Goal: Task Accomplishment & Management: Complete application form

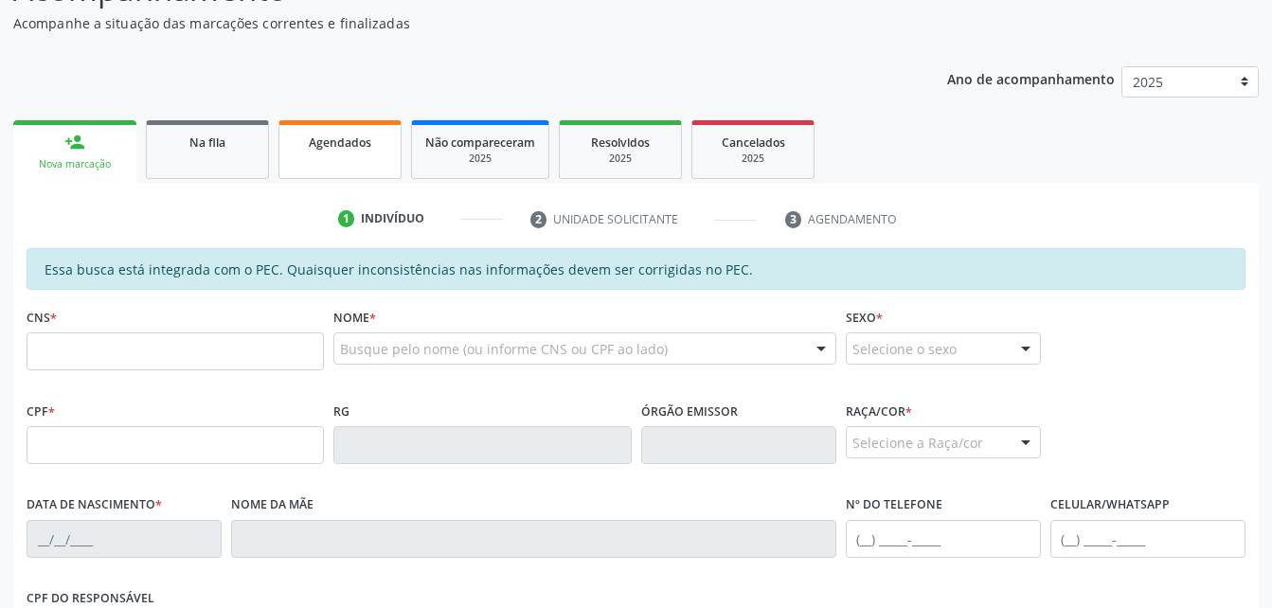
click at [359, 170] on link "Agendados" at bounding box center [339, 149] width 123 height 59
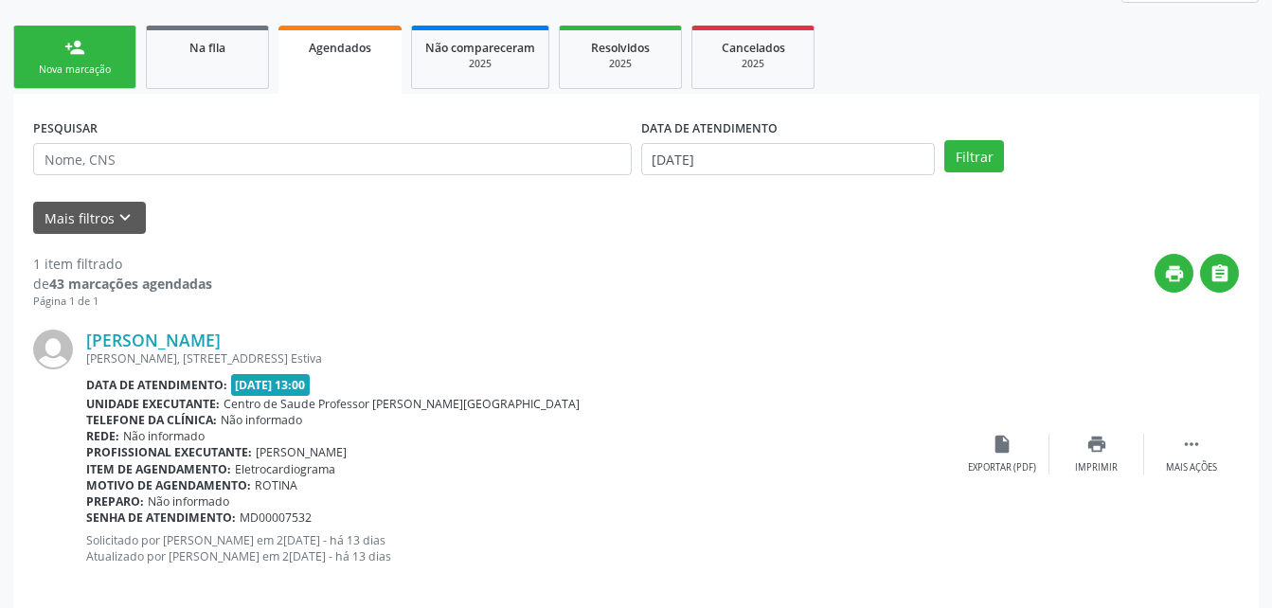
scroll to position [307, 0]
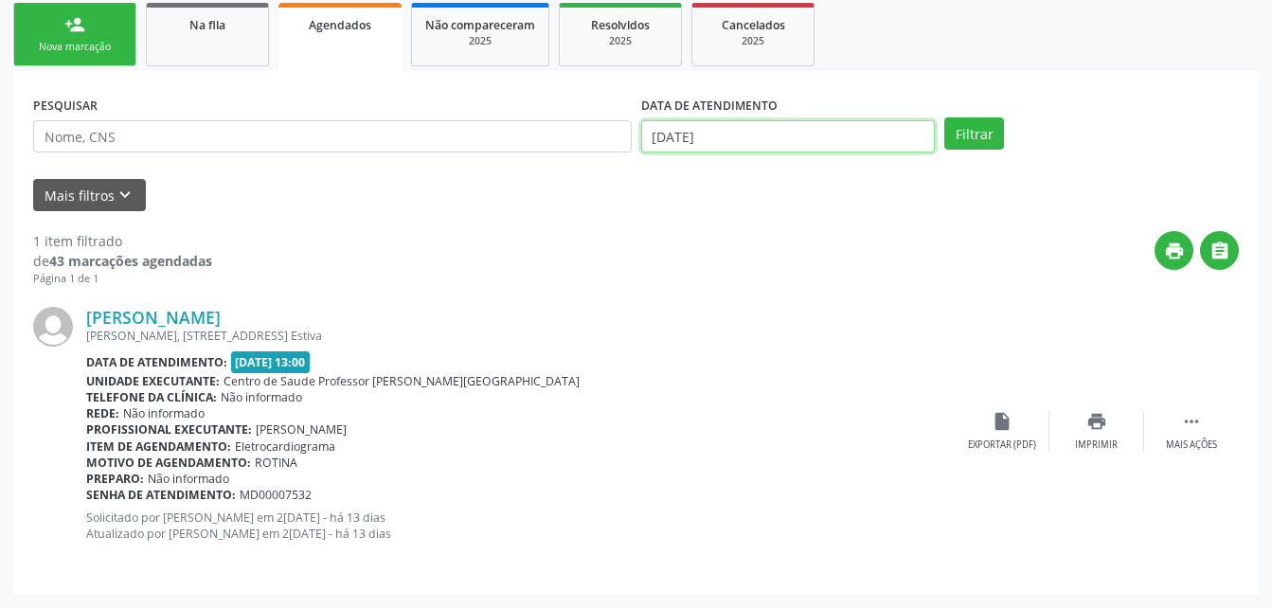
click at [776, 135] on input "[DATE]" at bounding box center [788, 136] width 295 height 32
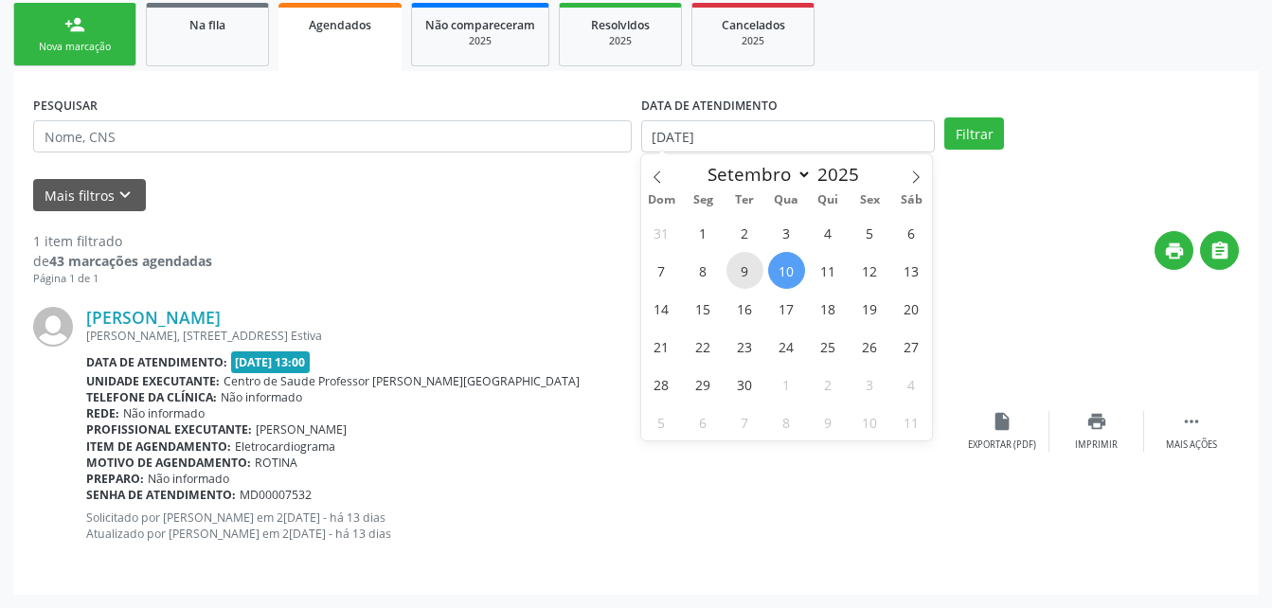
click at [738, 263] on span "9" at bounding box center [745, 270] width 37 height 37
type input "09/09/2025"
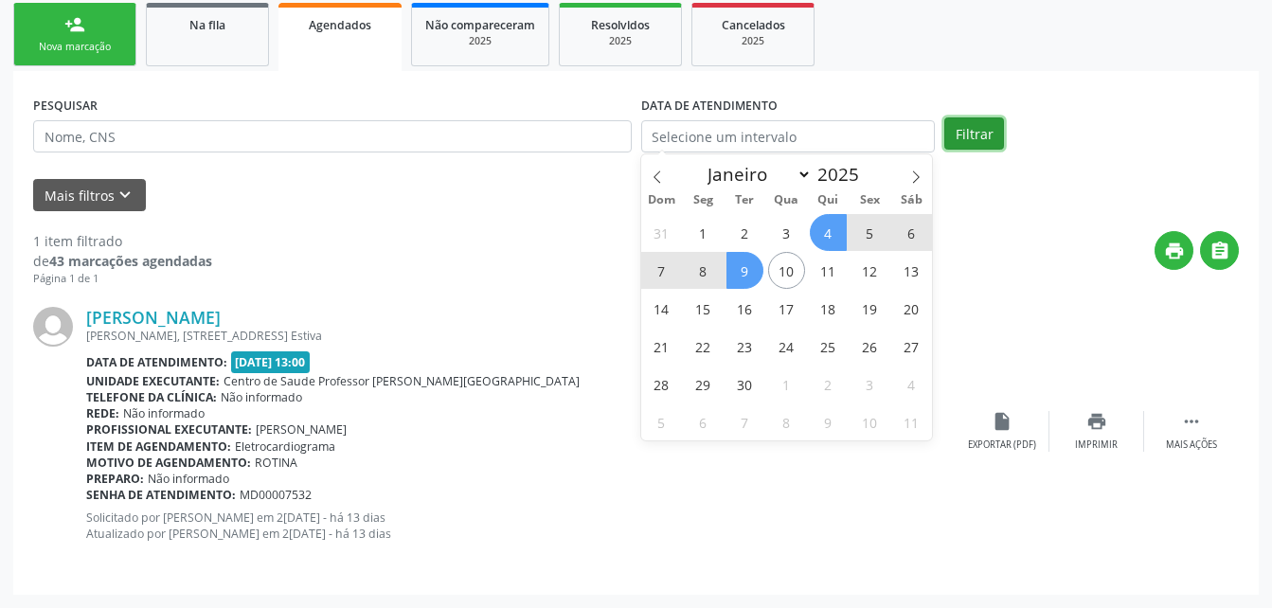
click at [975, 121] on button "Filtrar" at bounding box center [974, 133] width 60 height 32
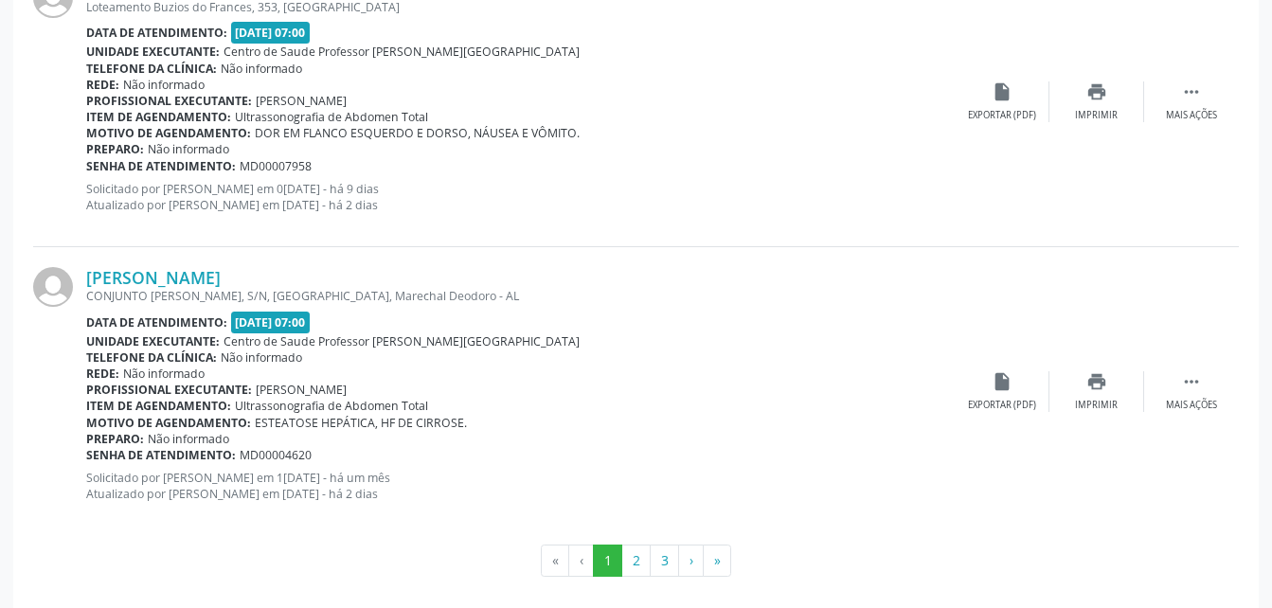
scroll to position [4395, 0]
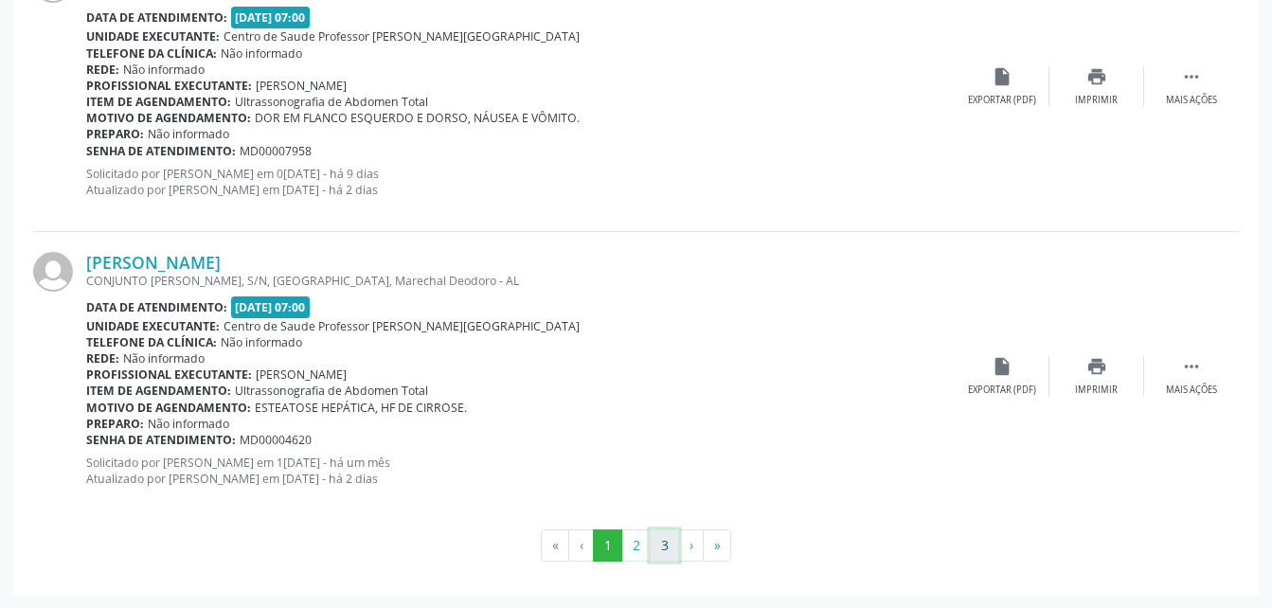
click at [653, 548] on button "3" at bounding box center [664, 545] width 29 height 32
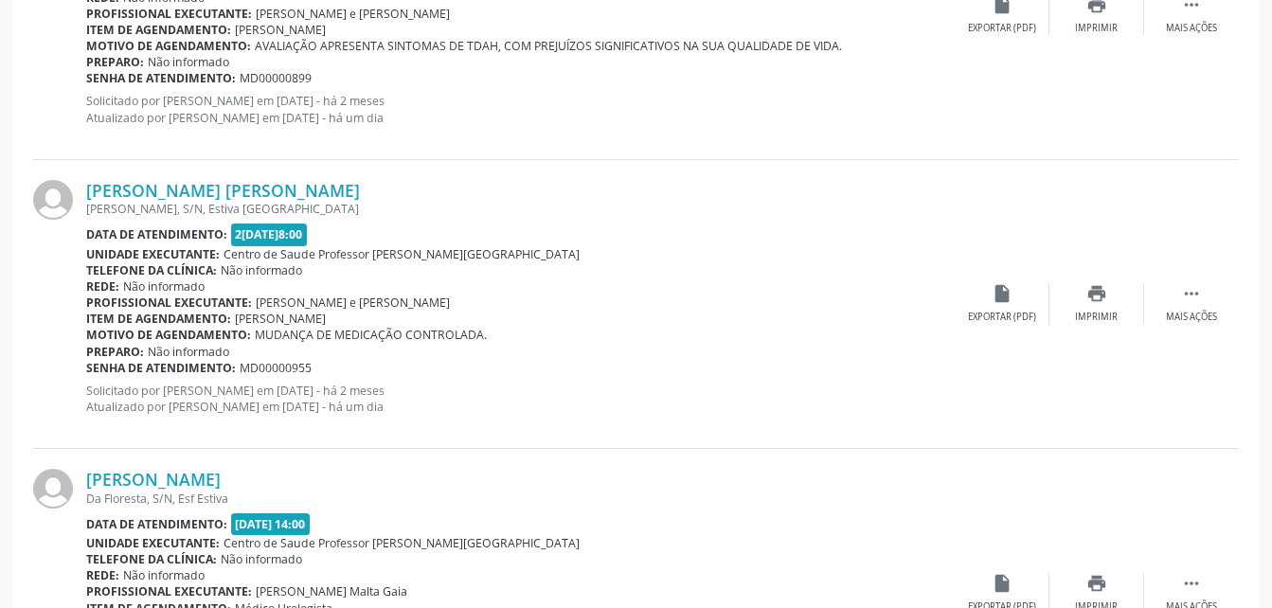
scroll to position [3816, 0]
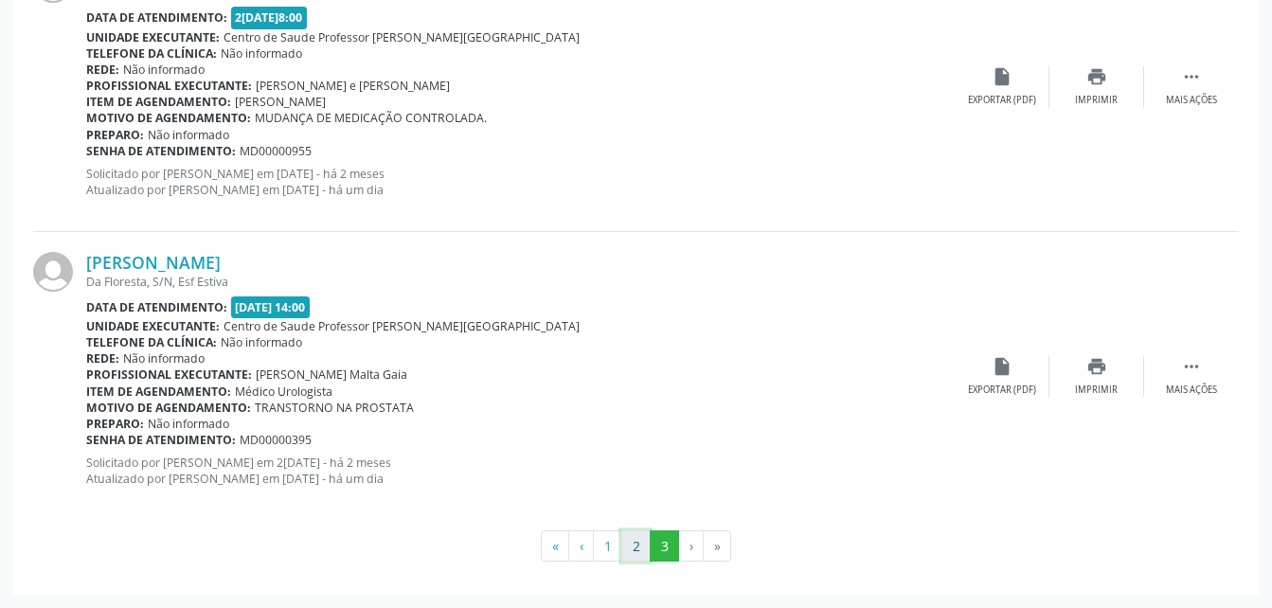
click at [637, 545] on button "2" at bounding box center [635, 546] width 29 height 32
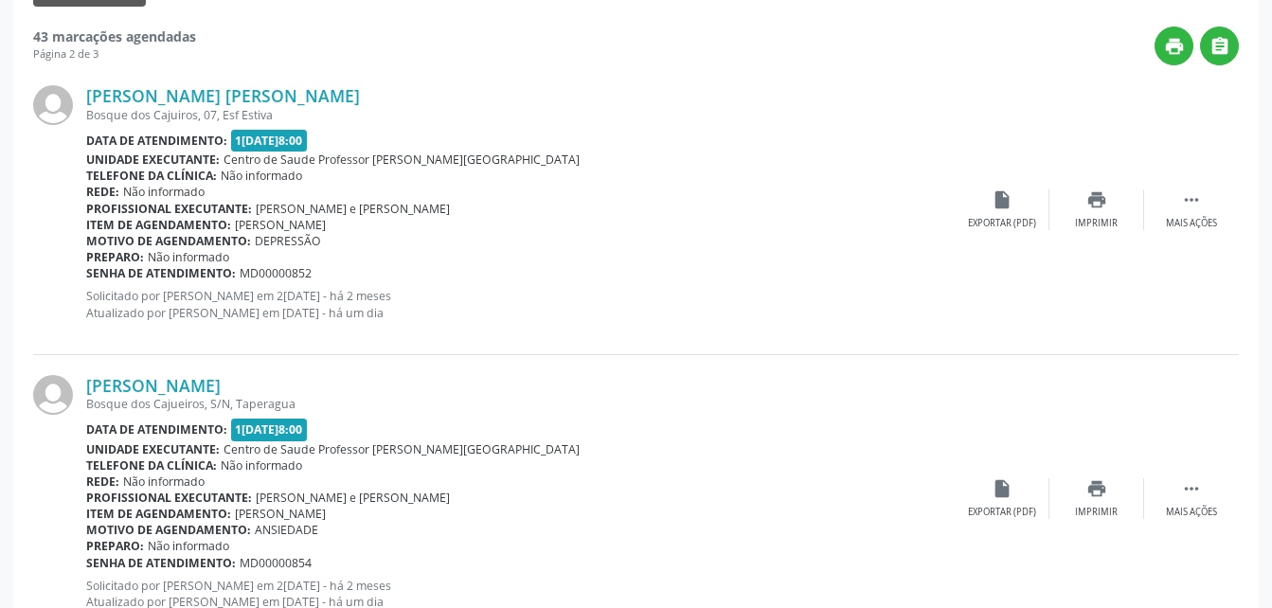
scroll to position [0, 0]
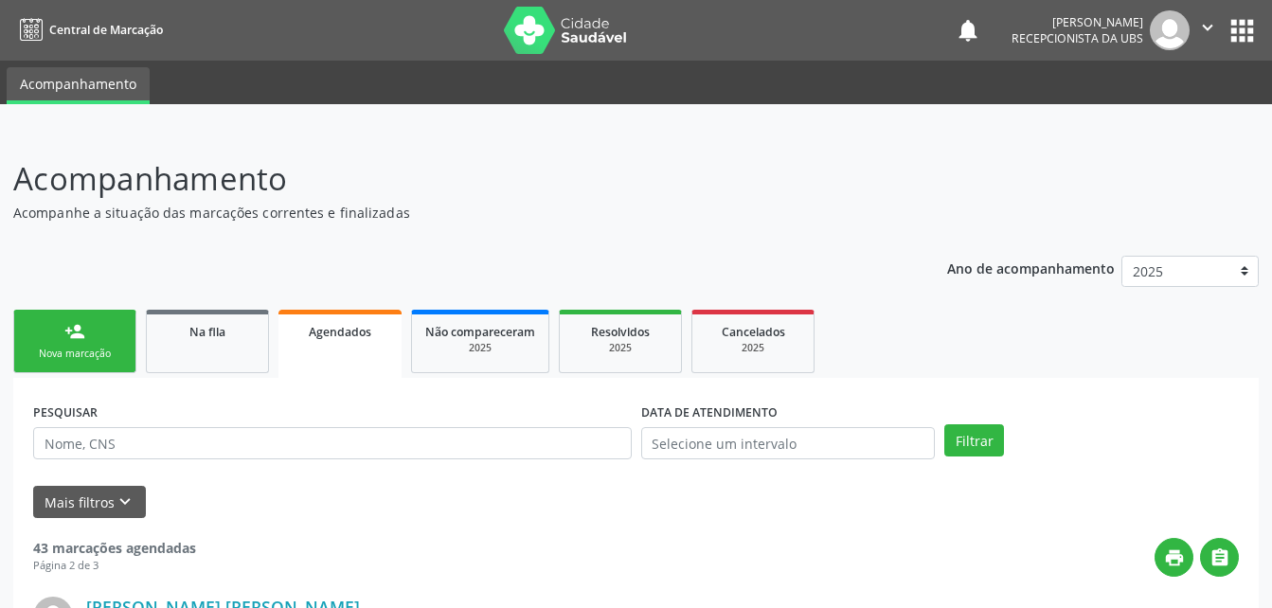
drag, startPoint x: 87, startPoint y: 344, endPoint x: 88, endPoint y: 368, distance: 24.6
click at [87, 344] on link "person_add Nova marcação" at bounding box center [74, 341] width 123 height 63
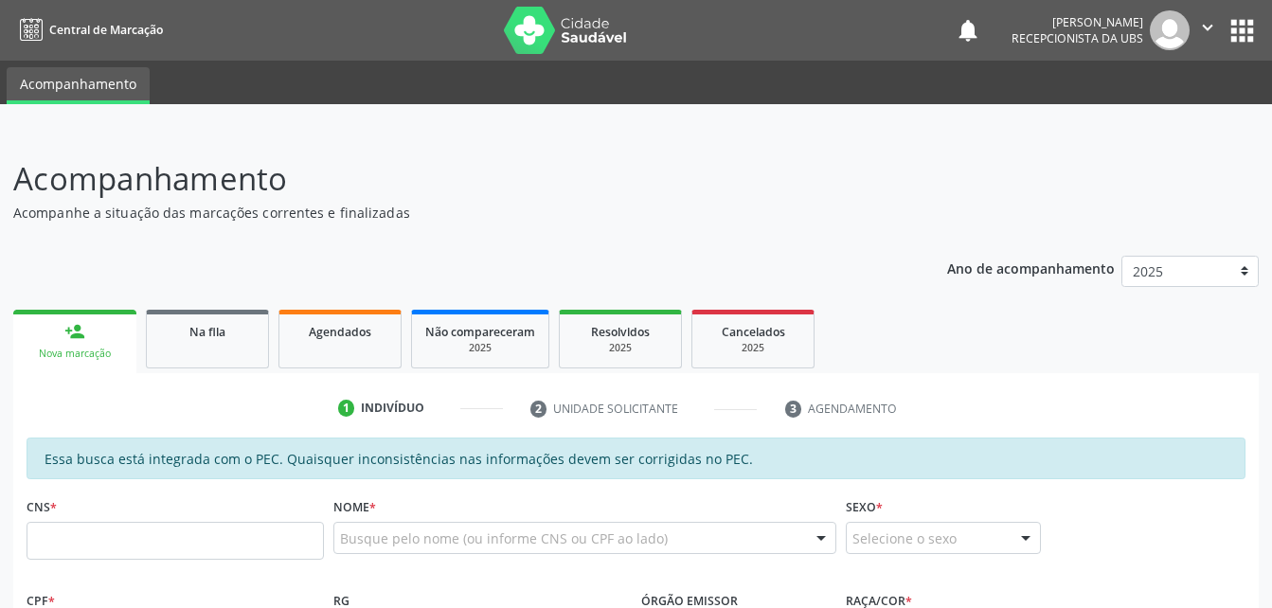
scroll to position [189, 0]
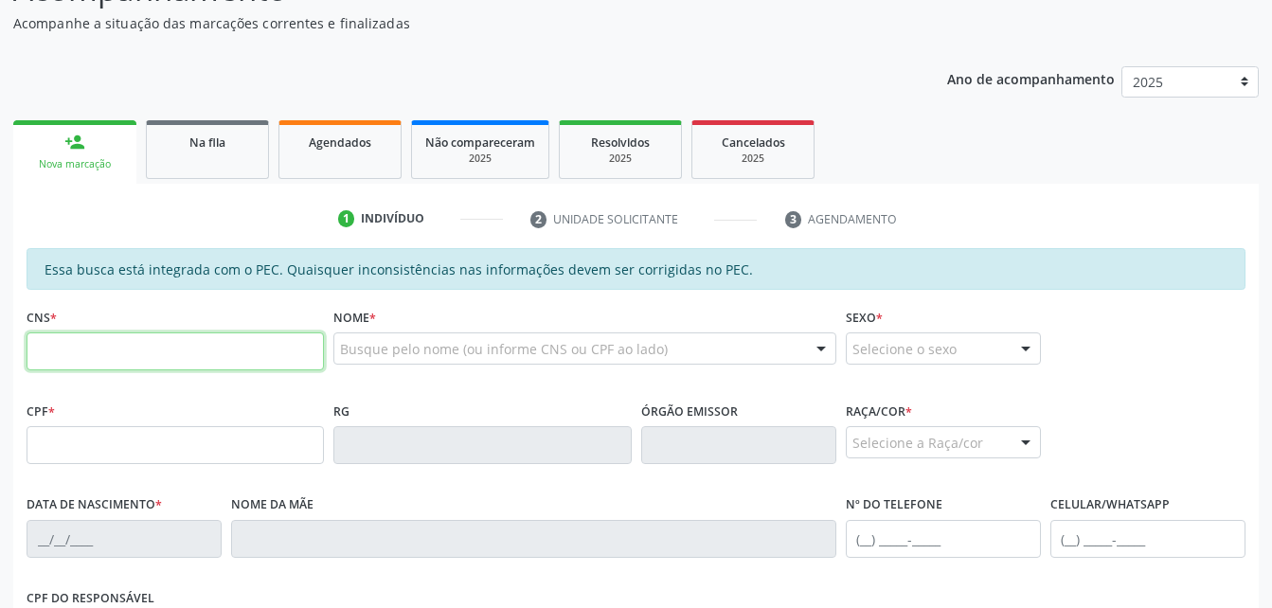
click at [122, 344] on input "text" at bounding box center [175, 351] width 297 height 38
type input "801 4343 2762 6878"
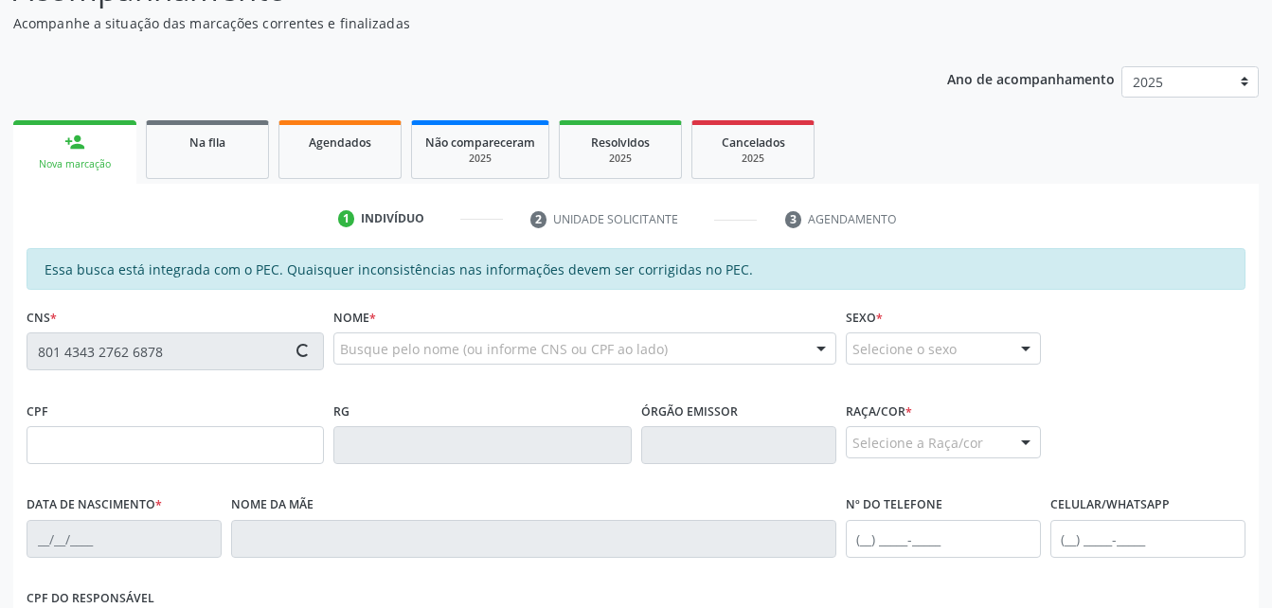
type input "504.962.044-91"
type input "[DATE]"
type input "[PERSON_NAME] da Conceição"
type input "[PHONE_NUMBER]"
type input "S/N"
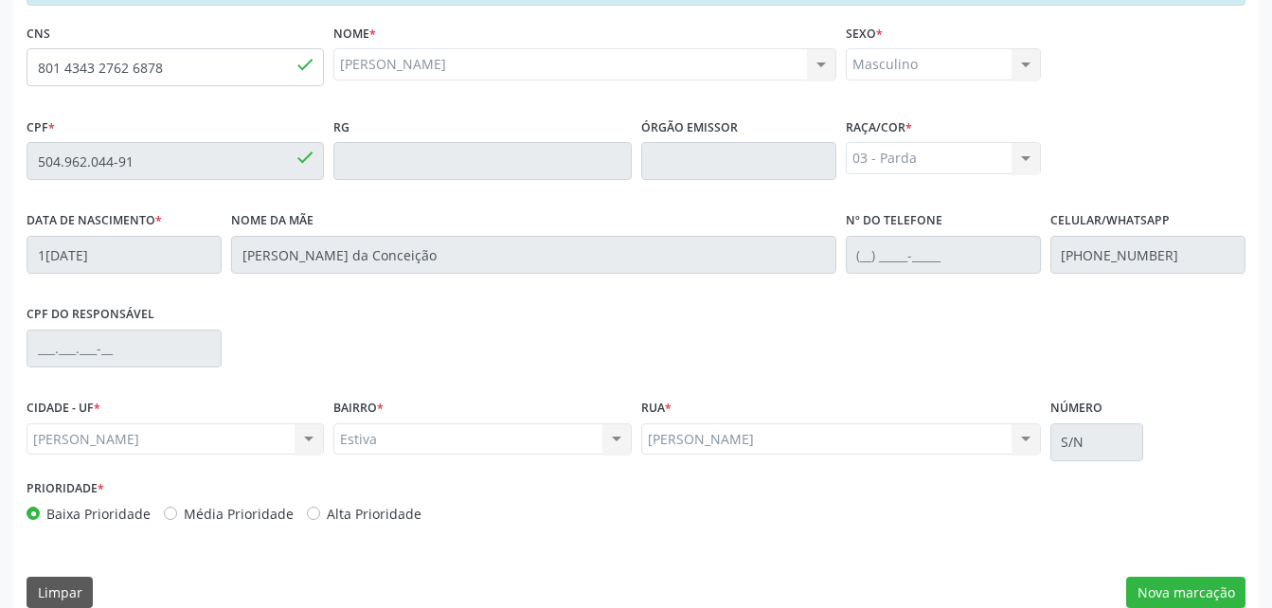
scroll to position [500, 0]
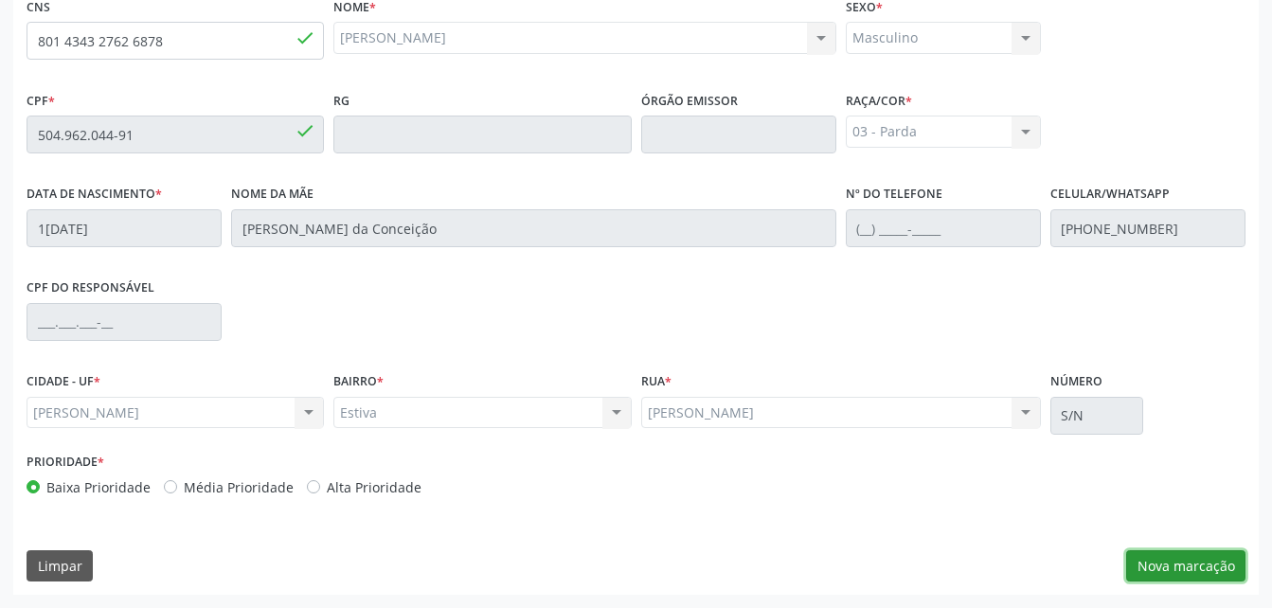
click at [1132, 558] on button "Nova marcação" at bounding box center [1185, 566] width 119 height 32
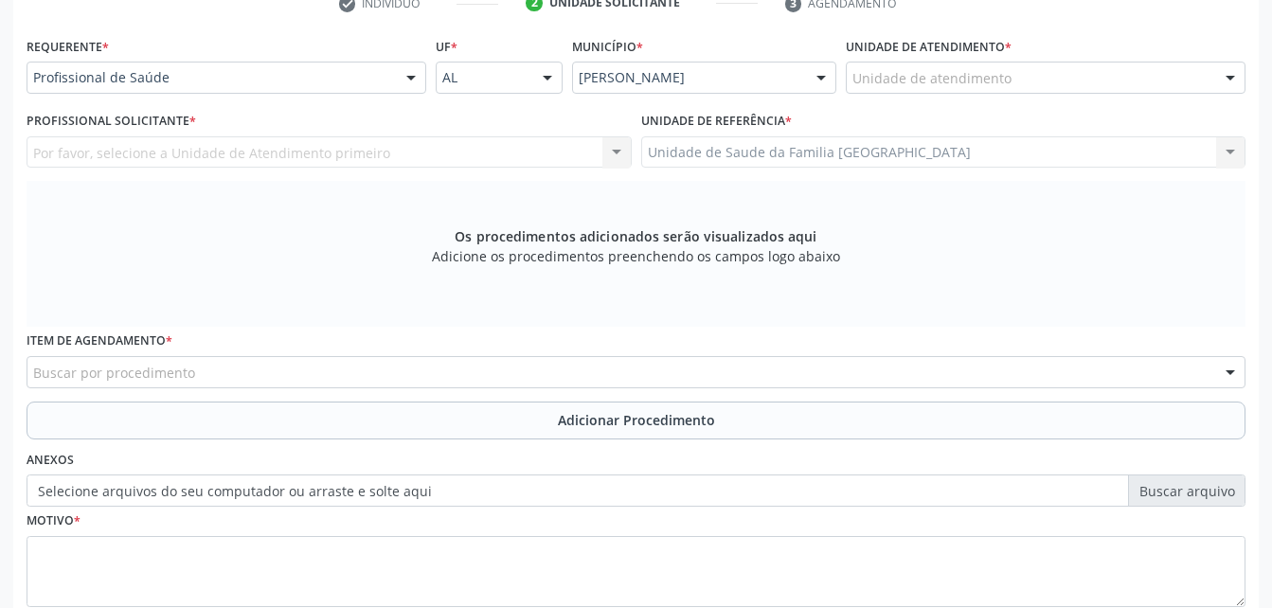
scroll to position [311, 0]
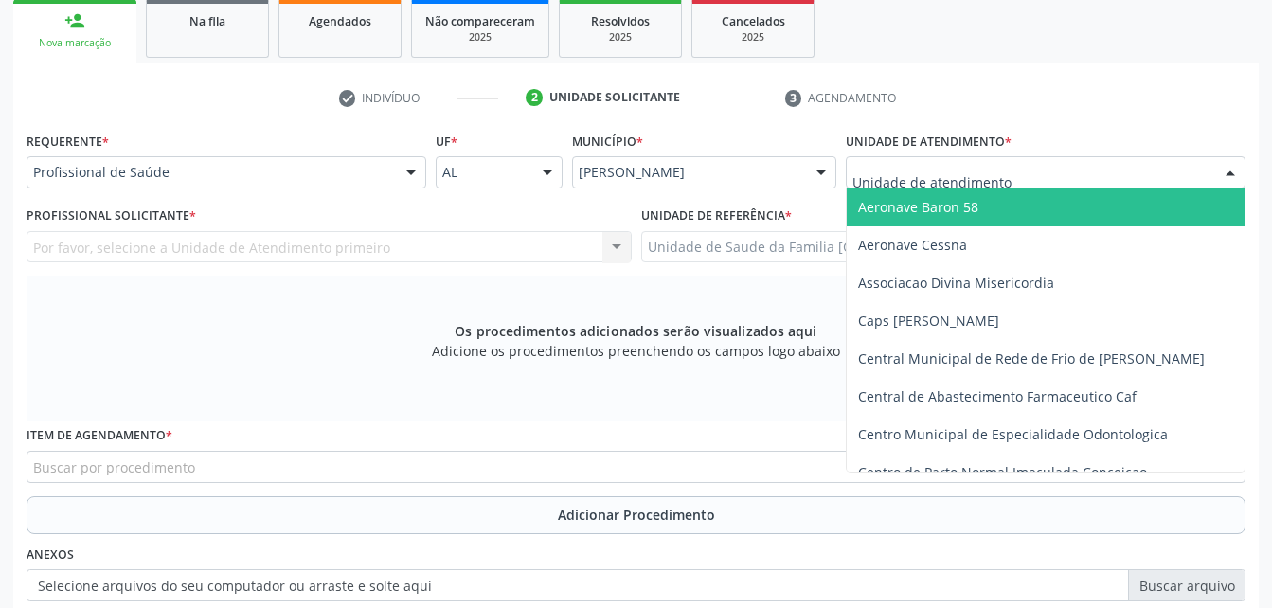
click at [1019, 176] on div at bounding box center [1046, 172] width 400 height 32
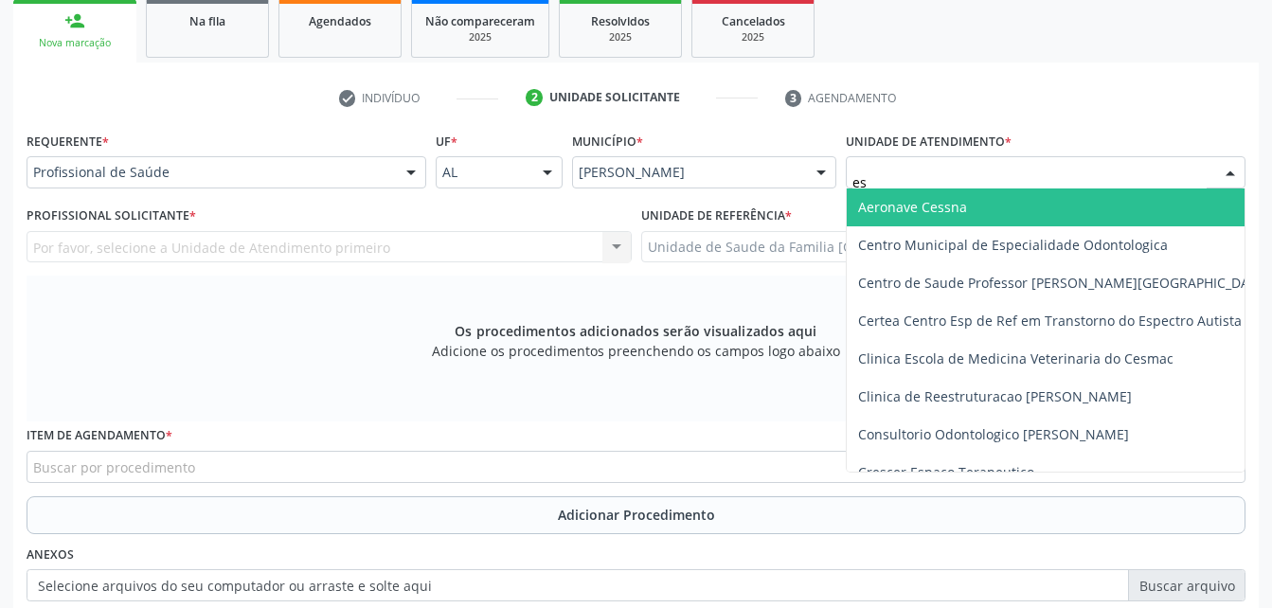
type input "est"
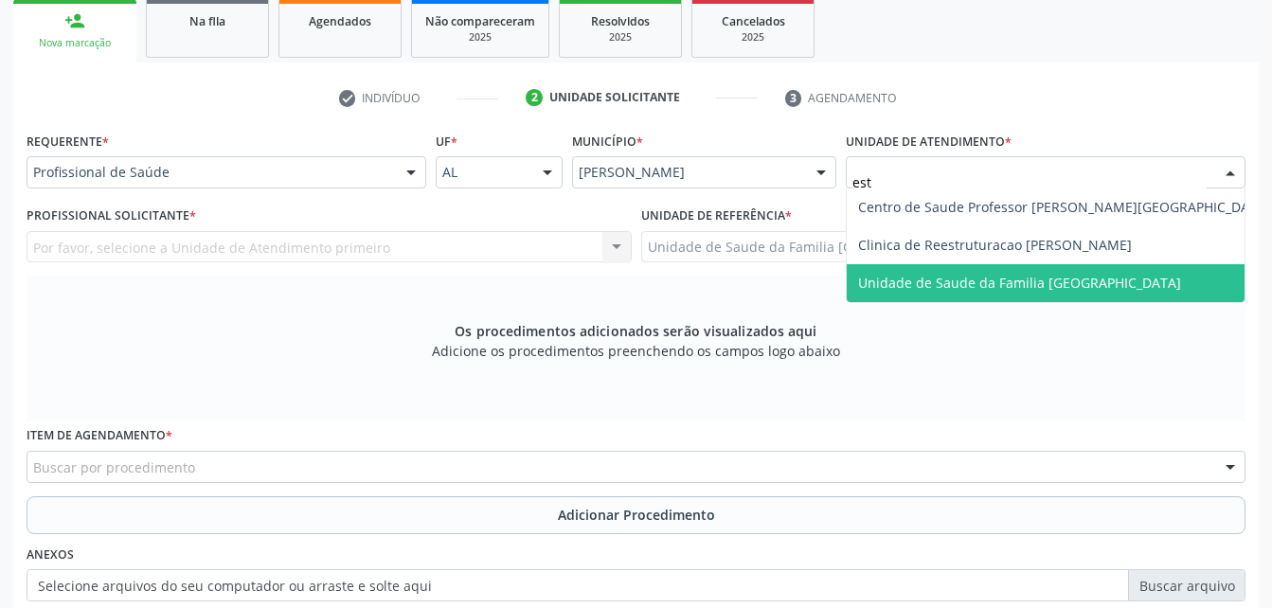
click at [1053, 284] on span "Unidade de Saude da Familia [GEOGRAPHIC_DATA]" at bounding box center [1019, 283] width 323 height 18
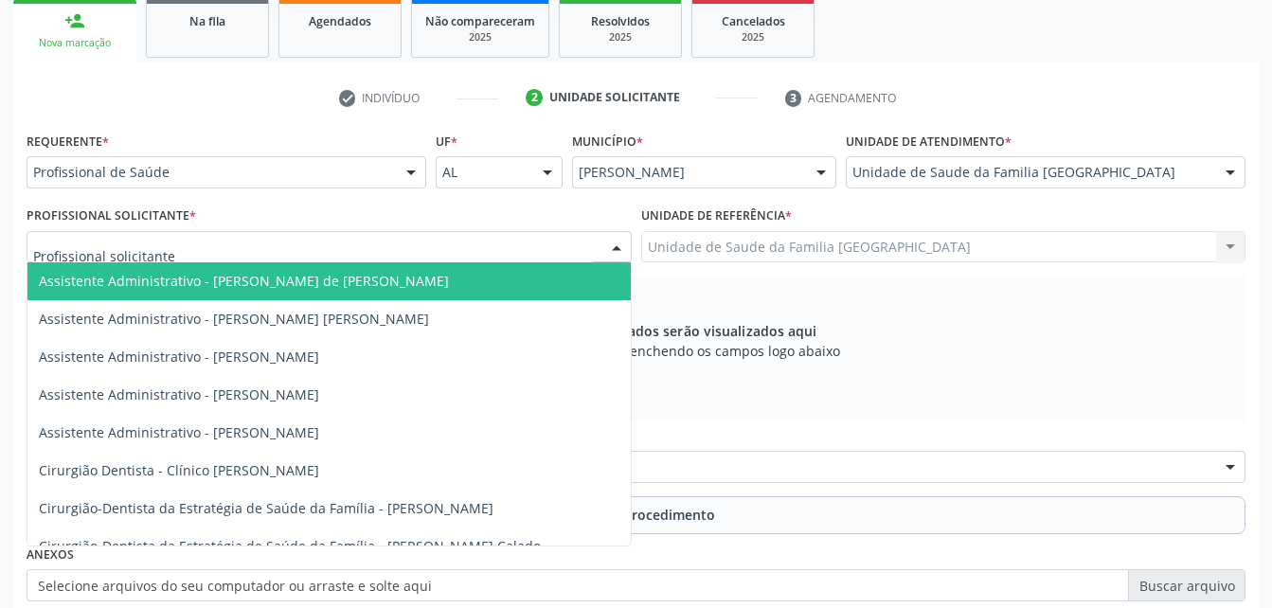
click at [306, 250] on div at bounding box center [329, 247] width 605 height 32
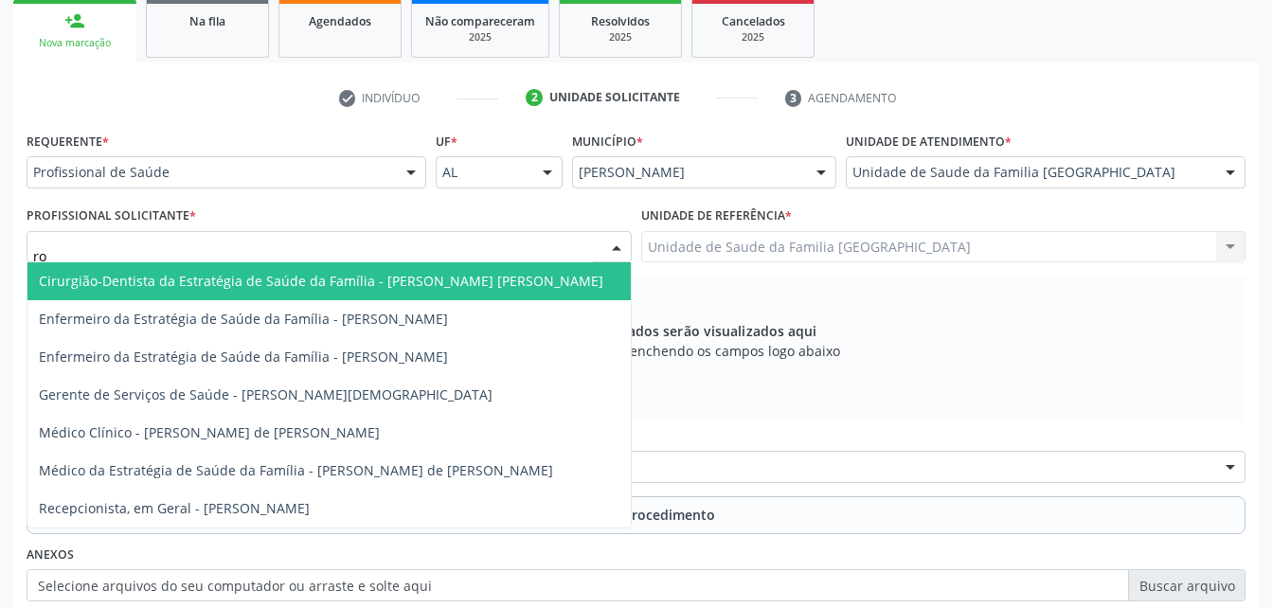
type input "rod"
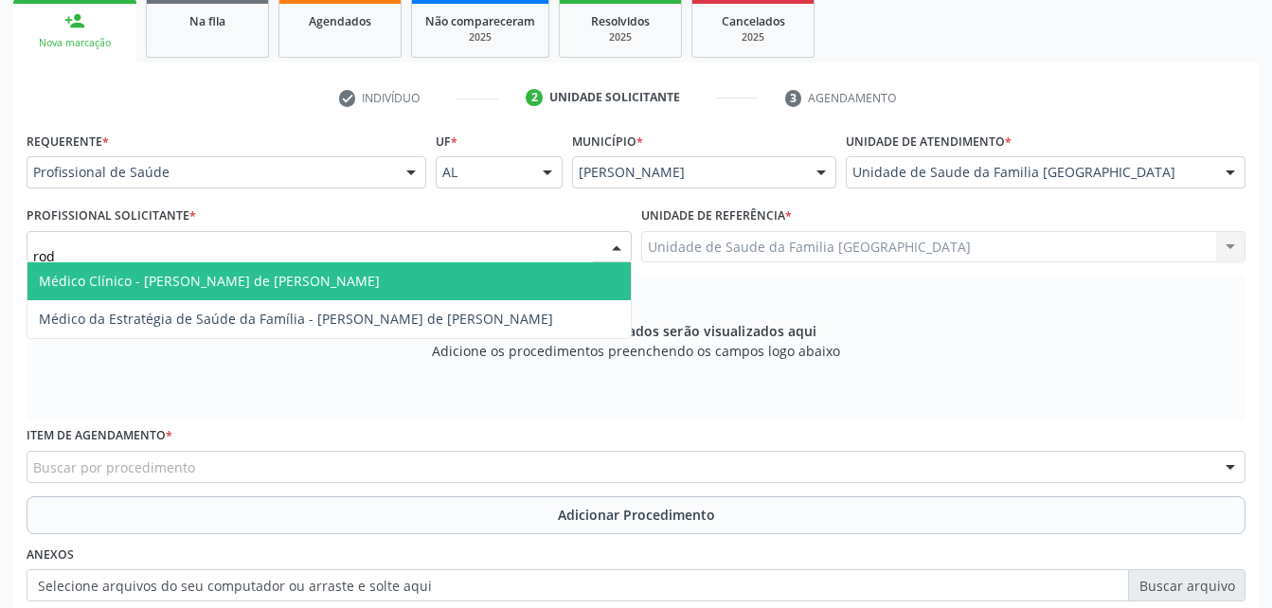
click at [305, 282] on span "Médico Clínico - [PERSON_NAME] de [PERSON_NAME]" at bounding box center [209, 281] width 341 height 18
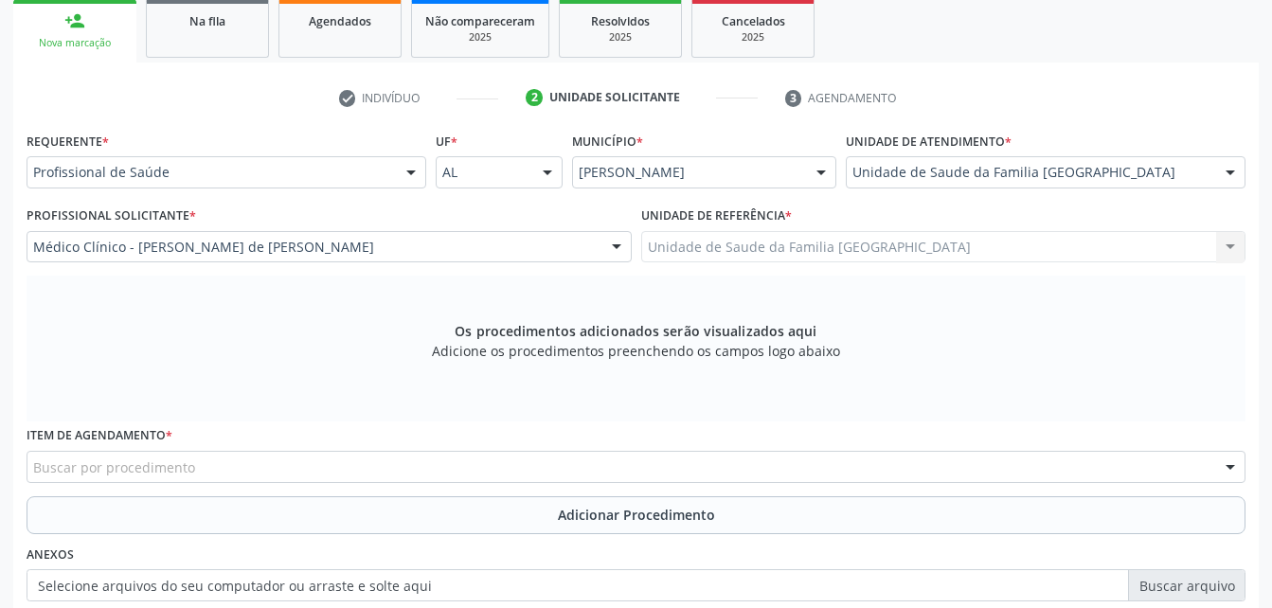
click at [339, 457] on div "Buscar por procedimento" at bounding box center [636, 467] width 1219 height 32
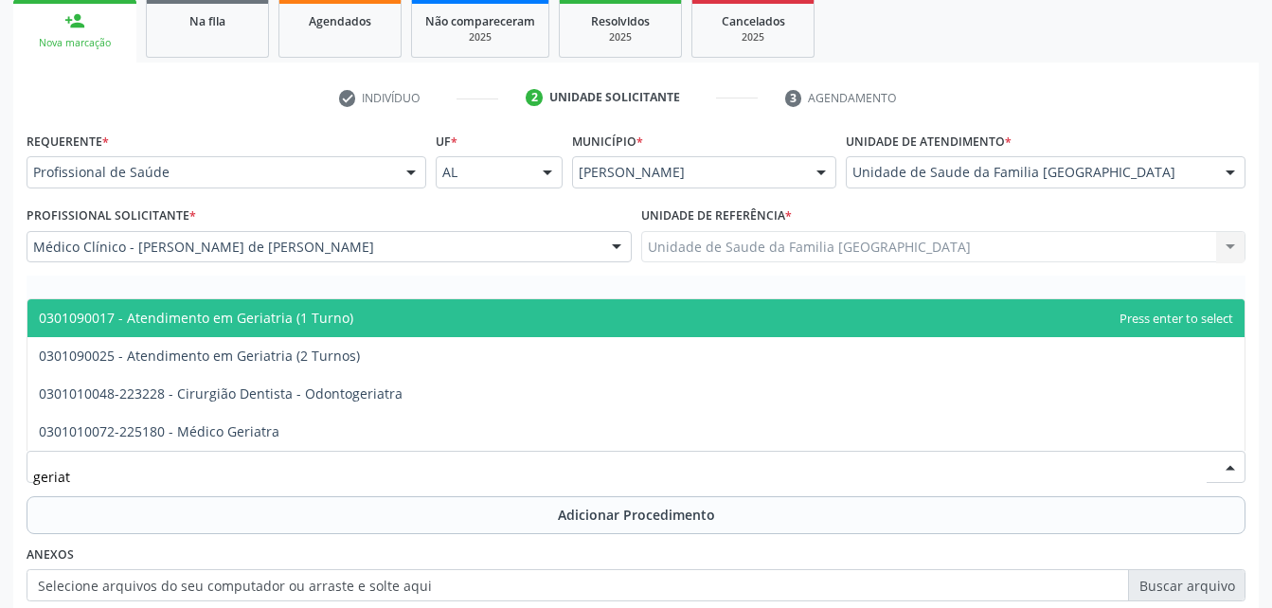
type input "geriatr"
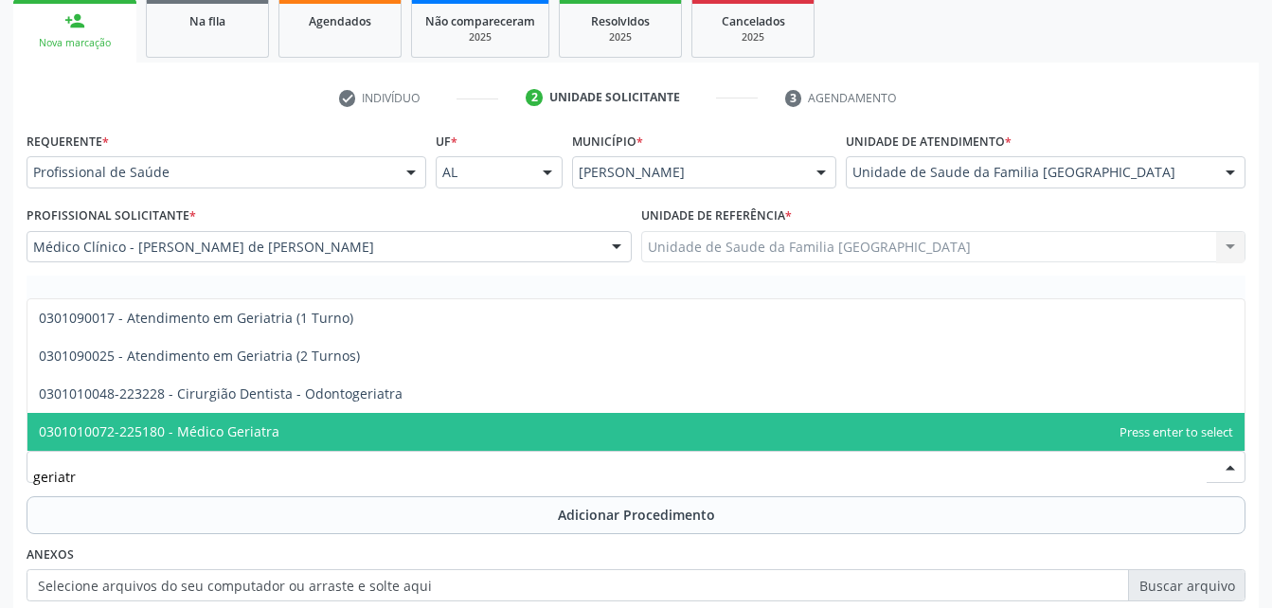
click at [278, 430] on span "0301010072-225180 - Médico Geriatra" at bounding box center [635, 432] width 1217 height 38
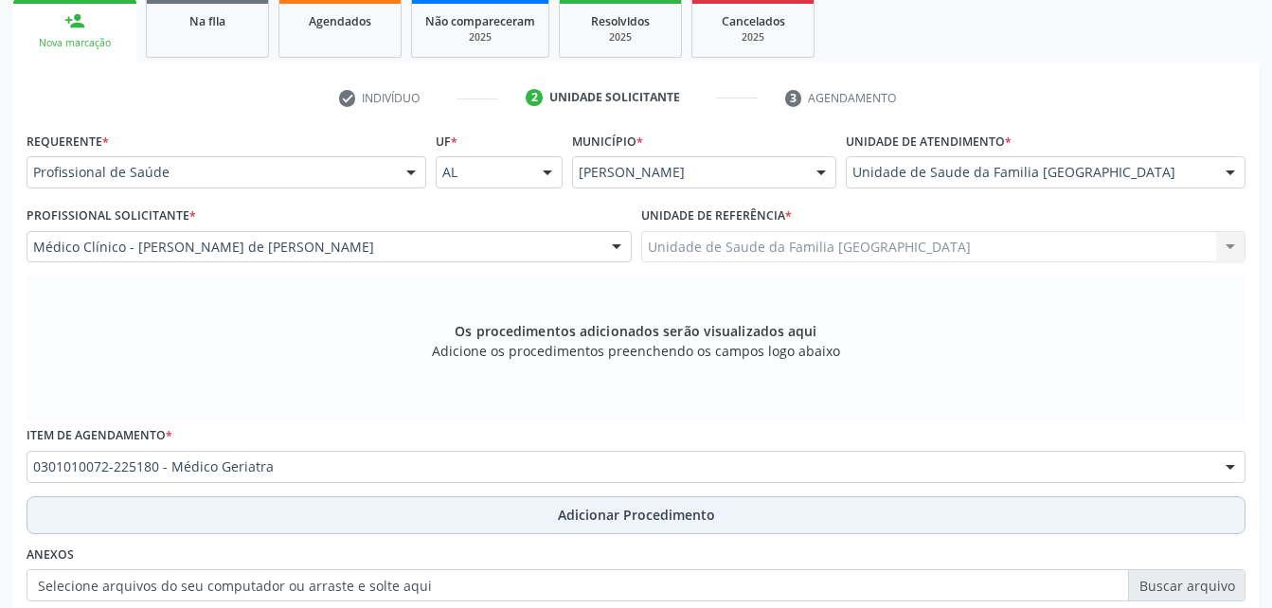
click at [498, 517] on button "Adicionar Procedimento" at bounding box center [636, 515] width 1219 height 38
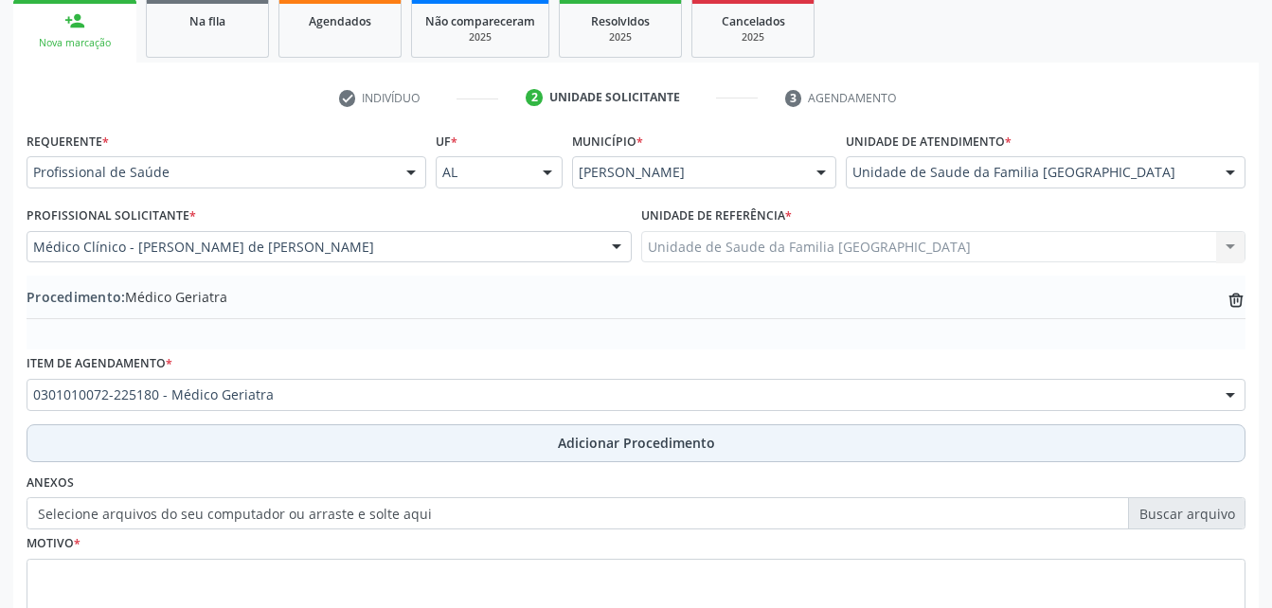
scroll to position [457, 0]
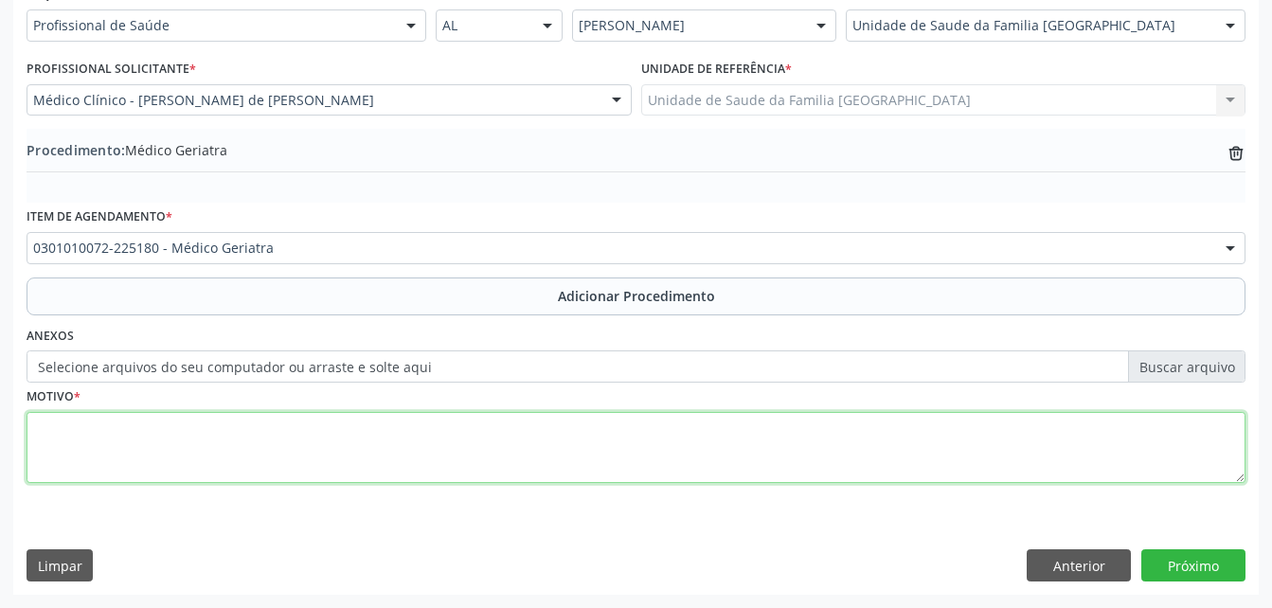
click at [471, 459] on textarea at bounding box center [636, 448] width 1219 height 72
type textarea "d"
type textarea "DEMENCIA"
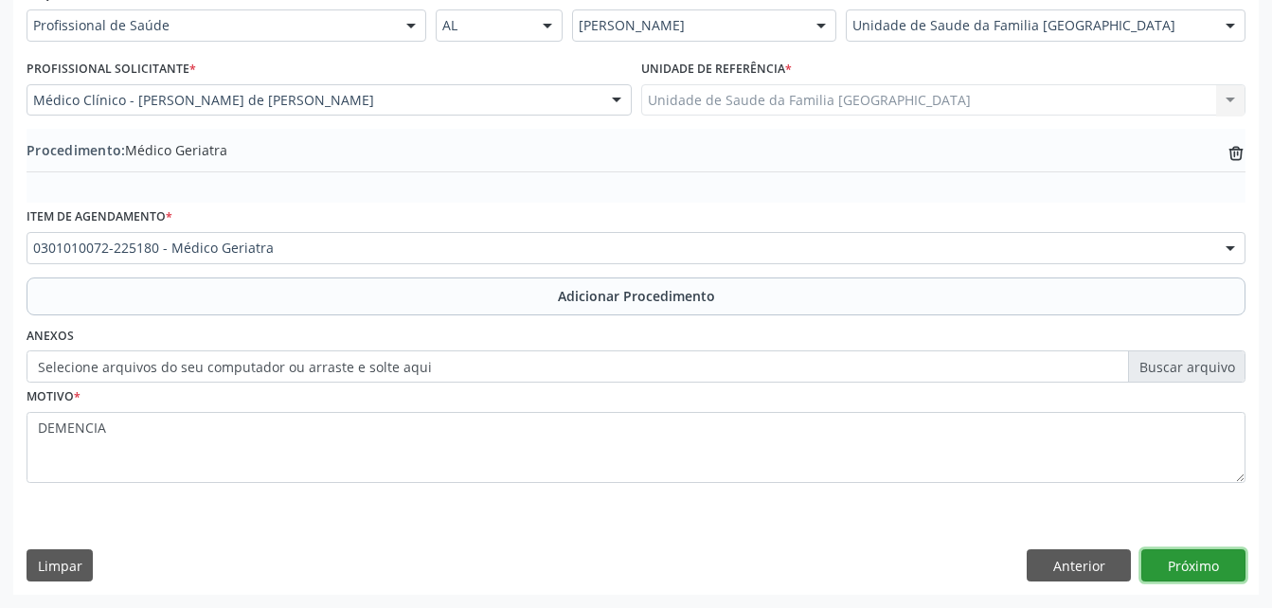
click at [1193, 567] on button "Próximo" at bounding box center [1193, 565] width 104 height 32
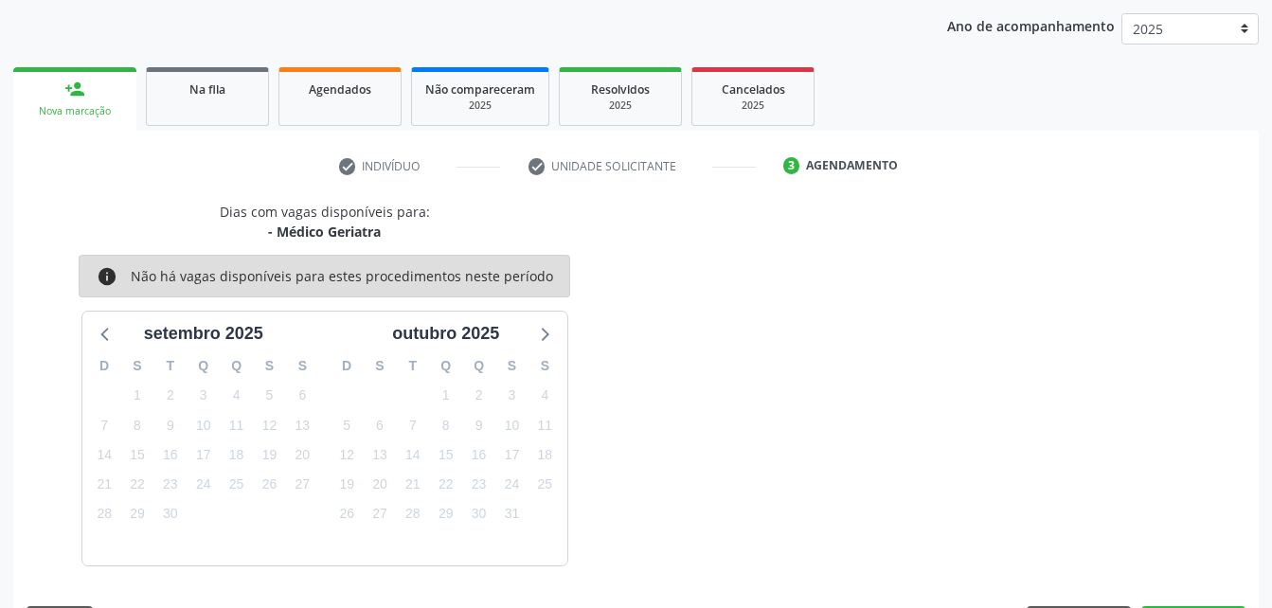
scroll to position [298, 0]
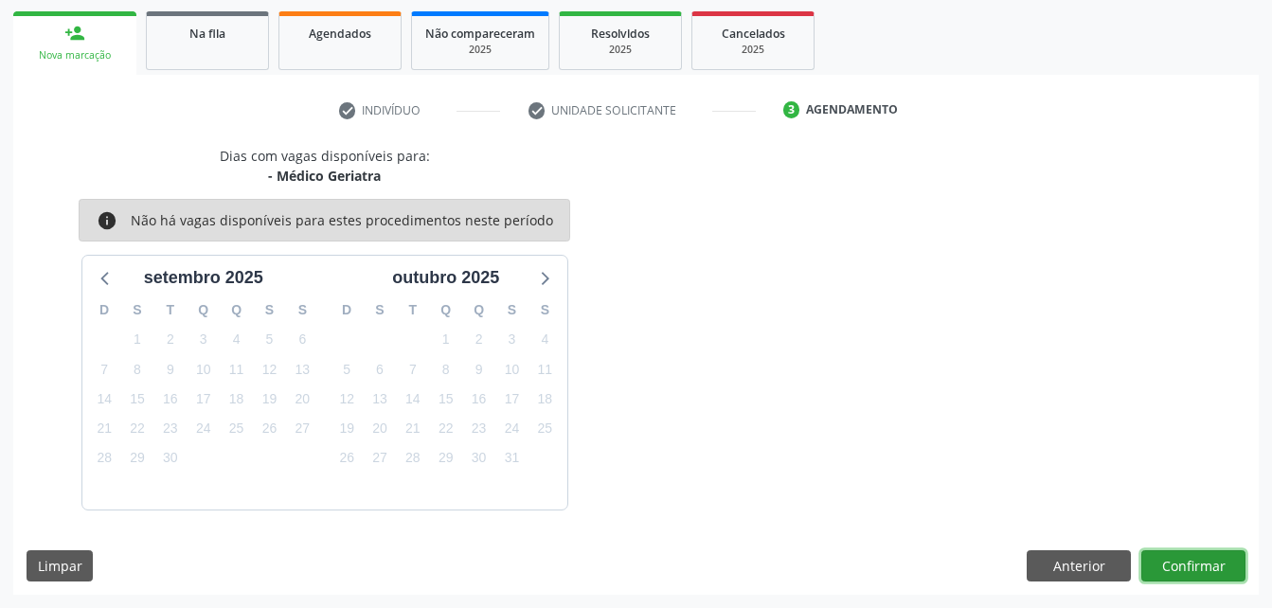
click at [1199, 566] on button "Confirmar" at bounding box center [1193, 566] width 104 height 32
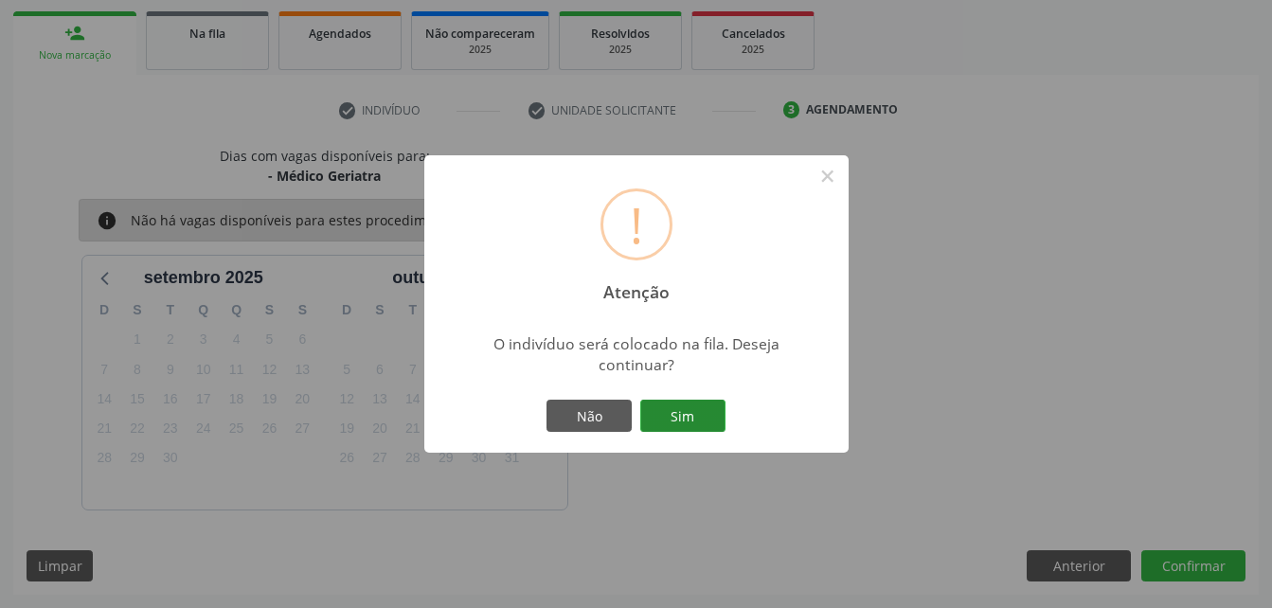
click at [677, 420] on button "Sim" at bounding box center [682, 416] width 85 height 32
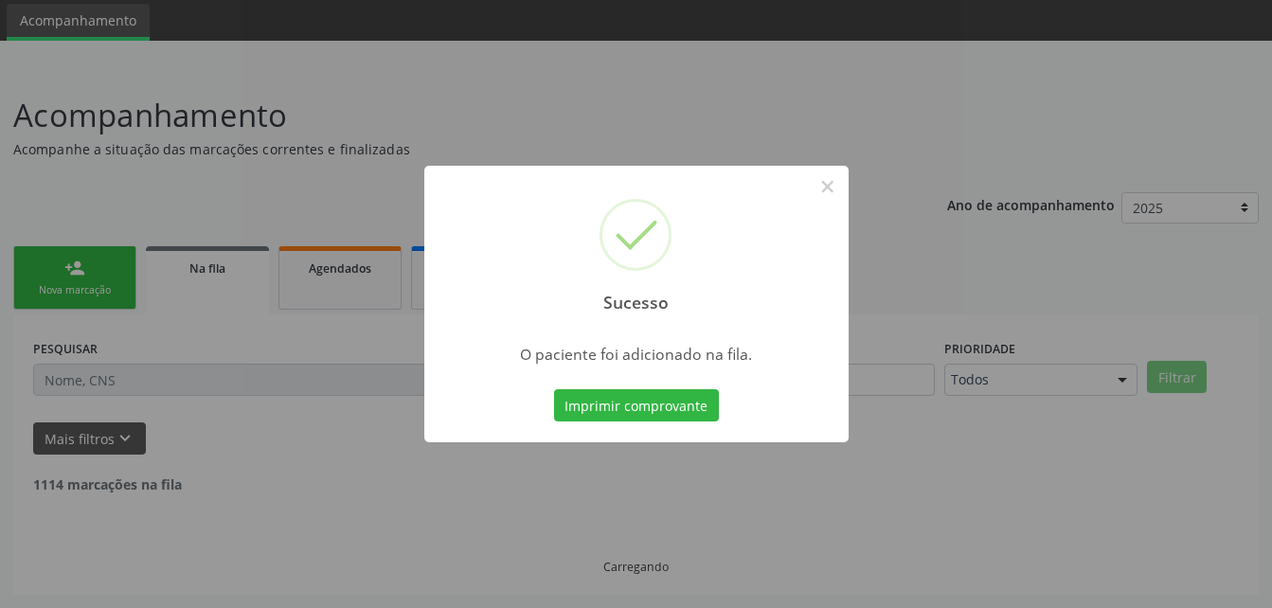
scroll to position [44, 0]
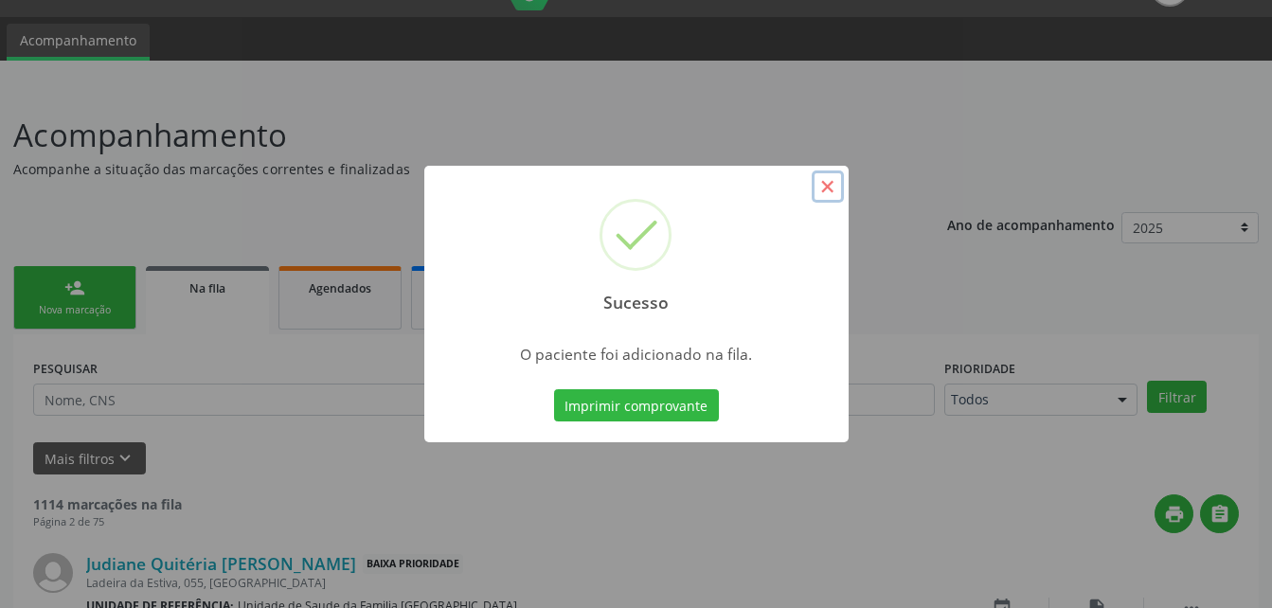
click at [823, 190] on button "×" at bounding box center [828, 186] width 32 height 32
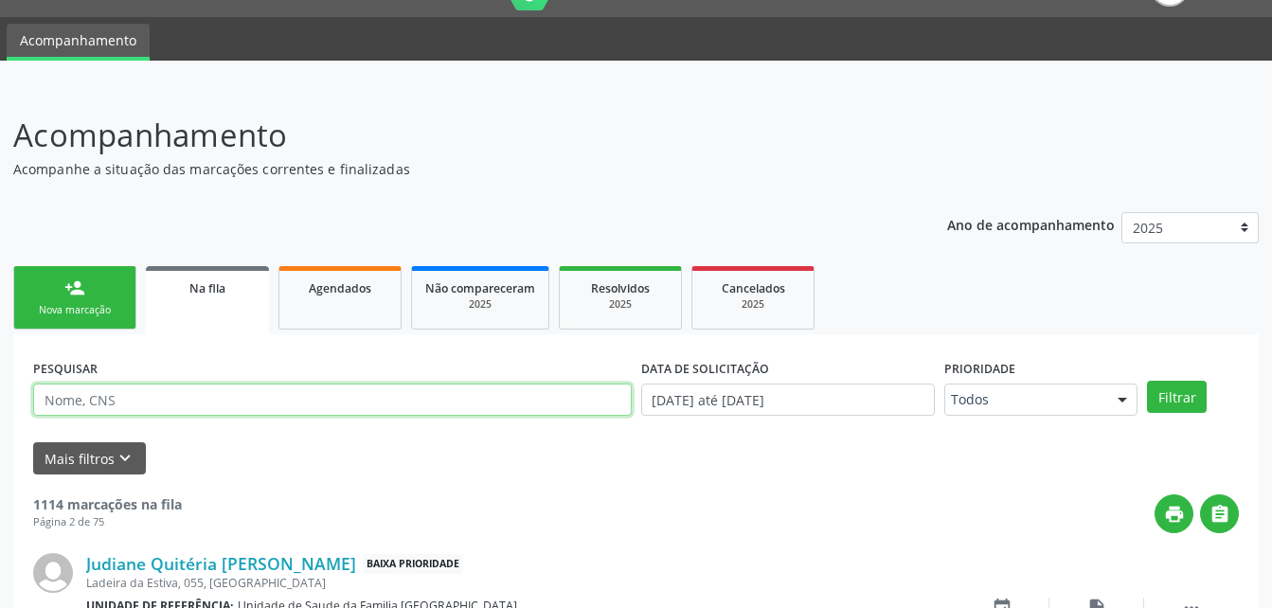
click at [135, 391] on input "text" at bounding box center [332, 400] width 599 height 32
type input "[PERSON_NAME]"
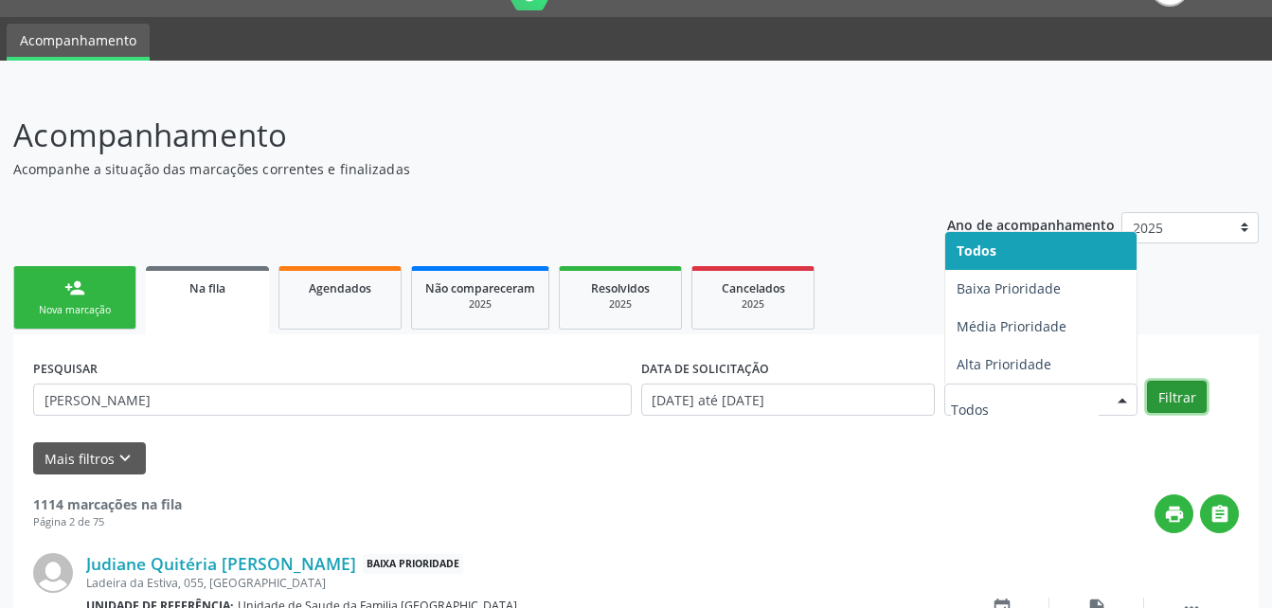
click at [1187, 405] on button "Filtrar" at bounding box center [1177, 397] width 60 height 32
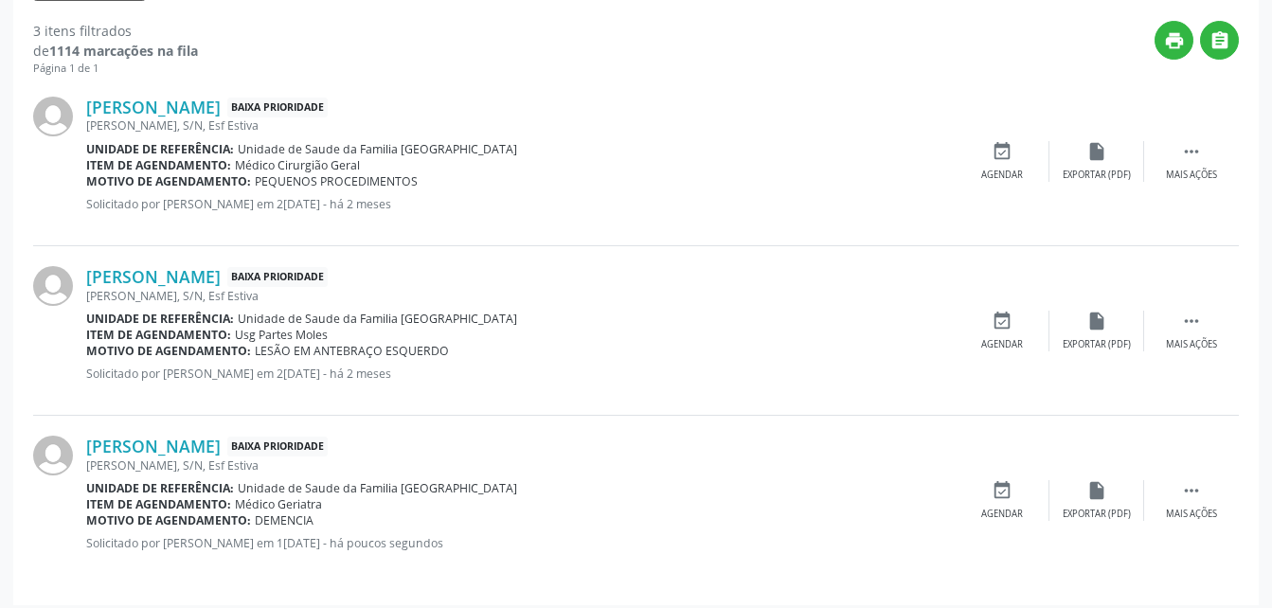
scroll to position [0, 0]
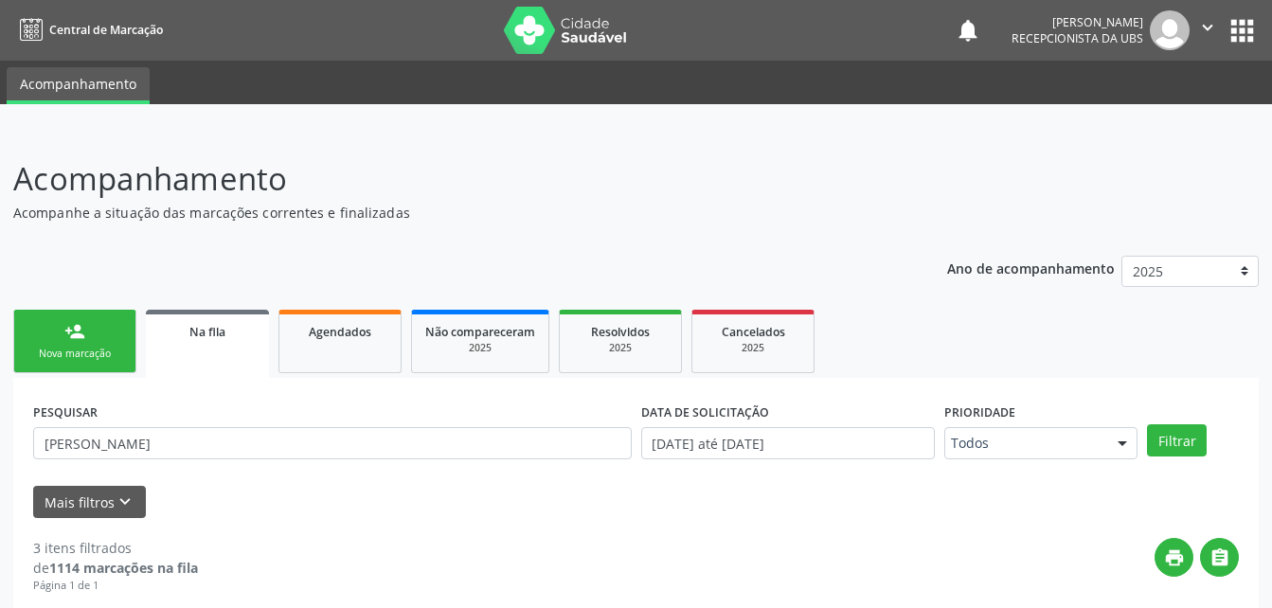
click at [113, 332] on link "person_add Nova marcação" at bounding box center [74, 341] width 123 height 63
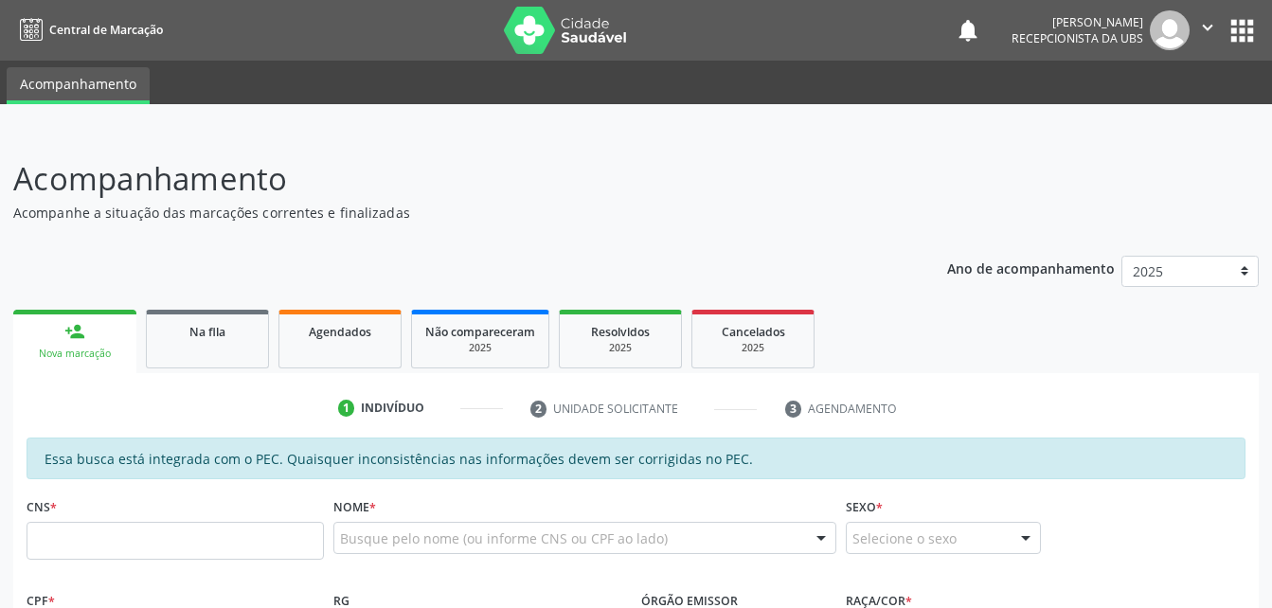
scroll to position [284, 0]
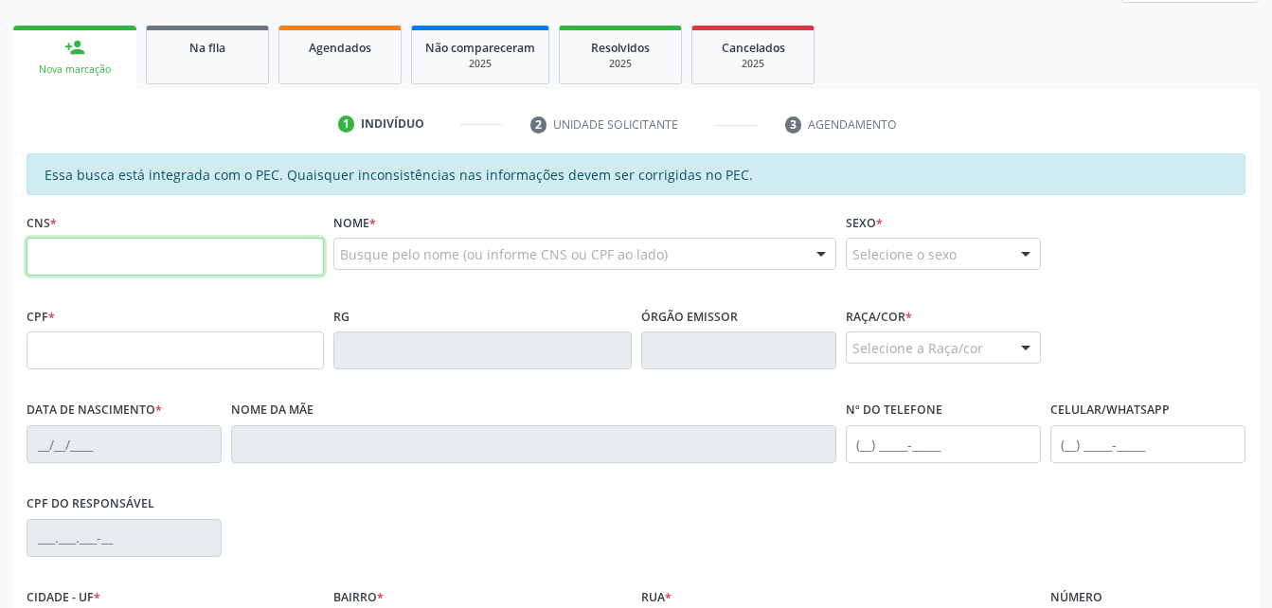
click at [209, 257] on input "text" at bounding box center [175, 257] width 297 height 38
type input "898 0051 0995 4501"
type input "866.683.395-57"
type input "[DATE]"
type input "Aliana do Nascimento [PERSON_NAME]"
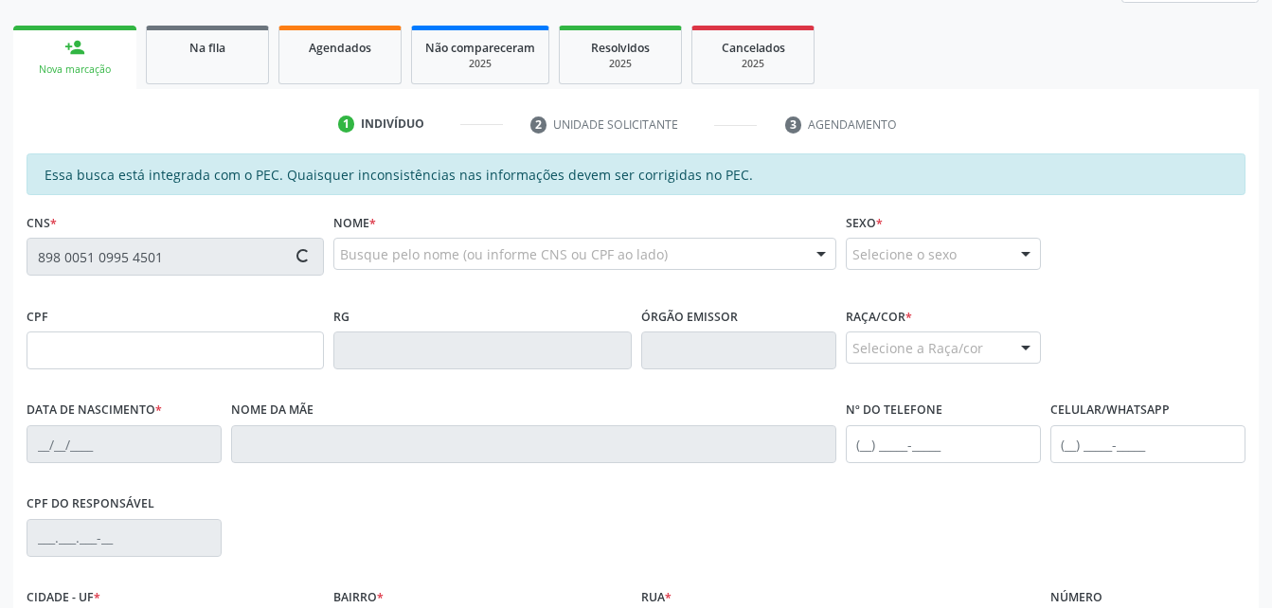
type input "[PHONE_NUMBER]"
type input "14"
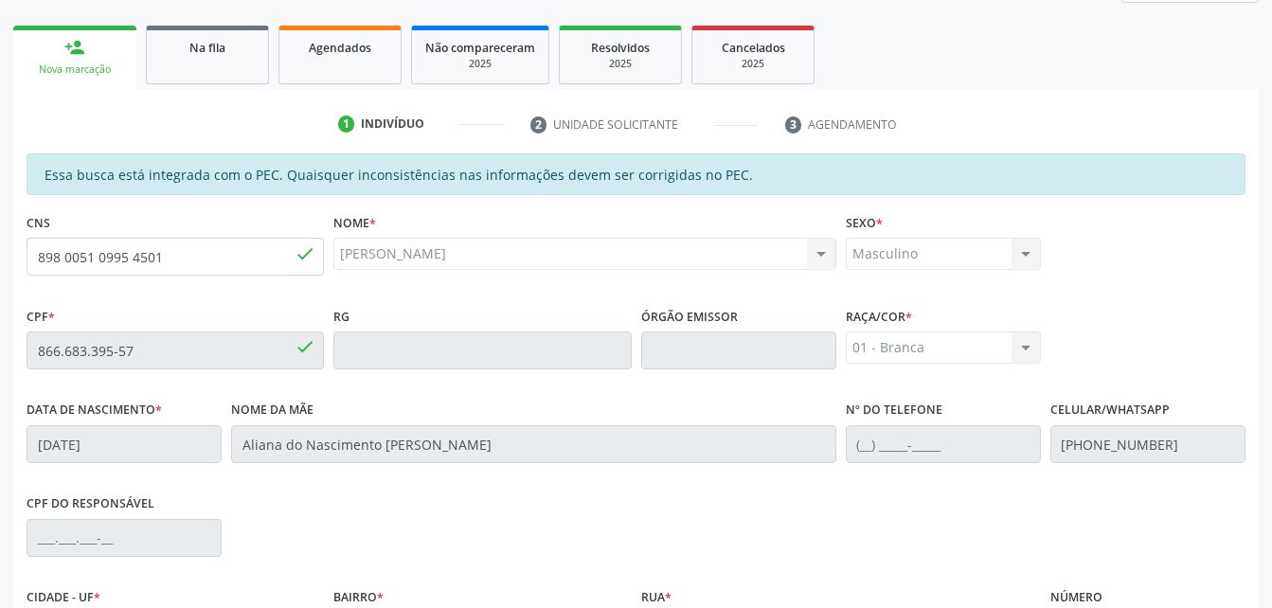
scroll to position [474, 0]
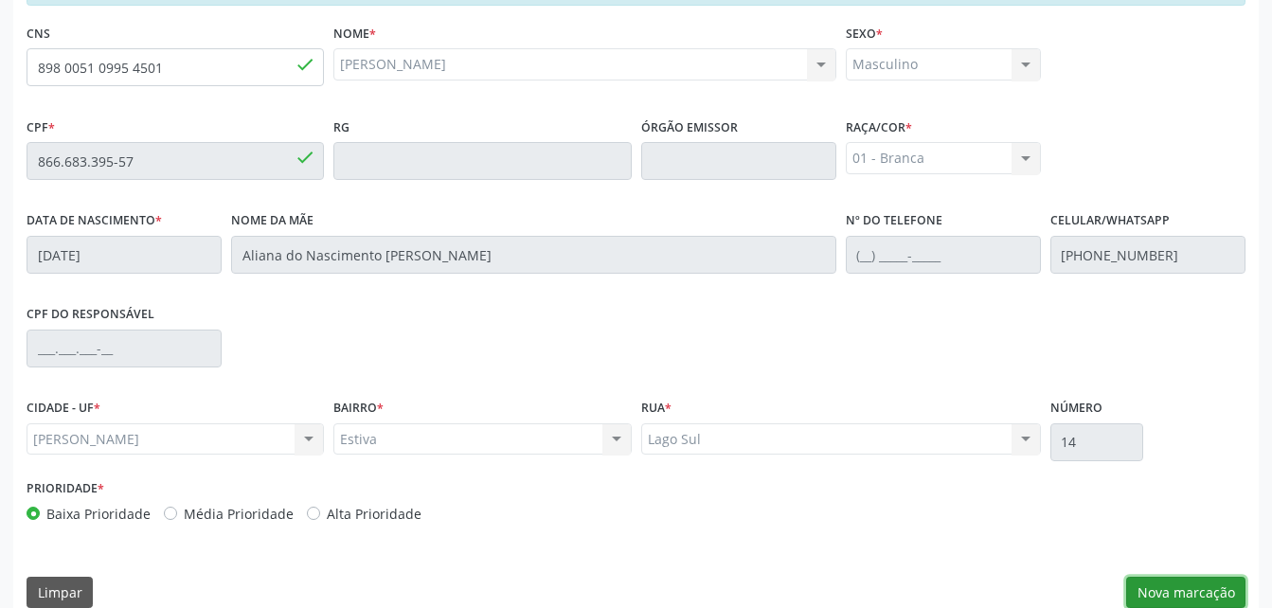
click at [1177, 592] on button "Nova marcação" at bounding box center [1185, 593] width 119 height 32
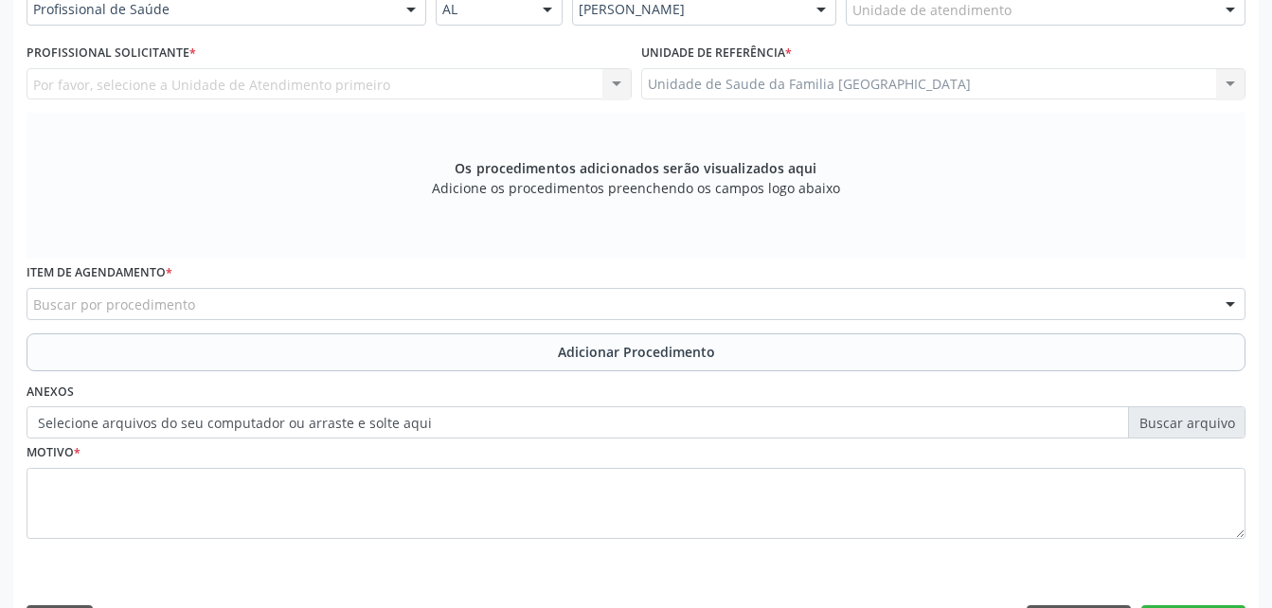
scroll to position [189, 0]
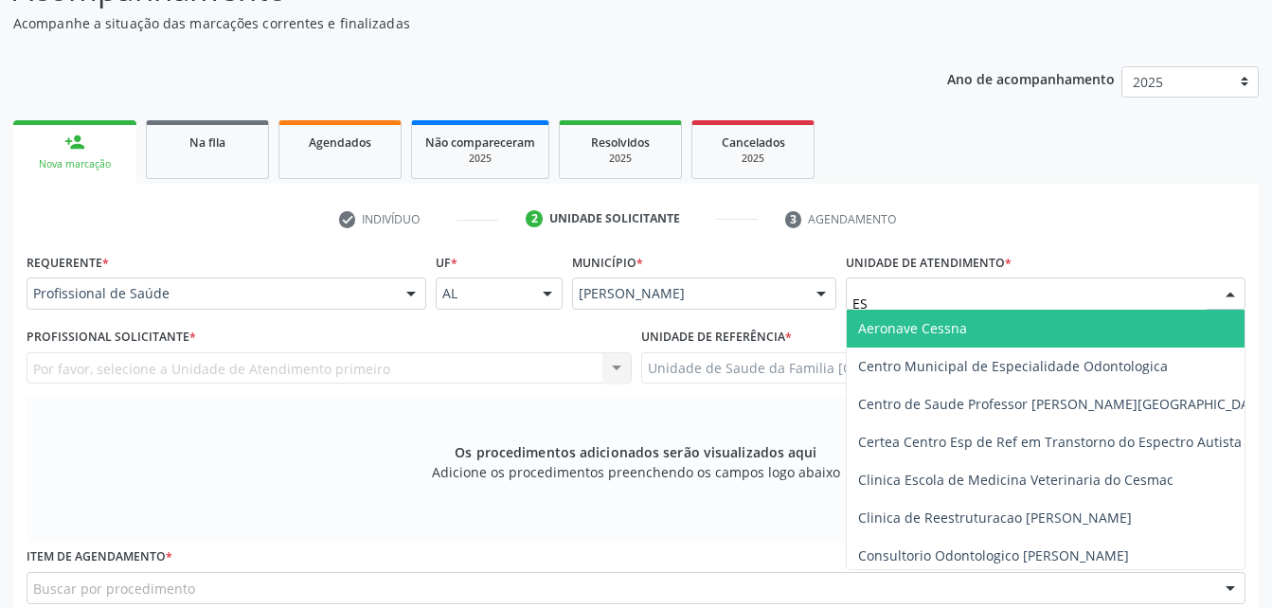
type input "EST"
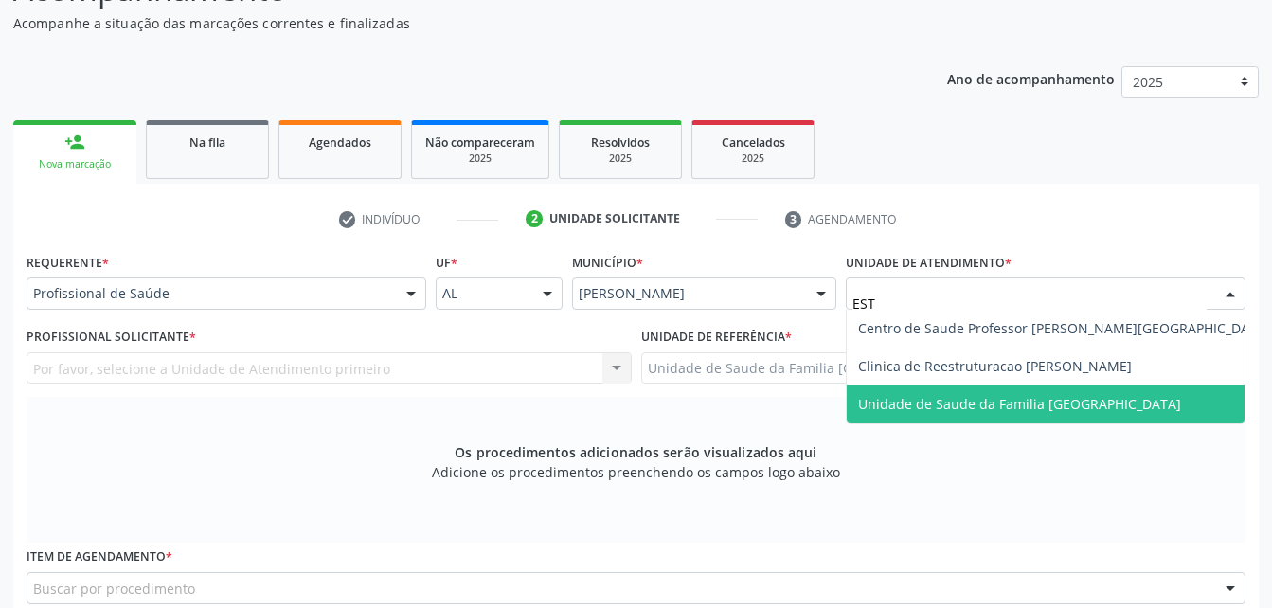
drag, startPoint x: 986, startPoint y: 386, endPoint x: 643, endPoint y: 307, distance: 352.0
click at [983, 386] on span "Unidade de Saude da Familia [GEOGRAPHIC_DATA]" at bounding box center [1064, 405] width 435 height 38
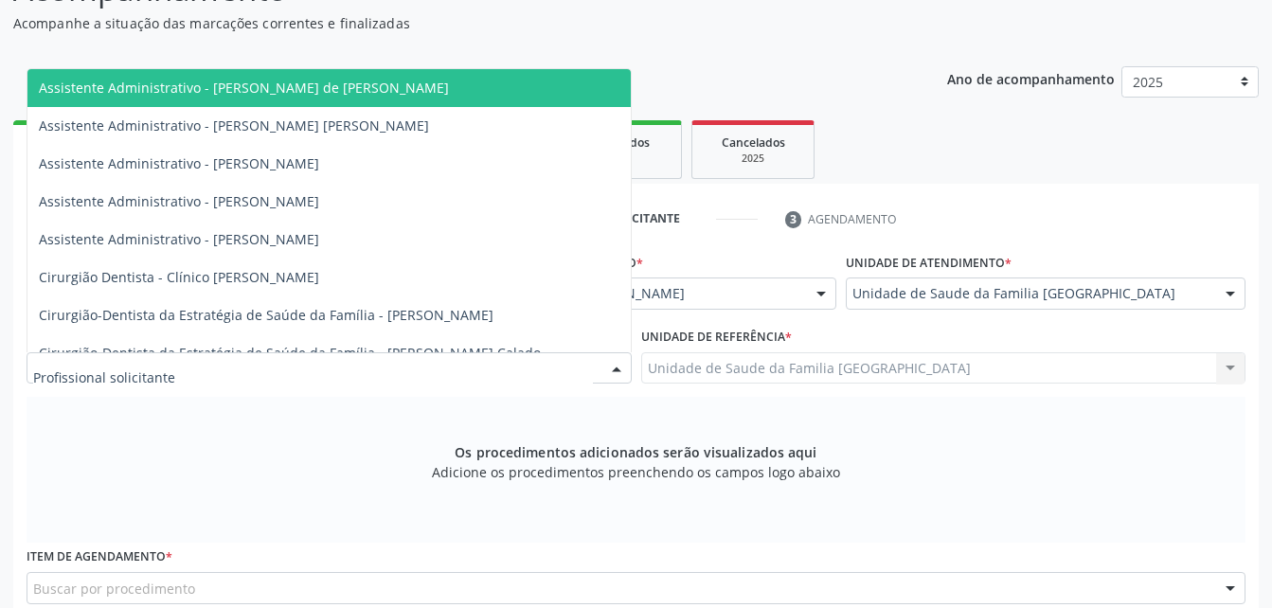
click at [363, 370] on div at bounding box center [329, 368] width 605 height 32
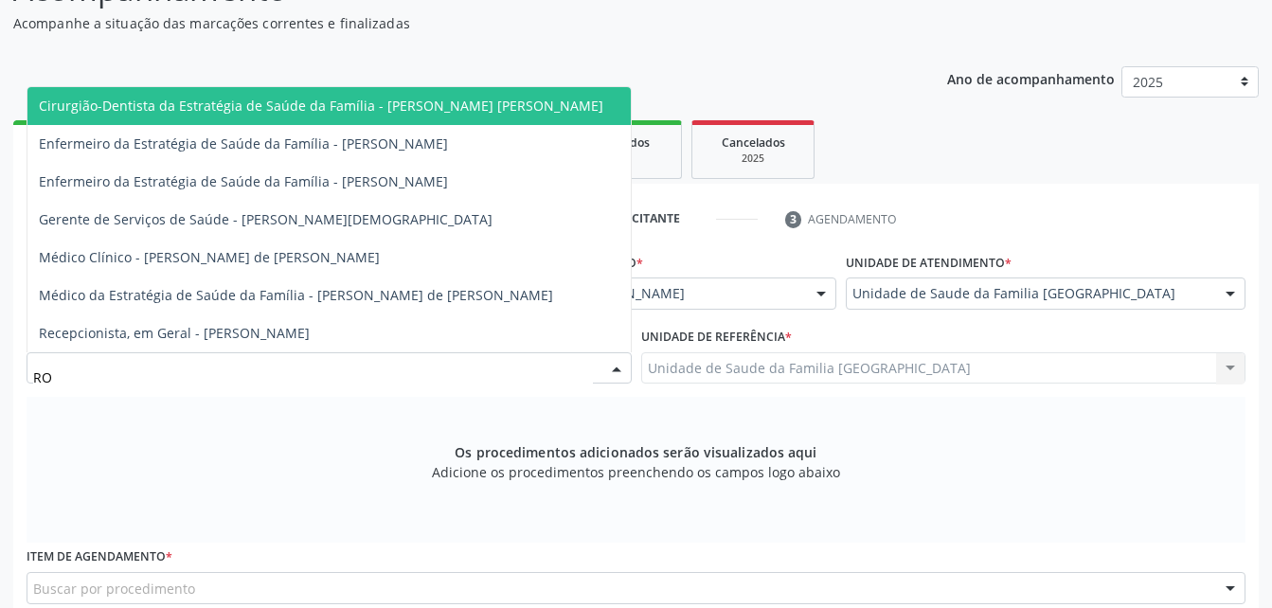
type input "ROD"
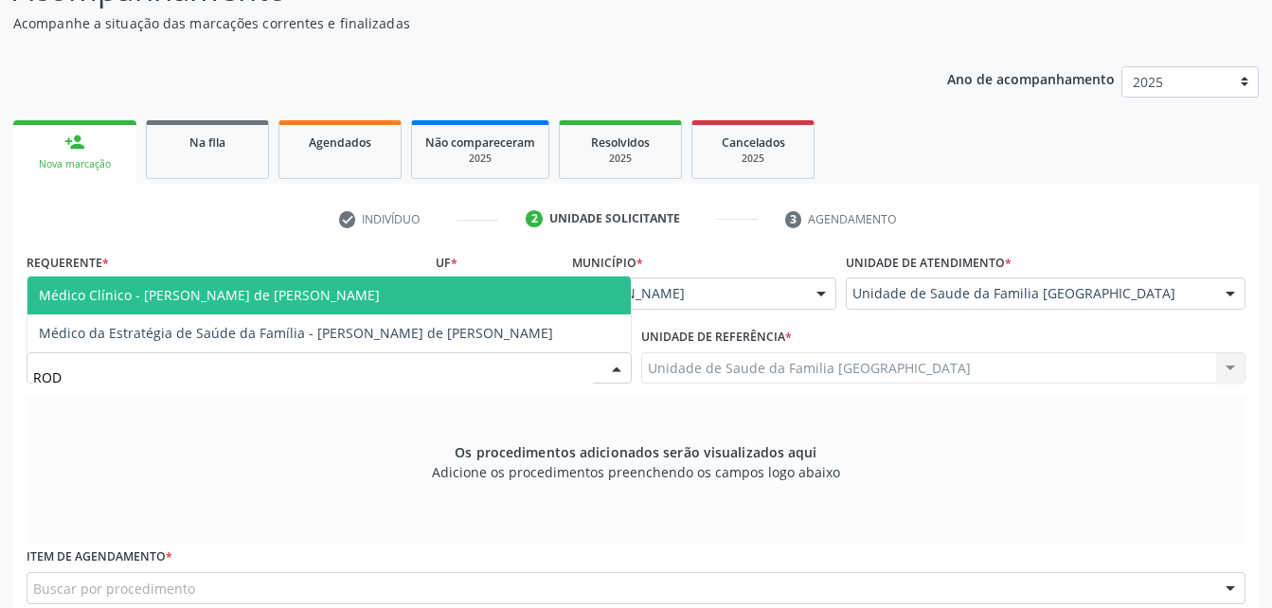
click at [332, 290] on span "Médico Clínico - [PERSON_NAME] de [PERSON_NAME]" at bounding box center [209, 295] width 341 height 18
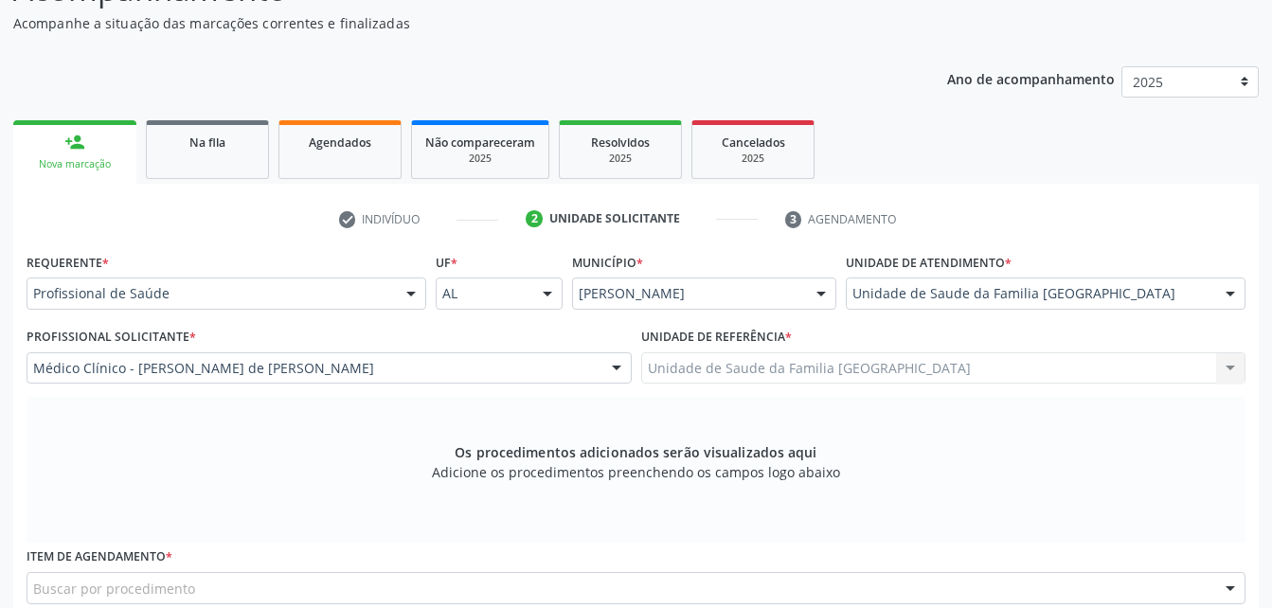
scroll to position [474, 0]
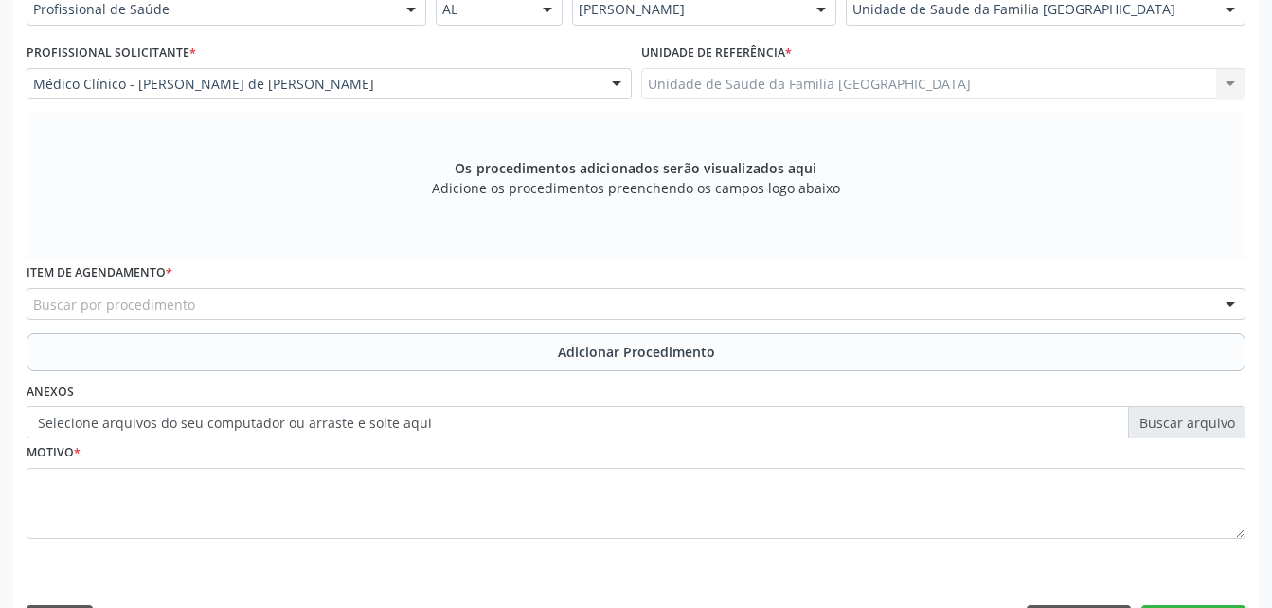
click at [347, 299] on div "Buscar por procedimento" at bounding box center [636, 304] width 1219 height 32
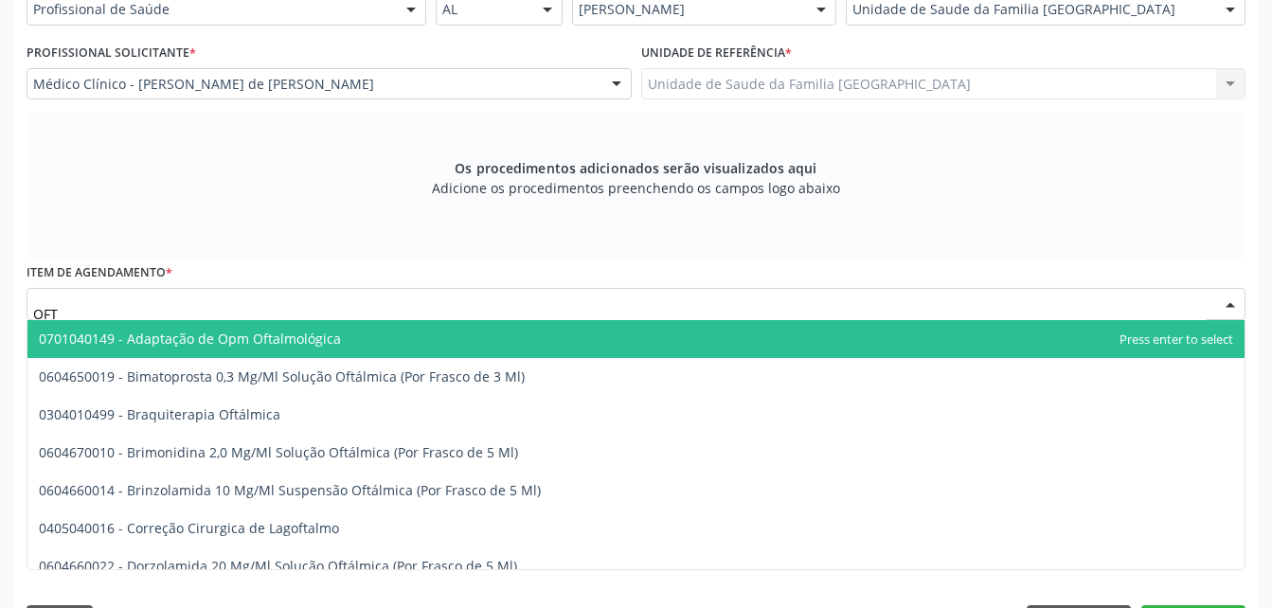
type input "OFTA"
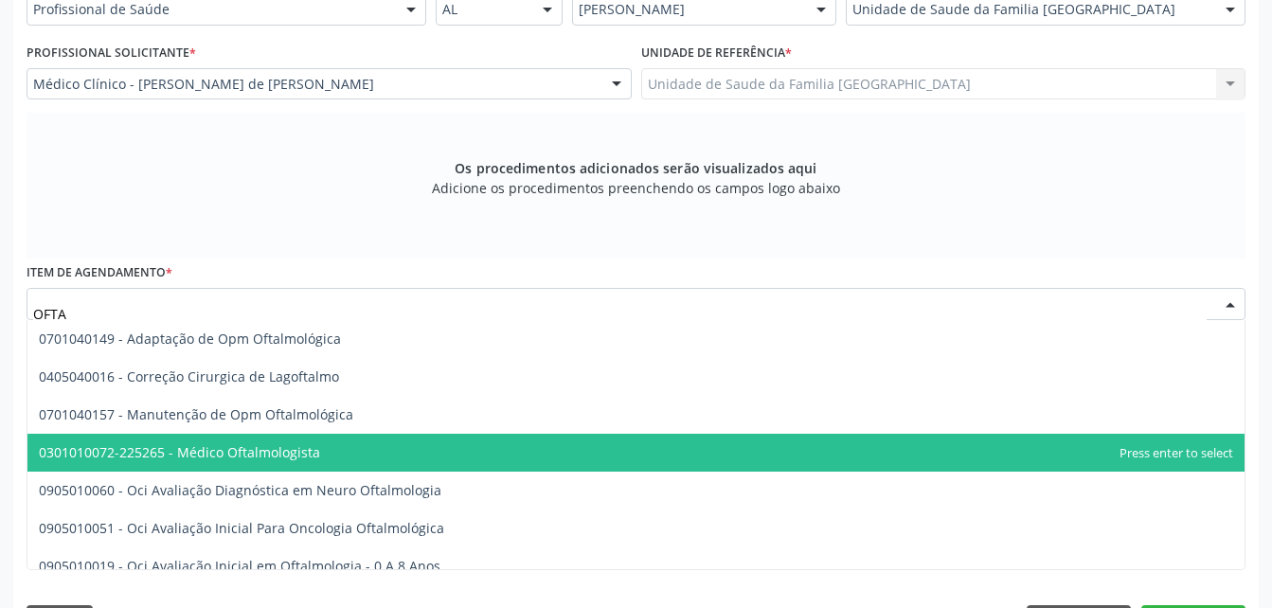
click at [346, 441] on span "0301010072-225265 - Médico Oftalmologista" at bounding box center [635, 453] width 1217 height 38
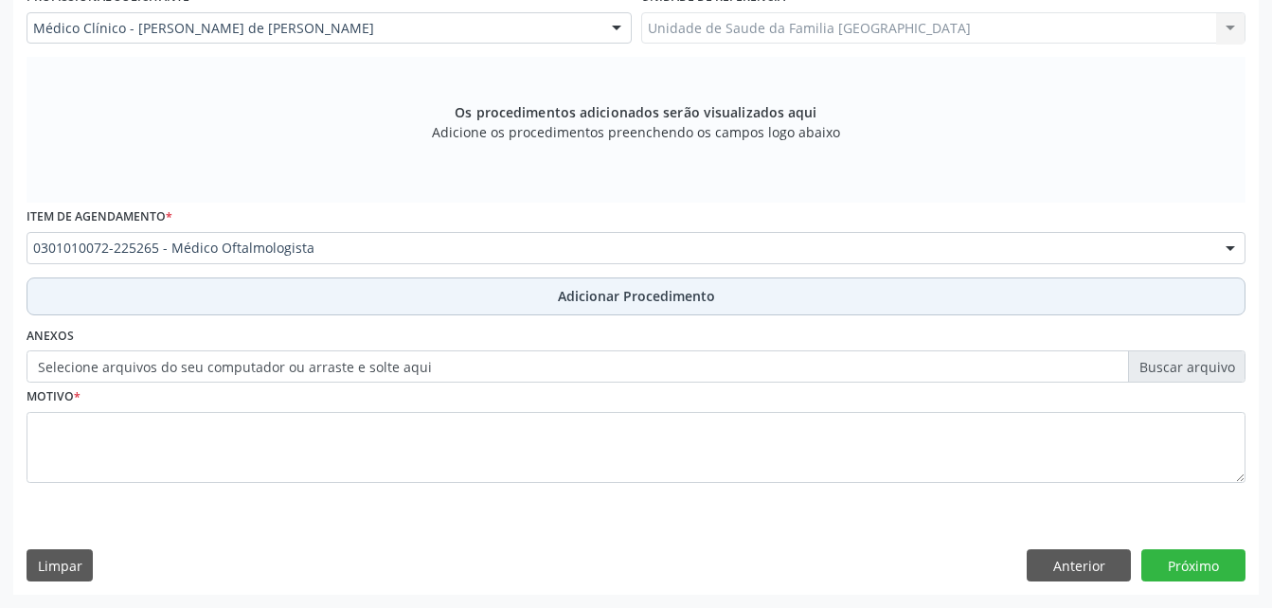
click at [340, 299] on button "Adicionar Procedimento" at bounding box center [636, 297] width 1219 height 38
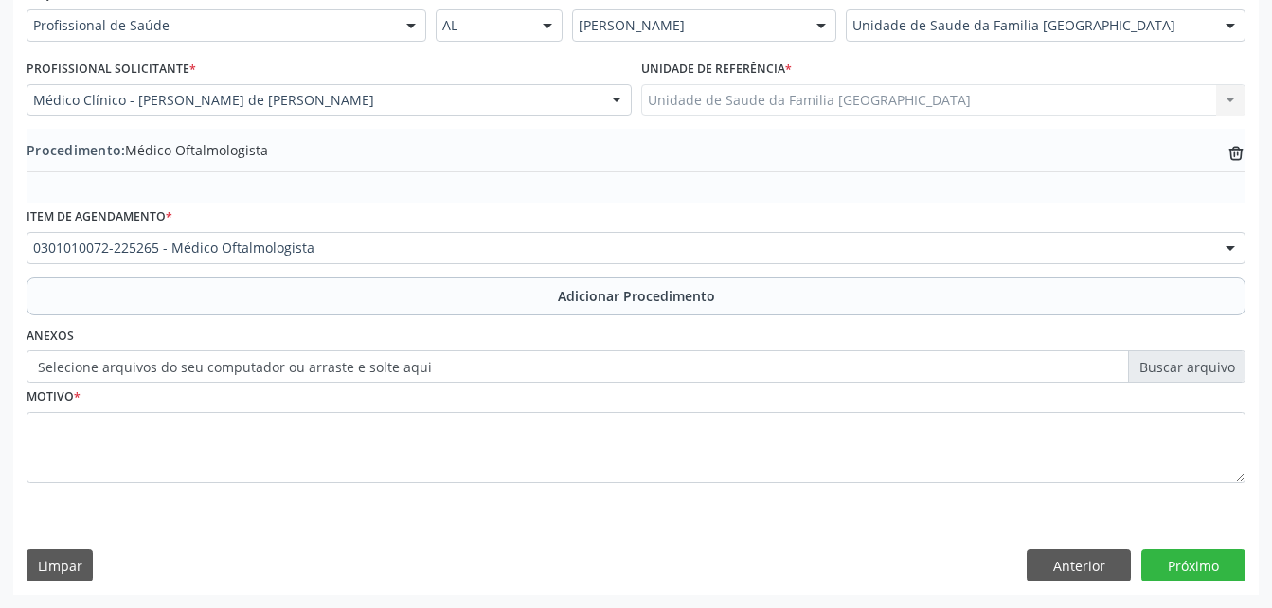
scroll to position [457, 0]
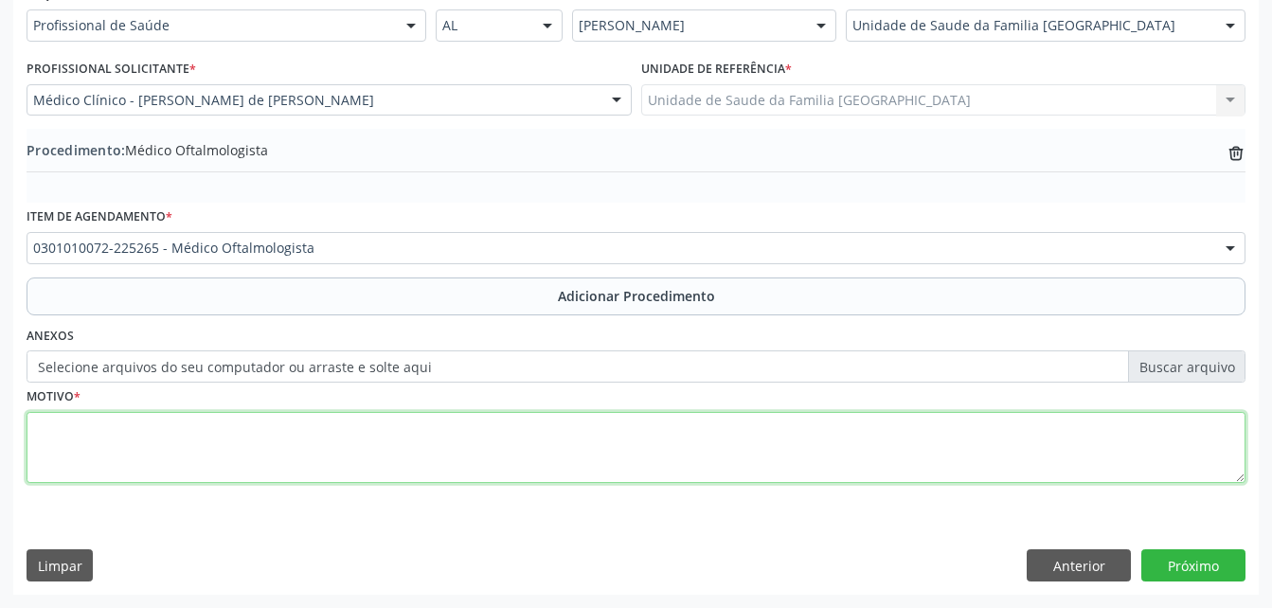
click at [345, 428] on textarea at bounding box center [636, 448] width 1219 height 72
type textarea "CALAZIO RECORRENTE"
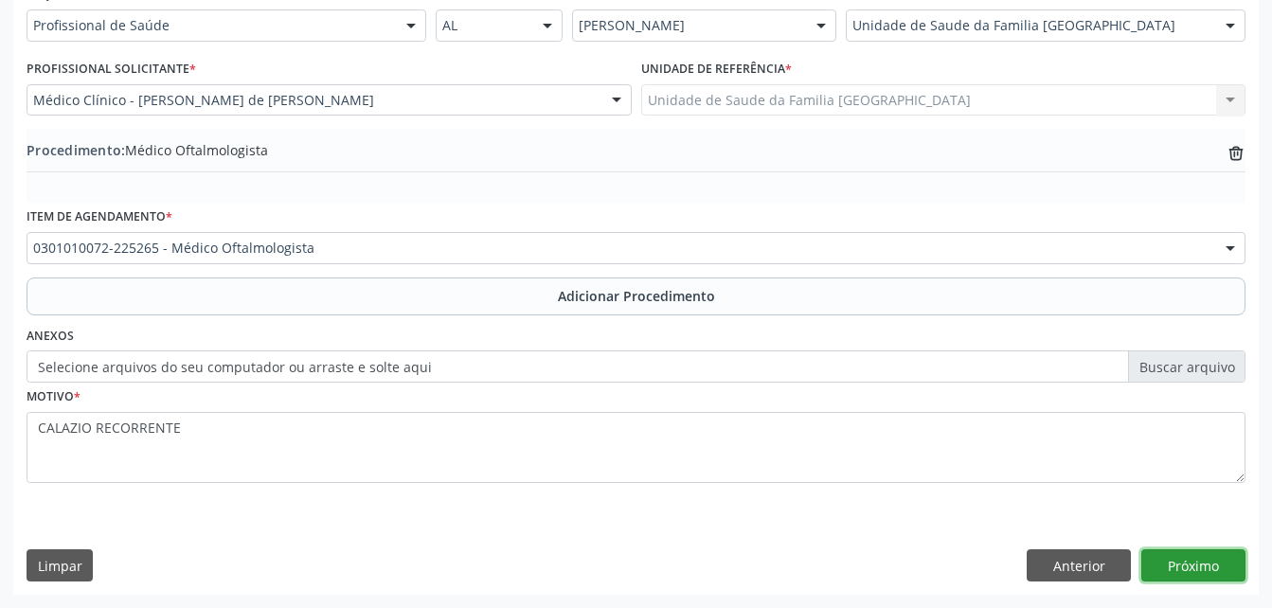
click at [1202, 567] on button "Próximo" at bounding box center [1193, 565] width 104 height 32
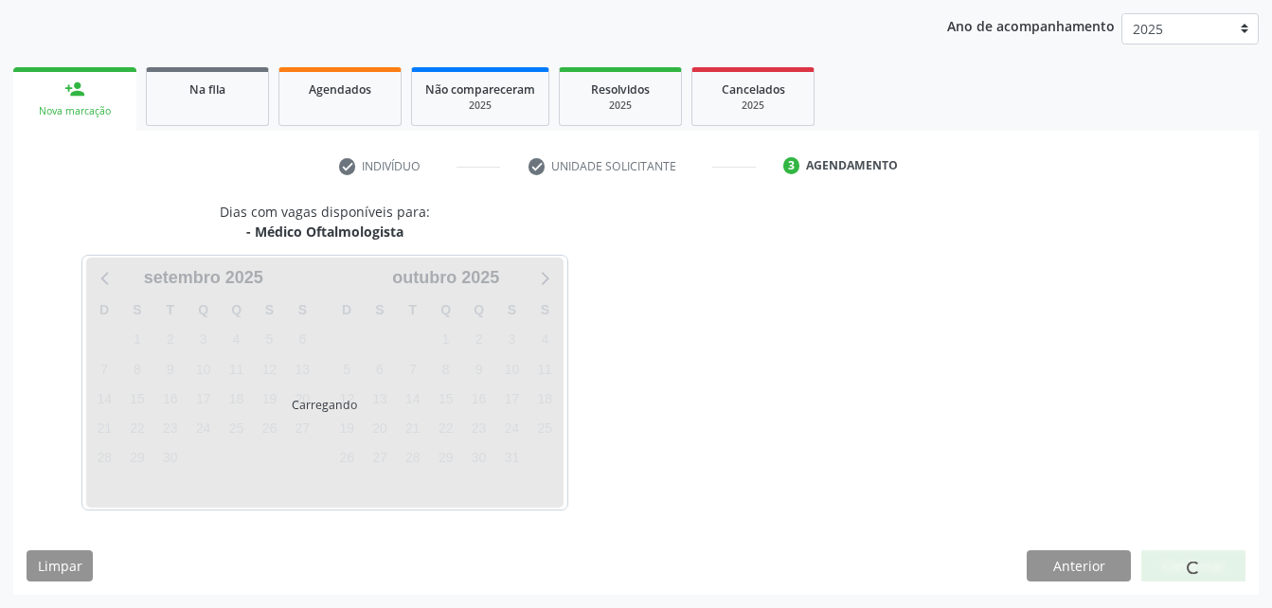
scroll to position [298, 0]
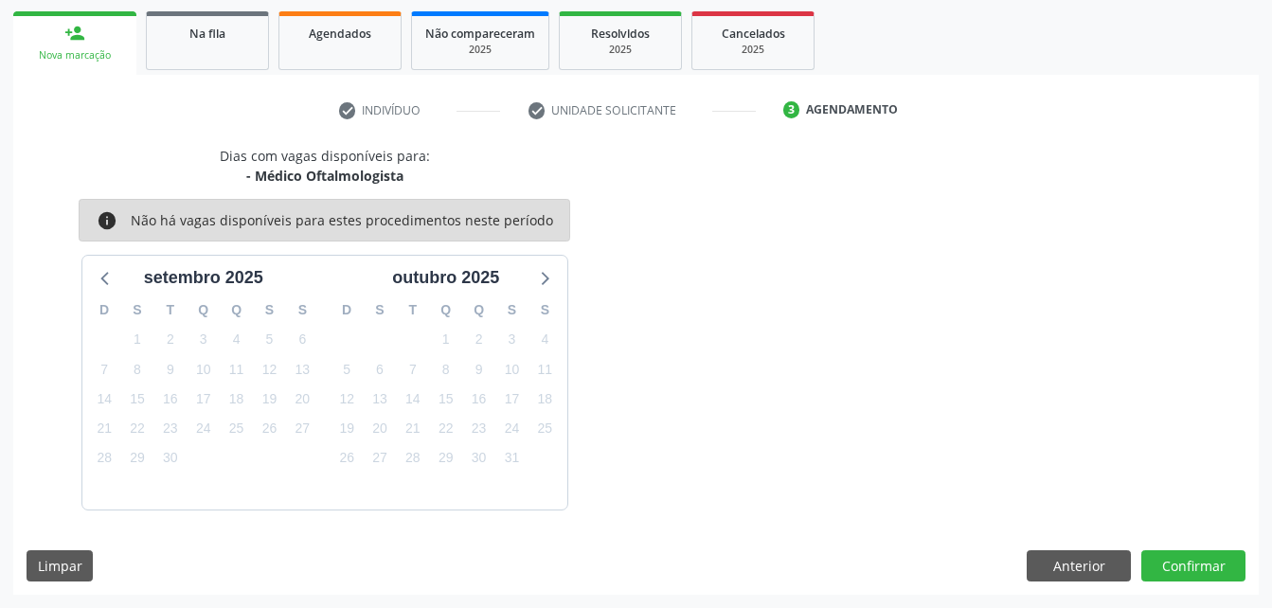
click at [1213, 548] on div "Dias com vagas disponíveis para: - Médico Oftalmologista info Não há vagas disp…" at bounding box center [636, 370] width 1246 height 449
click at [1217, 569] on button "Confirmar" at bounding box center [1193, 566] width 104 height 32
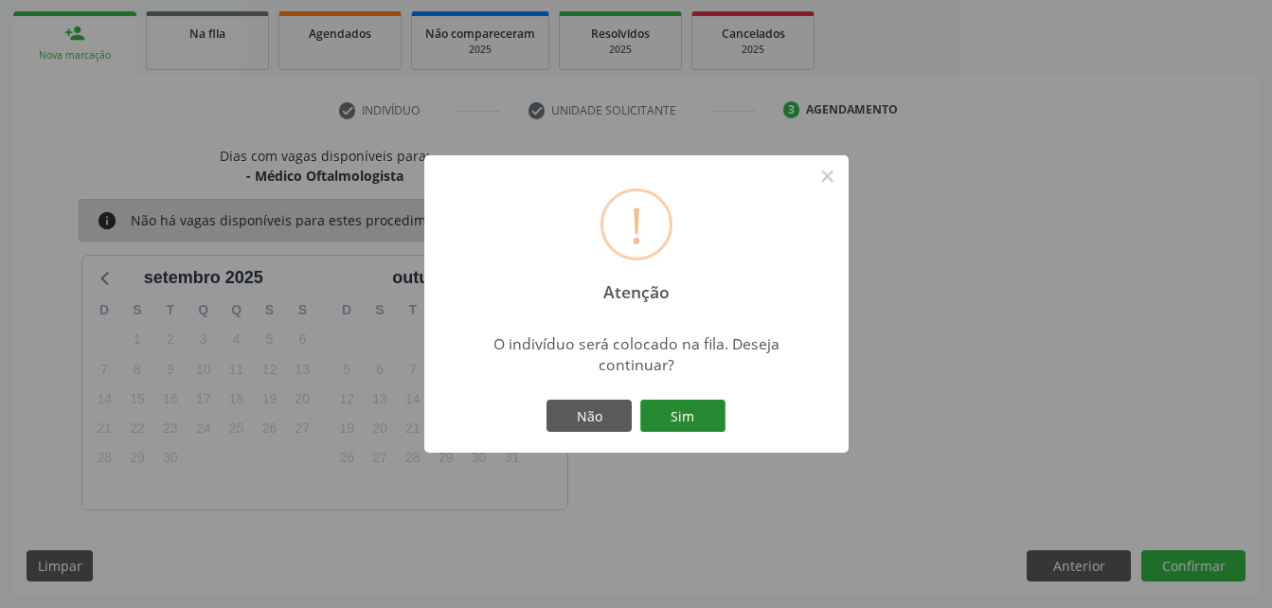
click at [679, 417] on button "Sim" at bounding box center [682, 416] width 85 height 32
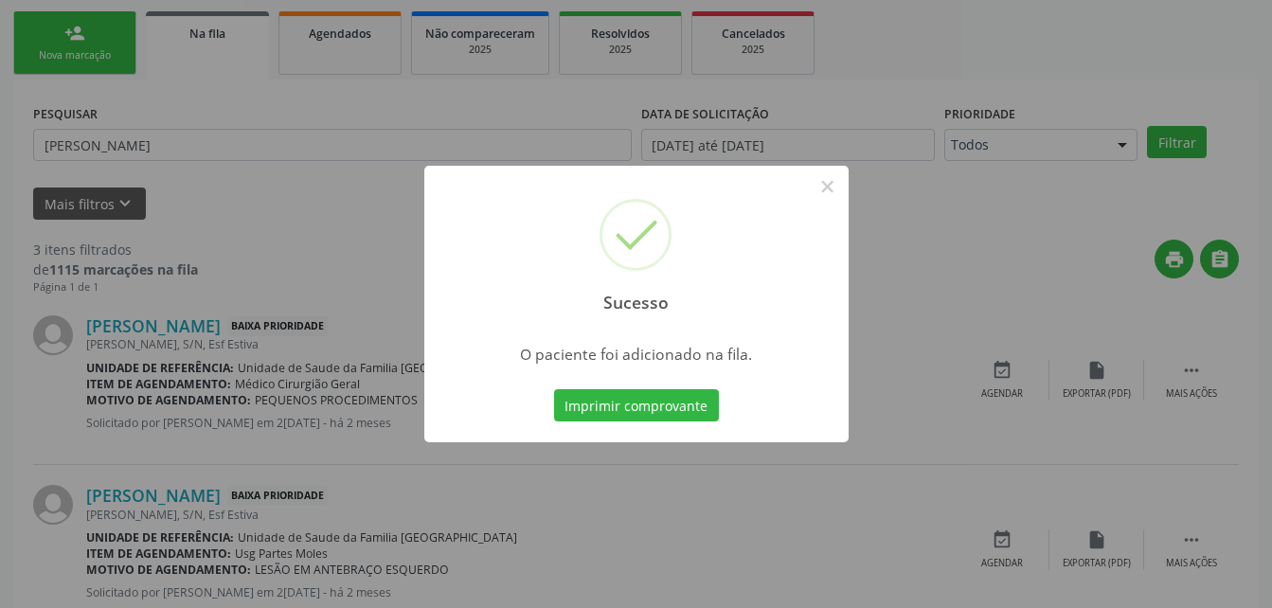
scroll to position [44, 0]
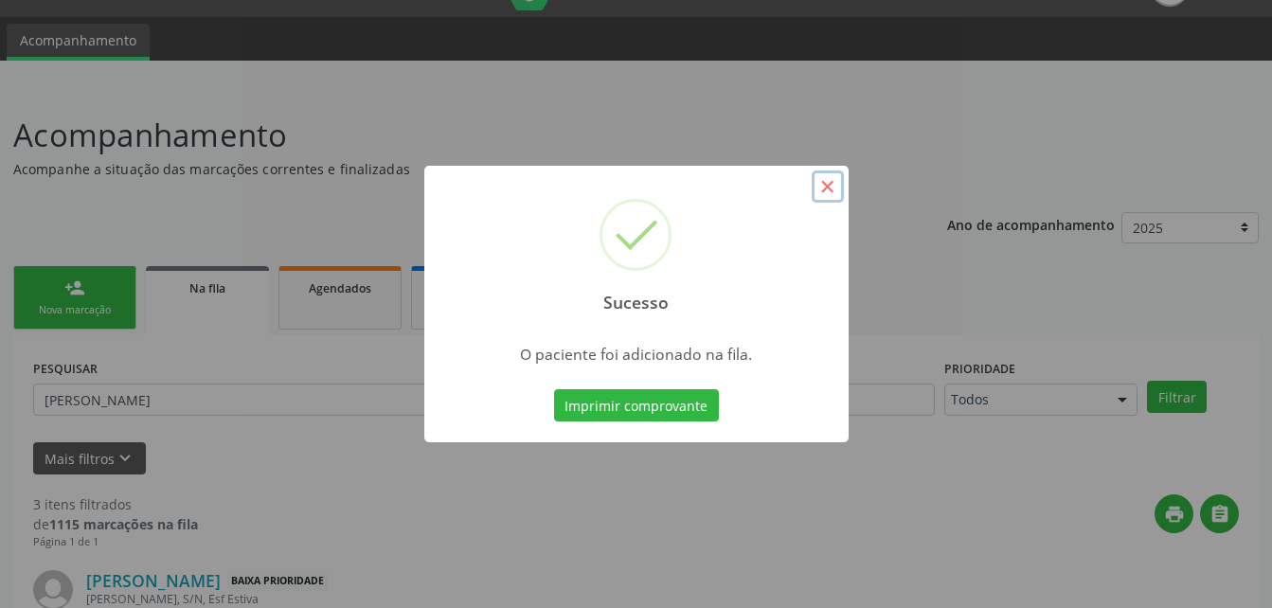
click at [839, 188] on button "×" at bounding box center [828, 186] width 32 height 32
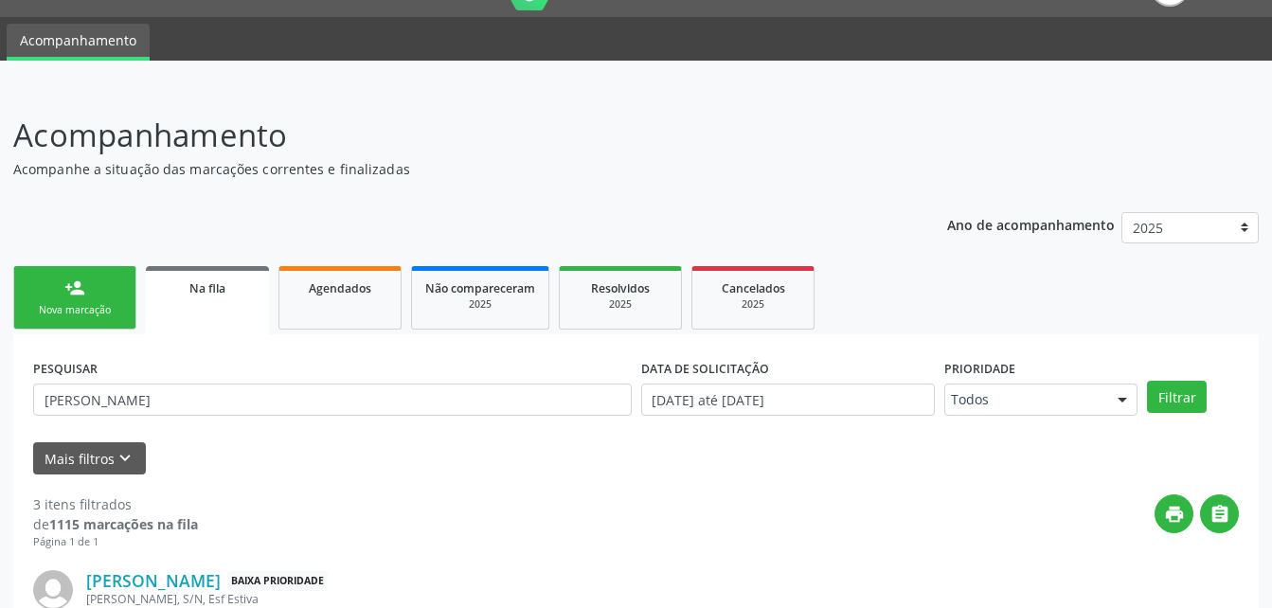
click at [121, 287] on link "person_add Nova marcação" at bounding box center [74, 297] width 123 height 63
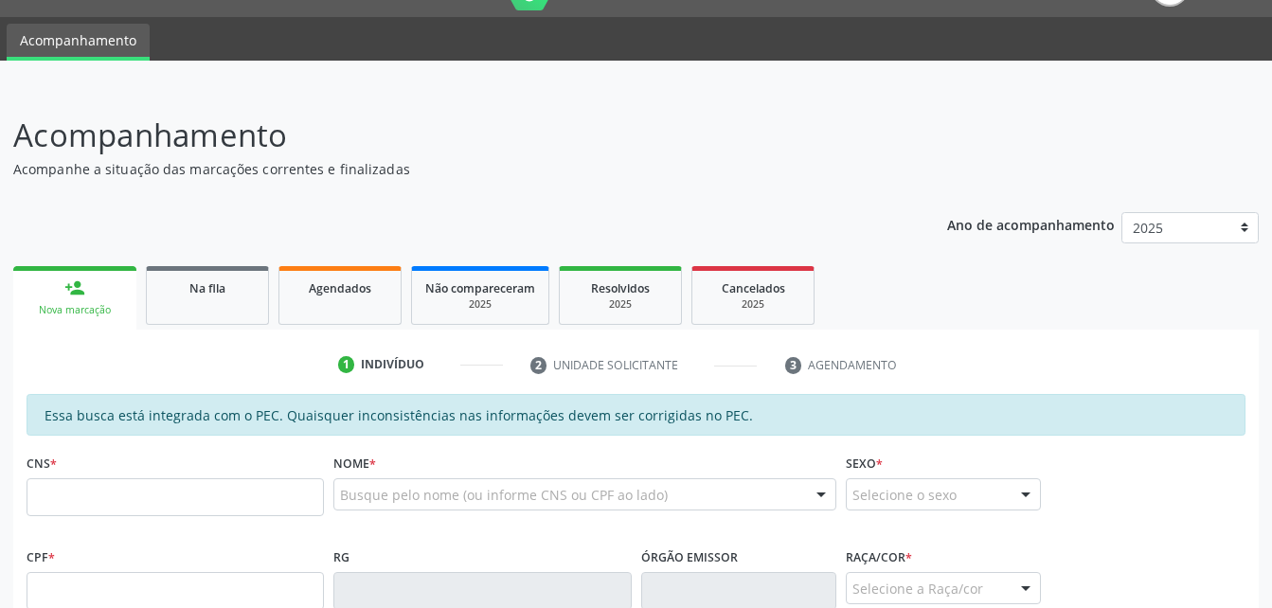
scroll to position [233, 0]
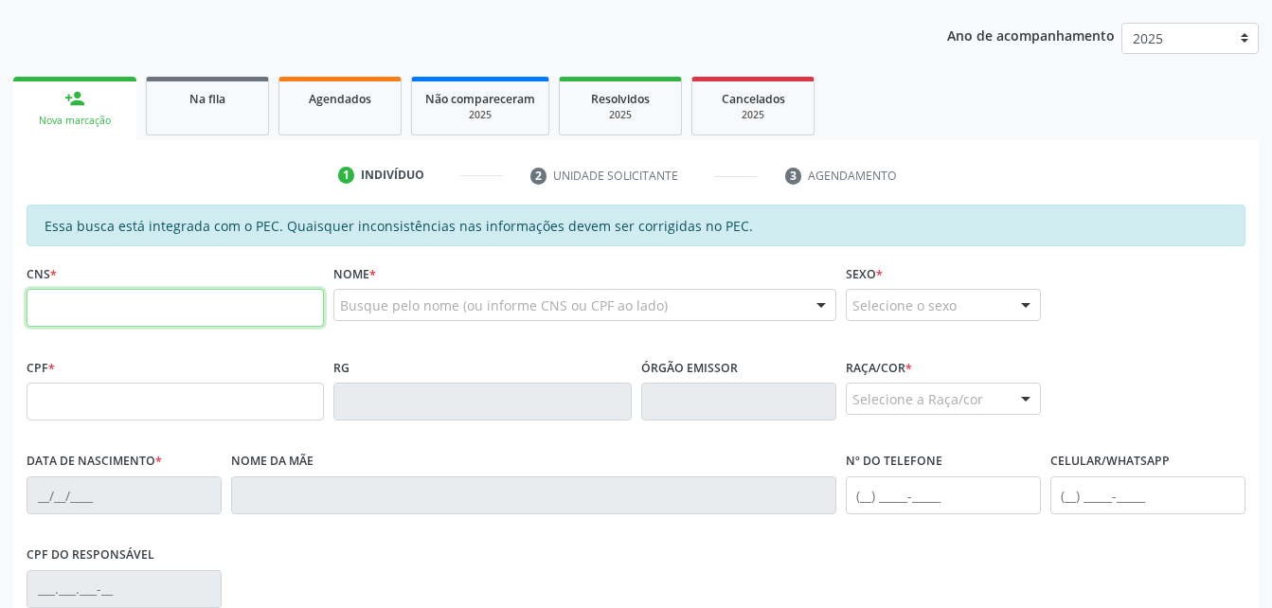
click at [237, 310] on input "text" at bounding box center [175, 308] width 297 height 38
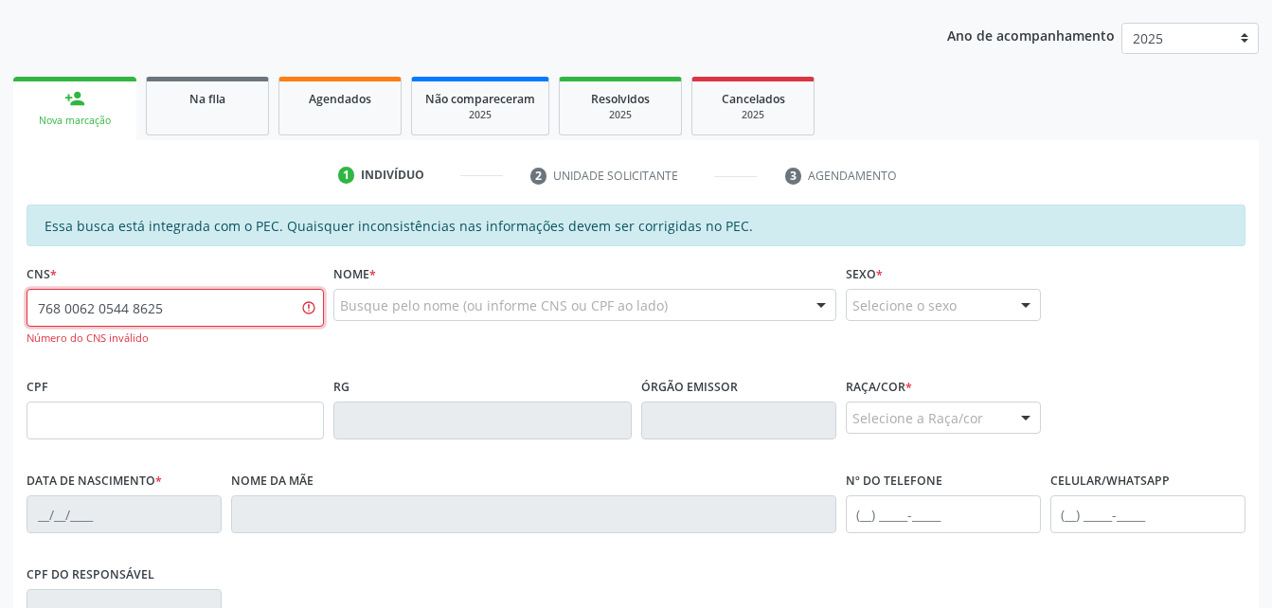
scroll to position [422, 0]
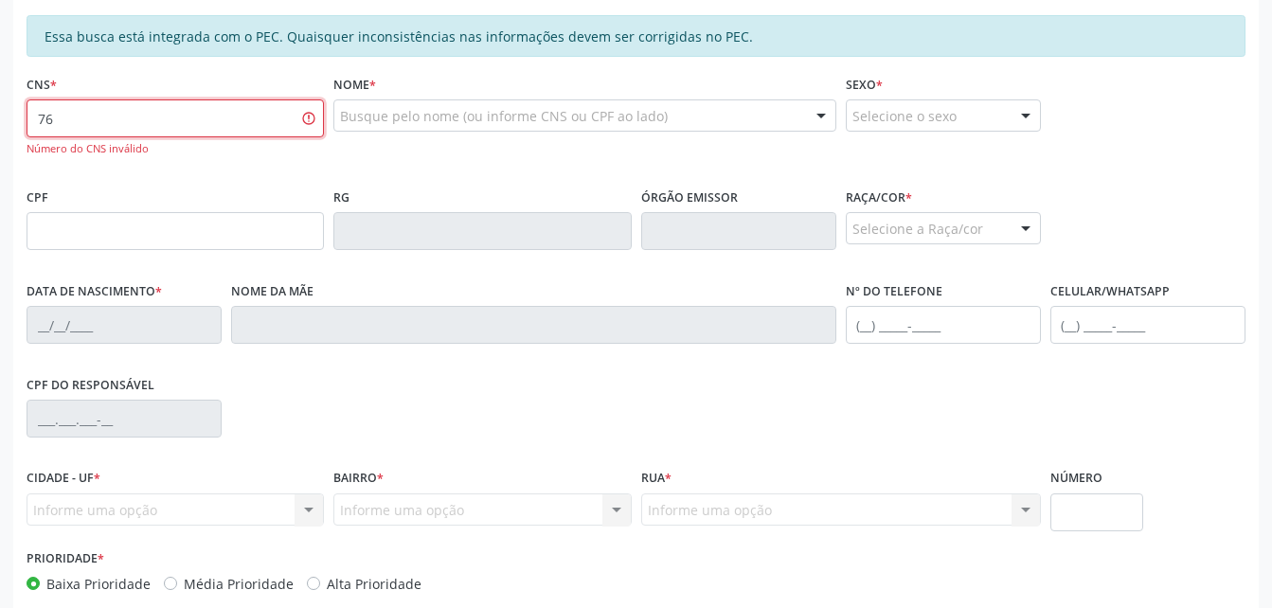
type input "7"
type input "706 8062 0544 8625"
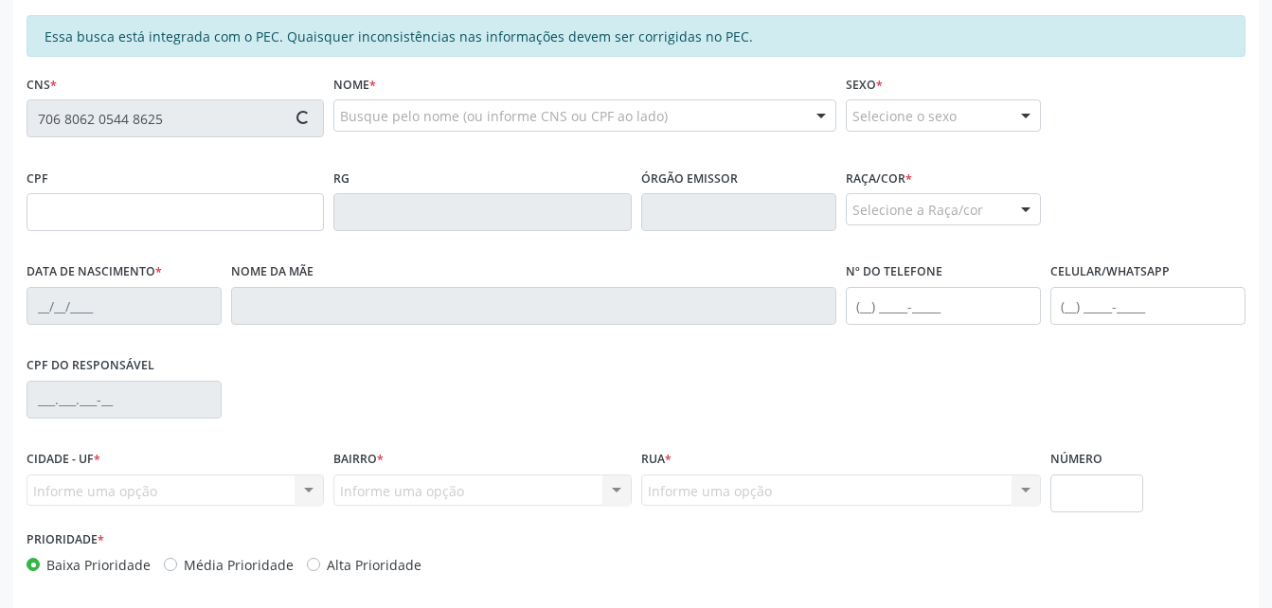
type input "150.661.044-70"
type input "[DATE]"
type input "[PERSON_NAME]"
type input "[PHONE_NUMBER]"
type input "S/N"
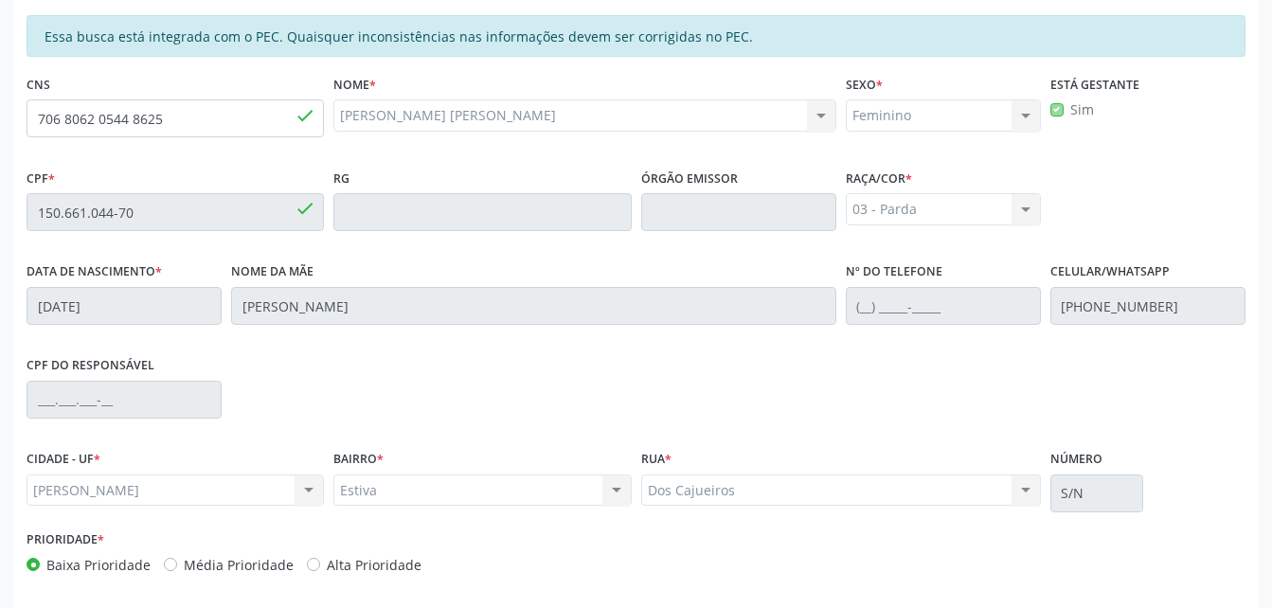
scroll to position [500, 0]
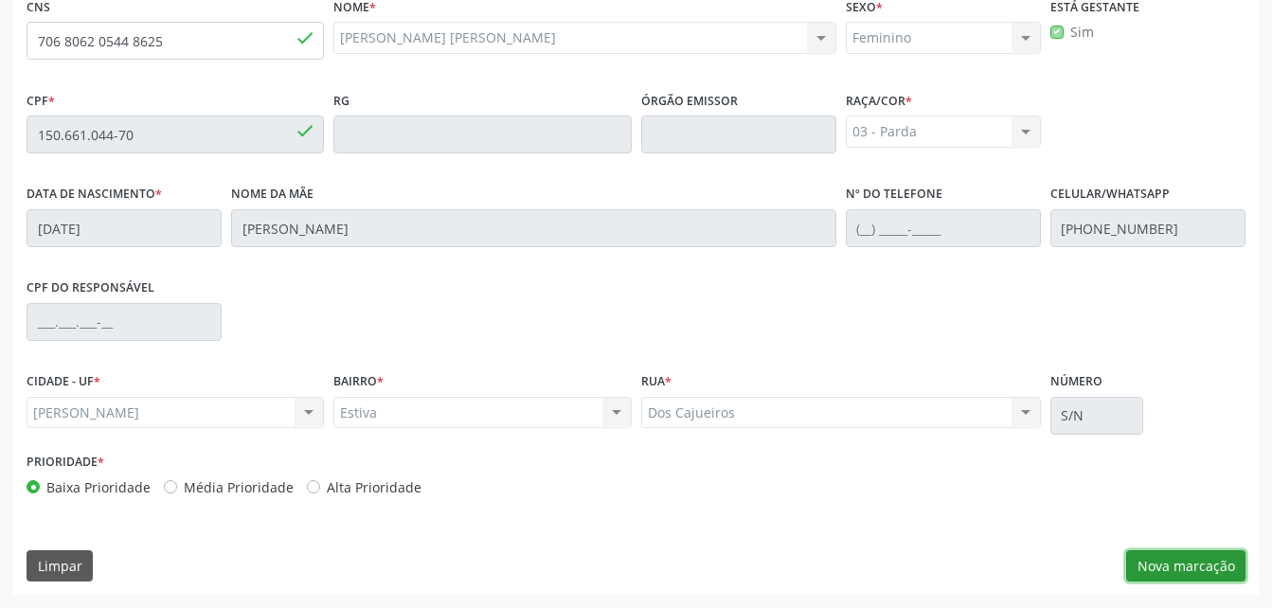
click at [1164, 563] on button "Nova marcação" at bounding box center [1185, 566] width 119 height 32
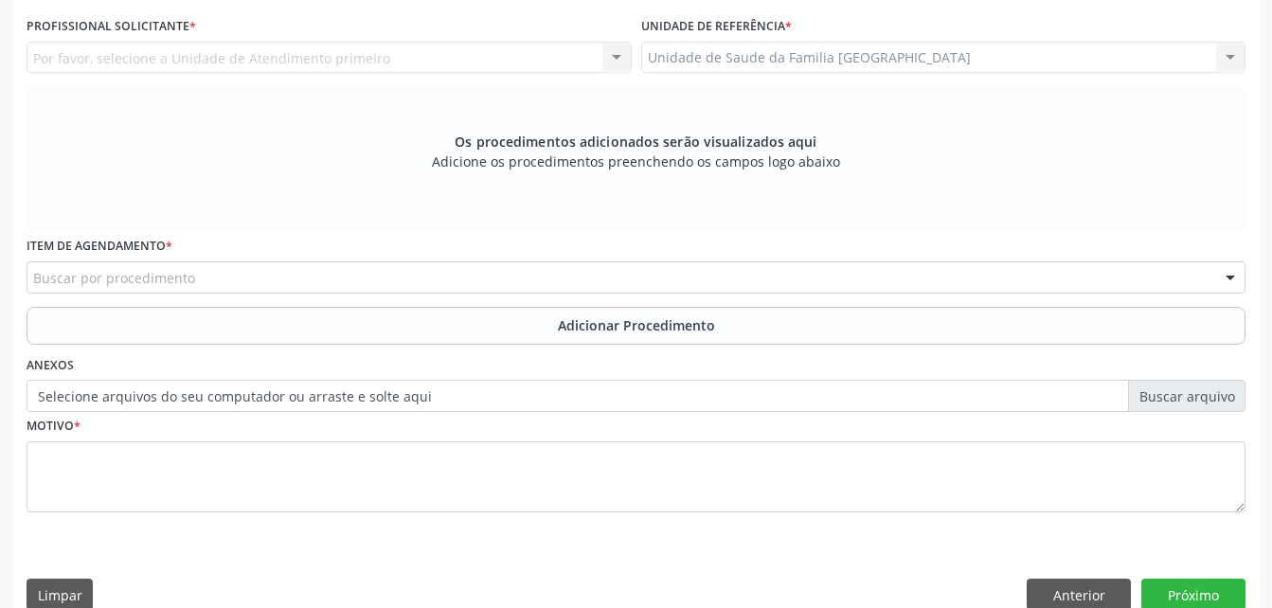
scroll to position [311, 0]
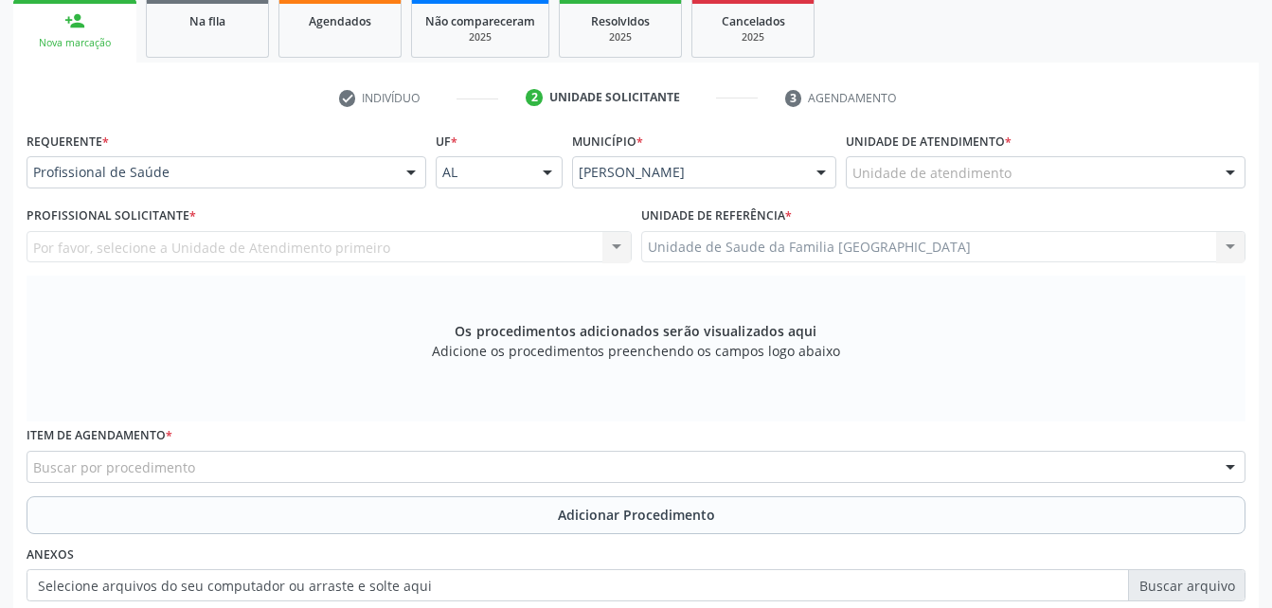
click at [1064, 170] on div "Unidade de atendimento" at bounding box center [1046, 172] width 400 height 32
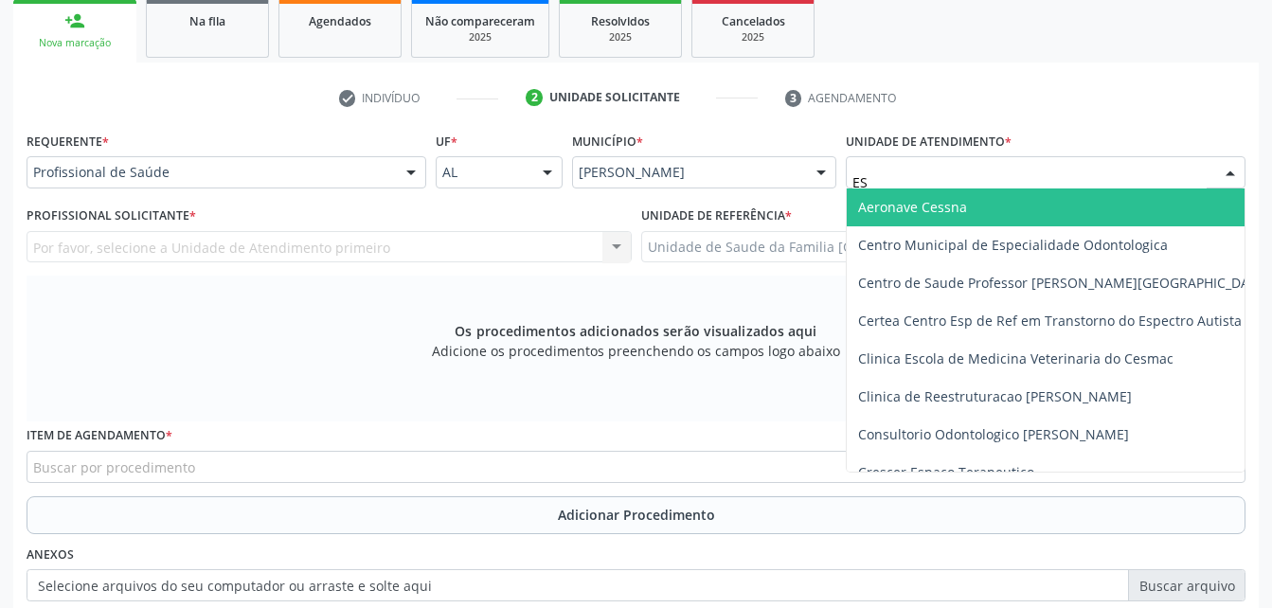
type input "EST"
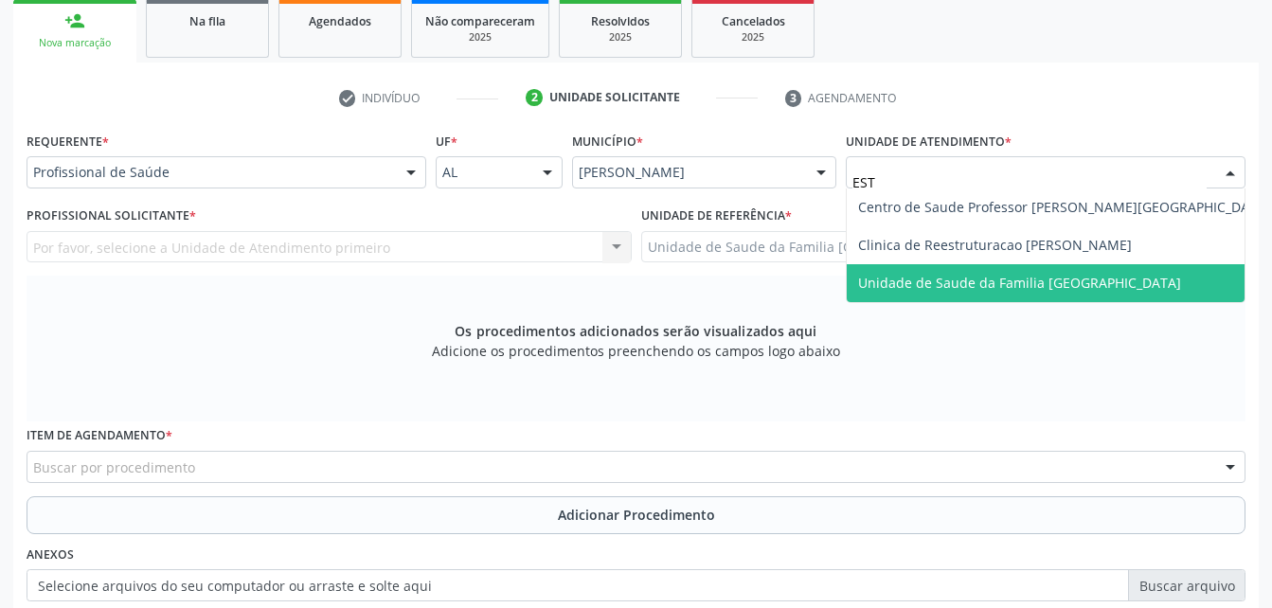
click at [1087, 277] on span "Unidade de Saude da Familia [GEOGRAPHIC_DATA]" at bounding box center [1019, 283] width 323 height 18
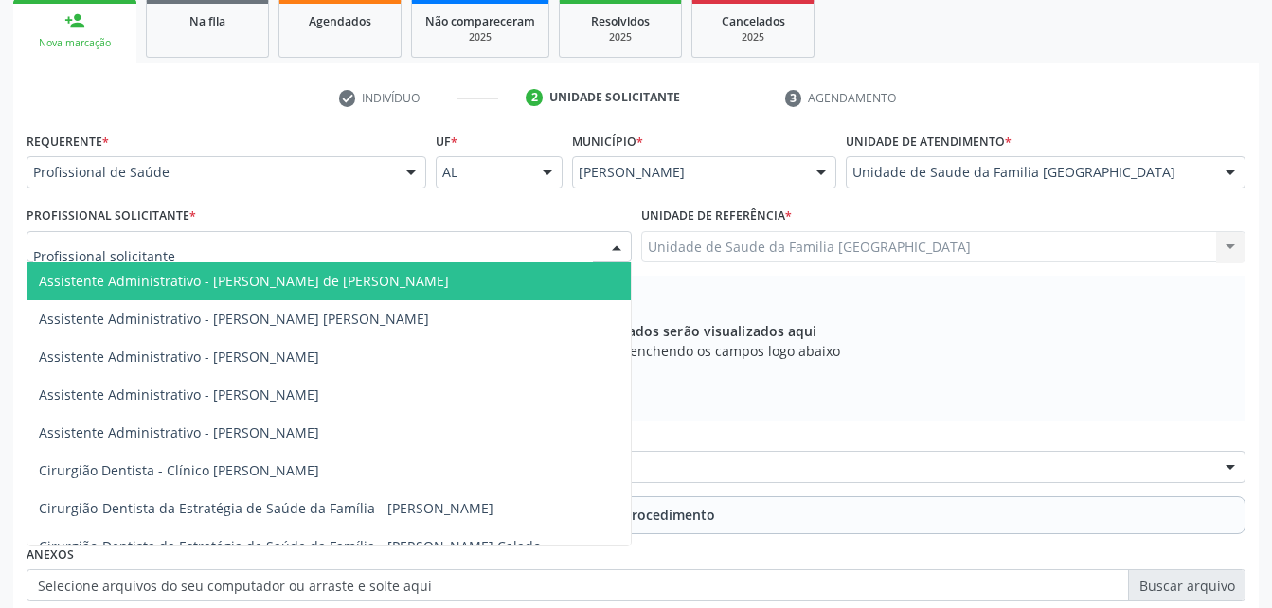
click at [570, 251] on div at bounding box center [329, 247] width 605 height 32
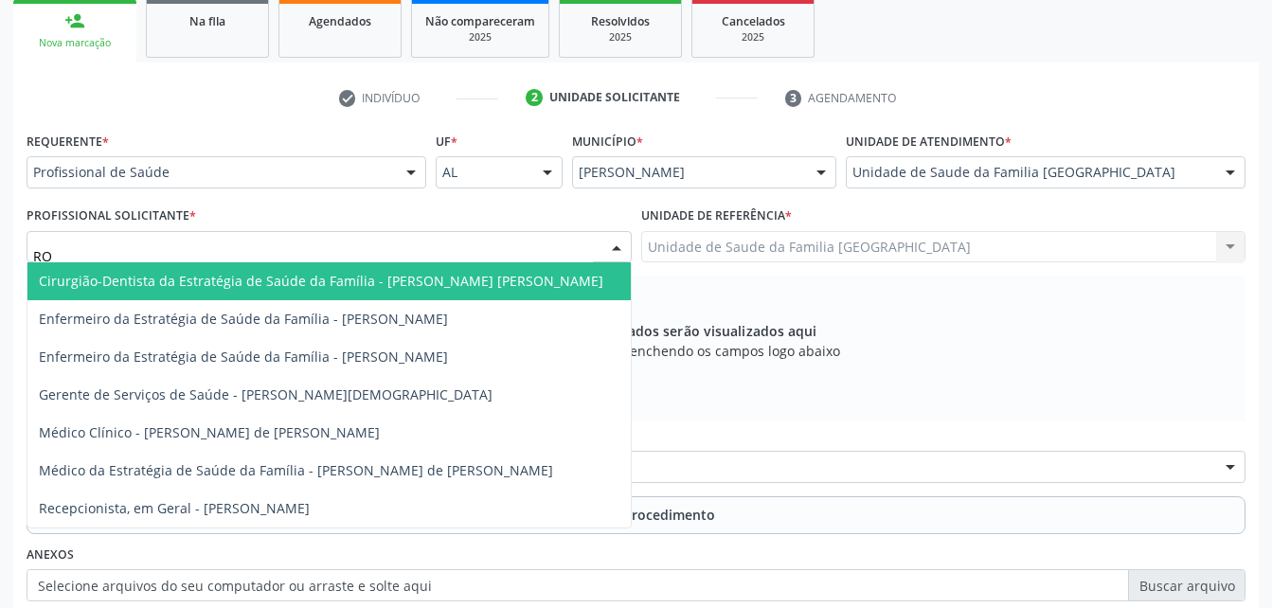
type input "ROD"
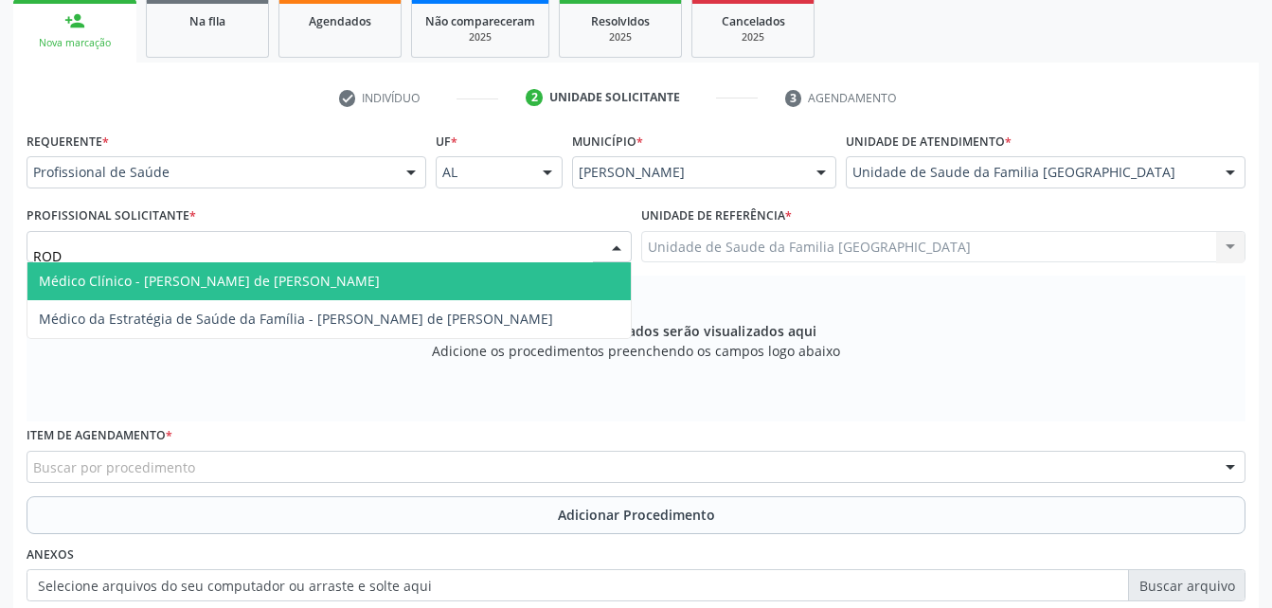
click at [569, 278] on span "Médico Clínico - [PERSON_NAME] de [PERSON_NAME]" at bounding box center [328, 281] width 603 height 38
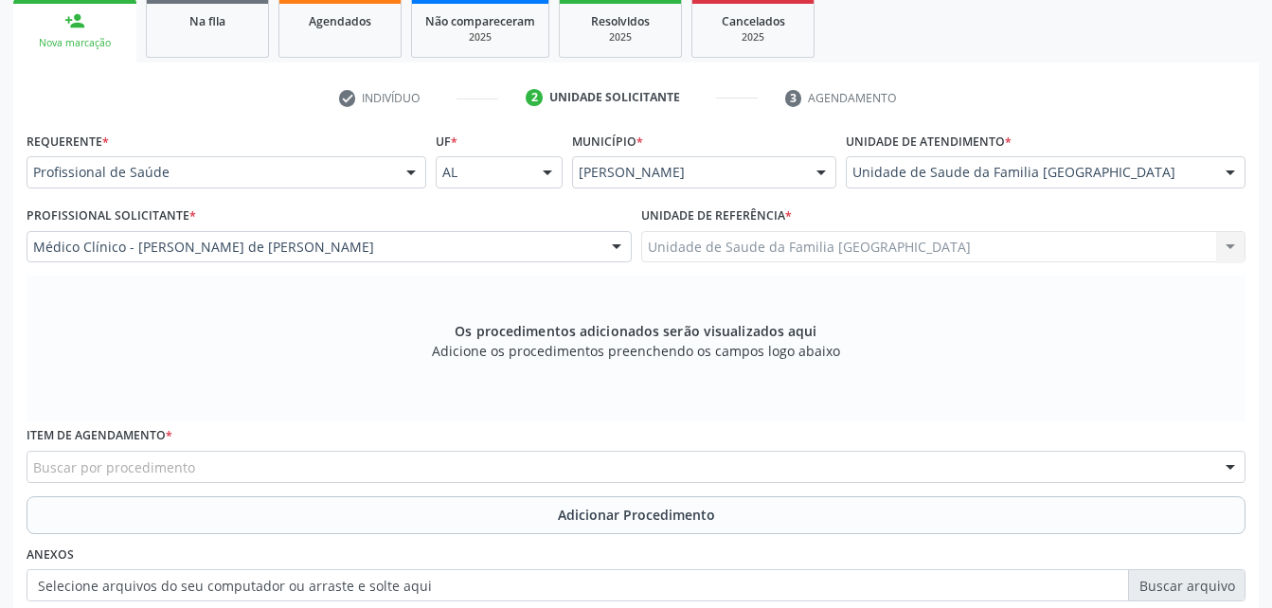
scroll to position [405, 0]
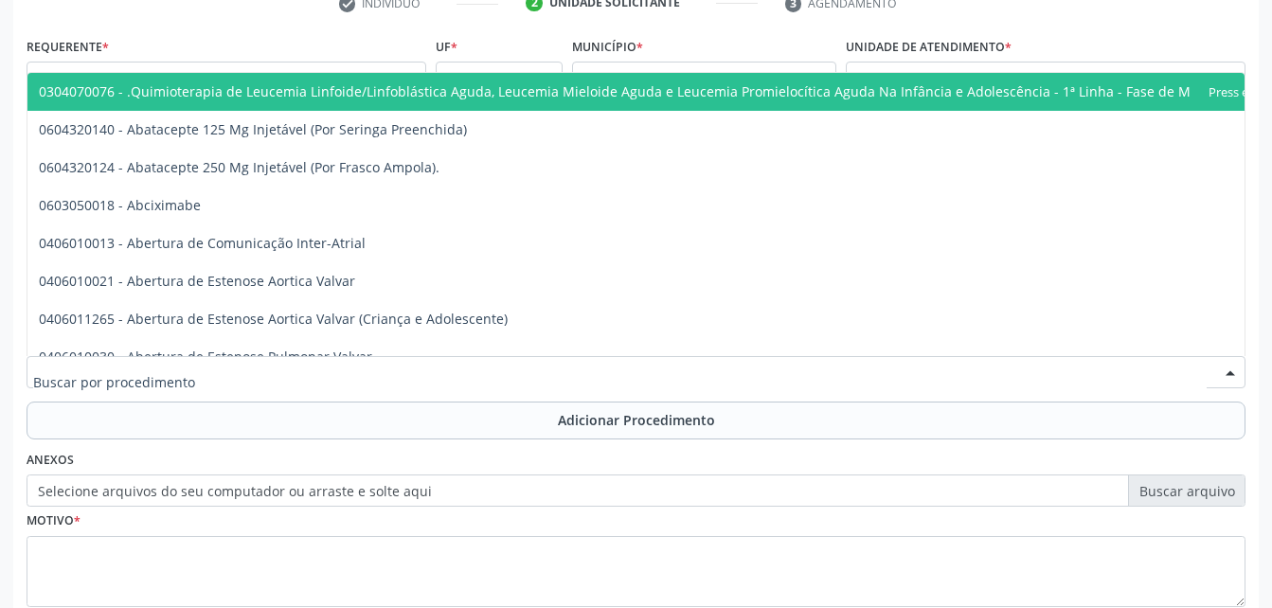
click at [555, 360] on div at bounding box center [636, 372] width 1219 height 32
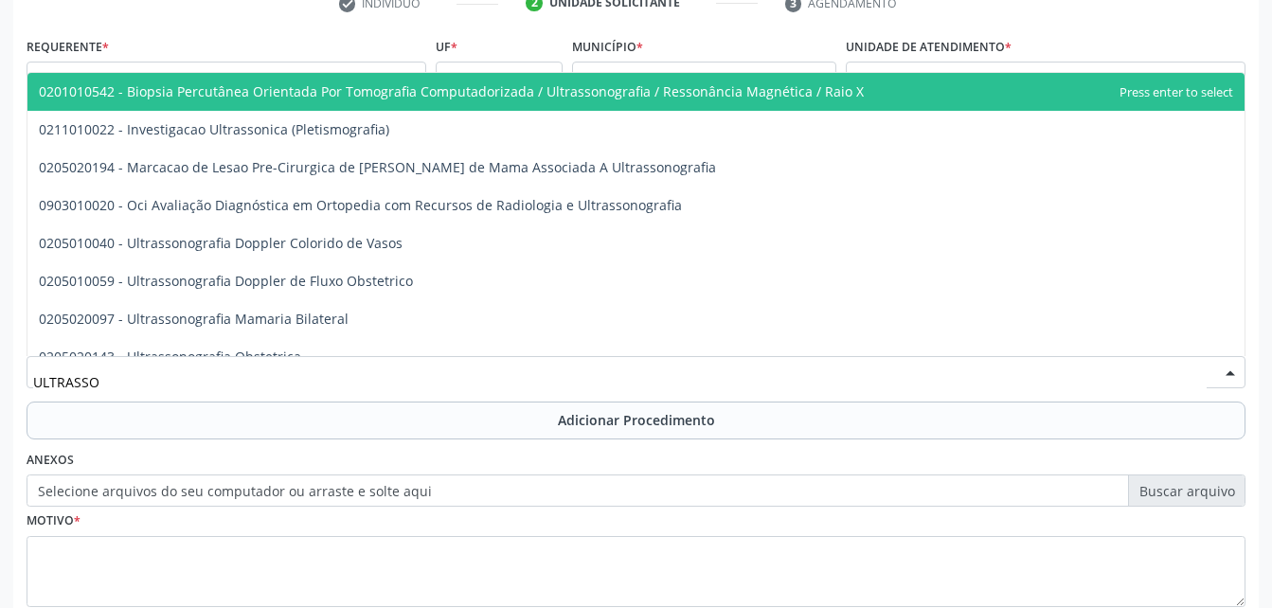
type input "ULTRASSON"
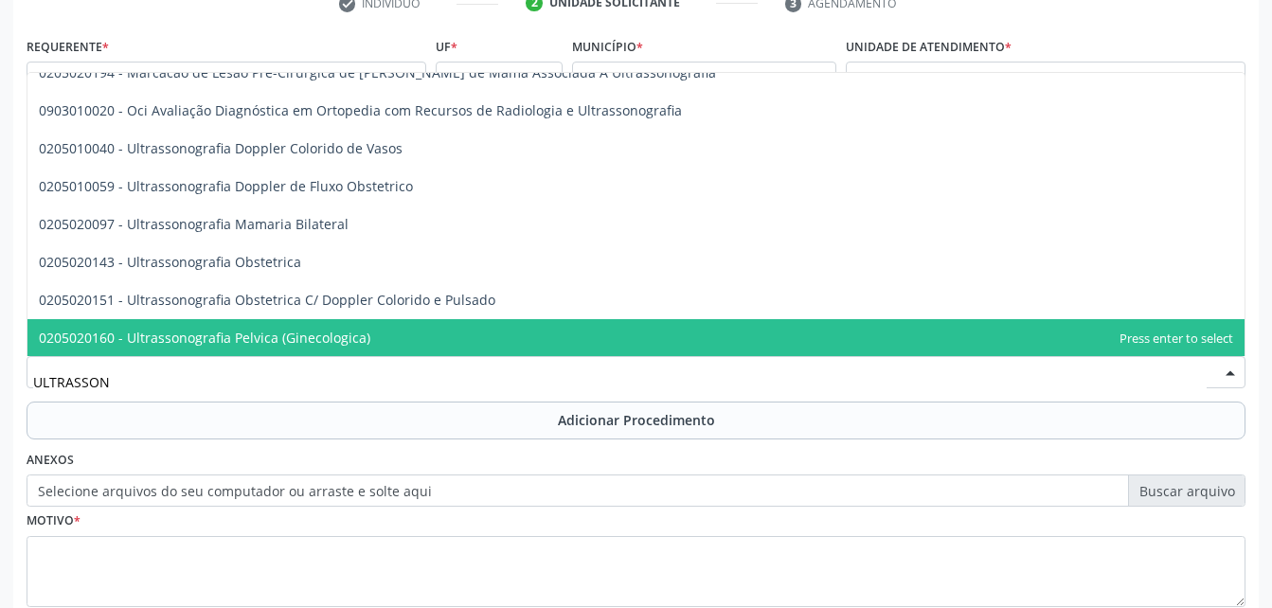
scroll to position [189, 0]
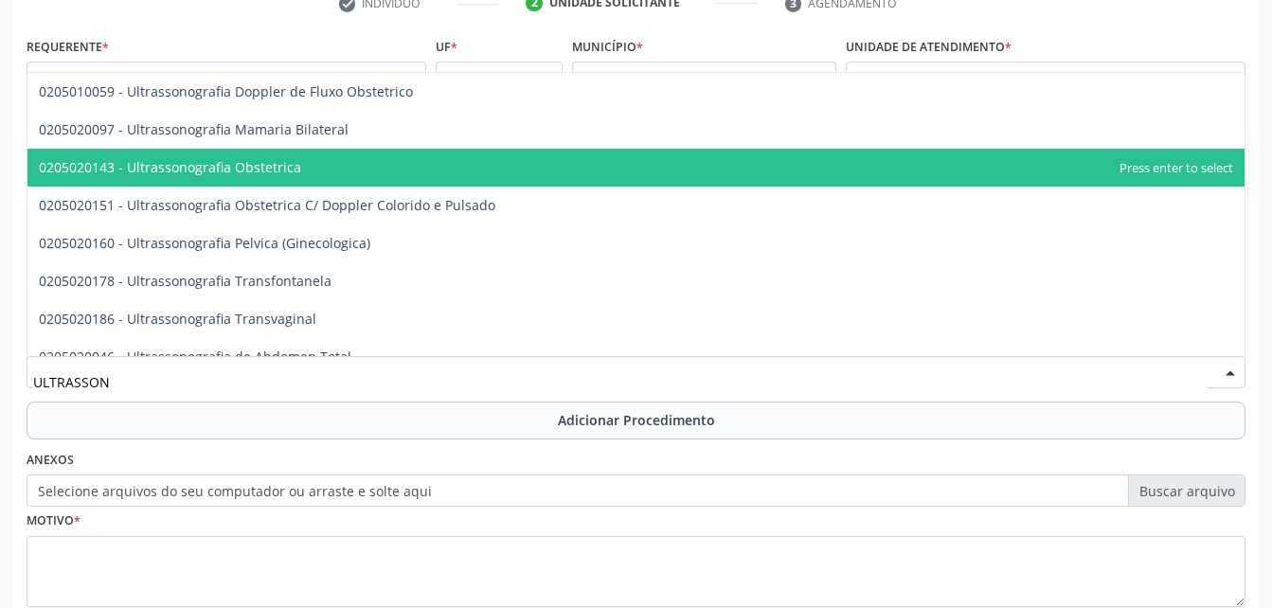
click at [485, 184] on span "0205020143 - Ultrassonografia Obstetrica" at bounding box center [635, 168] width 1217 height 38
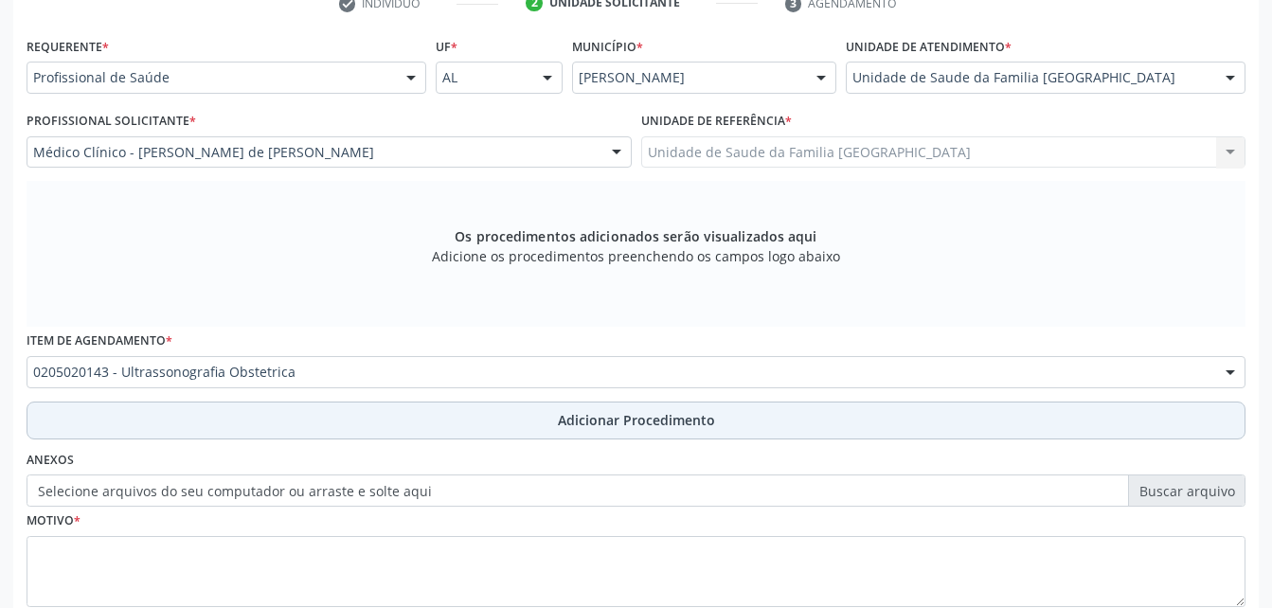
click at [655, 413] on span "Adicionar Procedimento" at bounding box center [636, 420] width 157 height 20
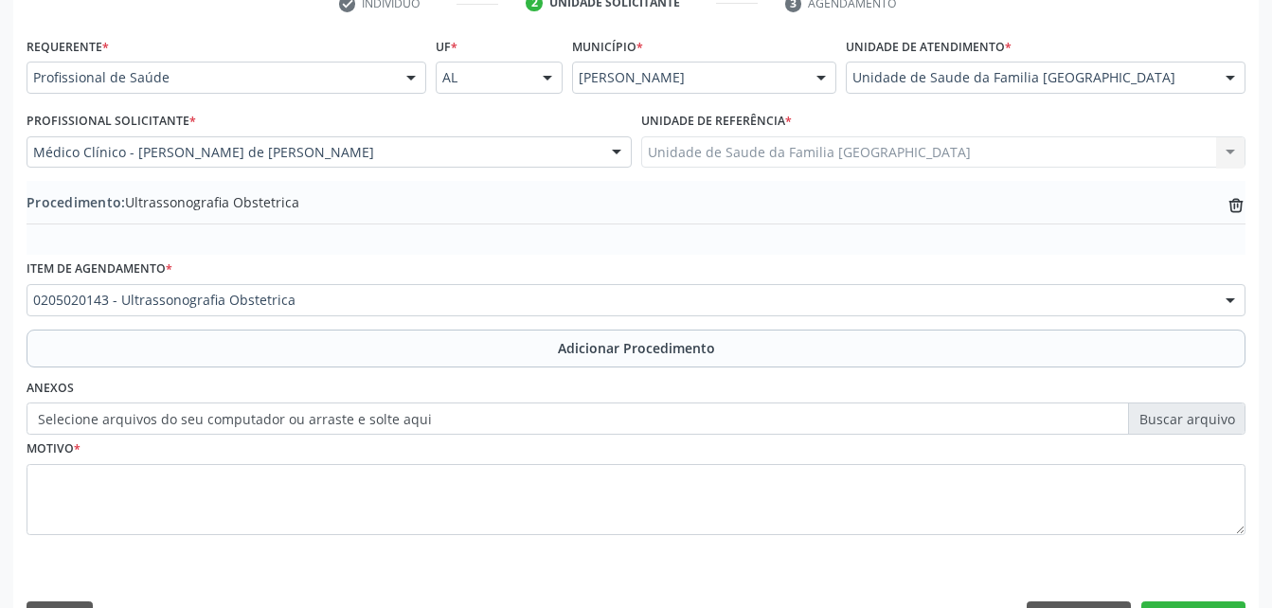
scroll to position [457, 0]
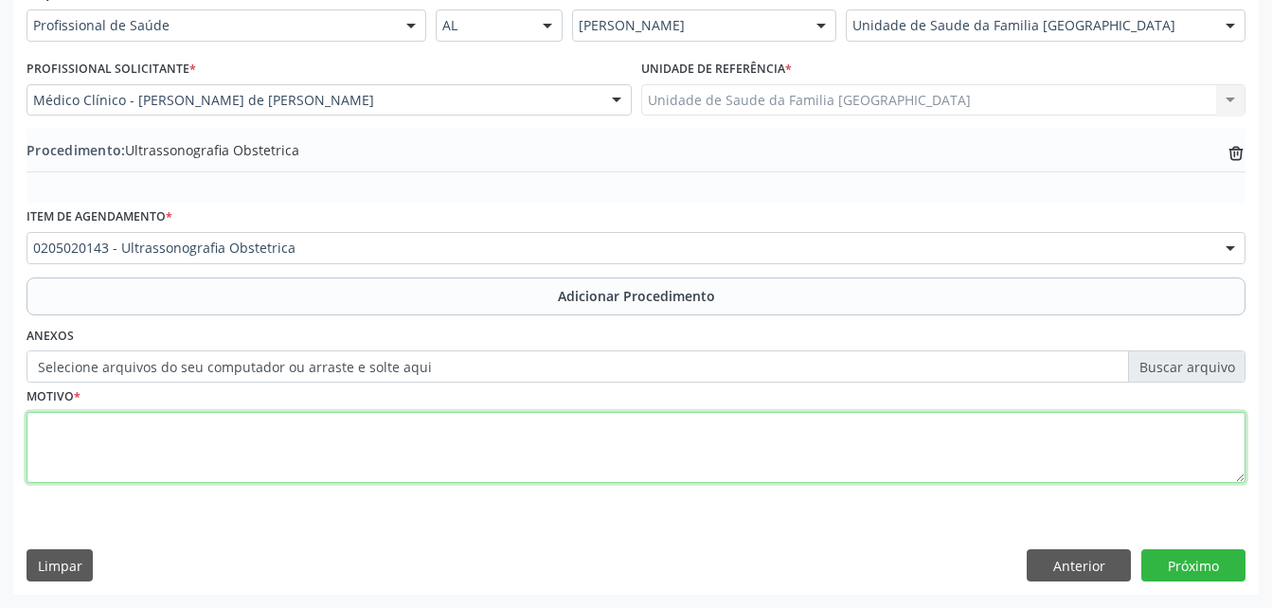
click at [517, 458] on textarea at bounding box center [636, 448] width 1219 height 72
type textarea "PRE-[DATE]"
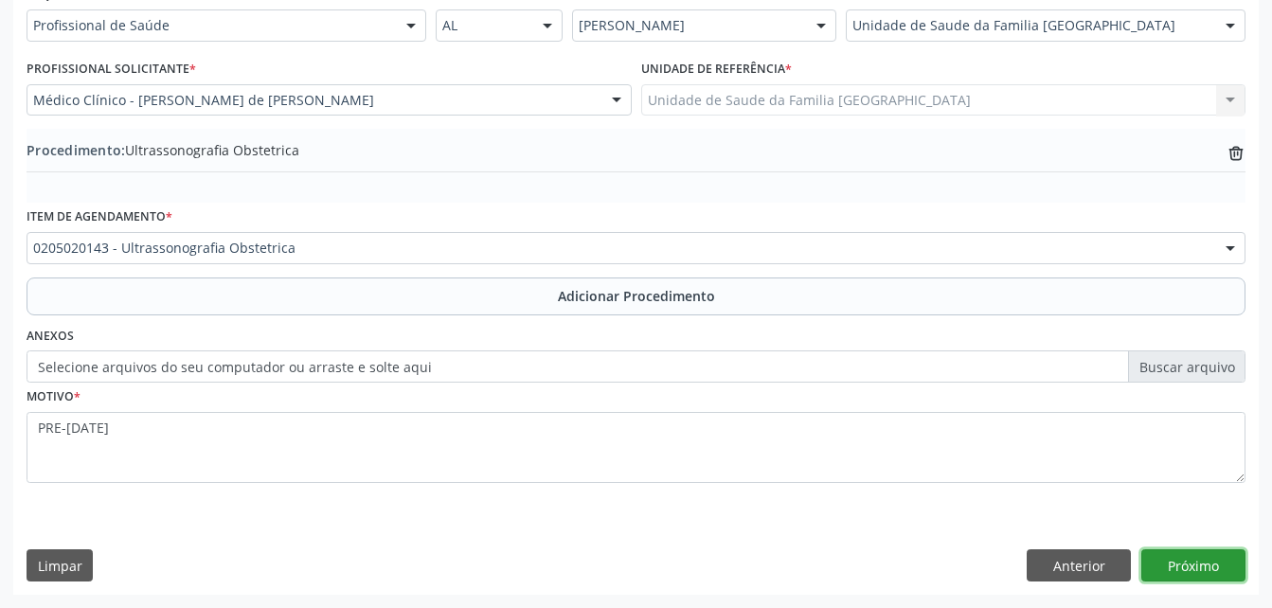
click at [1239, 565] on button "Próximo" at bounding box center [1193, 565] width 104 height 32
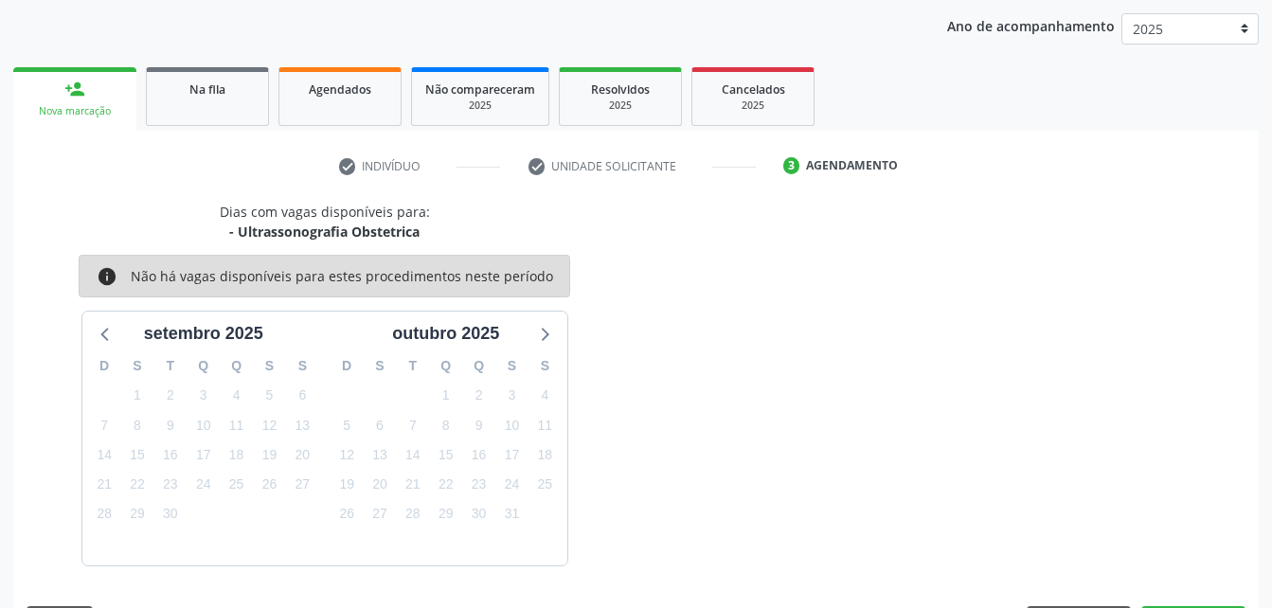
scroll to position [298, 0]
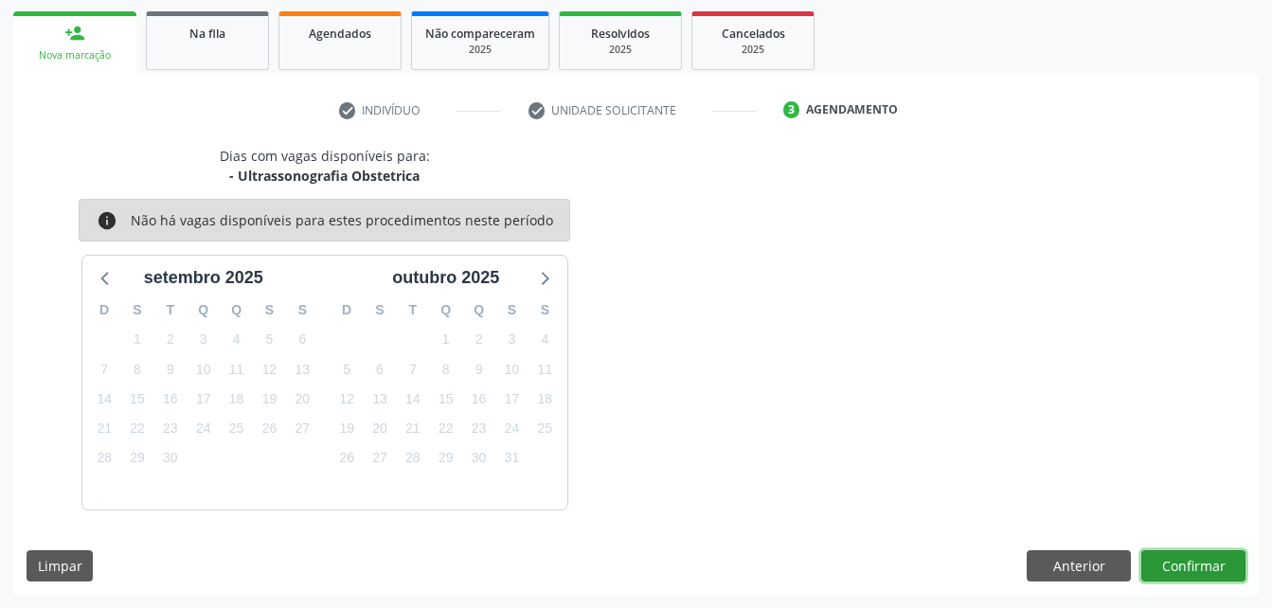
click at [1212, 563] on button "Confirmar" at bounding box center [1193, 566] width 104 height 32
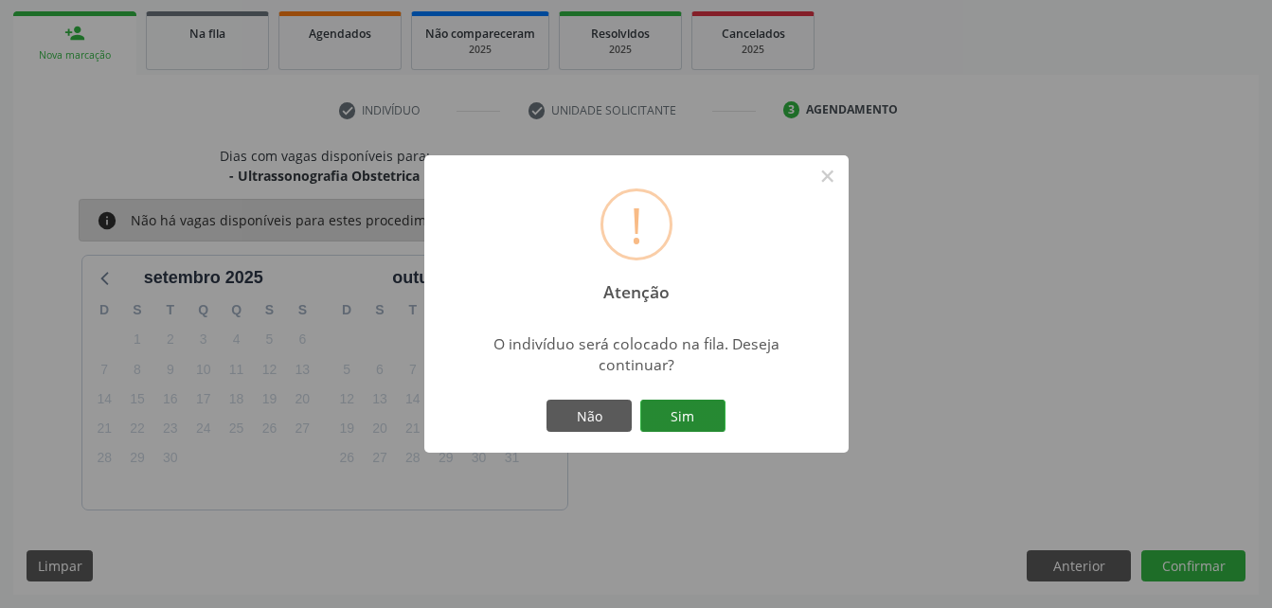
click at [713, 402] on button "Sim" at bounding box center [682, 416] width 85 height 32
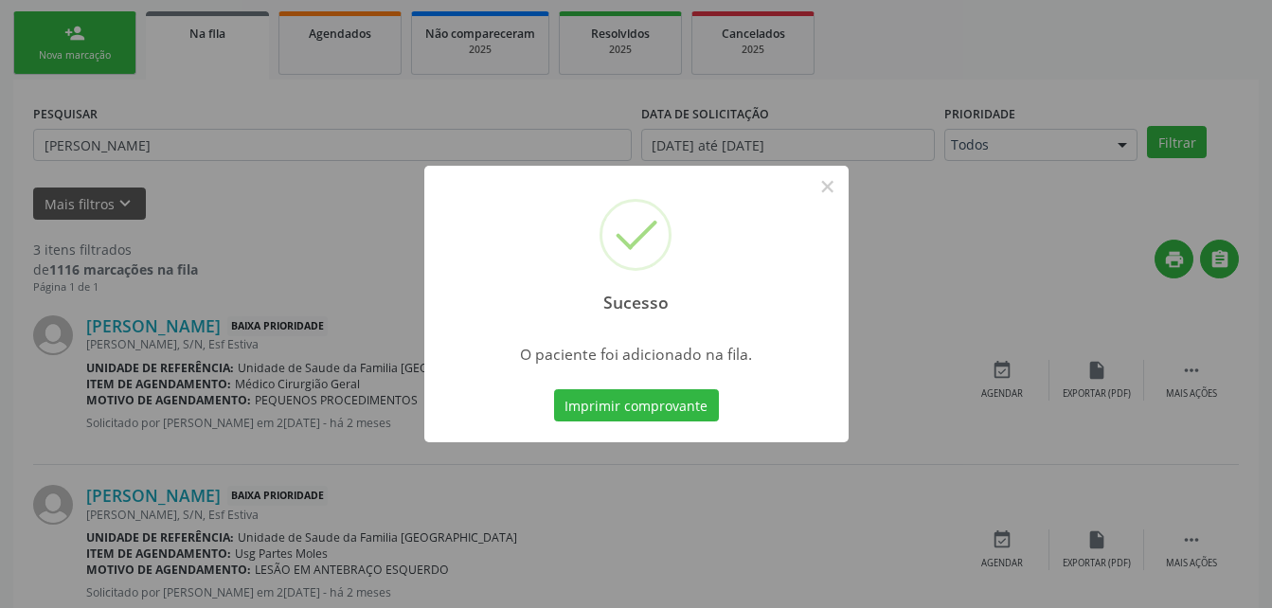
scroll to position [44, 0]
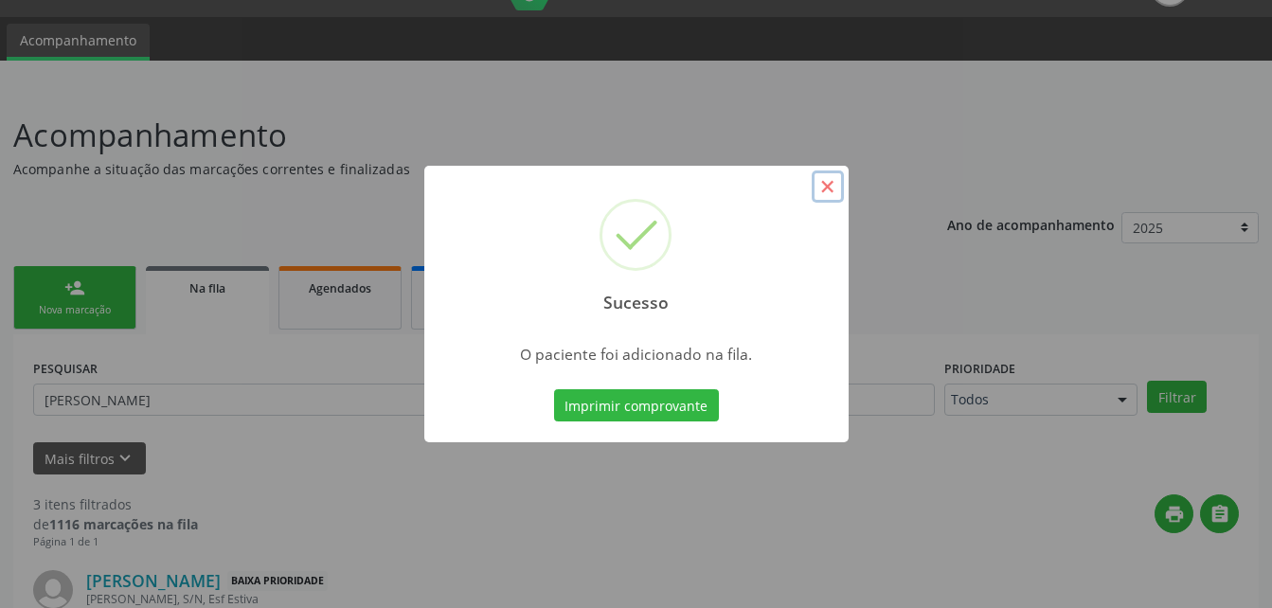
click at [819, 184] on button "×" at bounding box center [828, 186] width 32 height 32
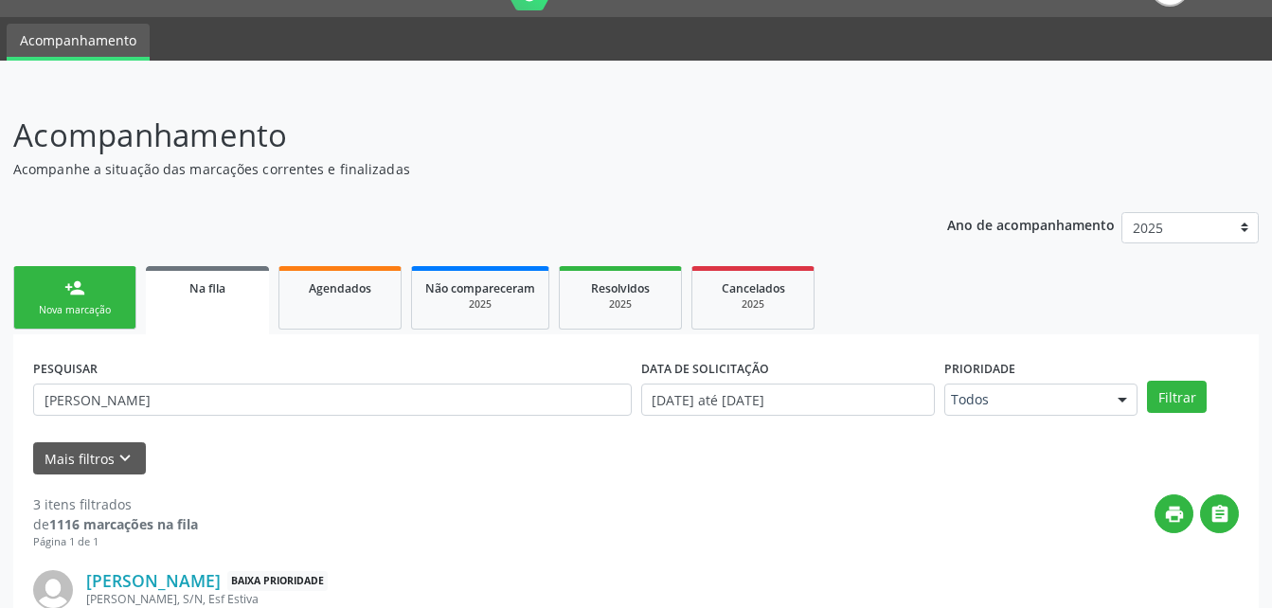
click at [117, 303] on div "Nova marcação" at bounding box center [74, 310] width 95 height 14
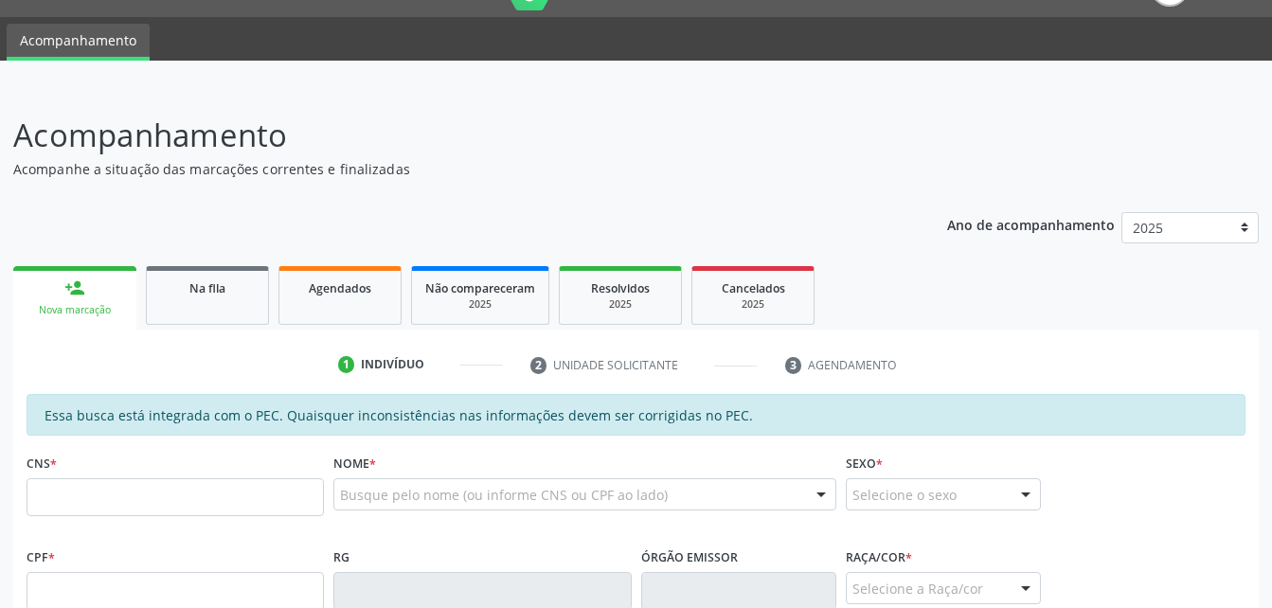
scroll to position [233, 0]
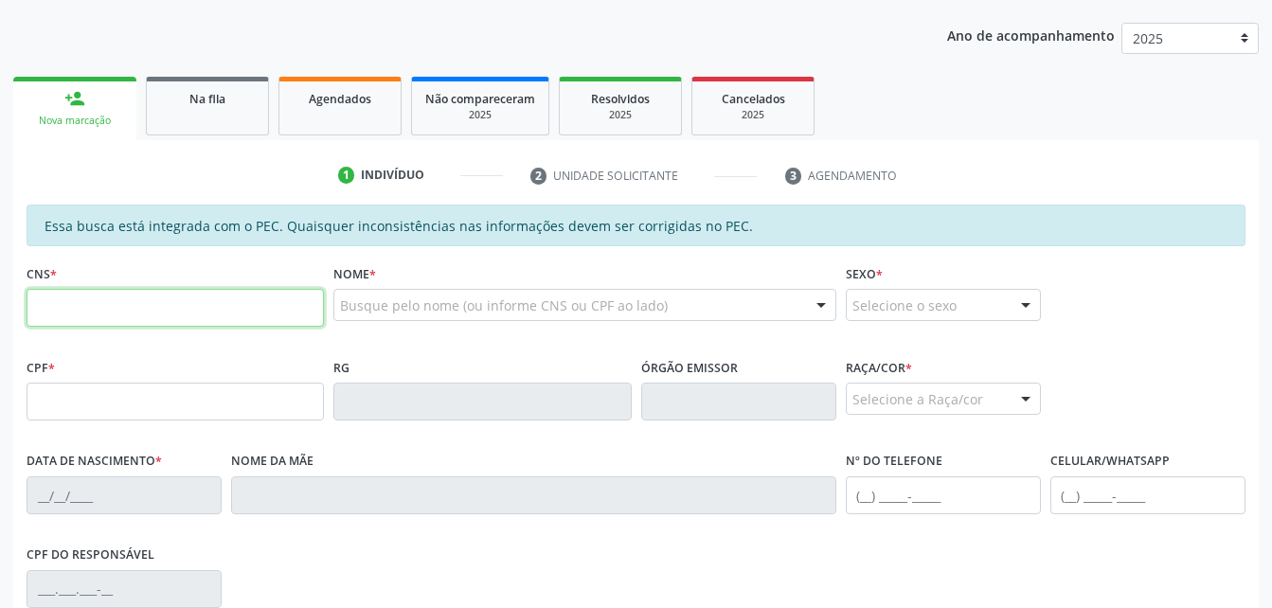
click at [213, 318] on input "text" at bounding box center [175, 308] width 297 height 38
type input "702 4065 4367 5524"
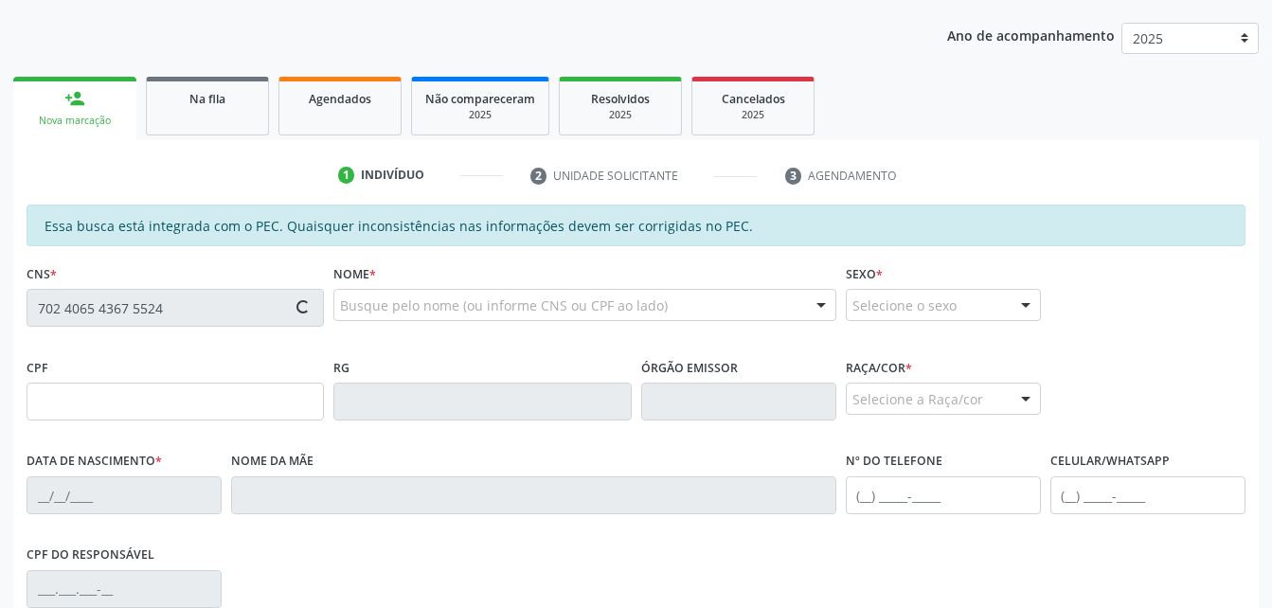
type input "062.087.474-06"
type input "[DATE]"
type input "[PERSON_NAME]"
type input "[PHONE_NUMBER]"
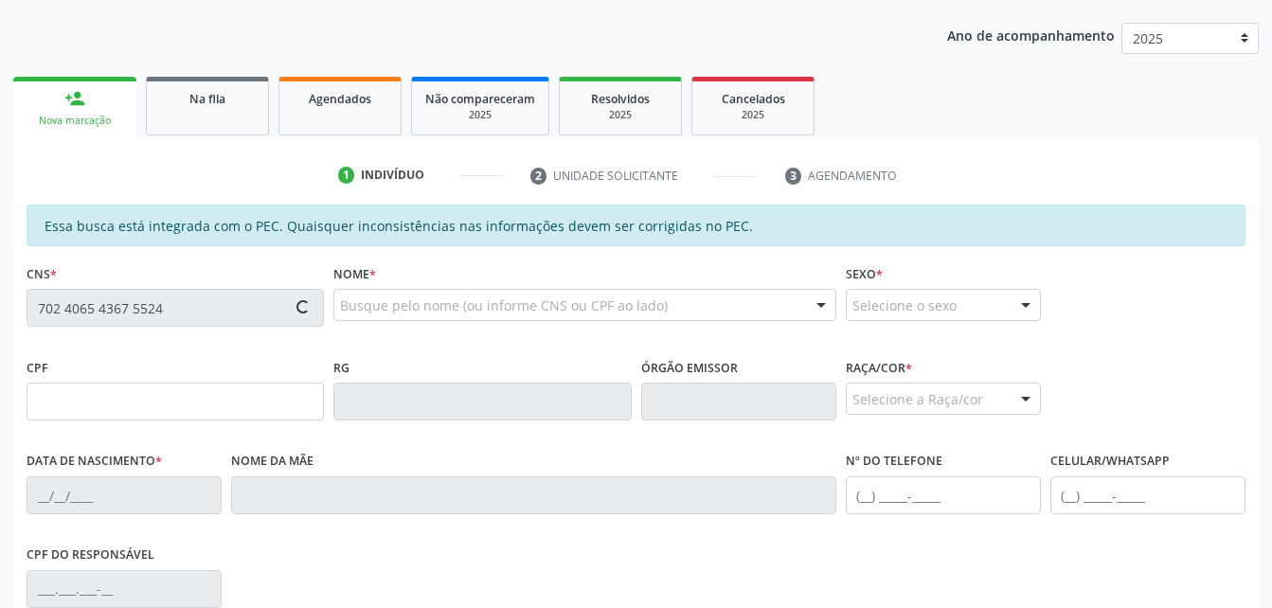
type input "S/N"
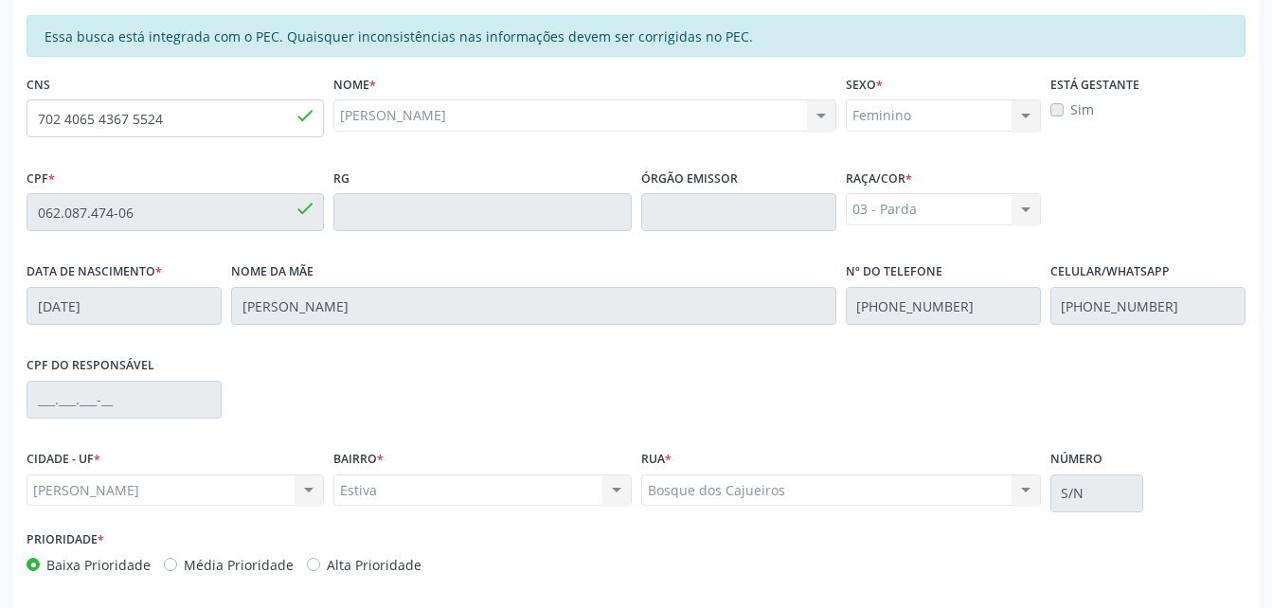
scroll to position [500, 0]
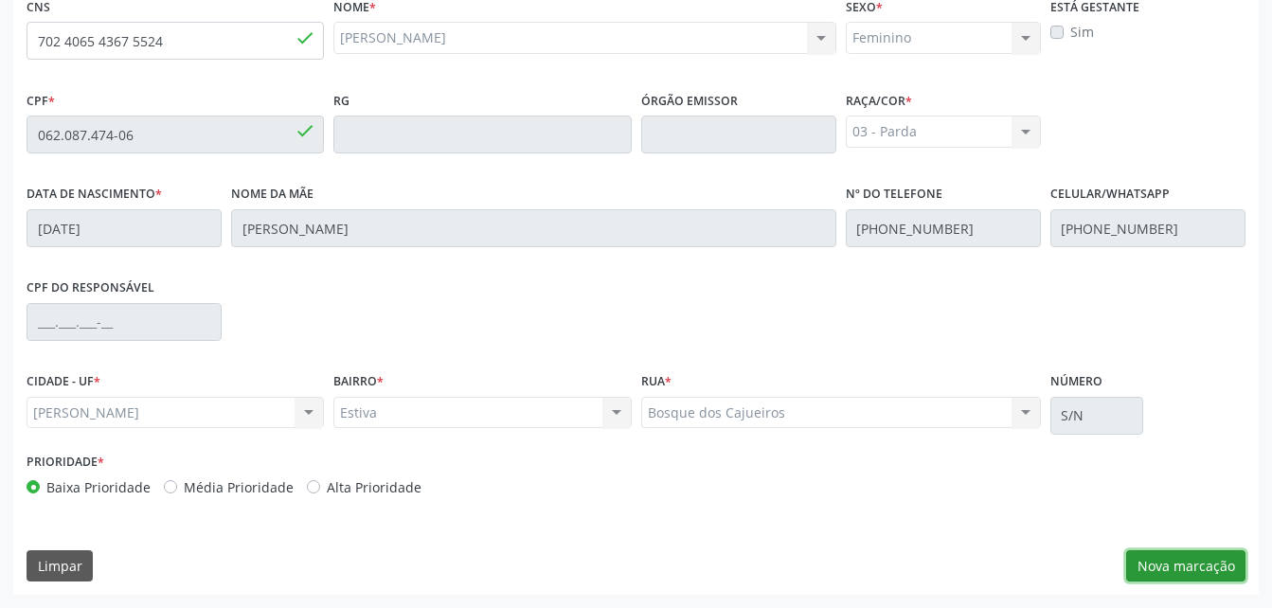
click at [1193, 561] on button "Nova marcação" at bounding box center [1185, 566] width 119 height 32
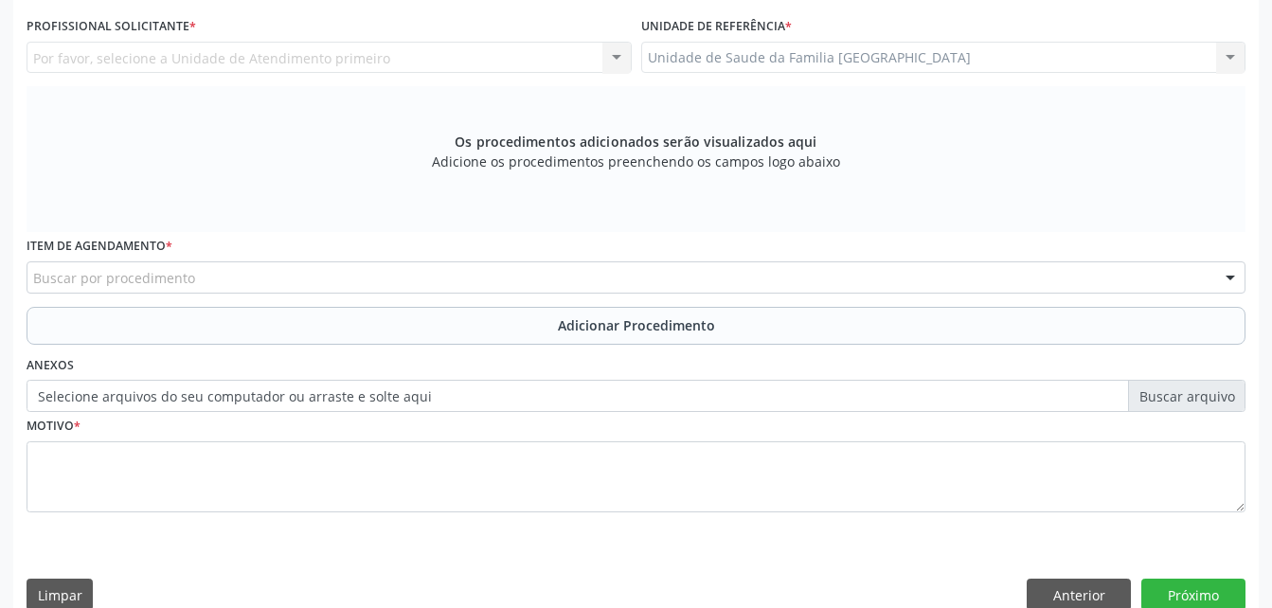
scroll to position [311, 0]
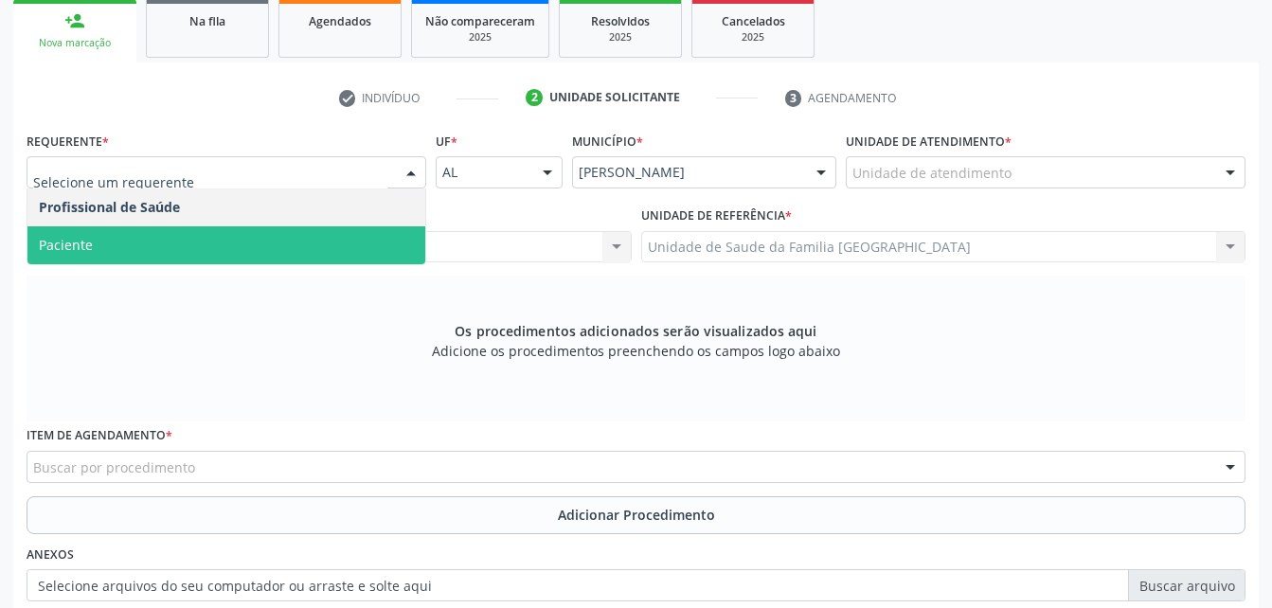
click at [291, 246] on span "Paciente" at bounding box center [226, 245] width 398 height 38
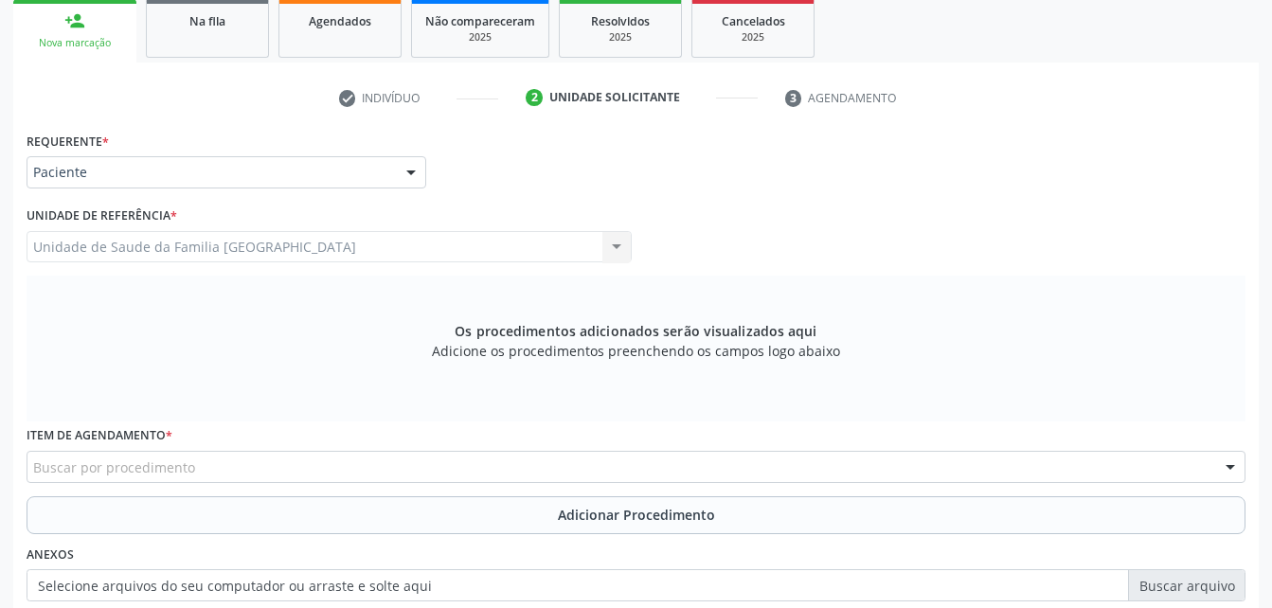
scroll to position [405, 0]
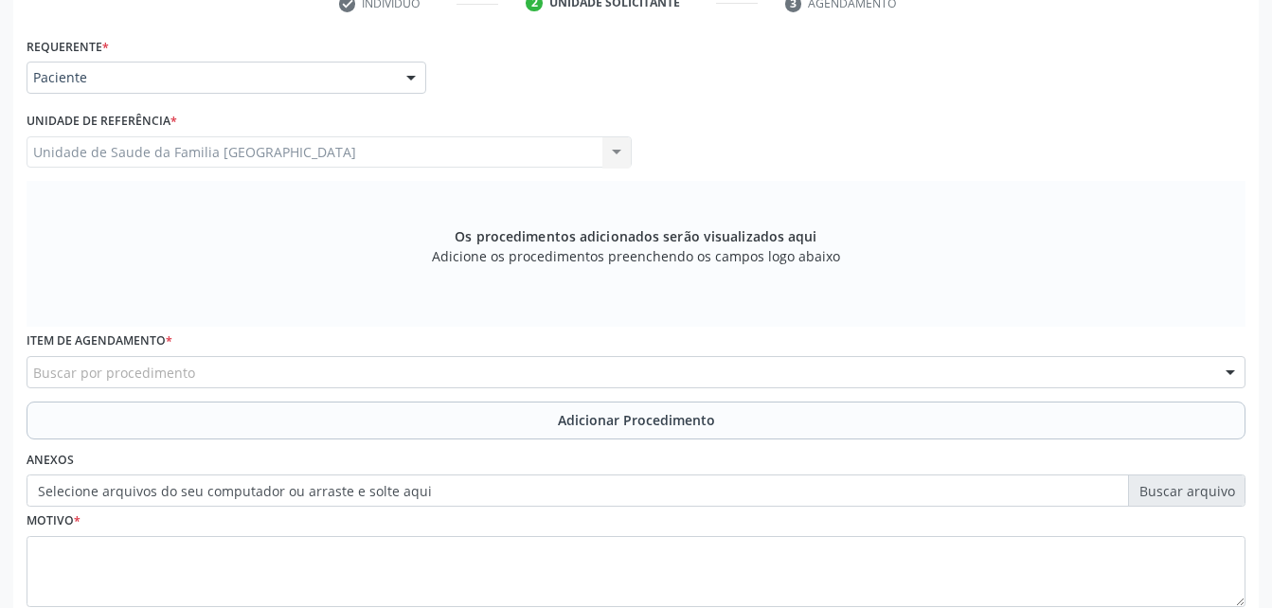
click at [353, 368] on div "Buscar por procedimento" at bounding box center [636, 372] width 1219 height 32
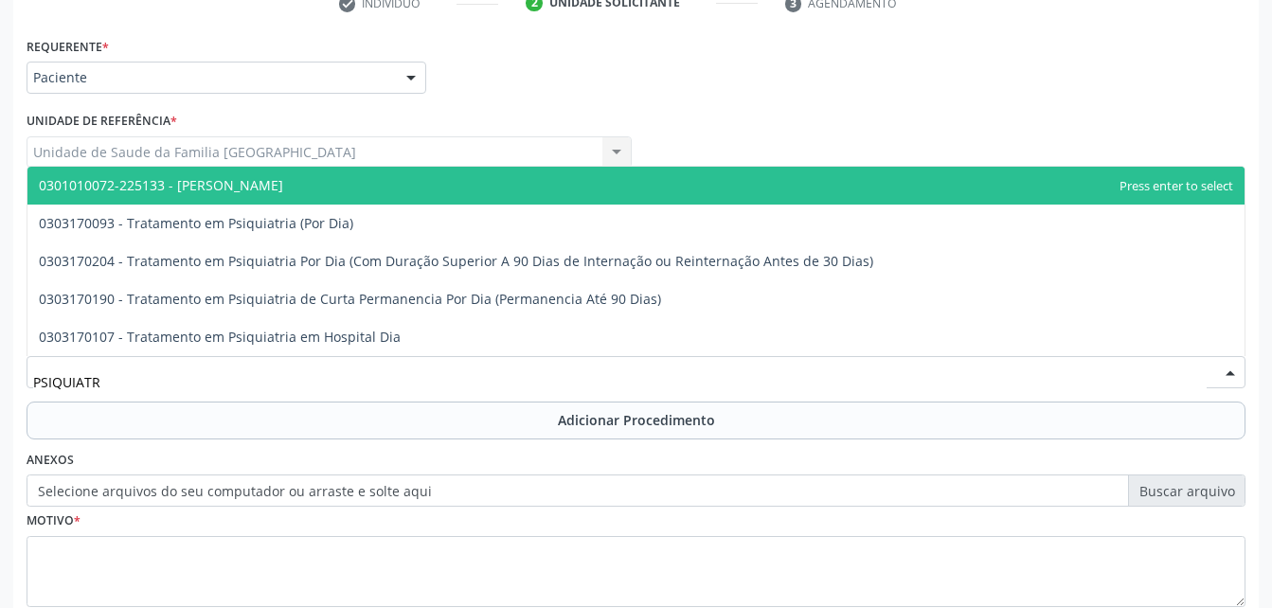
type input "PSIQUIATRA"
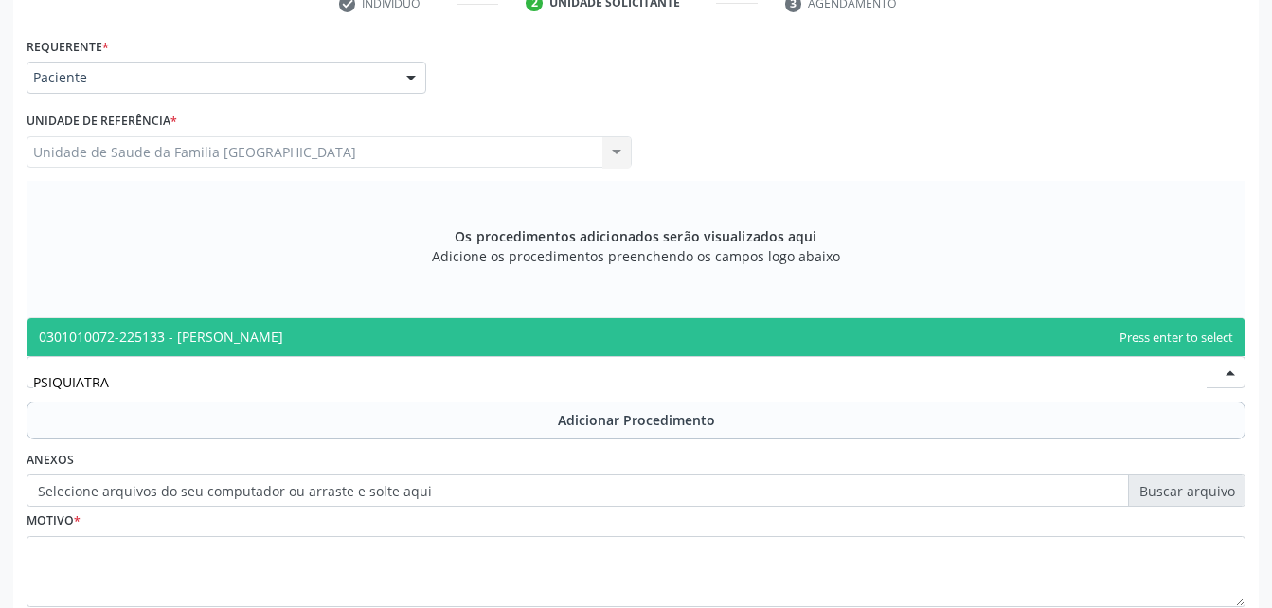
click at [338, 331] on span "0301010072-225133 - [PERSON_NAME]" at bounding box center [635, 337] width 1217 height 38
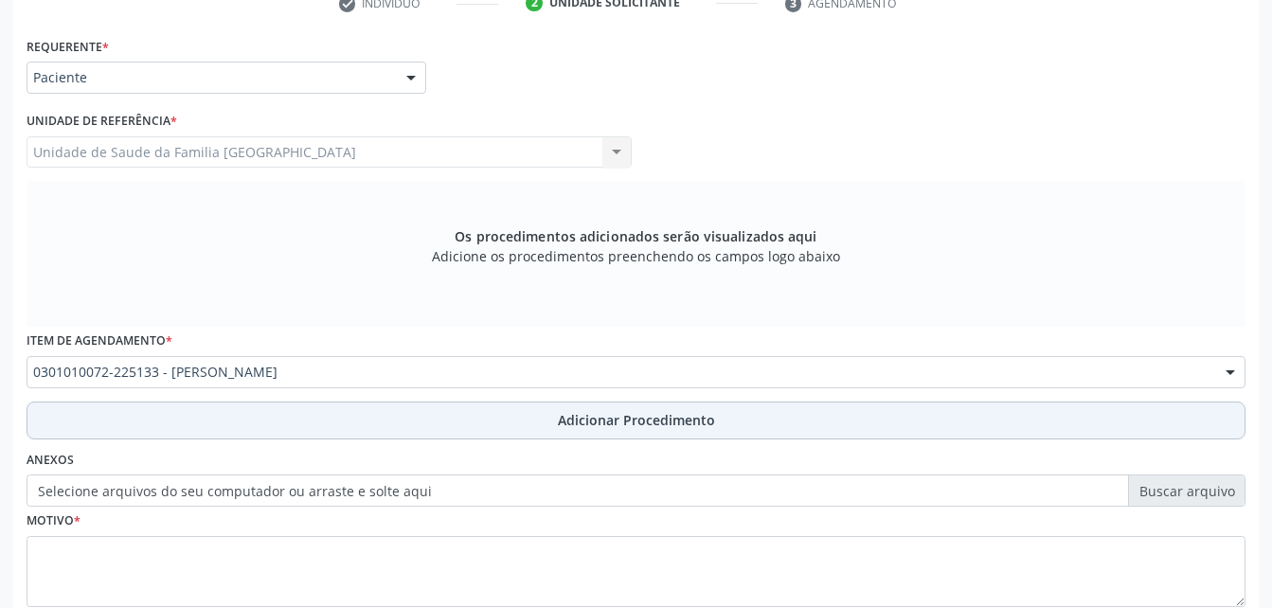
click at [473, 427] on button "Adicionar Procedimento" at bounding box center [636, 421] width 1219 height 38
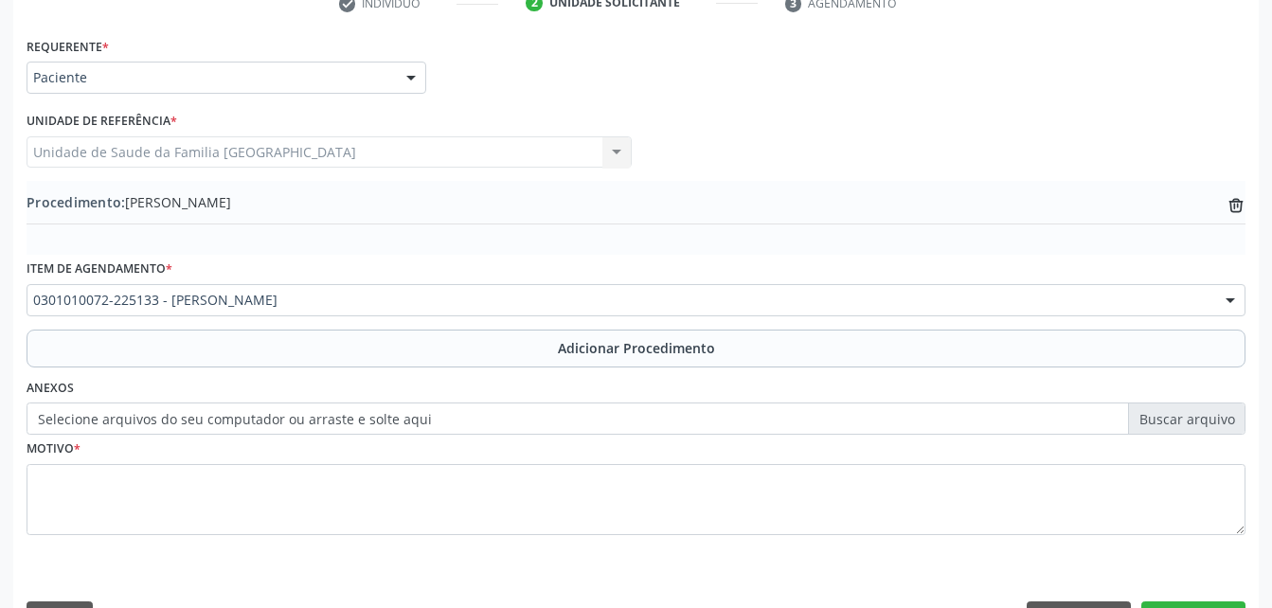
scroll to position [457, 0]
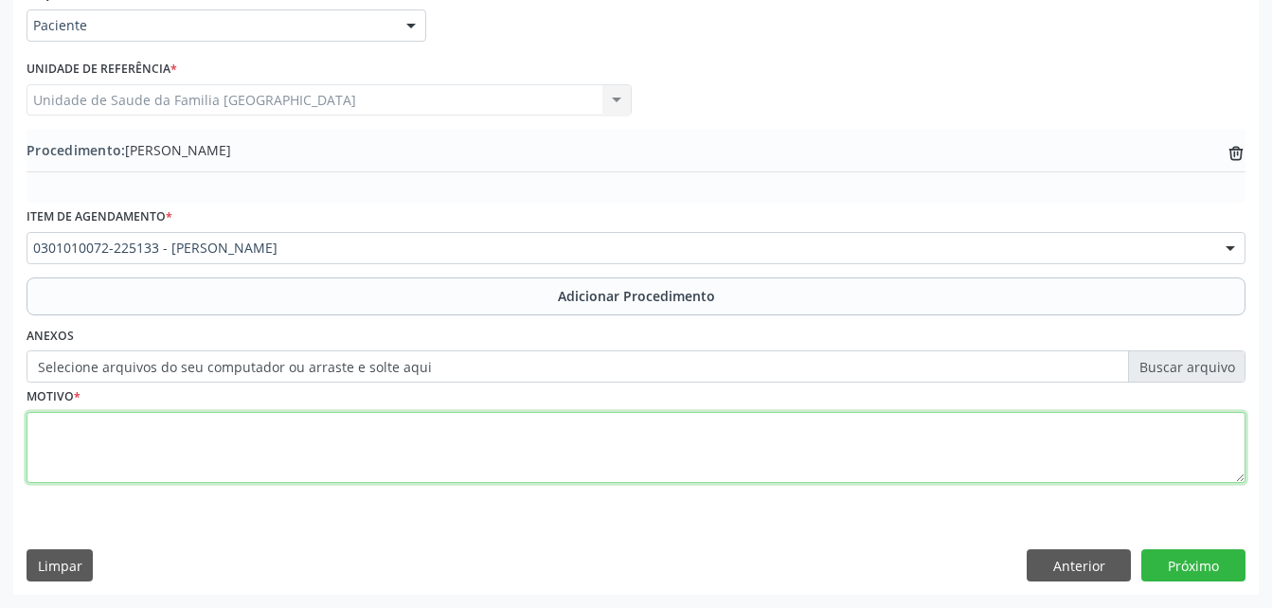
click at [493, 463] on textarea at bounding box center [636, 448] width 1219 height 72
type textarea "TRANSTORNO ANSIOSO"
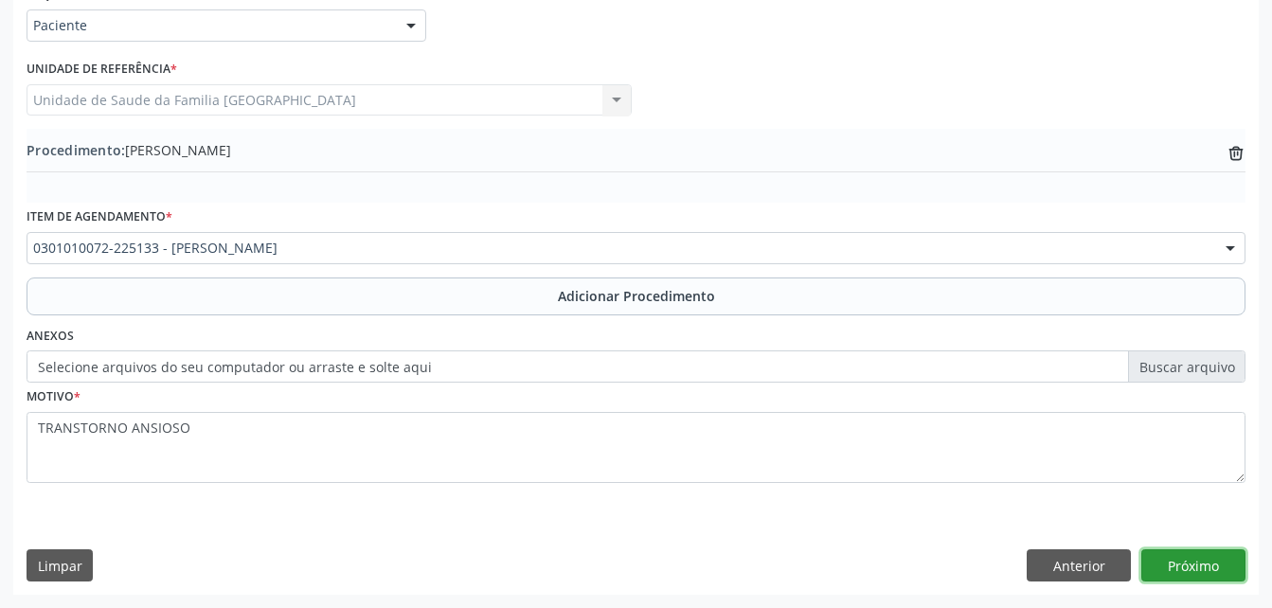
click at [1212, 573] on button "Próximo" at bounding box center [1193, 565] width 104 height 32
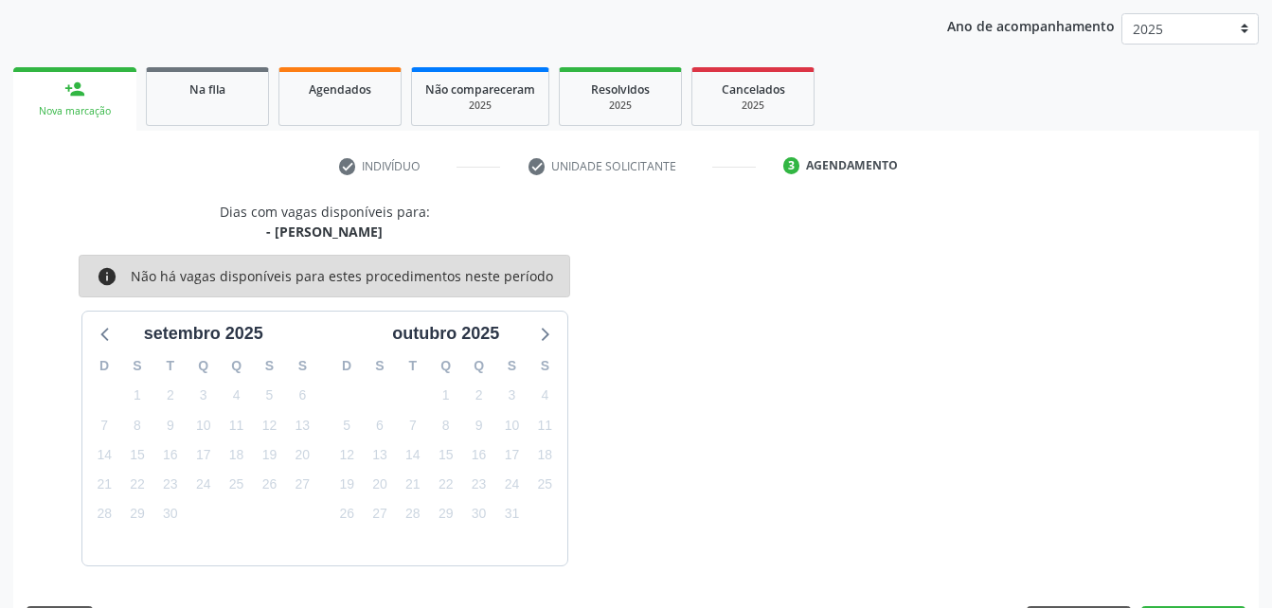
scroll to position [298, 0]
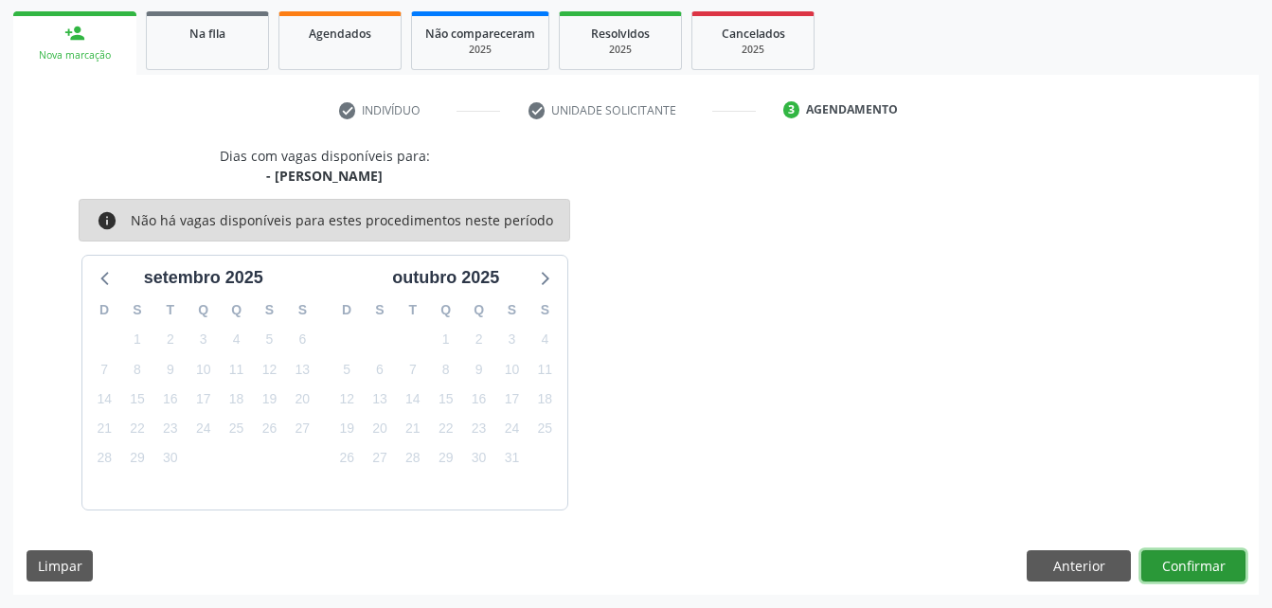
click at [1212, 573] on button "Confirmar" at bounding box center [1193, 566] width 104 height 32
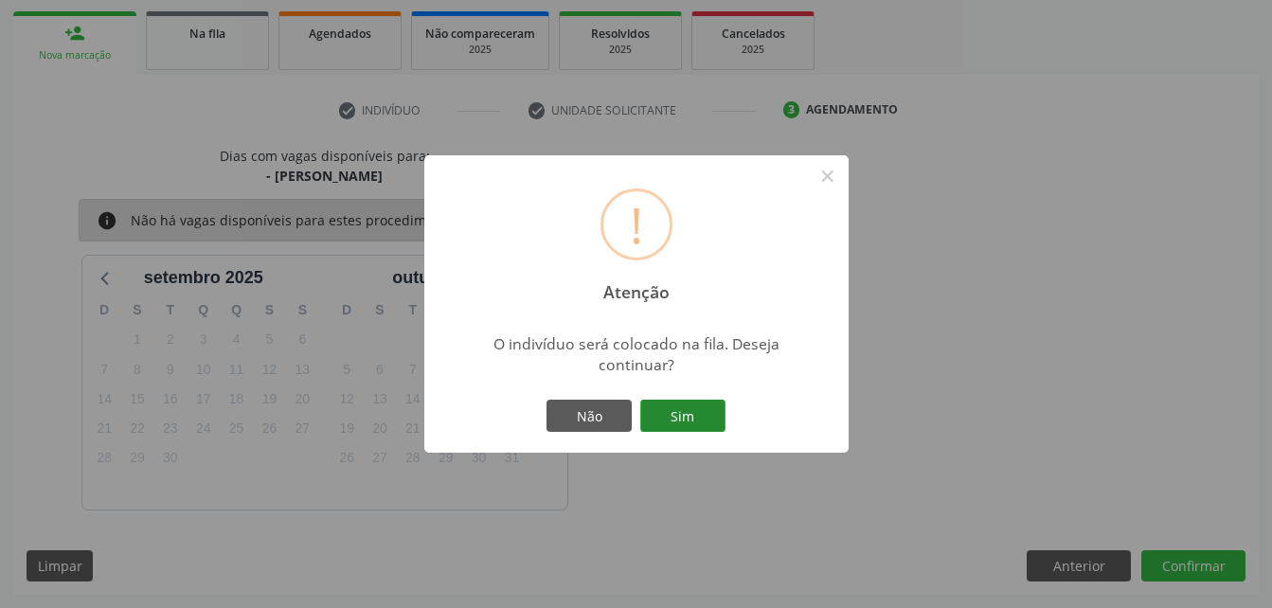
click at [698, 425] on button "Sim" at bounding box center [682, 416] width 85 height 32
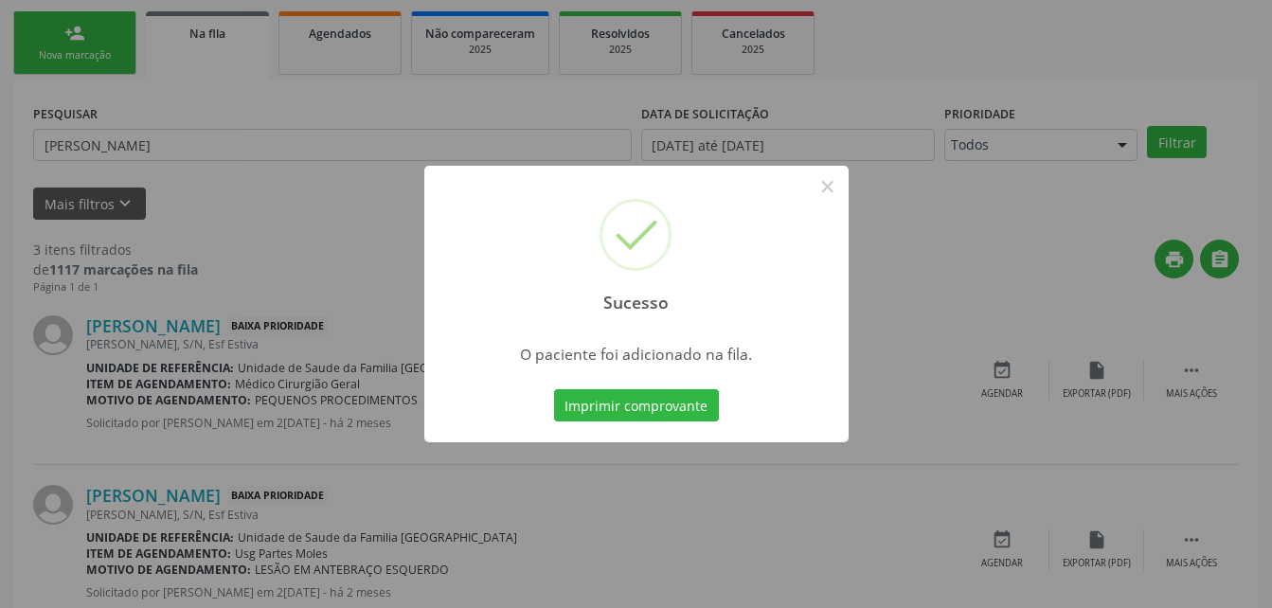
scroll to position [44, 0]
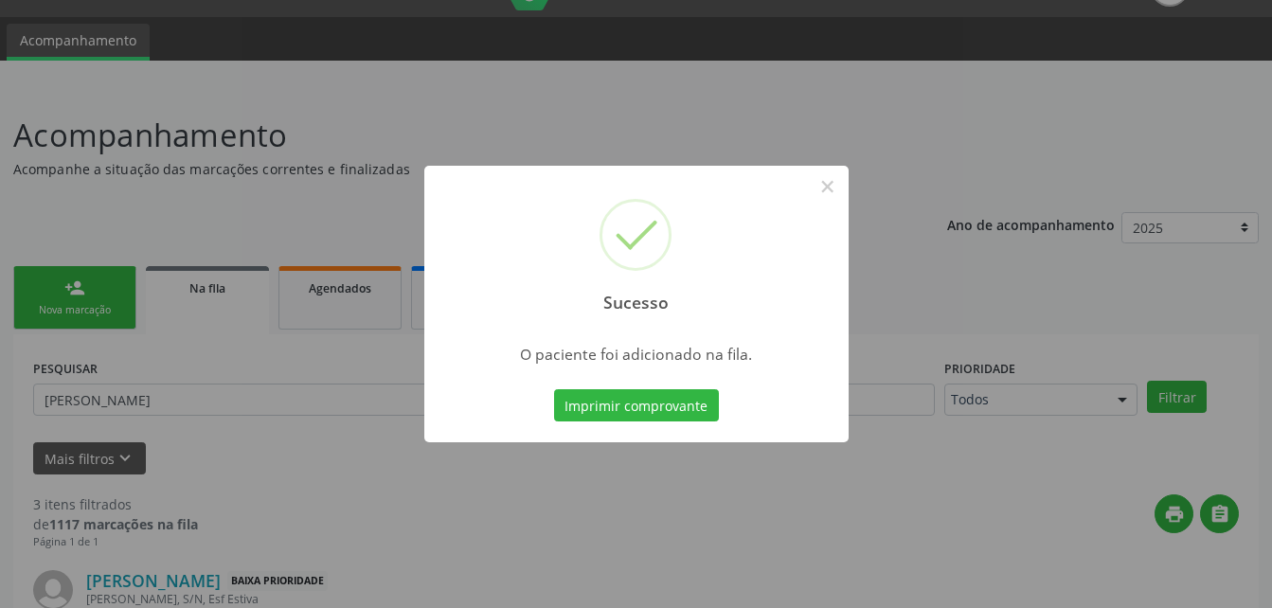
click at [826, 206] on div "Sucesso ×" at bounding box center [636, 247] width 424 height 163
click at [826, 194] on button "×" at bounding box center [828, 186] width 32 height 32
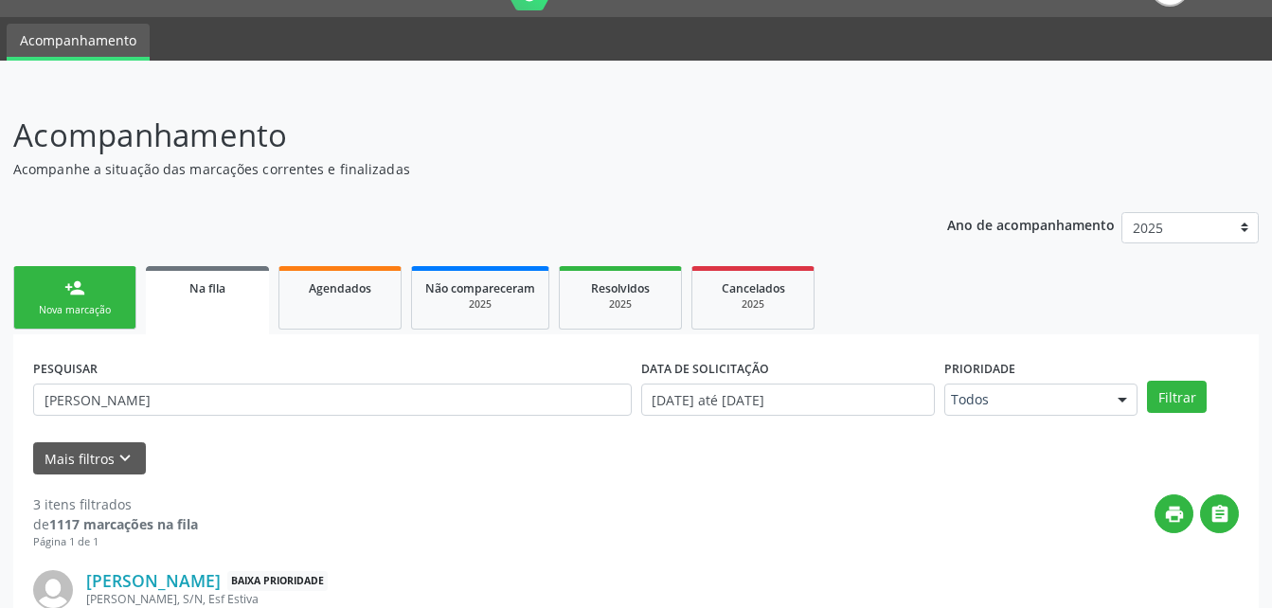
click at [79, 286] on div "person_add" at bounding box center [74, 288] width 21 height 21
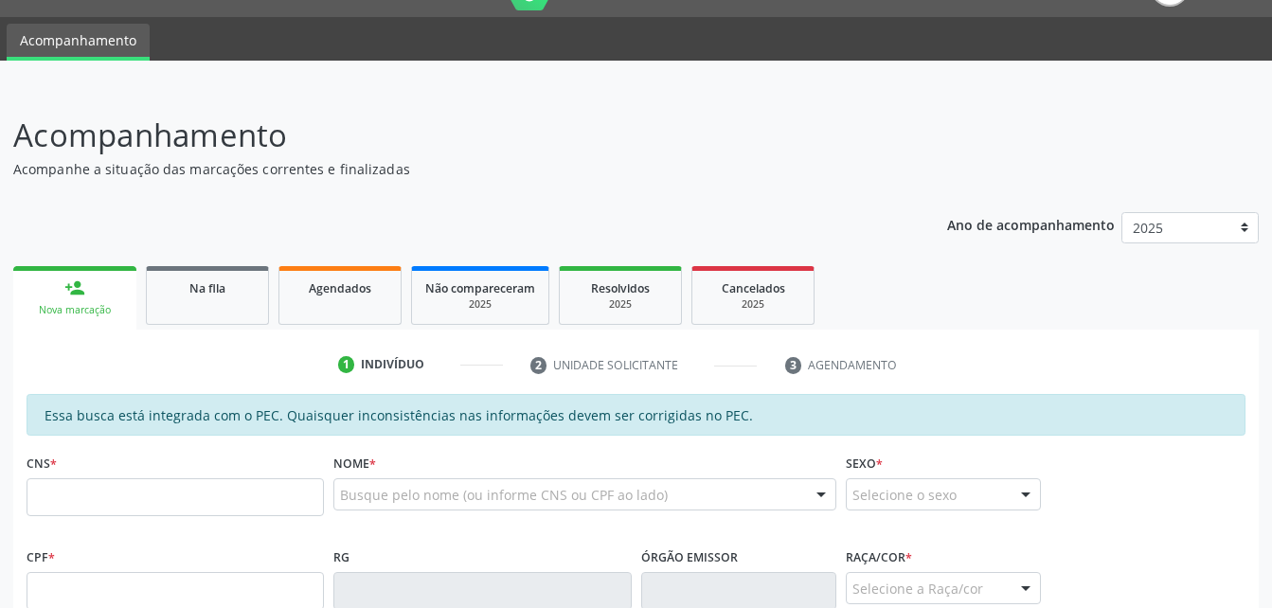
scroll to position [138, 0]
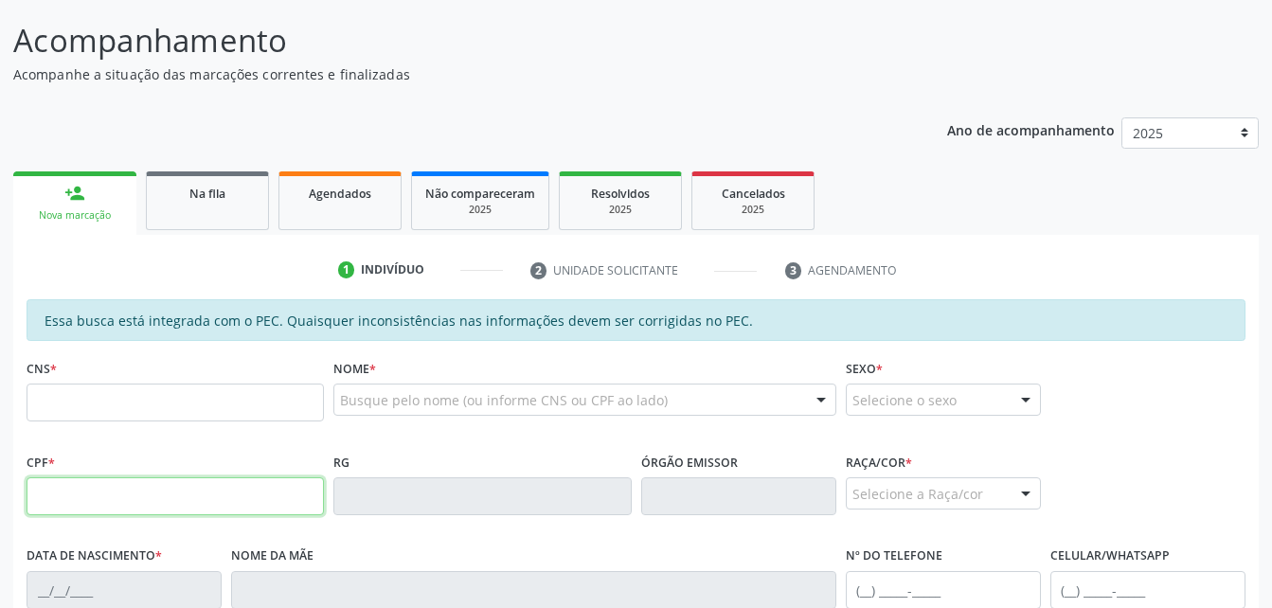
click at [245, 494] on input "text" at bounding box center [175, 496] width 297 height 38
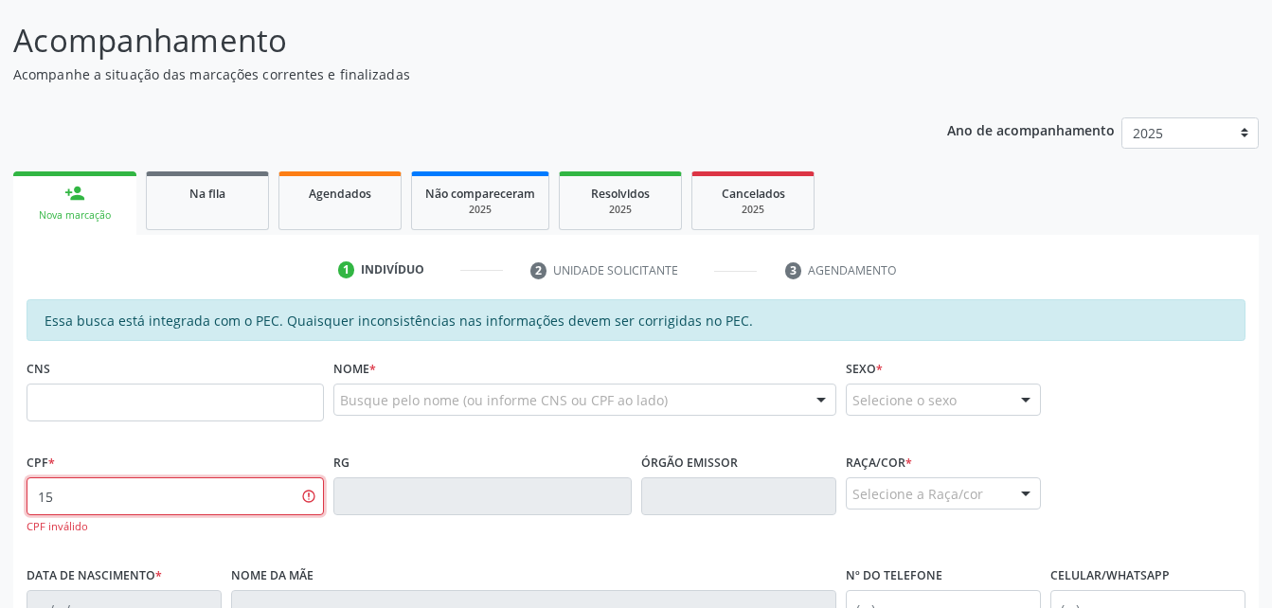
type input "1"
type input "150.785.474-95"
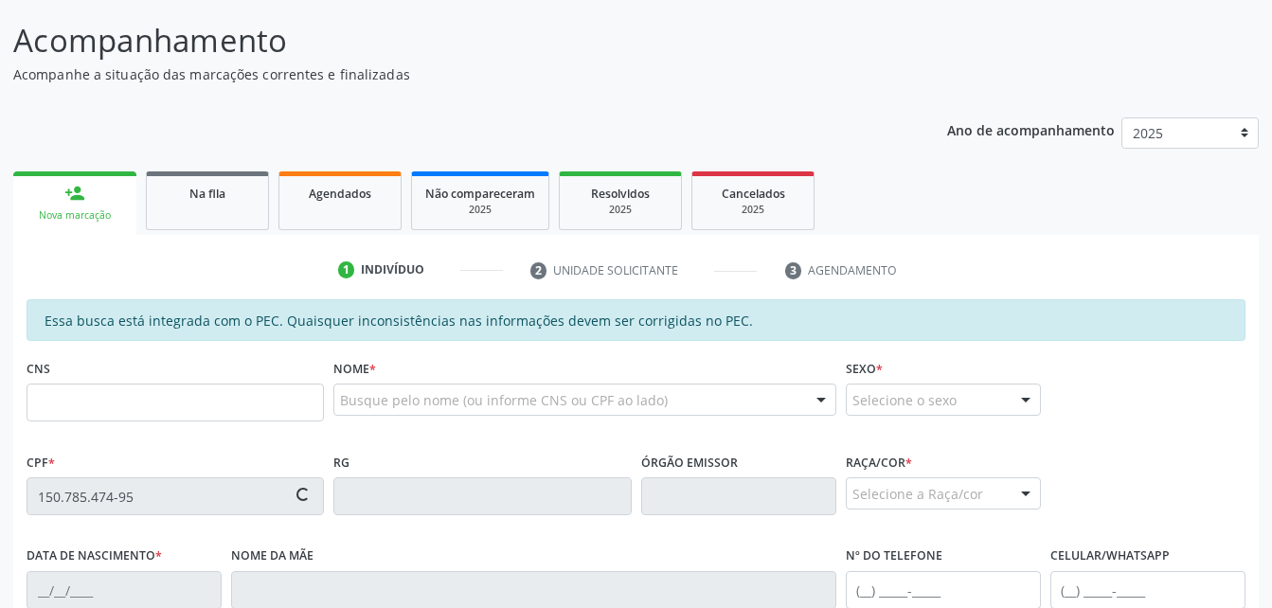
type input "700 9039 7648 4594"
type input "[DATE]"
type input "[PERSON_NAME]"
type input "[PHONE_NUMBER]"
type input "S/N"
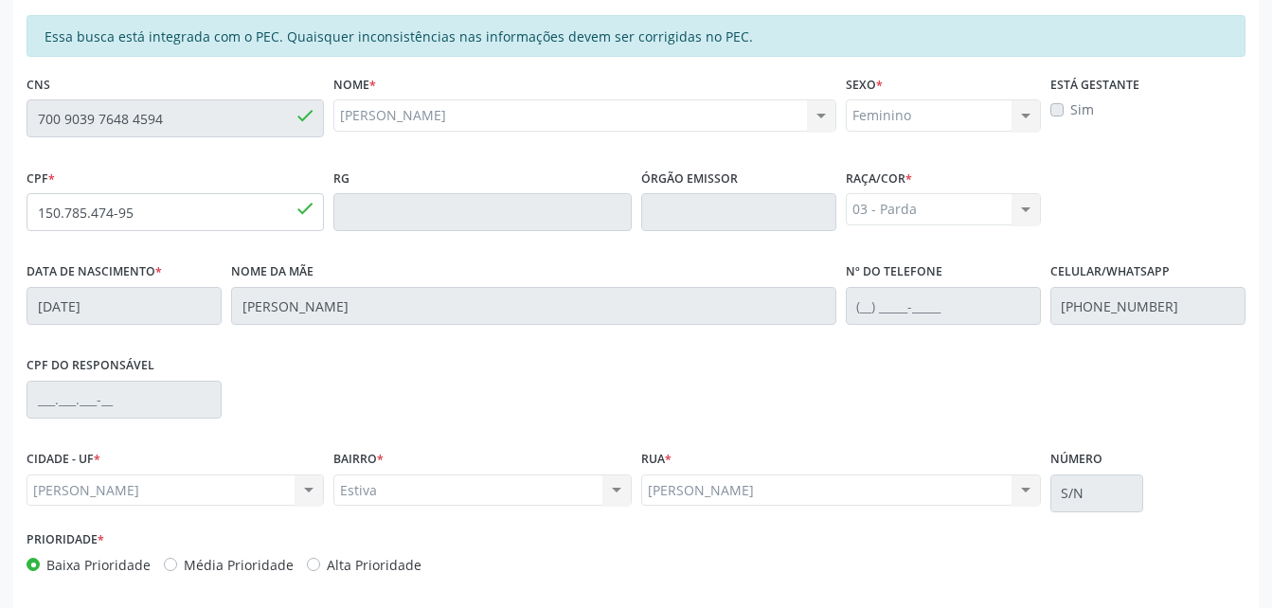
scroll to position [500, 0]
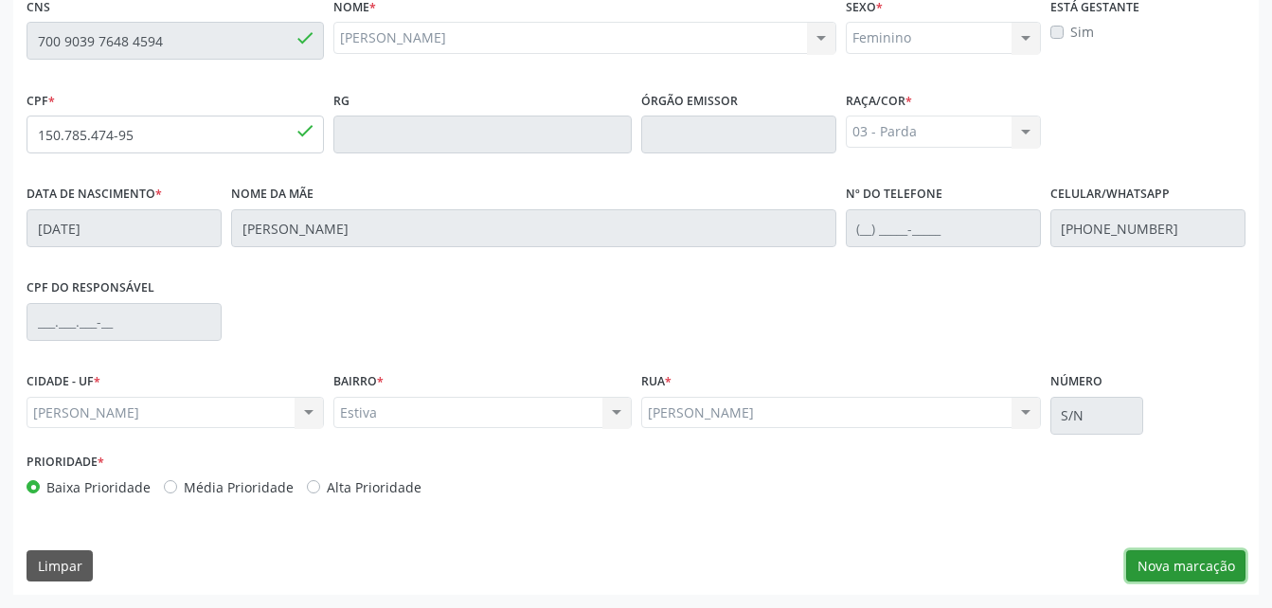
click at [1193, 569] on button "Nova marcação" at bounding box center [1185, 566] width 119 height 32
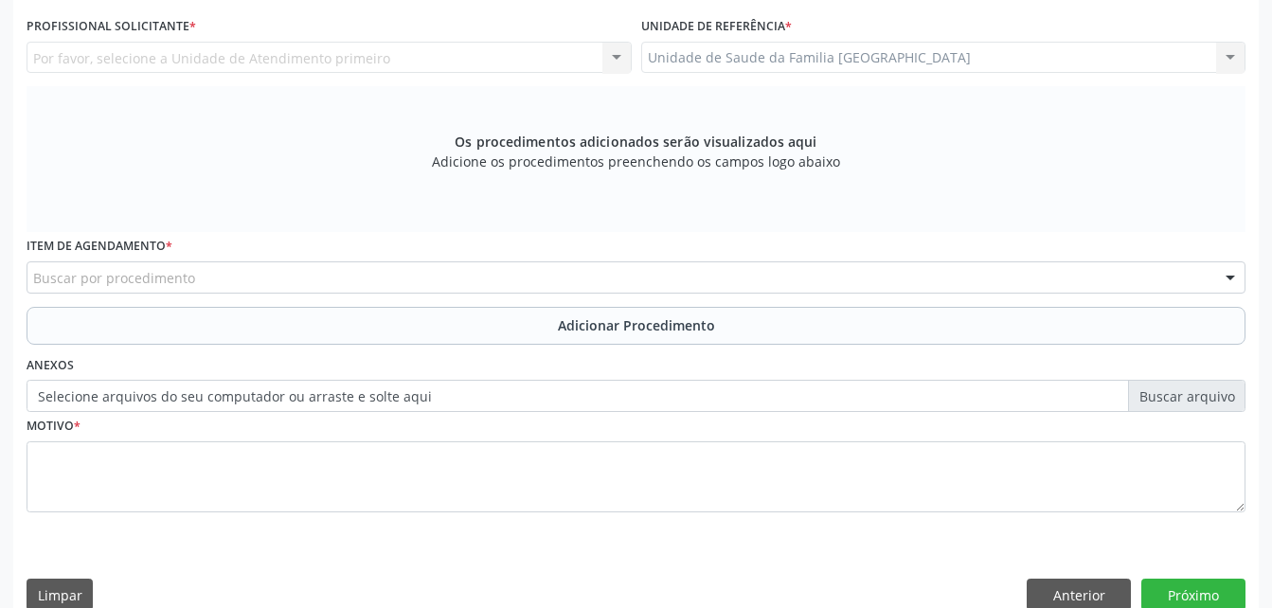
scroll to position [405, 0]
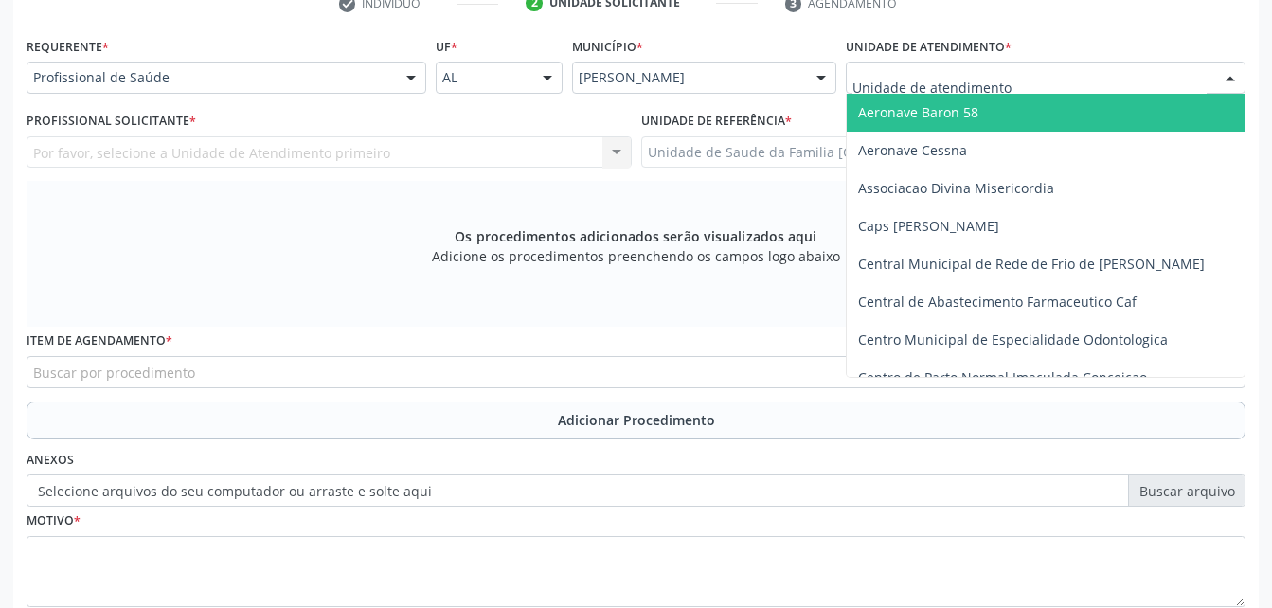
click at [1121, 81] on div at bounding box center [1046, 78] width 400 height 32
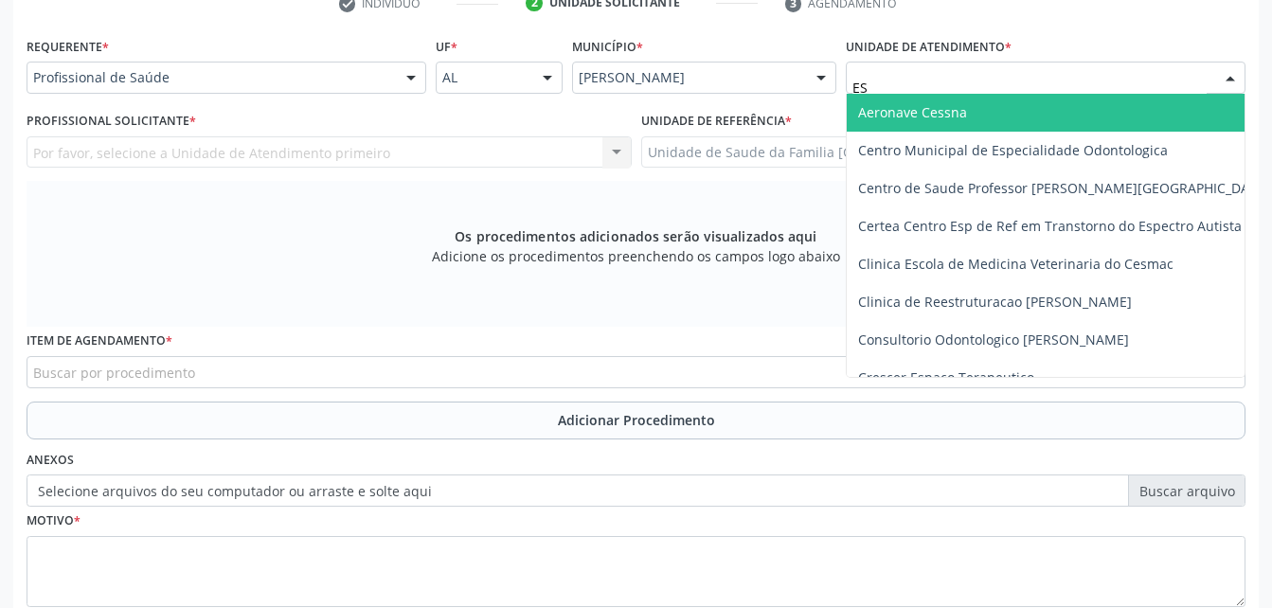
type input "EST"
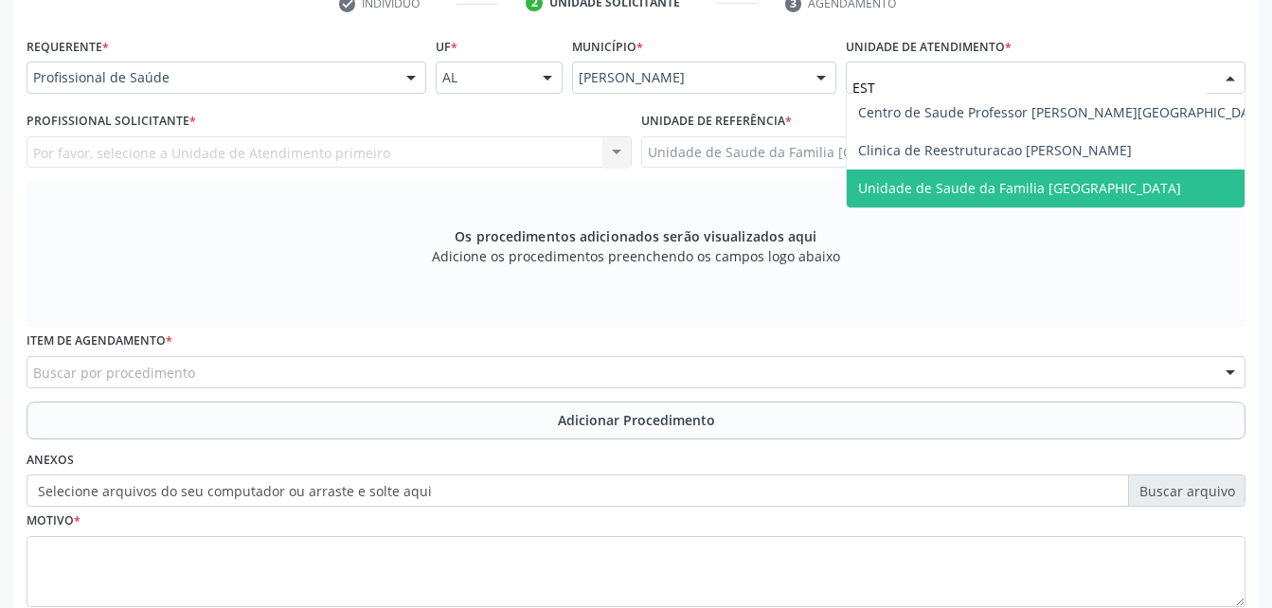
click at [1090, 193] on span "Unidade de Saude da Familia [GEOGRAPHIC_DATA]" at bounding box center [1019, 188] width 323 height 18
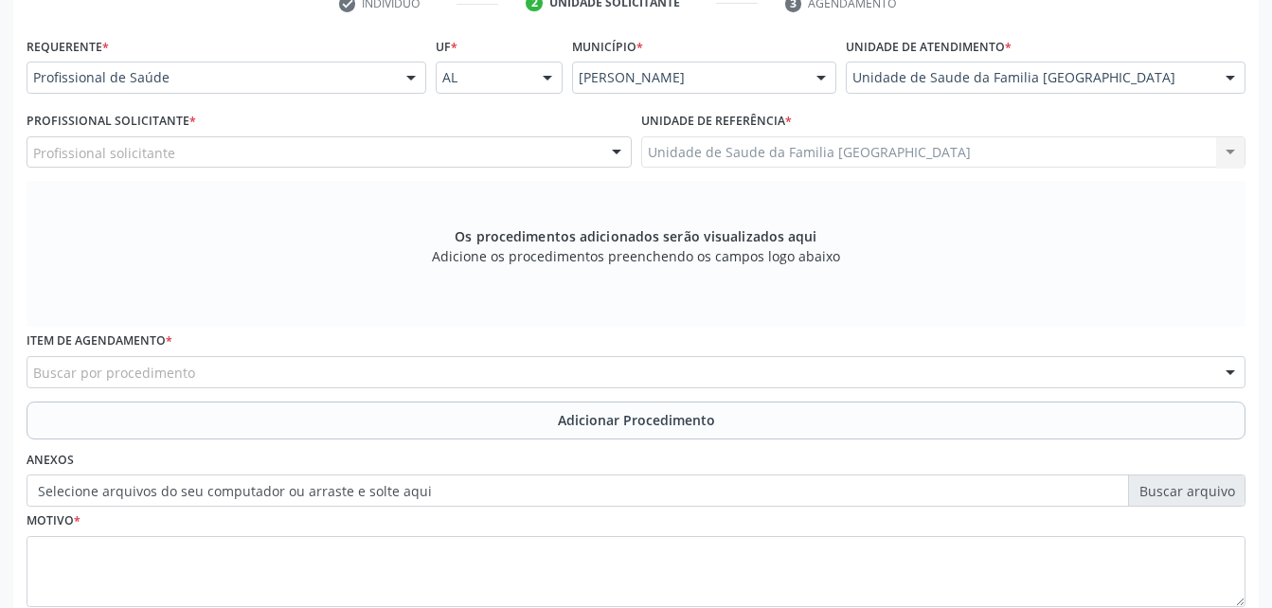
click at [384, 140] on div "Profissional solicitante" at bounding box center [329, 152] width 605 height 32
type input "A"
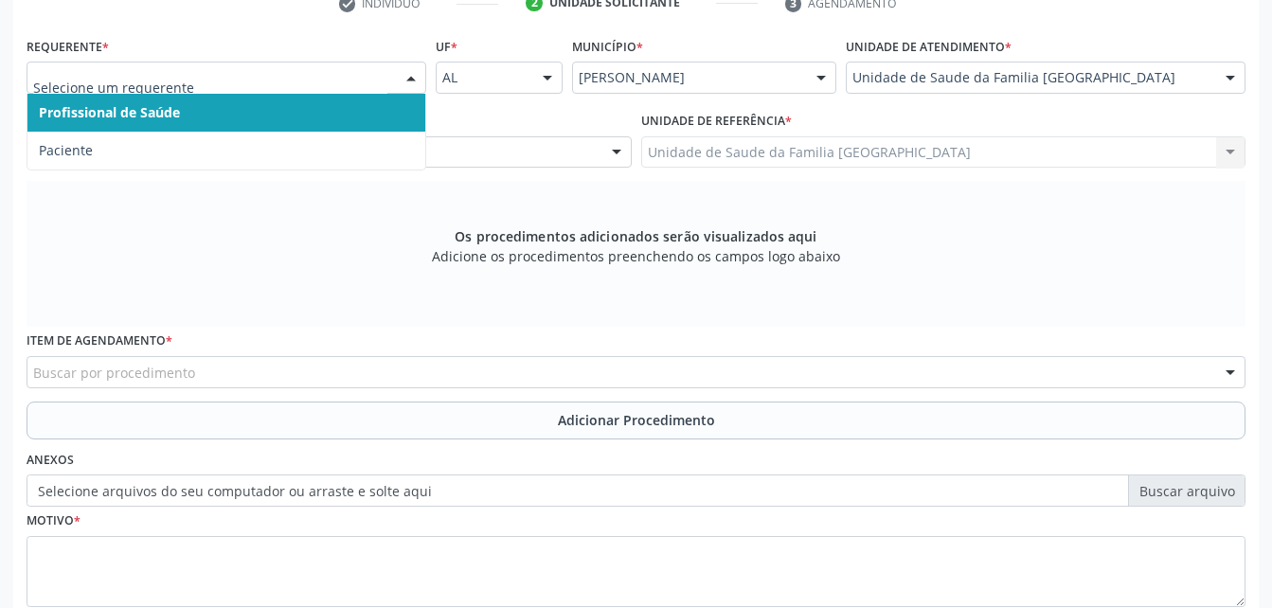
click at [397, 76] on div at bounding box center [411, 79] width 28 height 32
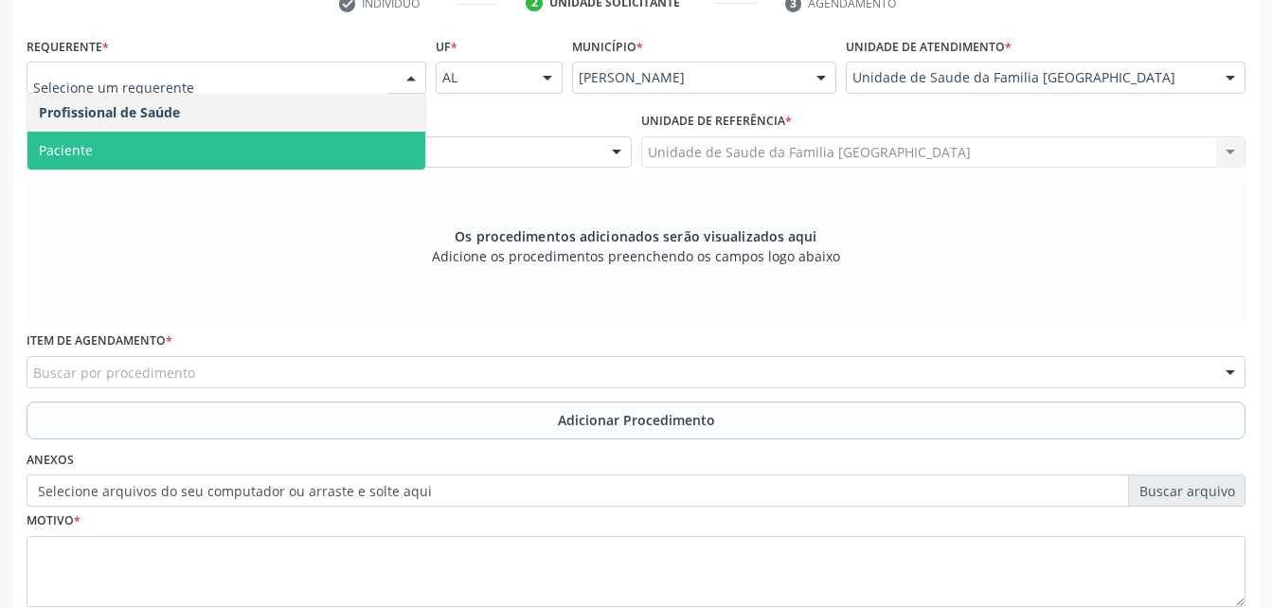
click at [376, 148] on span "Paciente" at bounding box center [226, 151] width 398 height 38
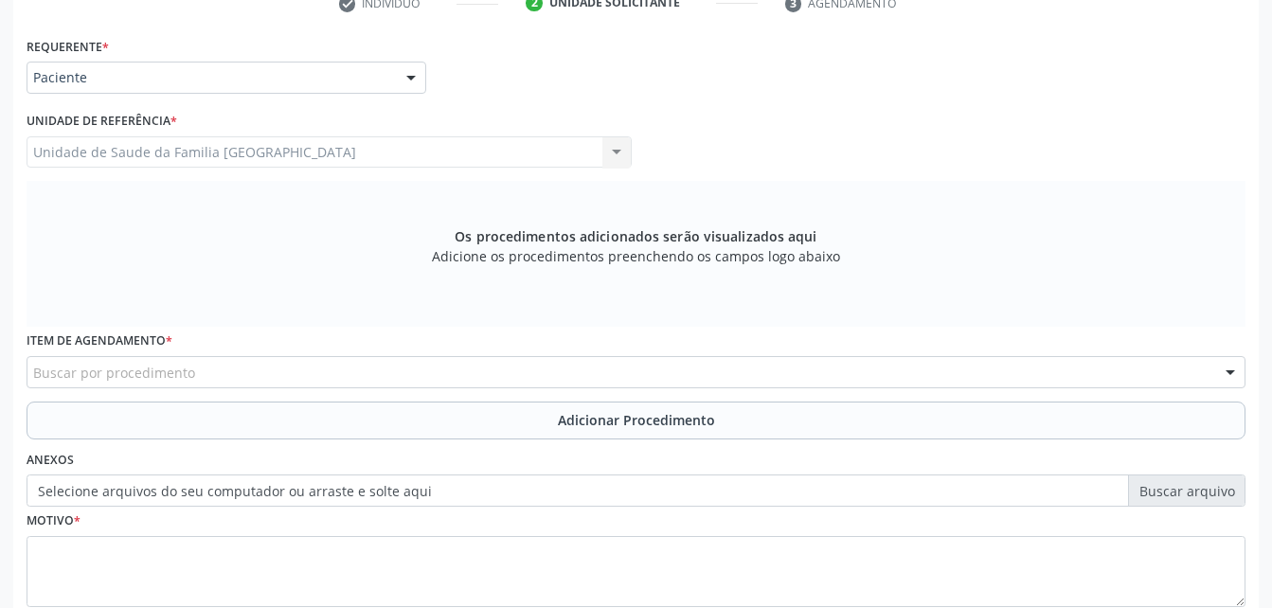
scroll to position [529, 0]
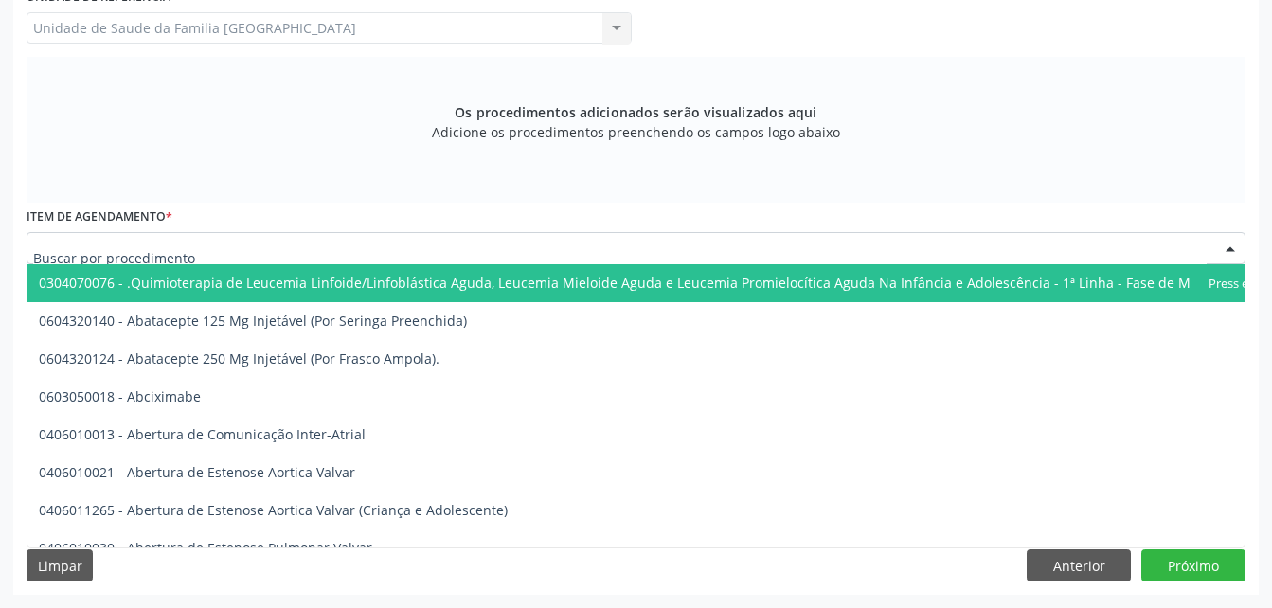
click at [429, 247] on div at bounding box center [636, 248] width 1219 height 32
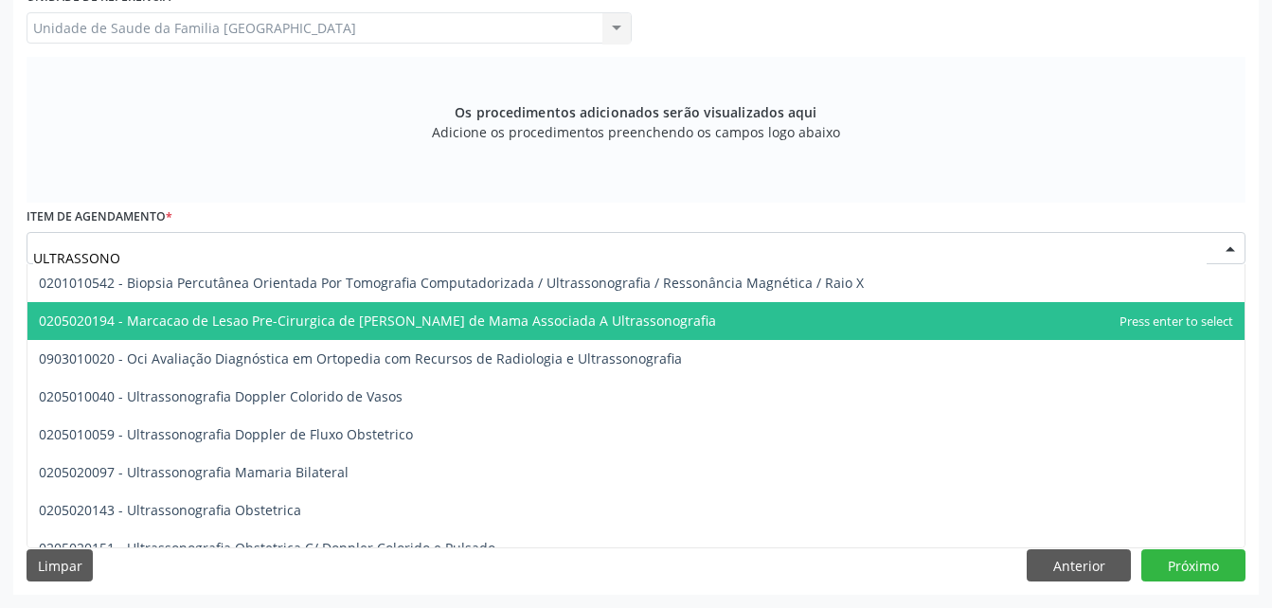
scroll to position [189, 0]
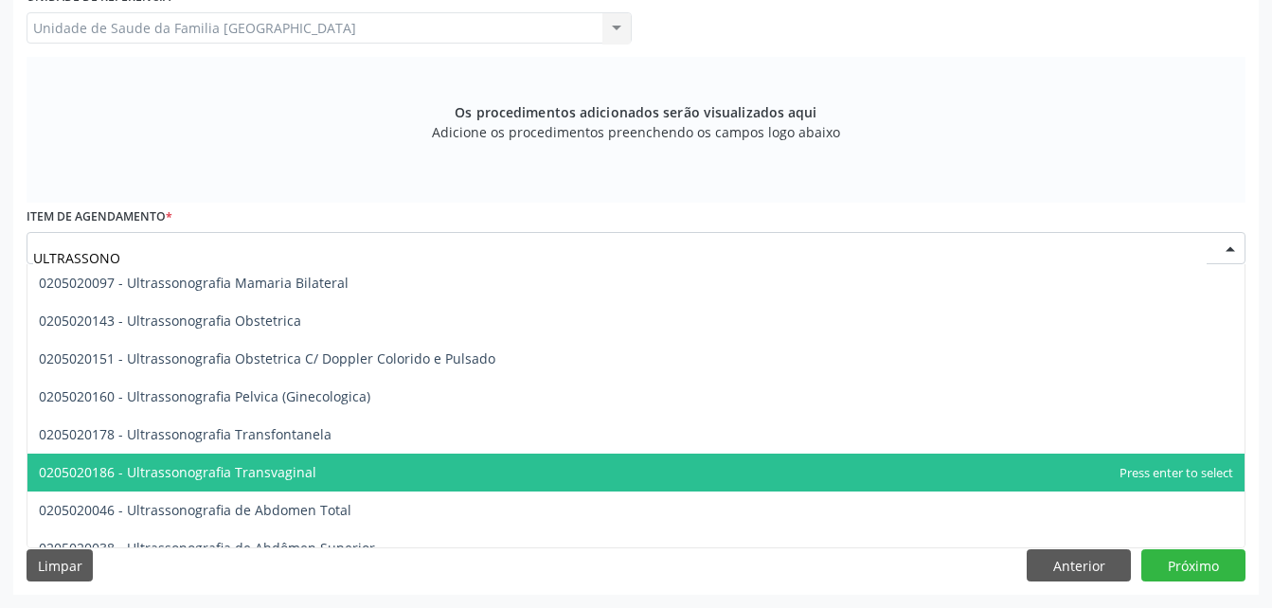
click at [444, 457] on span "0205020186 - Ultrassonografia Transvaginal" at bounding box center [635, 473] width 1217 height 38
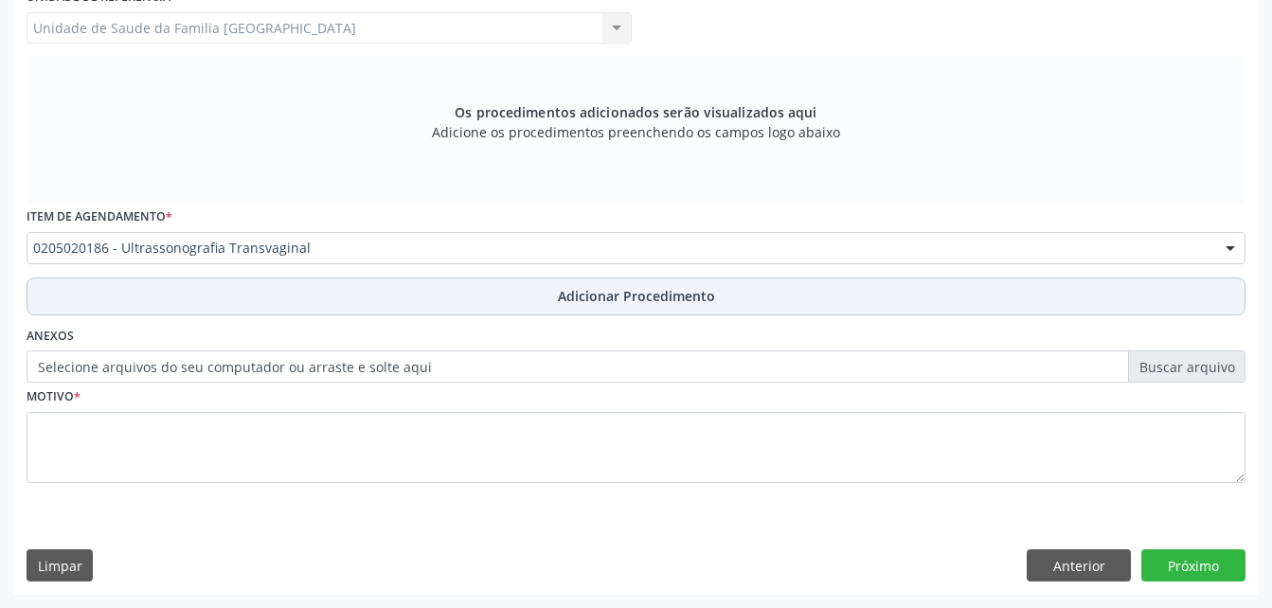
click at [742, 307] on button "Adicionar Procedimento" at bounding box center [636, 297] width 1219 height 38
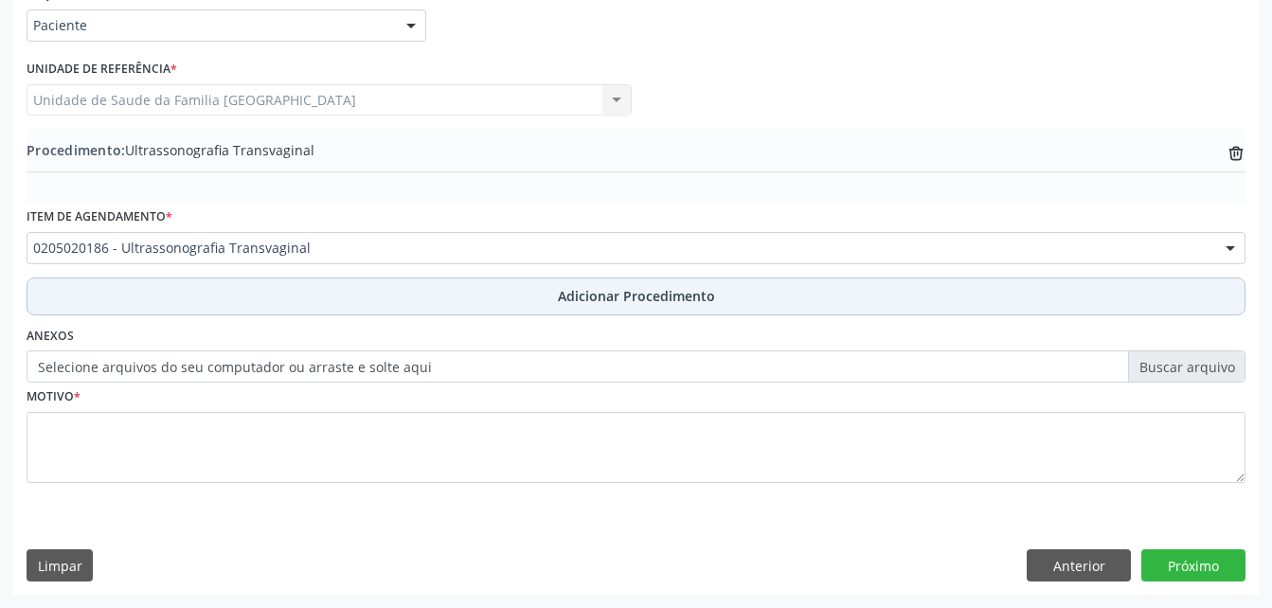
scroll to position [457, 0]
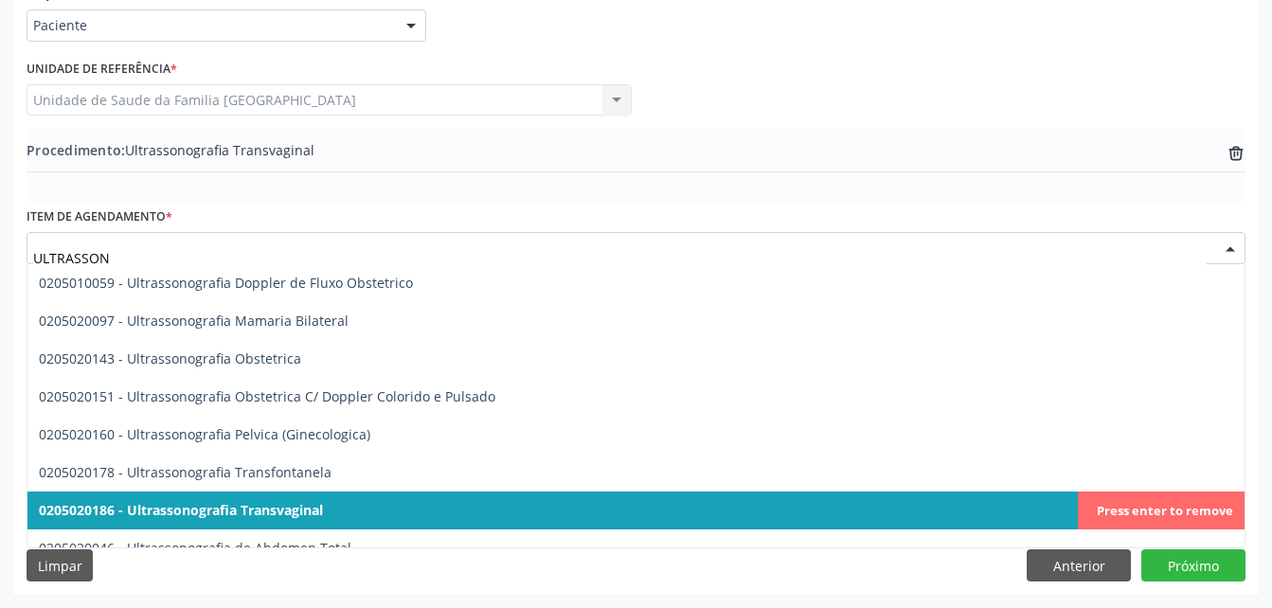
type input "ULTRASSONO"
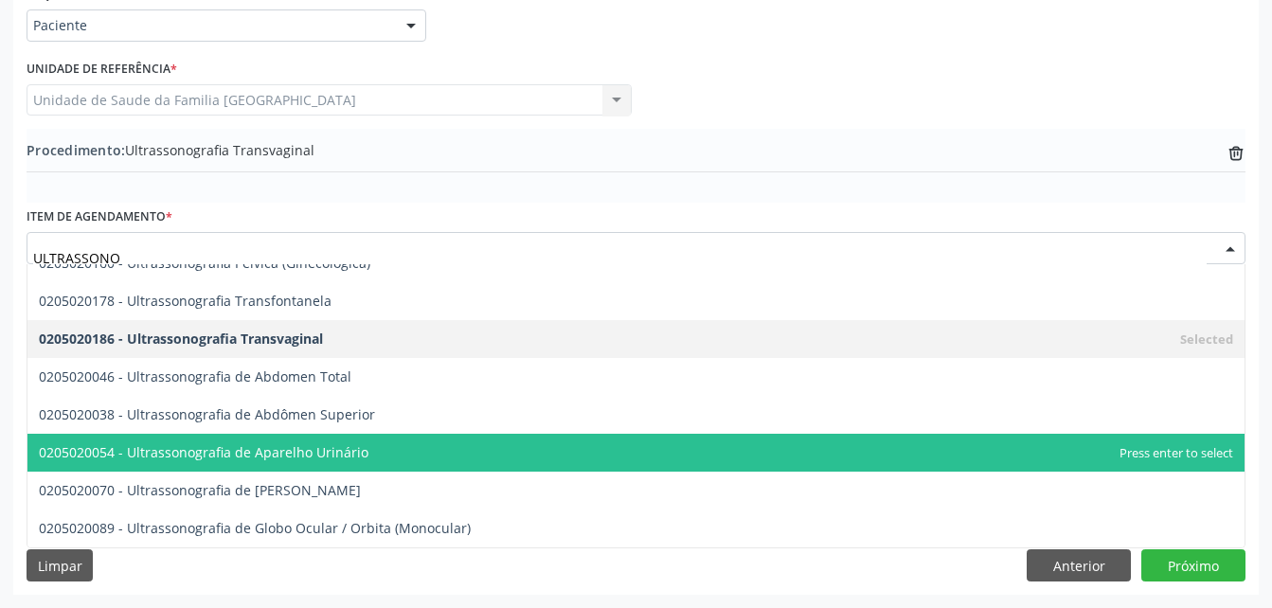
scroll to position [228, 0]
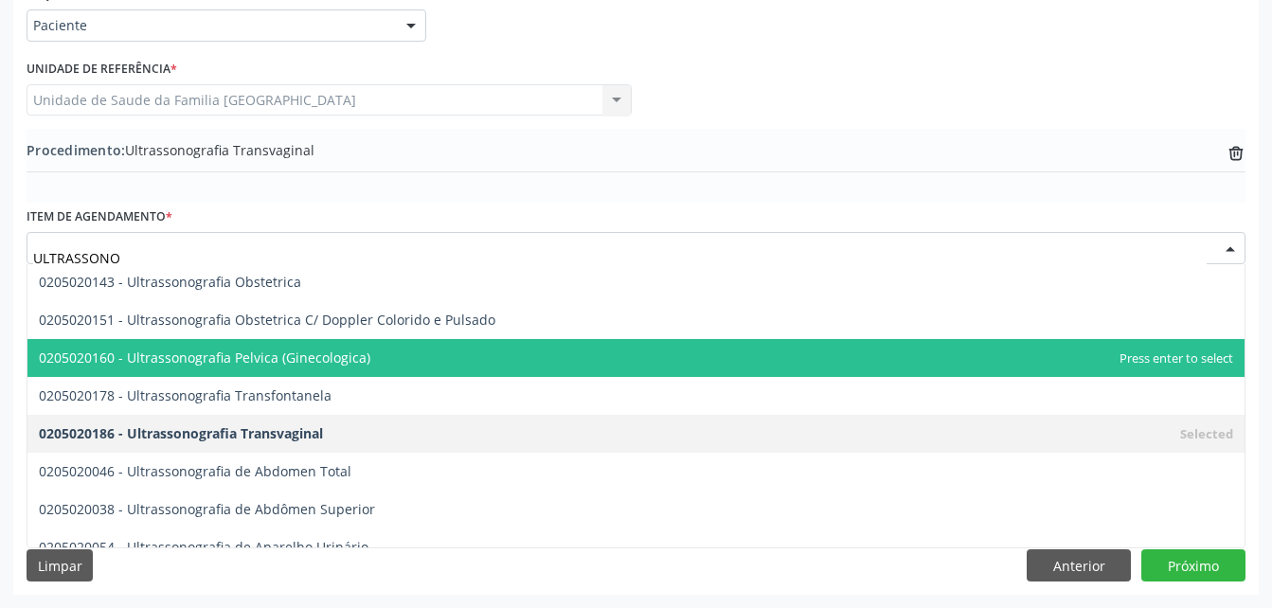
click at [397, 366] on span "0205020160 - Ultrassonografia Pelvica (Ginecologica)" at bounding box center [635, 358] width 1217 height 38
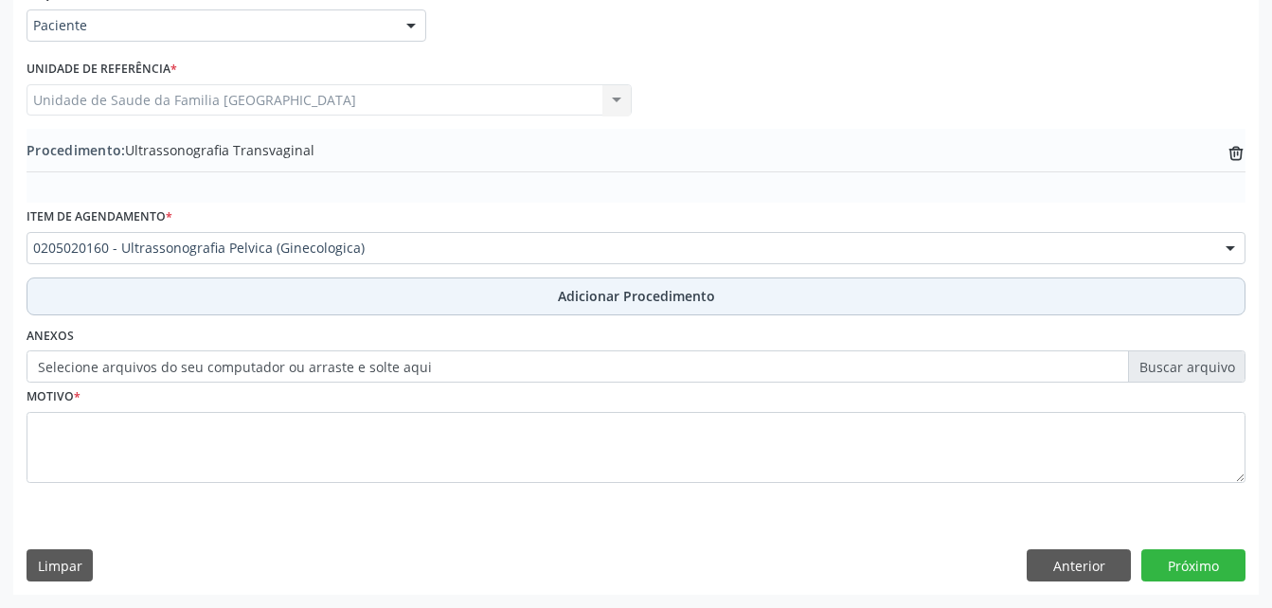
click at [749, 306] on button "Adicionar Procedimento" at bounding box center [636, 297] width 1219 height 38
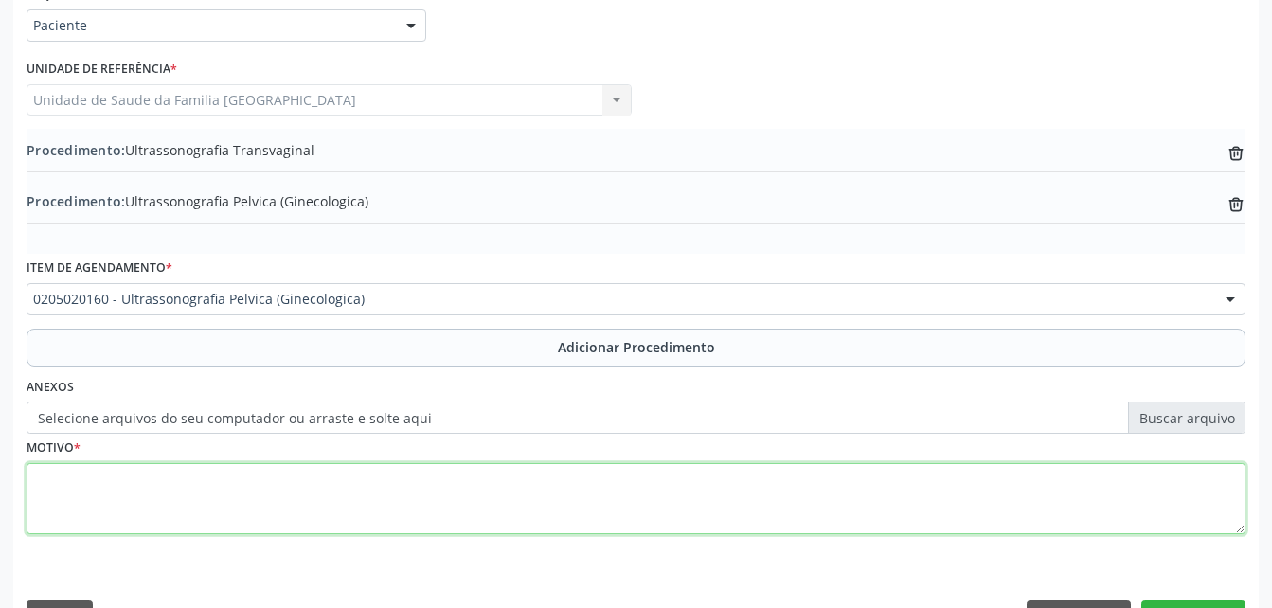
click at [753, 498] on textarea at bounding box center [636, 499] width 1219 height 72
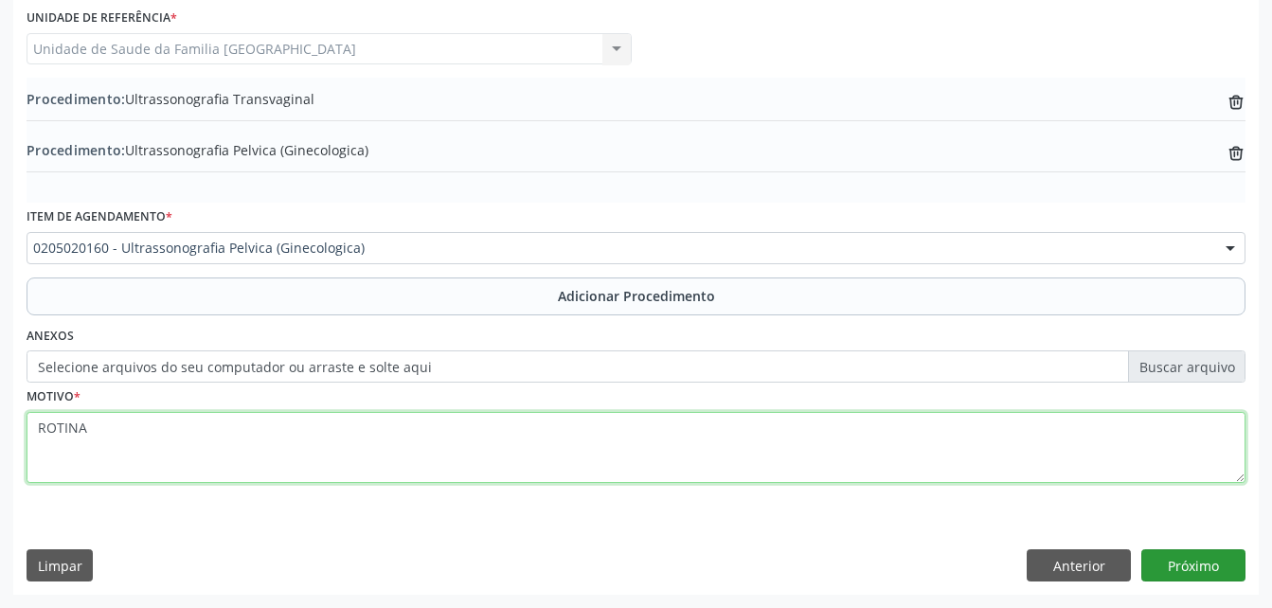
type textarea "ROTINA"
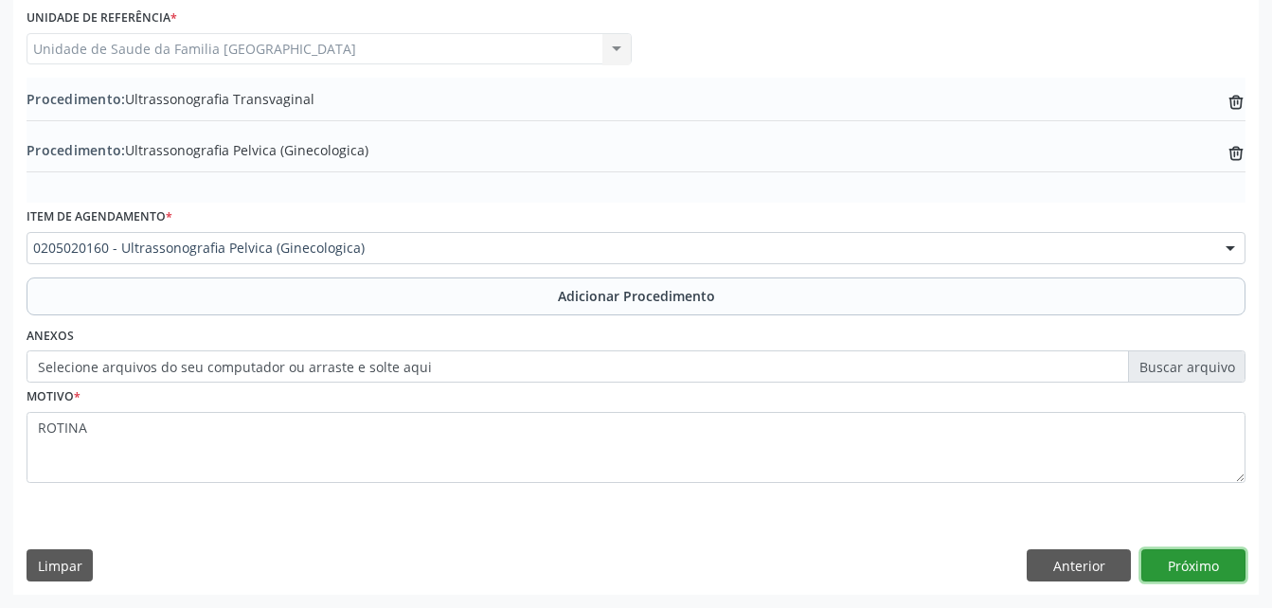
click at [1203, 569] on button "Próximo" at bounding box center [1193, 565] width 104 height 32
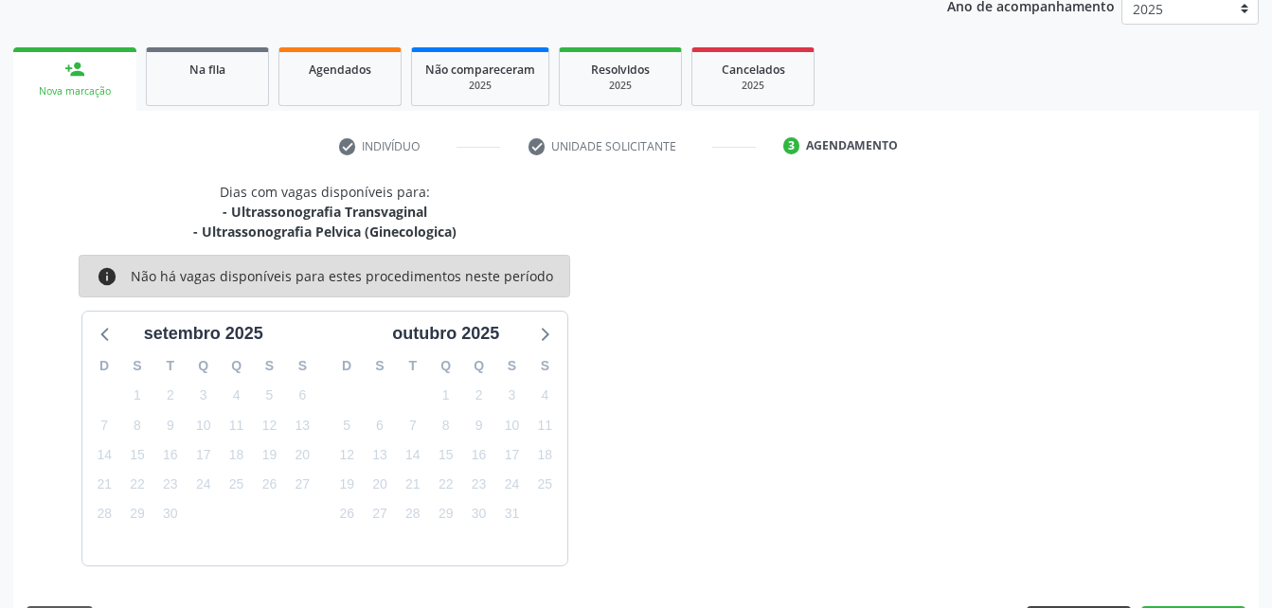
scroll to position [318, 0]
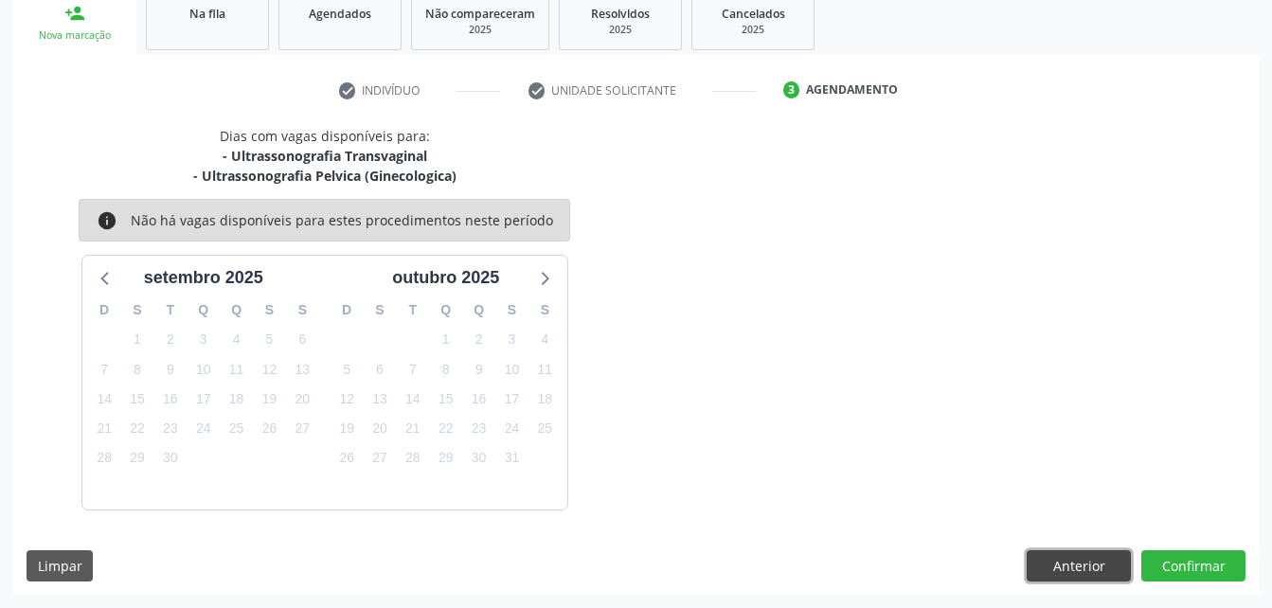
click at [1091, 570] on button "Anterior" at bounding box center [1079, 566] width 104 height 32
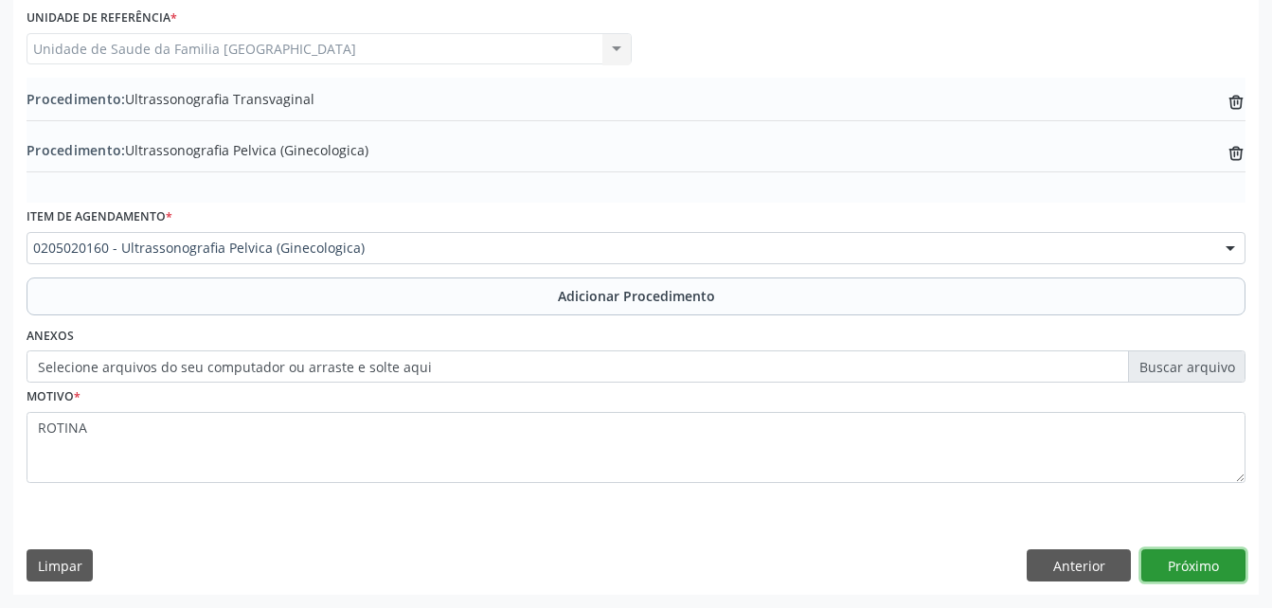
click at [1236, 563] on button "Próximo" at bounding box center [1193, 565] width 104 height 32
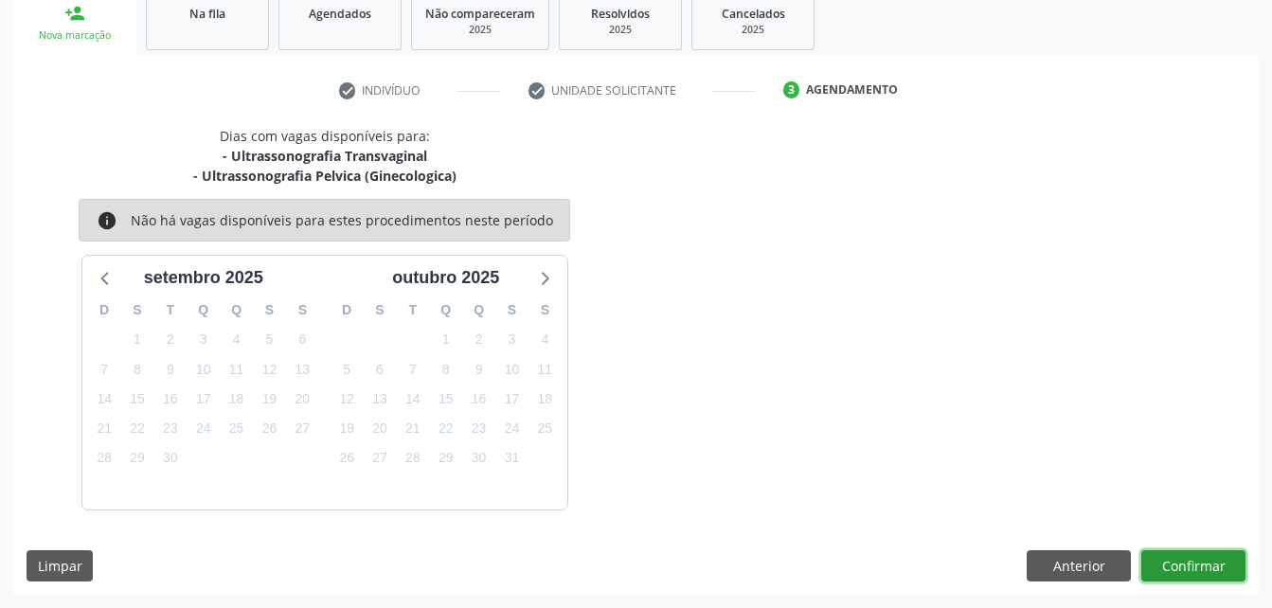
click at [1236, 559] on button "Confirmar" at bounding box center [1193, 566] width 104 height 32
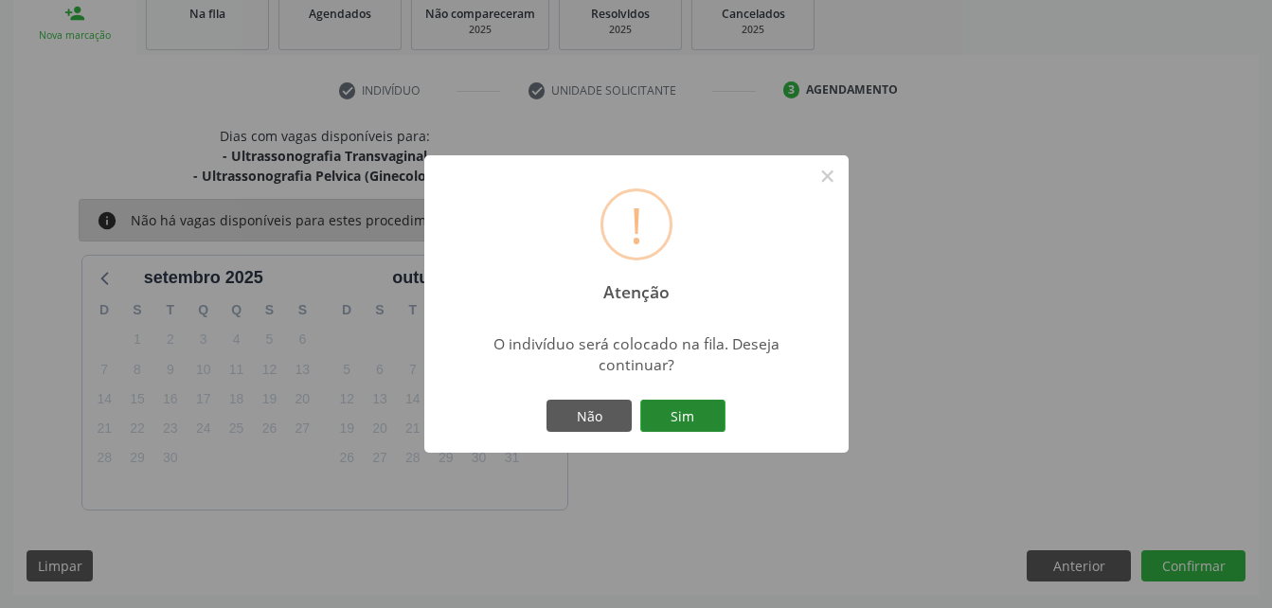
click at [680, 412] on button "Sim" at bounding box center [682, 416] width 85 height 32
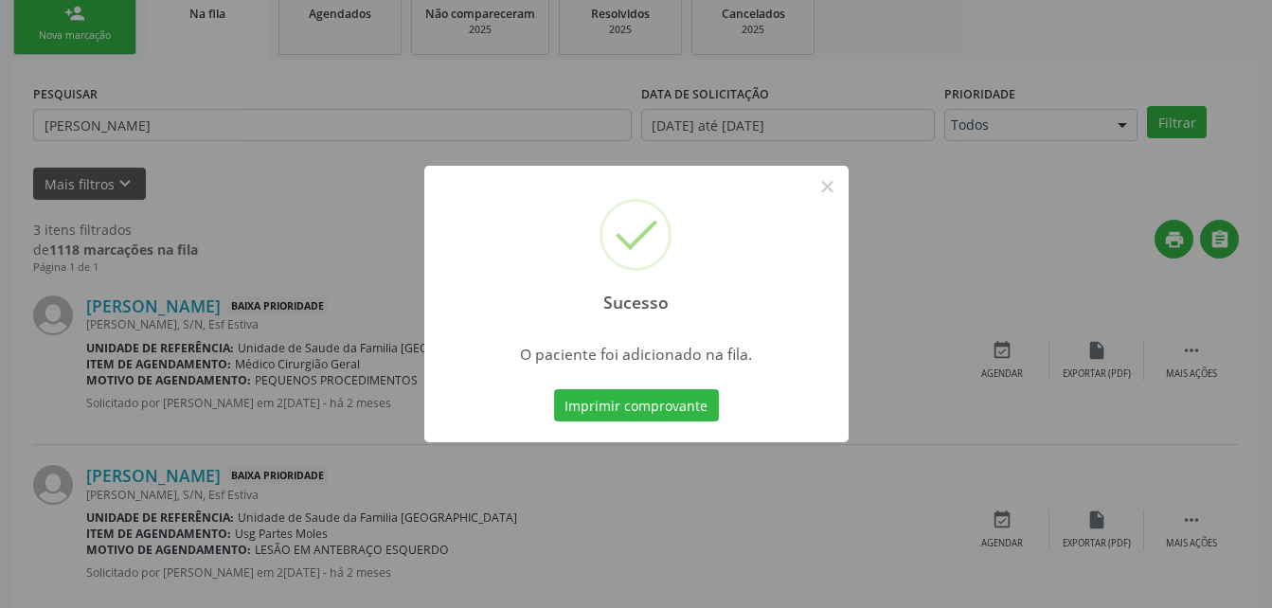
scroll to position [44, 0]
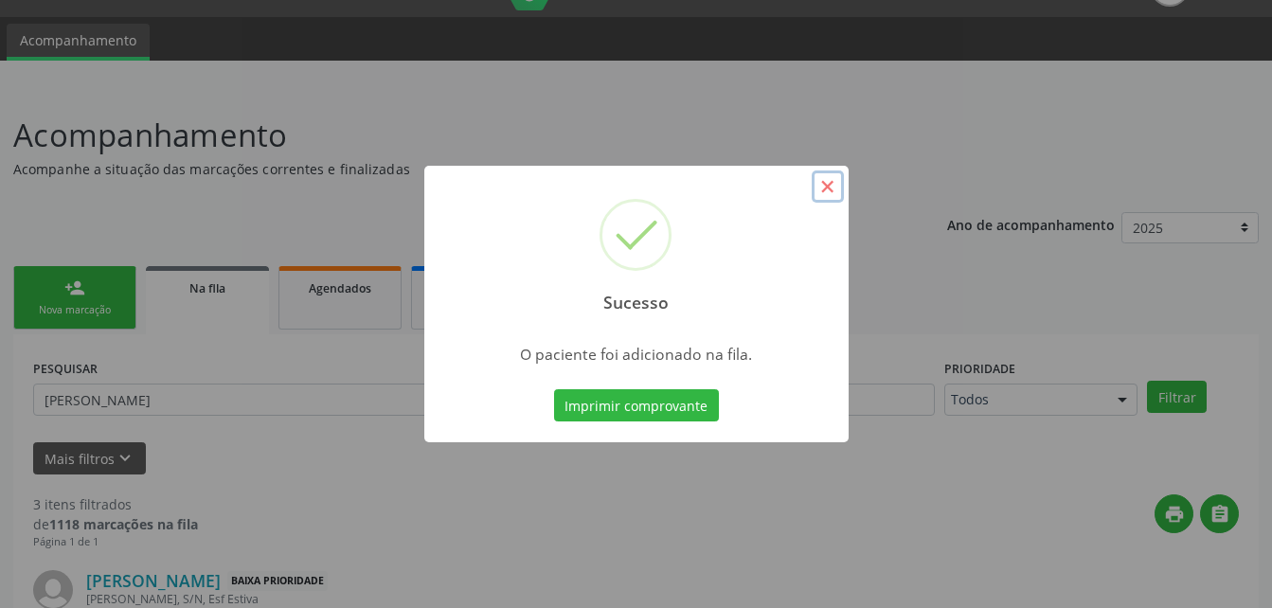
click at [836, 187] on button "×" at bounding box center [828, 186] width 32 height 32
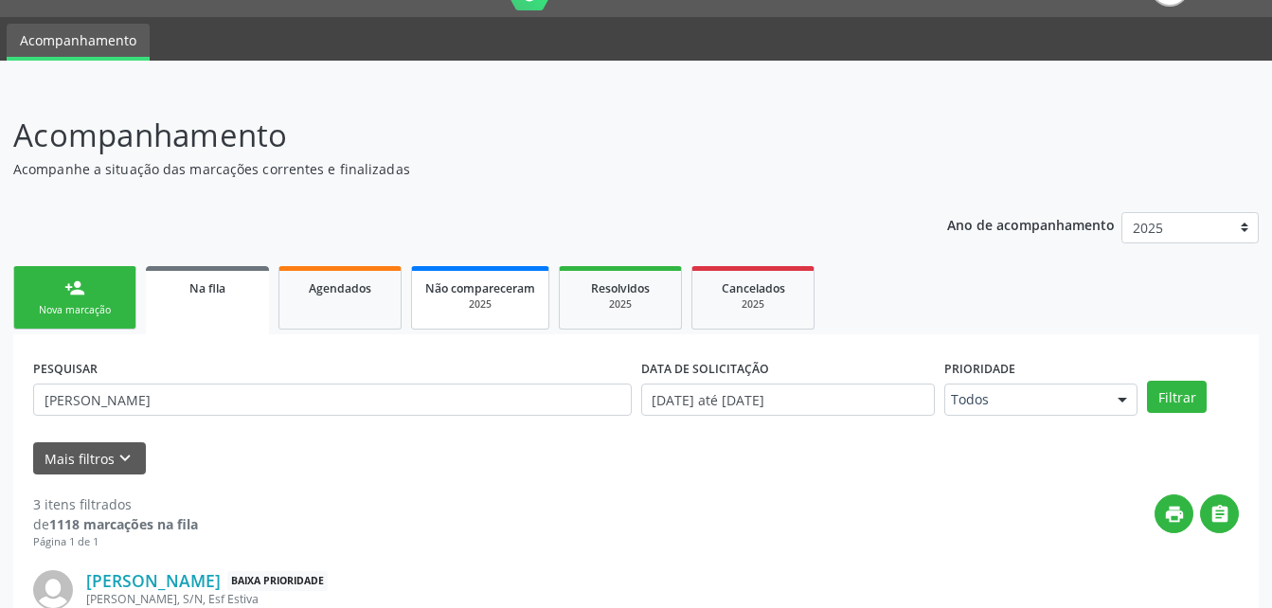
drag, startPoint x: 44, startPoint y: 313, endPoint x: 437, endPoint y: 302, distance: 393.2
click at [44, 313] on div "Nova marcação" at bounding box center [74, 310] width 95 height 14
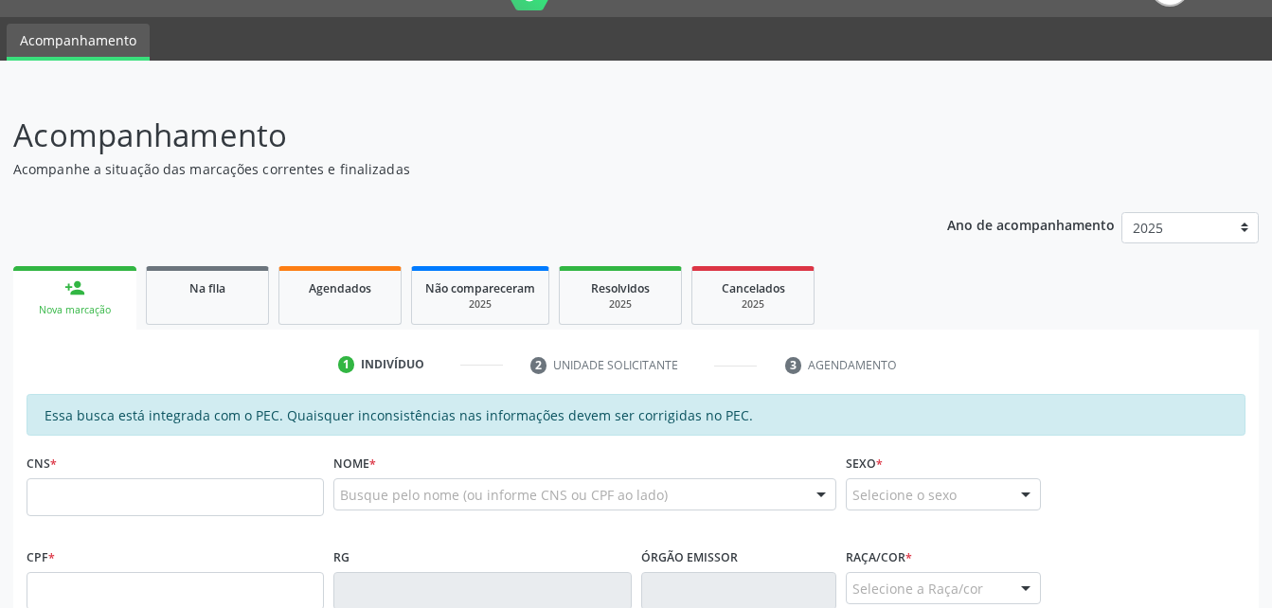
scroll to position [328, 0]
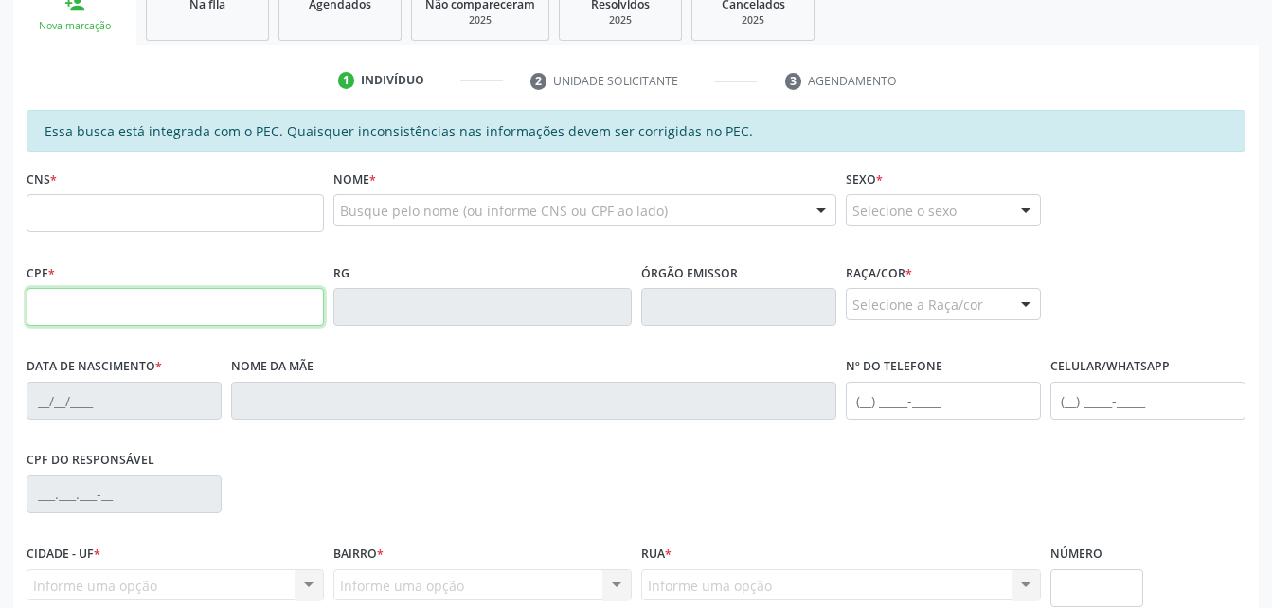
click at [260, 308] on input "text" at bounding box center [175, 307] width 297 height 38
type input "174.375.304-73"
type input "708 5043 3041 3278"
type input "[DATE]"
type input "[PERSON_NAME]"
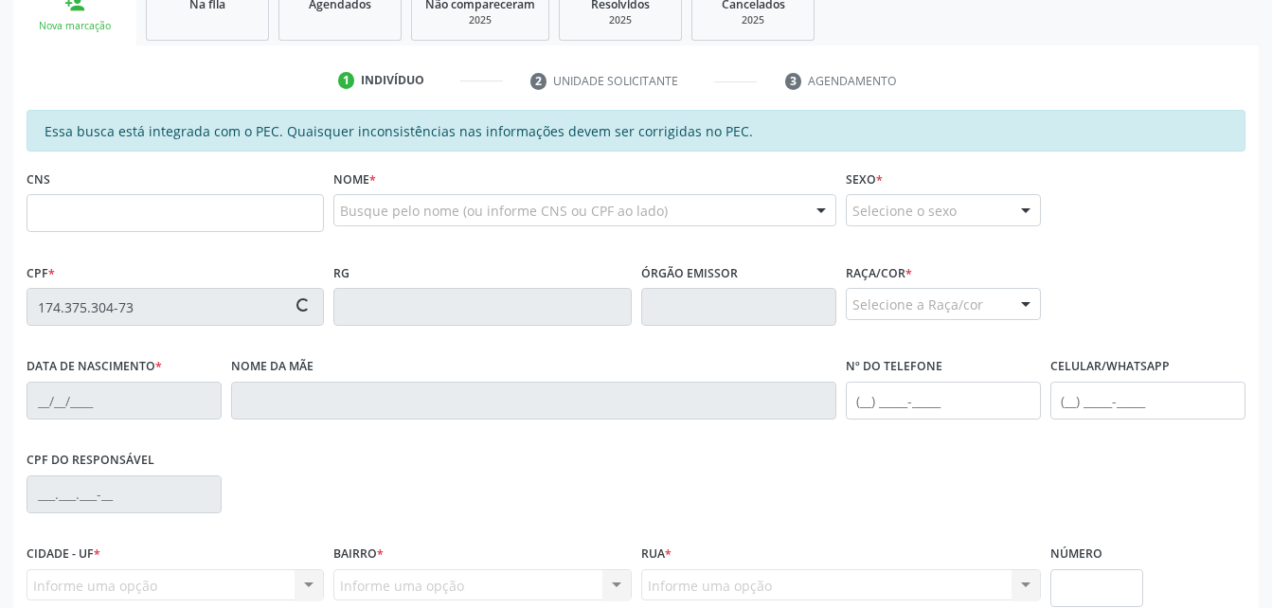
type input "[PHONE_NUMBER]"
type input "78"
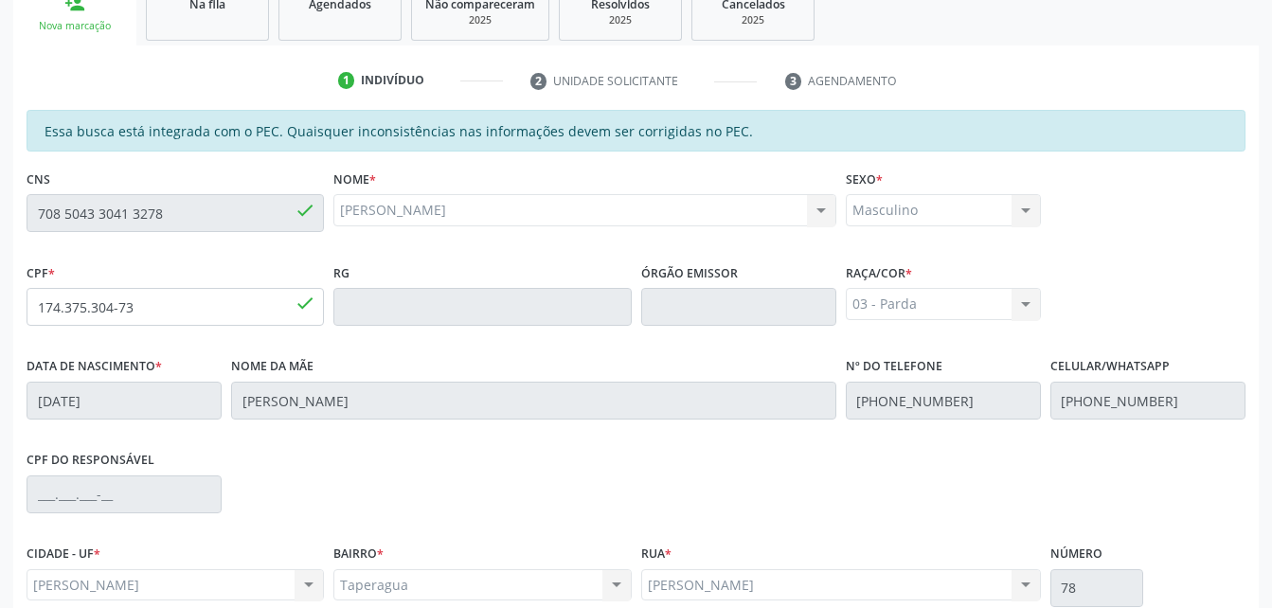
scroll to position [500, 0]
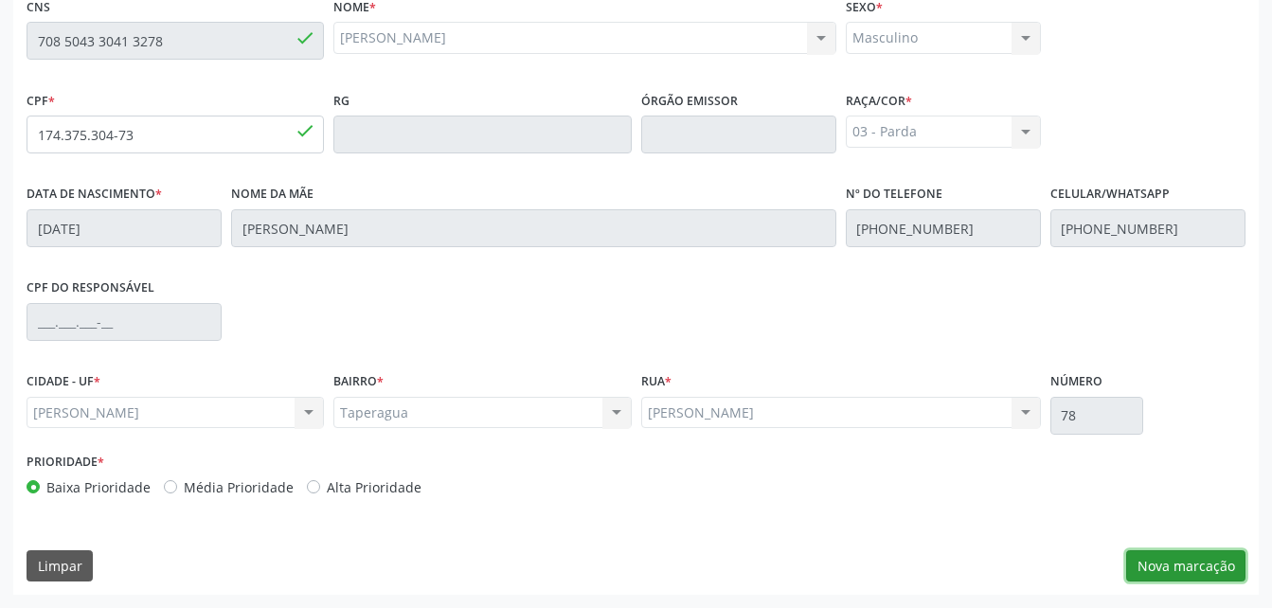
click at [1155, 552] on button "Nova marcação" at bounding box center [1185, 566] width 119 height 32
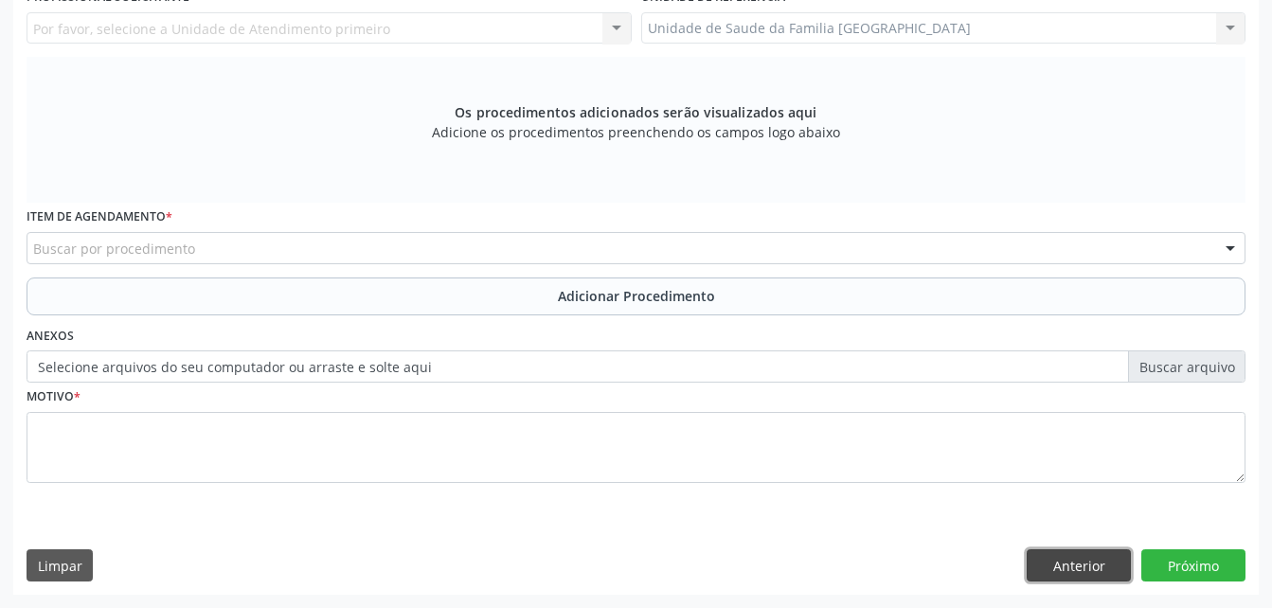
click at [1088, 554] on button "Anterior" at bounding box center [1079, 565] width 104 height 32
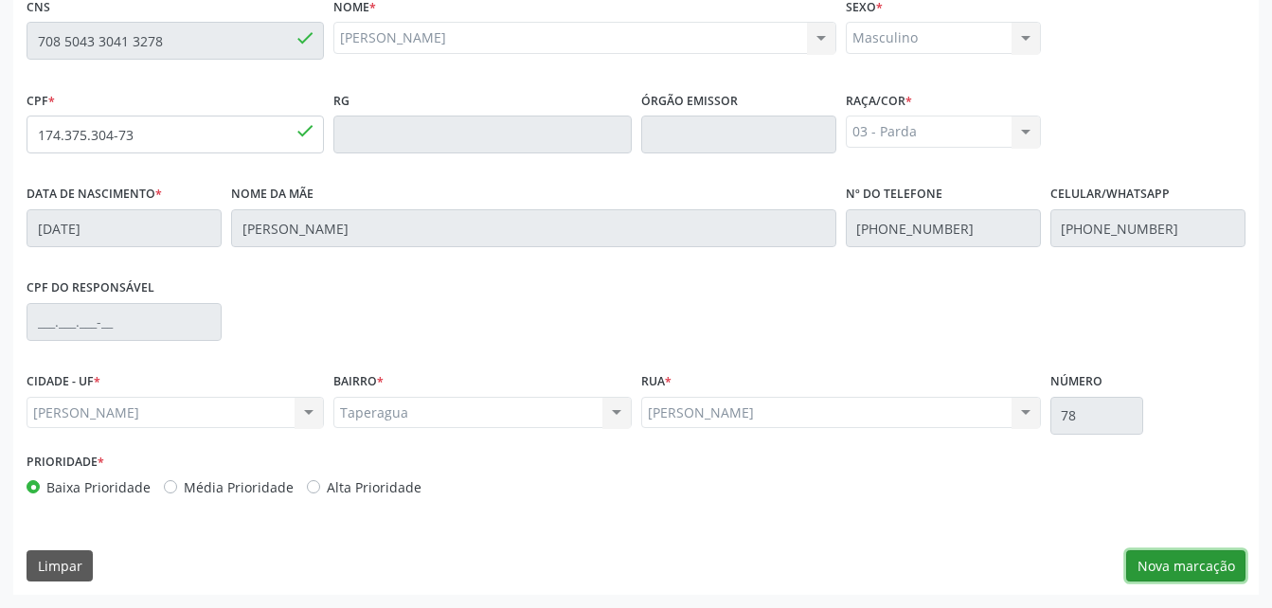
click at [1128, 577] on button "Nova marcação" at bounding box center [1185, 566] width 119 height 32
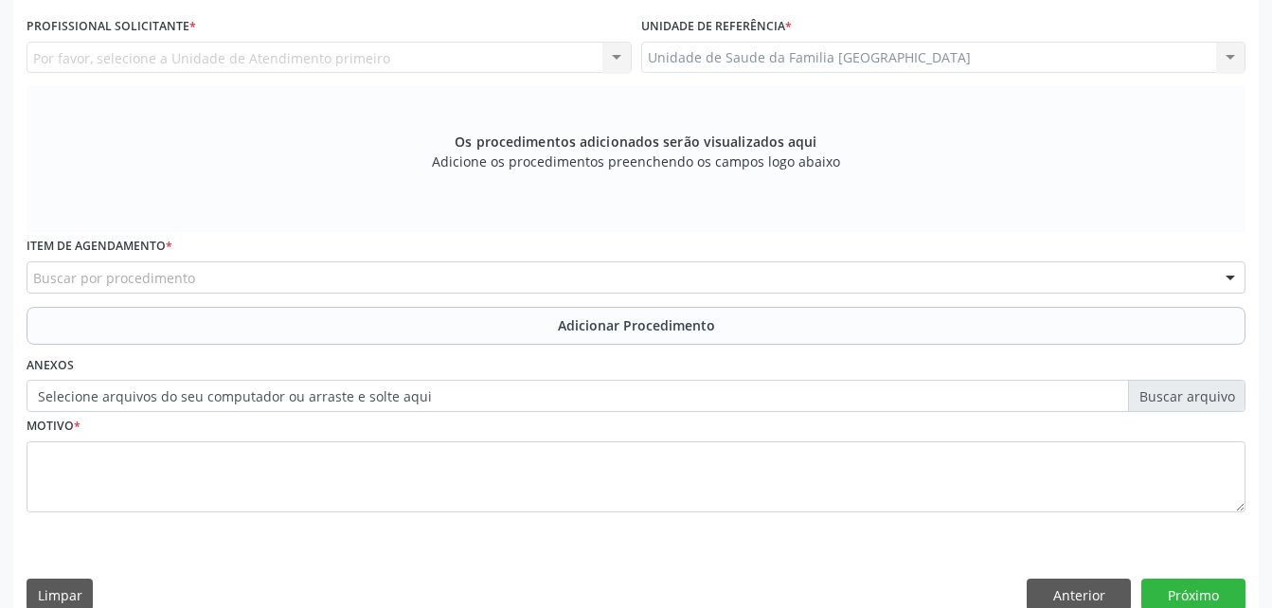
scroll to position [311, 0]
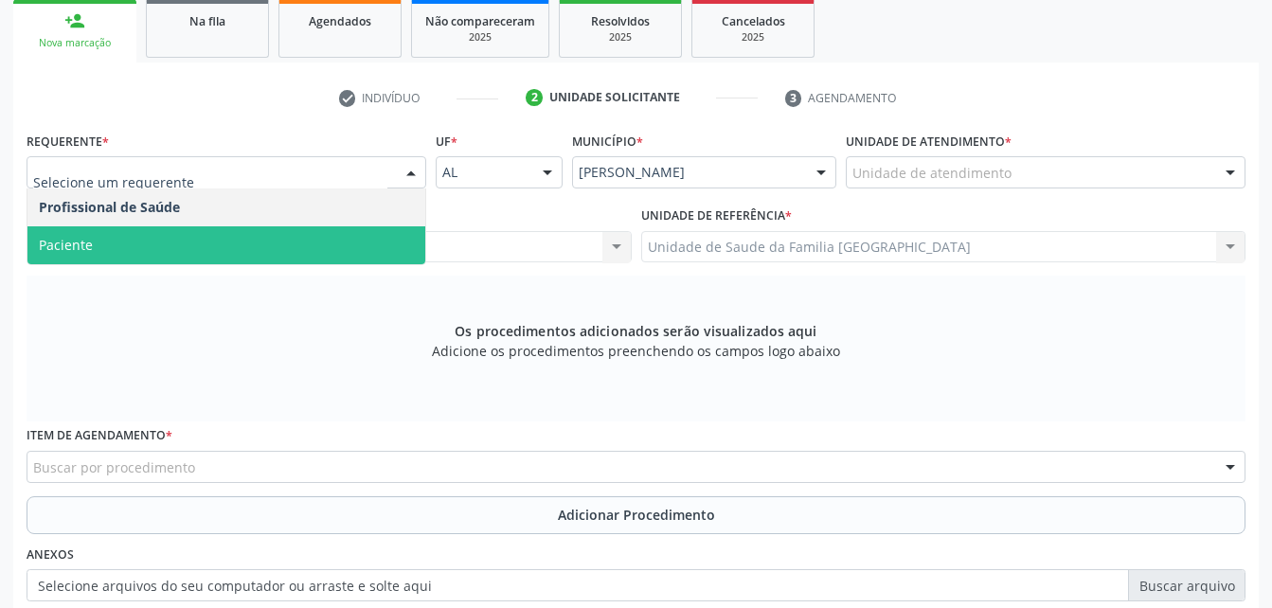
click at [406, 238] on span "Paciente" at bounding box center [226, 245] width 398 height 38
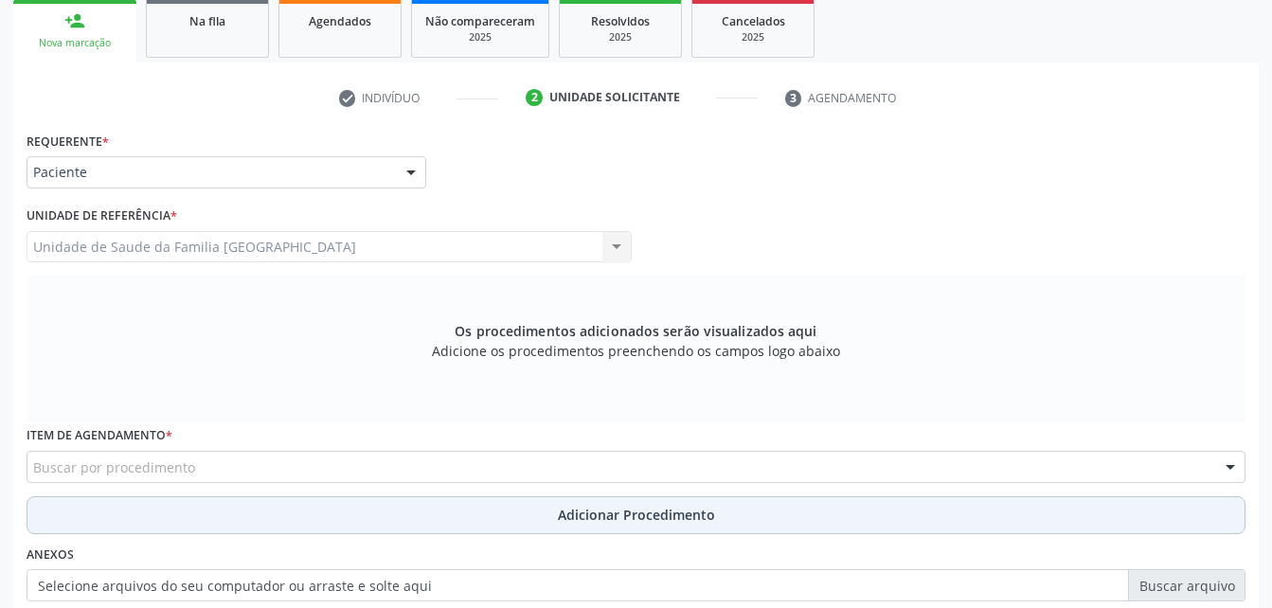
scroll to position [500, 0]
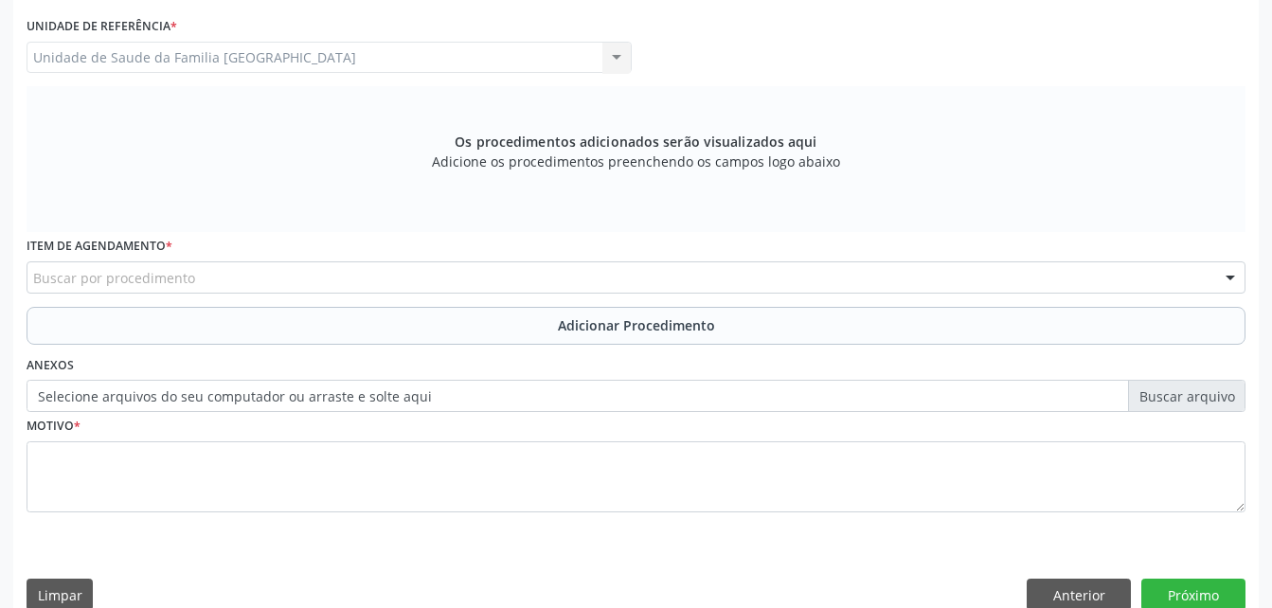
click at [309, 267] on div "Buscar por procedimento" at bounding box center [636, 277] width 1219 height 32
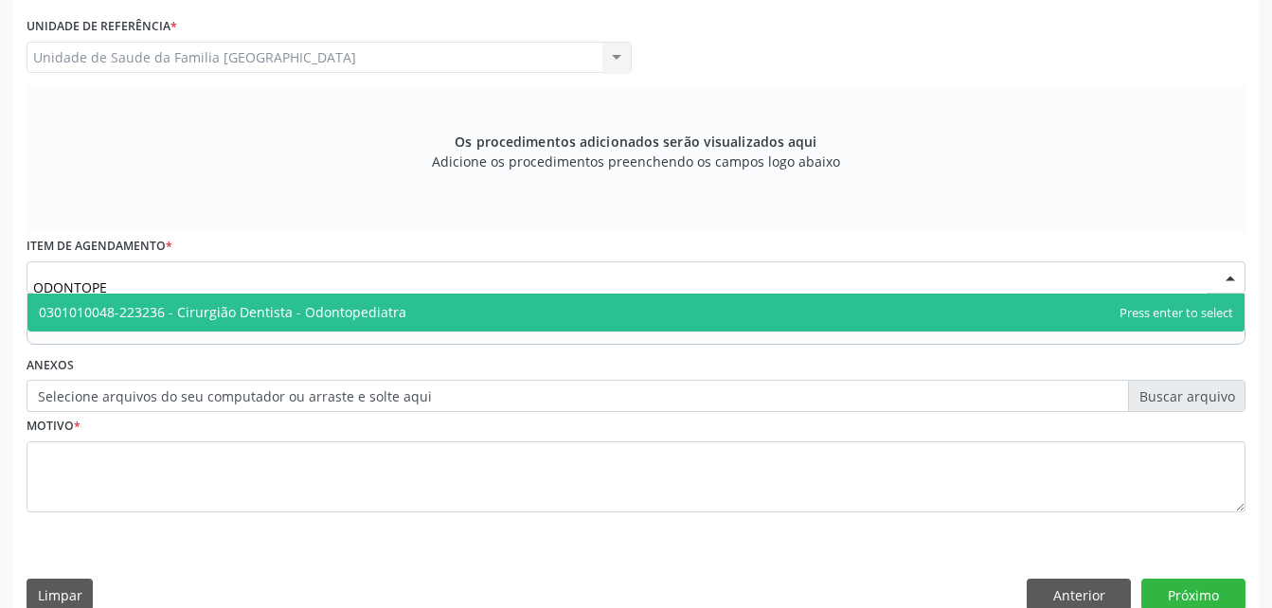
type input "ODONTOPED"
click at [390, 314] on span "0301010048-223236 - Cirurgião Dentista - Odontopediatra" at bounding box center [223, 312] width 368 height 18
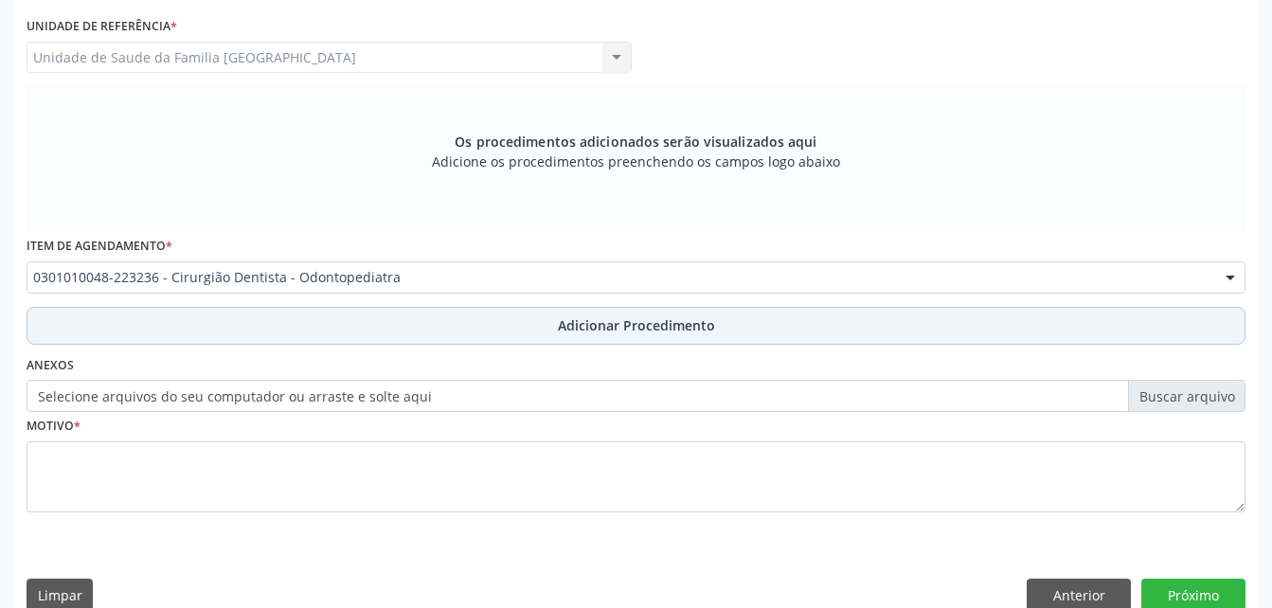
click at [439, 338] on button "Adicionar Procedimento" at bounding box center [636, 326] width 1219 height 38
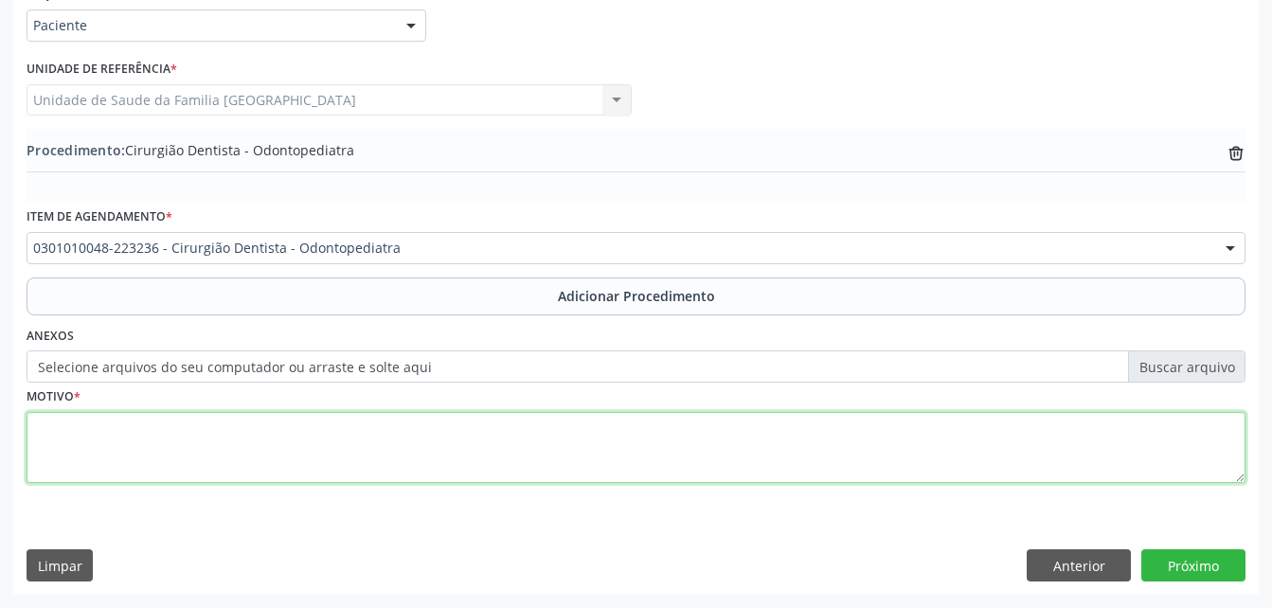
click at [475, 436] on textarea at bounding box center [636, 448] width 1219 height 72
type textarea "ENDODONTIA DE DENTE DECIDUO"
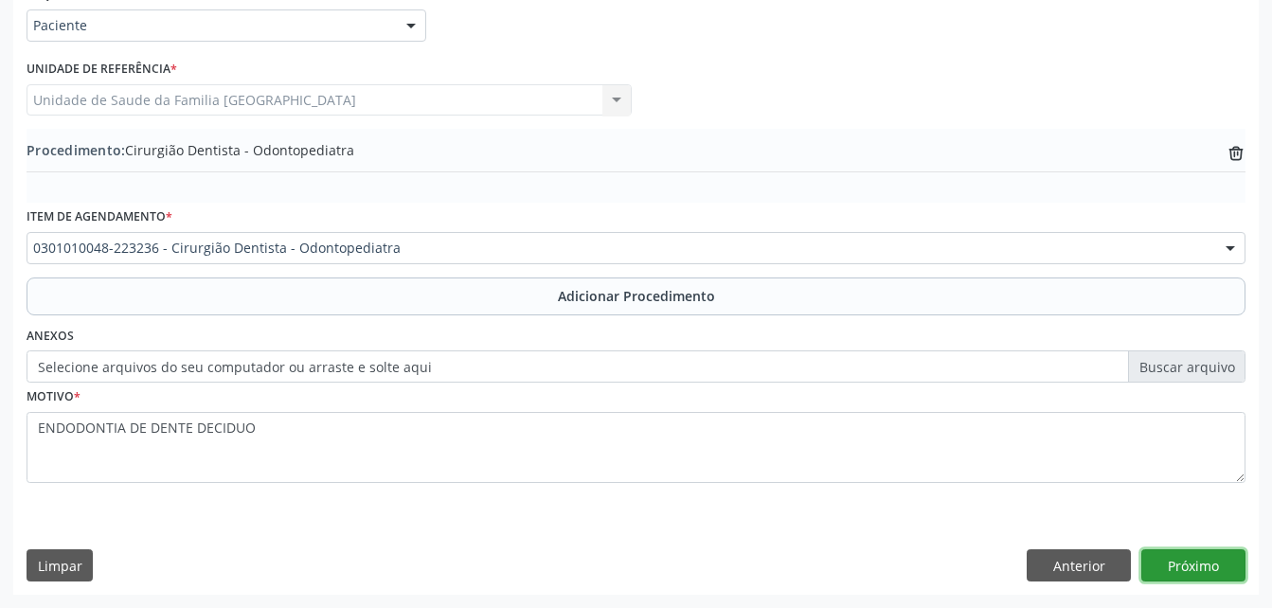
click at [1161, 565] on button "Próximo" at bounding box center [1193, 565] width 104 height 32
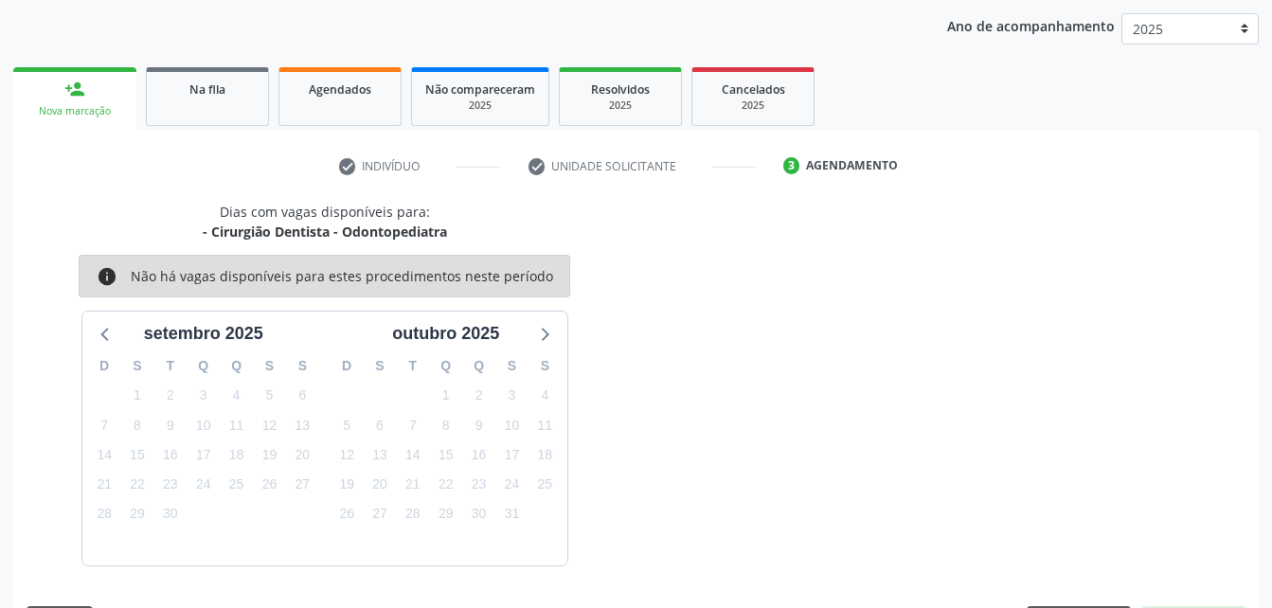
scroll to position [298, 0]
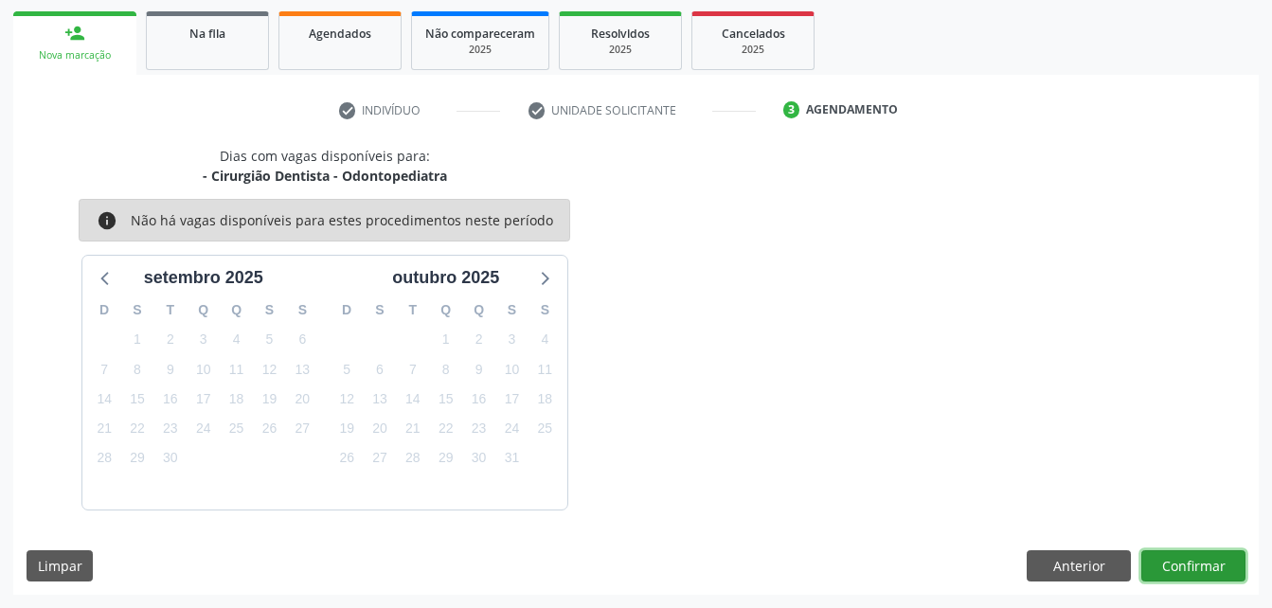
click at [1211, 559] on button "Confirmar" at bounding box center [1193, 566] width 104 height 32
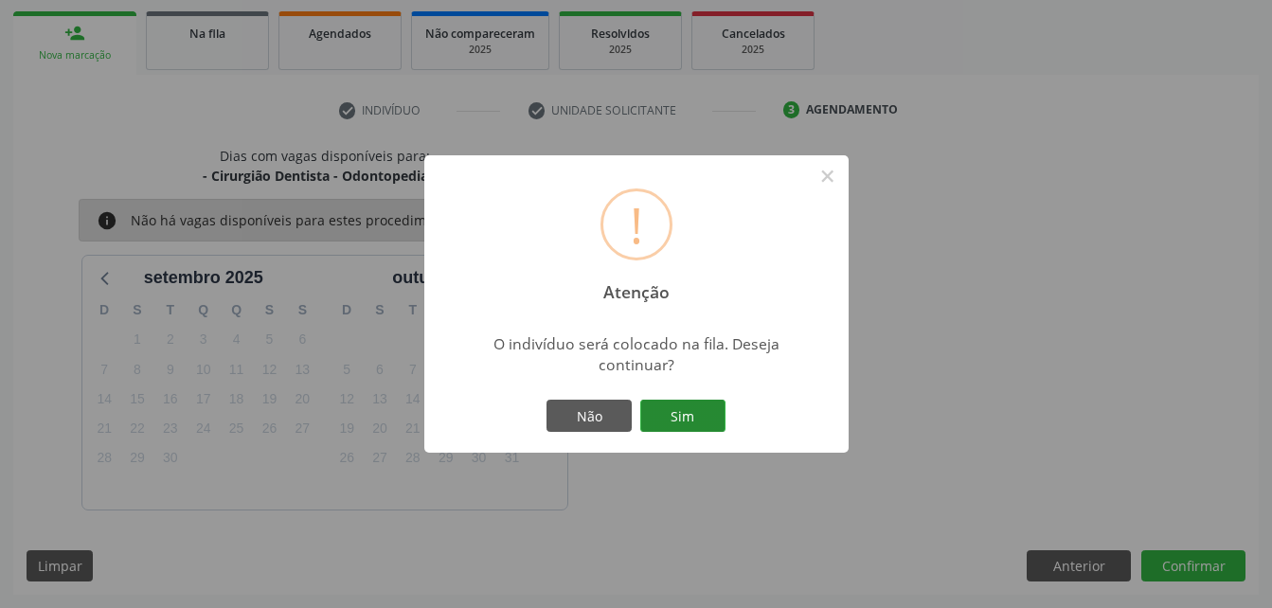
click at [710, 420] on button "Sim" at bounding box center [682, 416] width 85 height 32
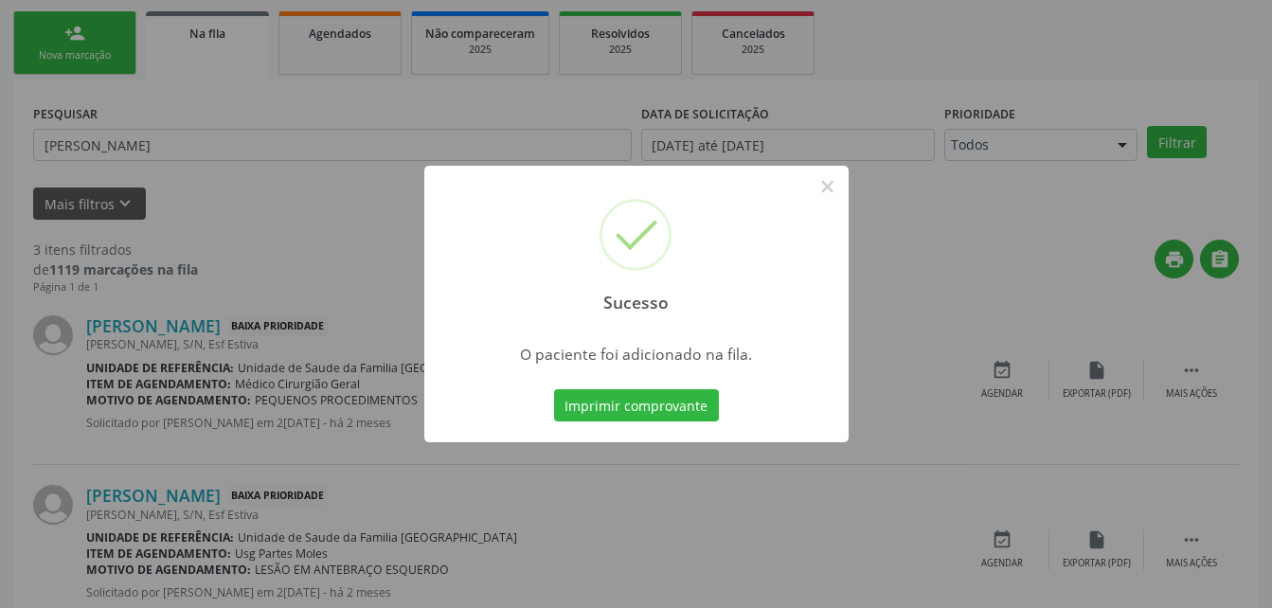
scroll to position [44, 0]
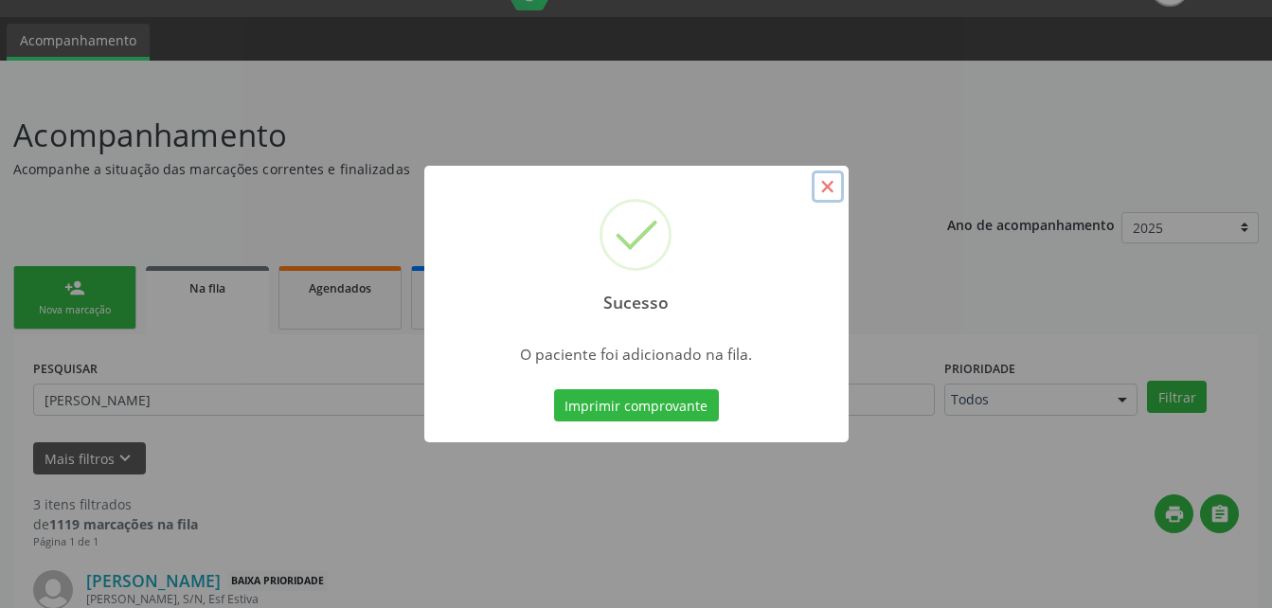
click at [830, 189] on button "×" at bounding box center [828, 186] width 32 height 32
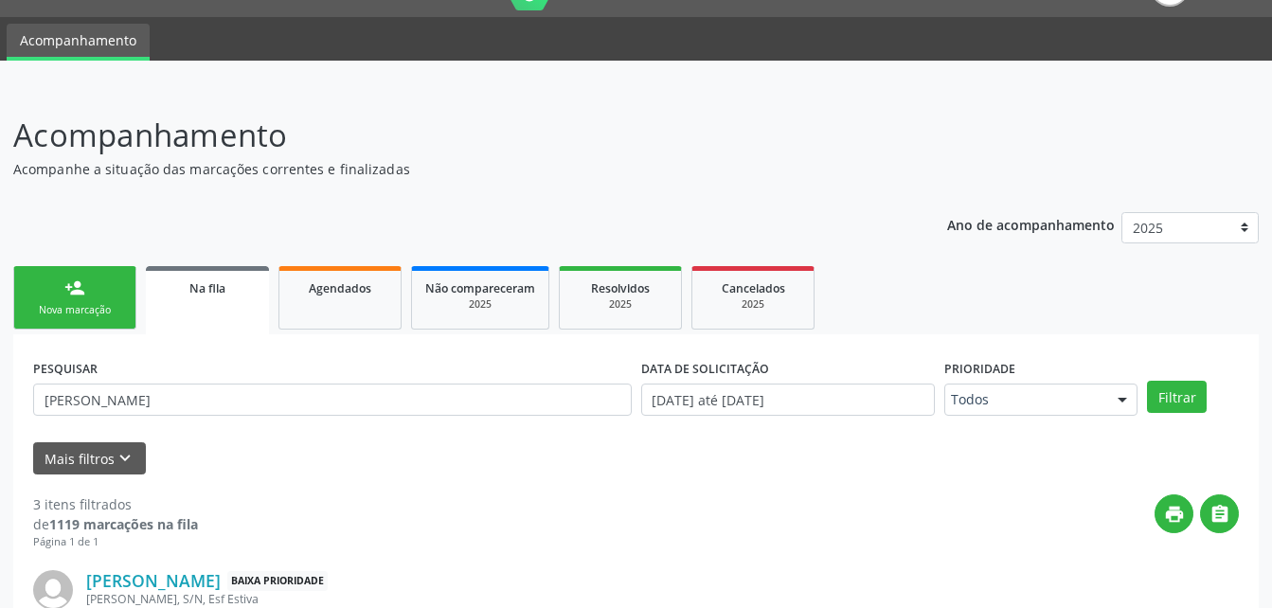
click at [124, 281] on link "person_add Nova marcação" at bounding box center [74, 297] width 123 height 63
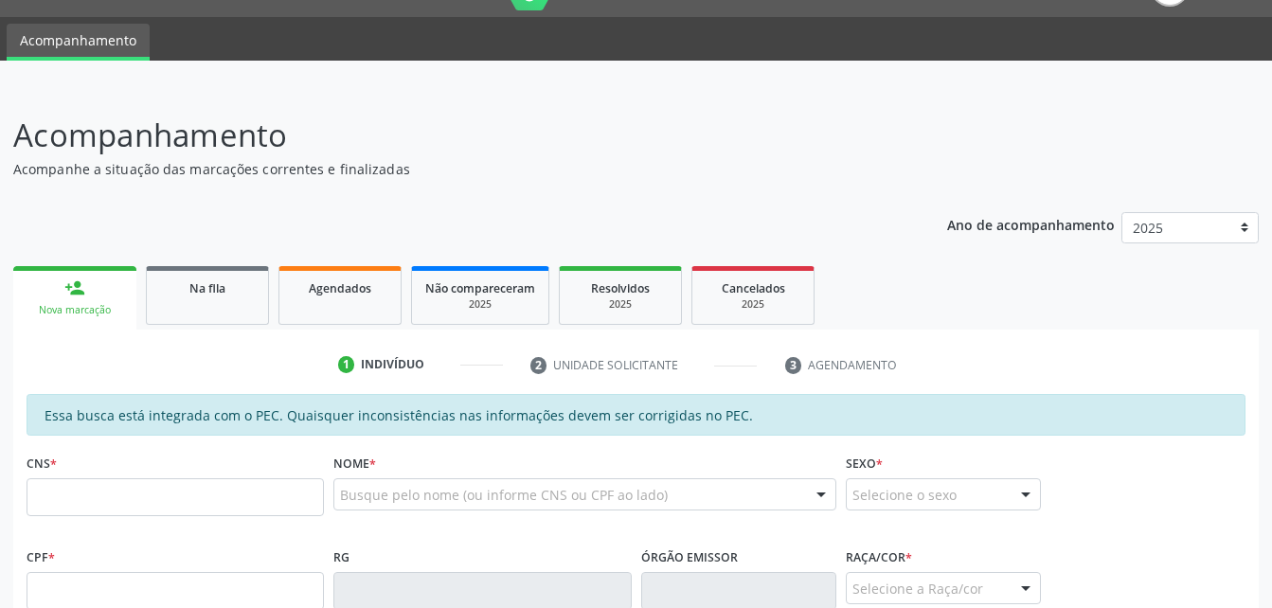
scroll to position [138, 0]
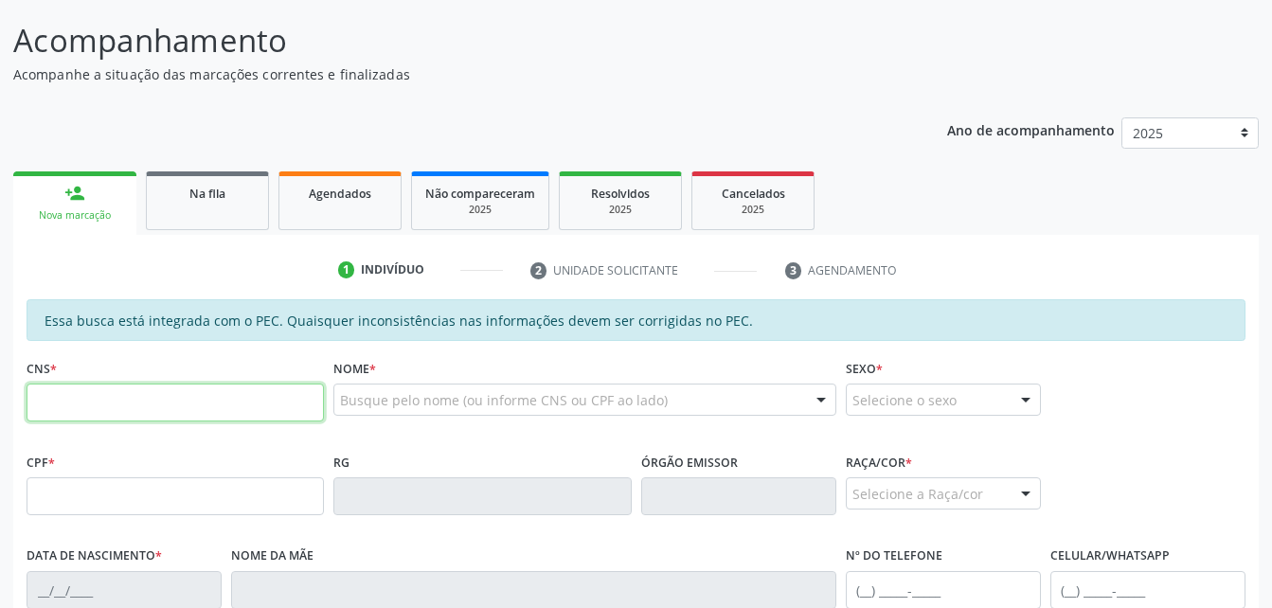
click at [259, 396] on input "text" at bounding box center [175, 403] width 297 height 38
click at [261, 488] on input "text" at bounding box center [175, 496] width 297 height 38
type input "048.531.984-58"
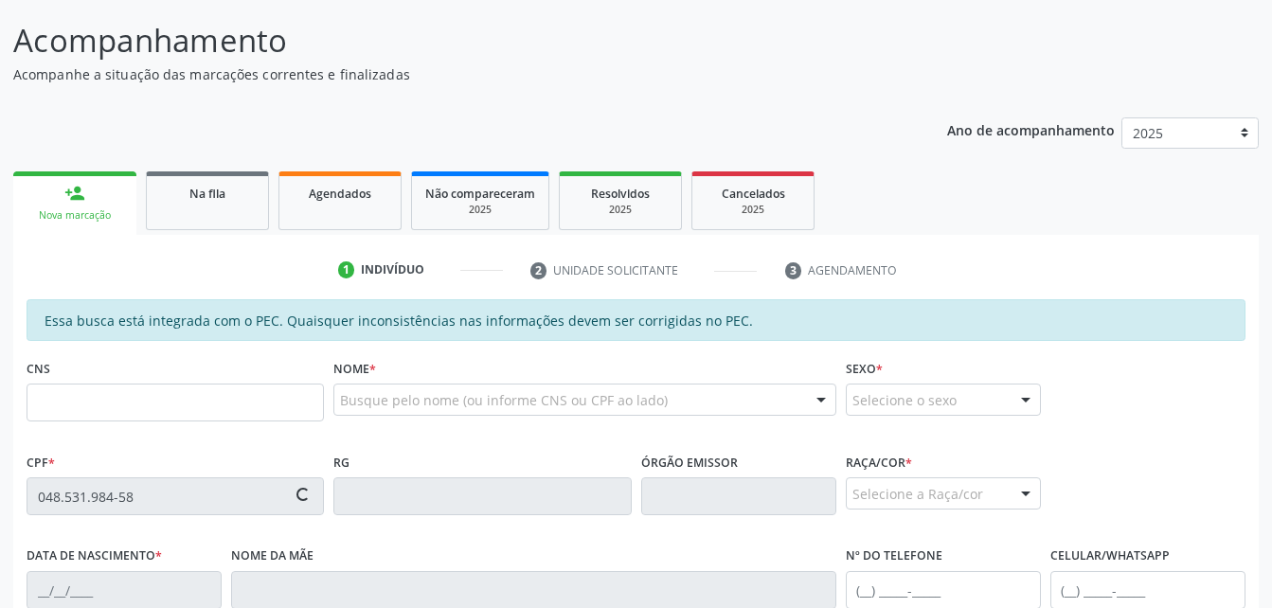
type input "700 0091 9640 5508"
type input "[DATE]"
type input "Judite [PERSON_NAME]"
type input "[PHONE_NUMBER]"
type input "77"
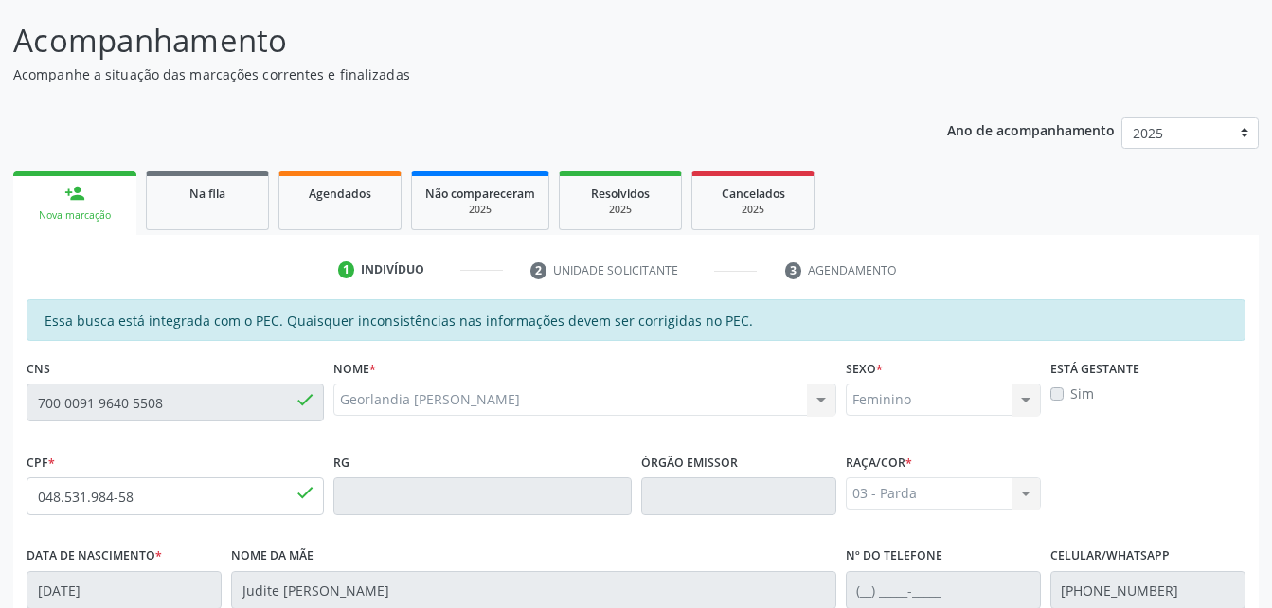
scroll to position [500, 0]
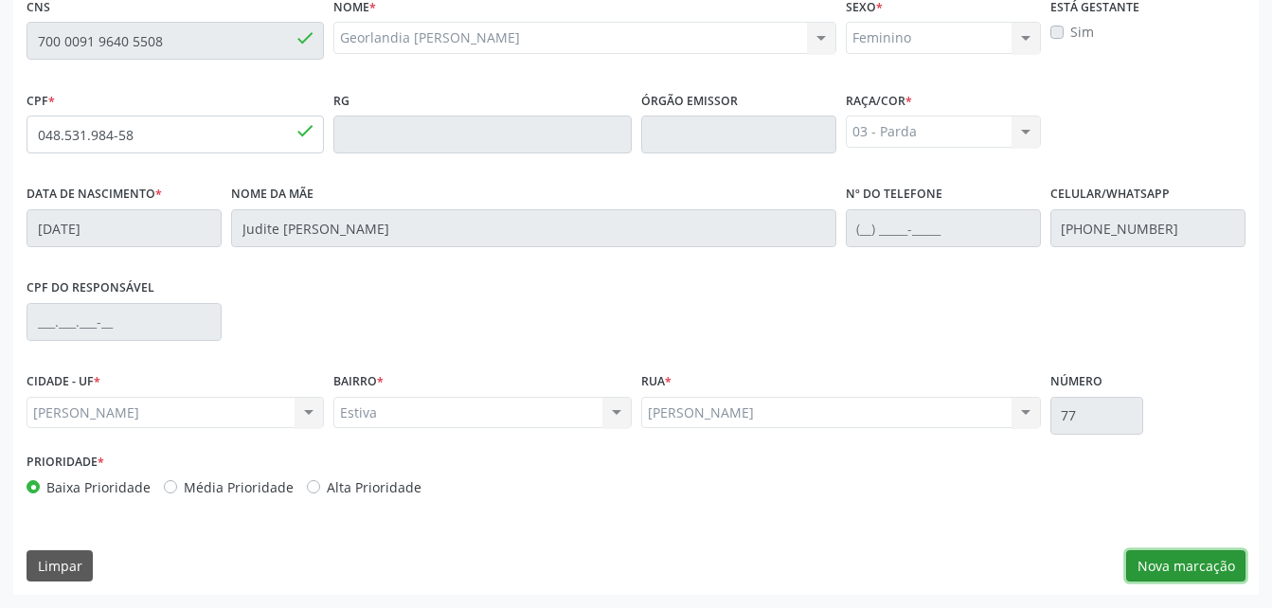
click at [1160, 559] on button "Nova marcação" at bounding box center [1185, 566] width 119 height 32
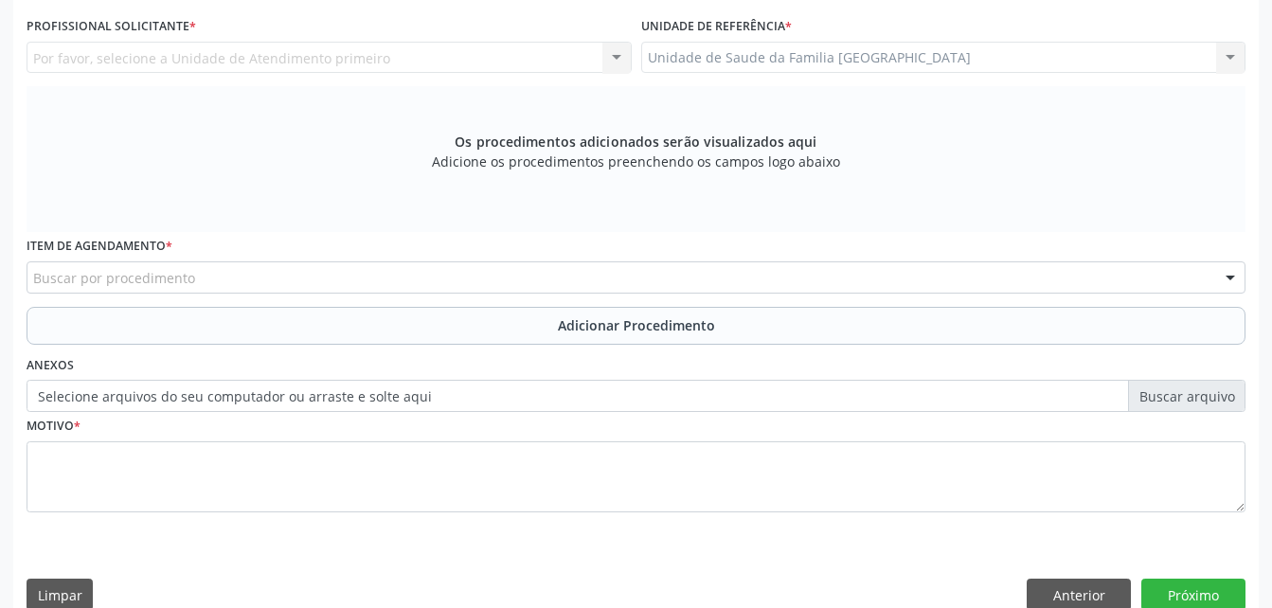
scroll to position [405, 0]
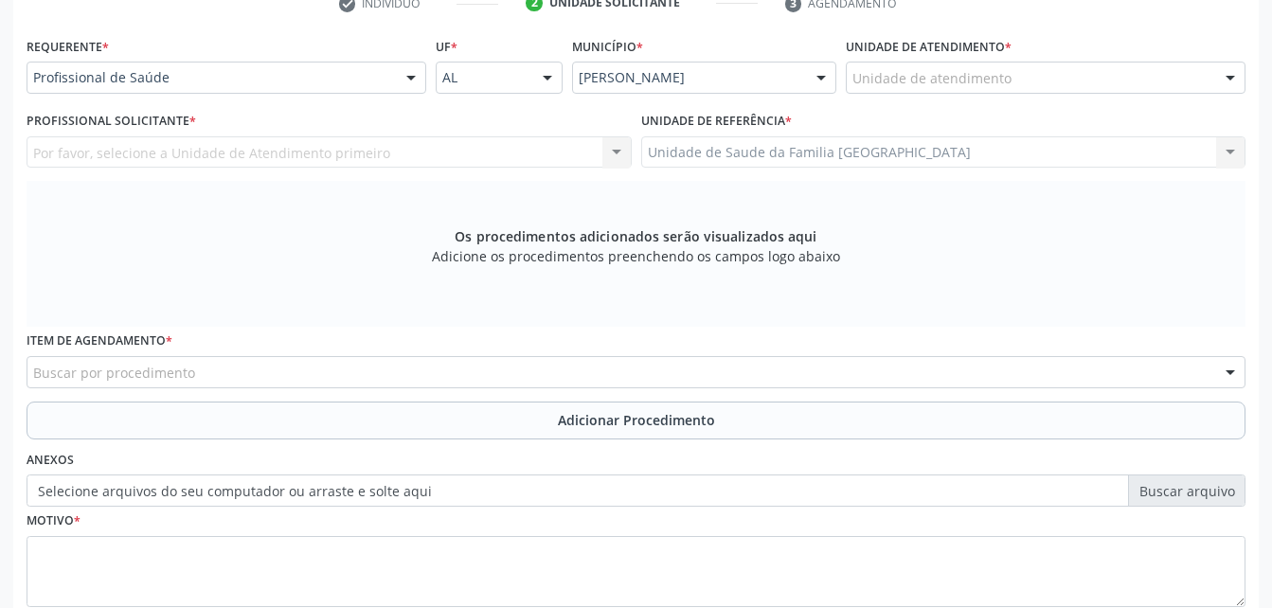
click at [350, 98] on div "Requerente * Profissional de Saúde Profissional de Saúde Paciente Nenhum result…" at bounding box center [226, 69] width 409 height 74
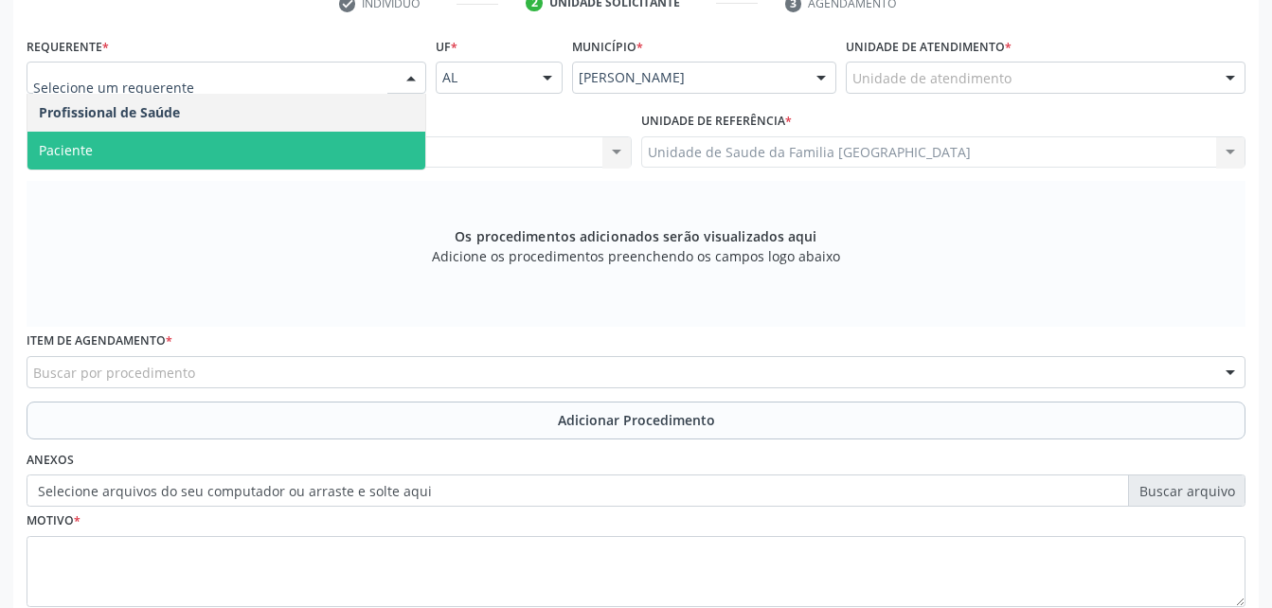
click at [272, 167] on span "Paciente" at bounding box center [226, 151] width 398 height 38
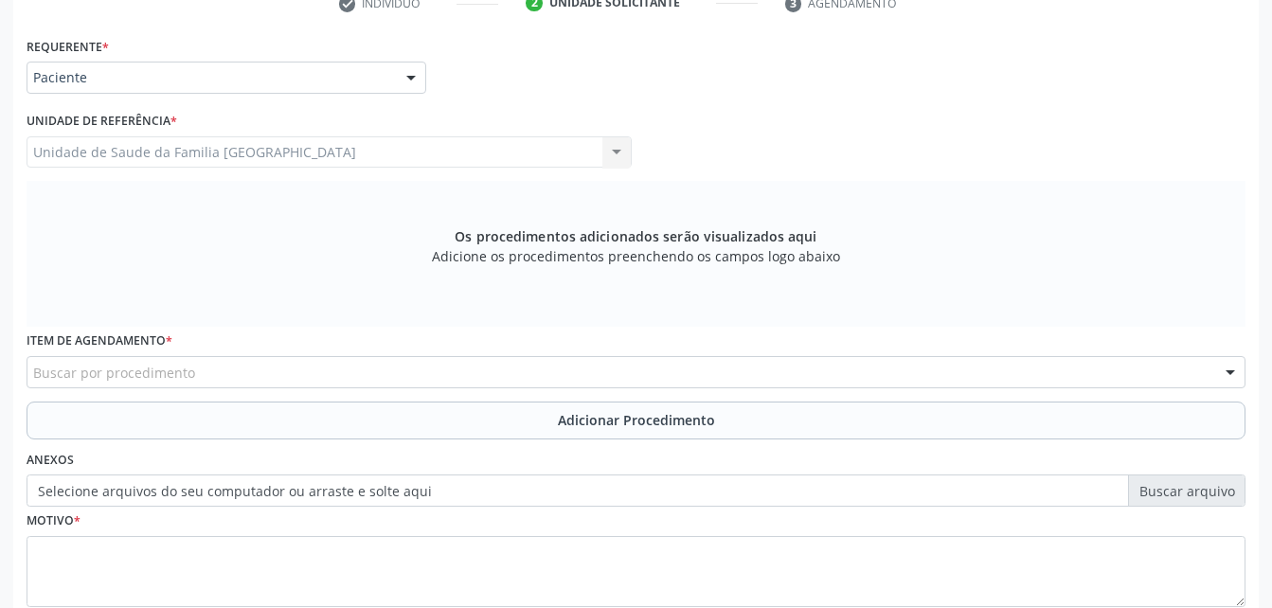
scroll to position [500, 0]
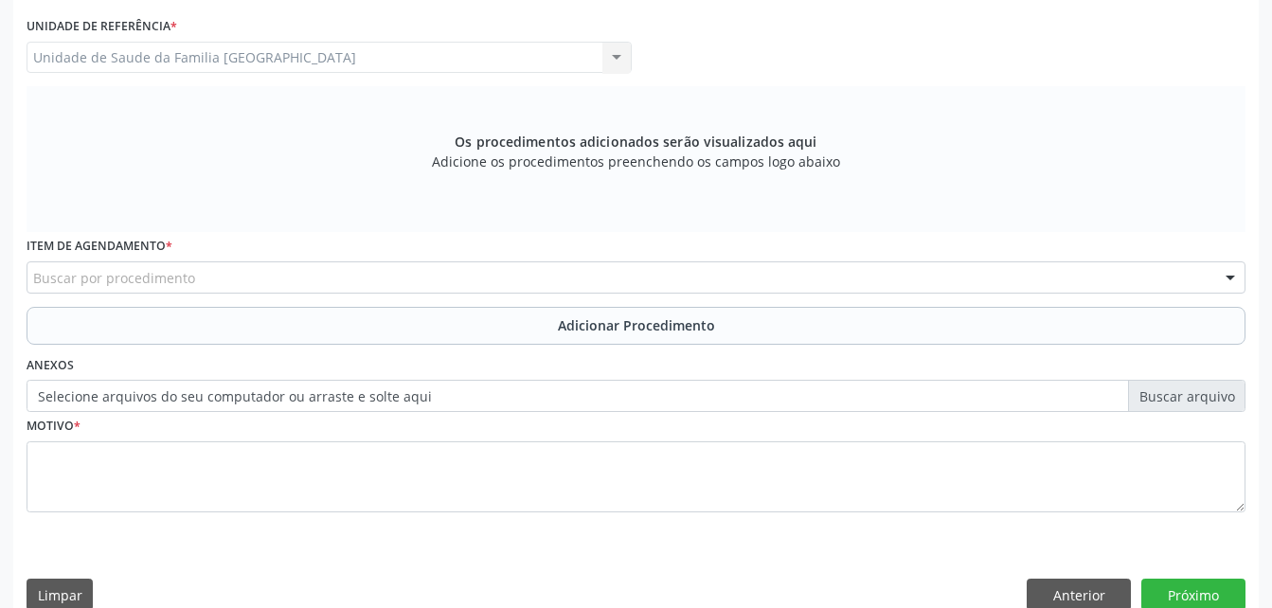
click at [372, 283] on div "Buscar por procedimento" at bounding box center [636, 277] width 1219 height 32
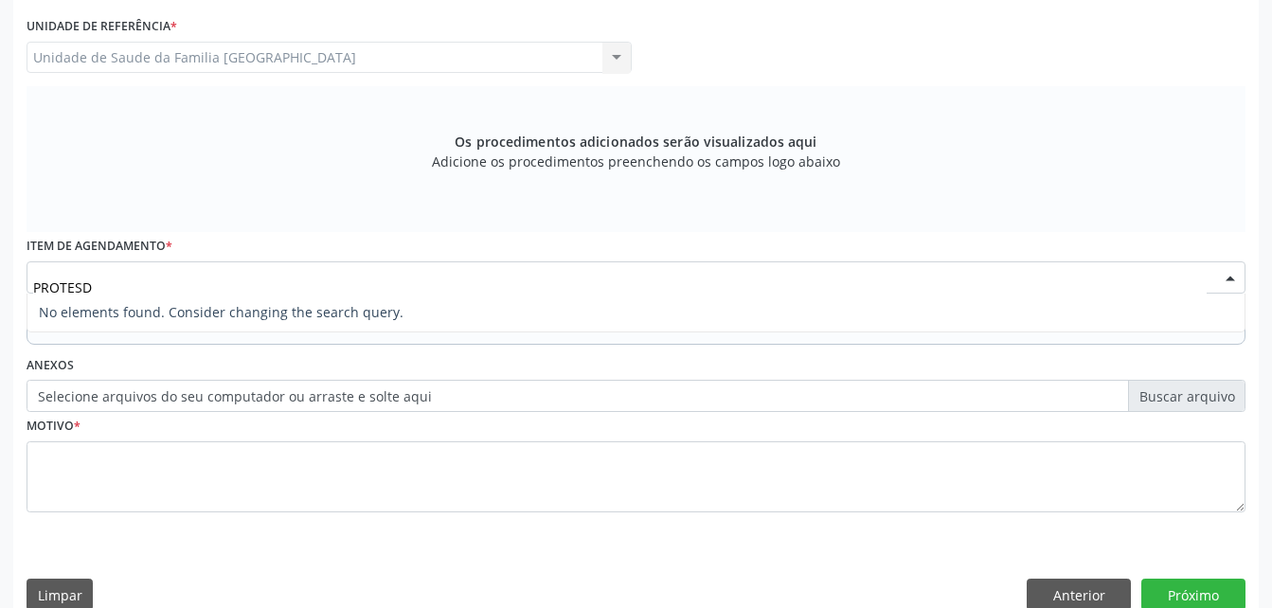
type input "PROTES"
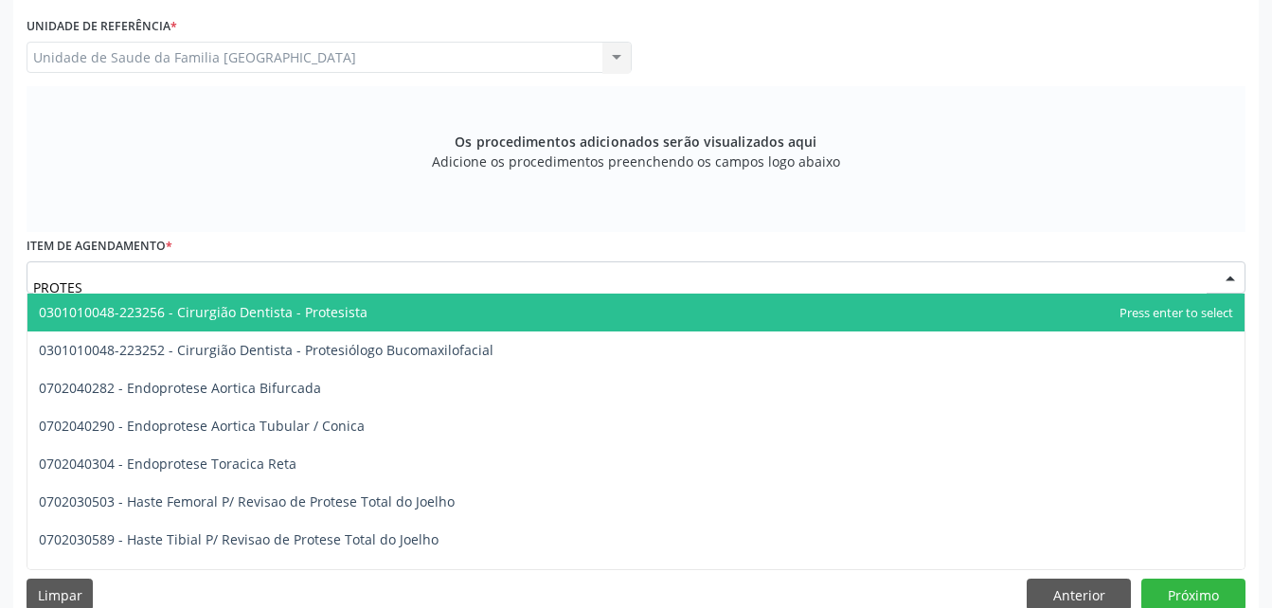
click at [394, 315] on span "0301010048-223256 - Cirurgião Dentista - Protesista" at bounding box center [635, 313] width 1217 height 38
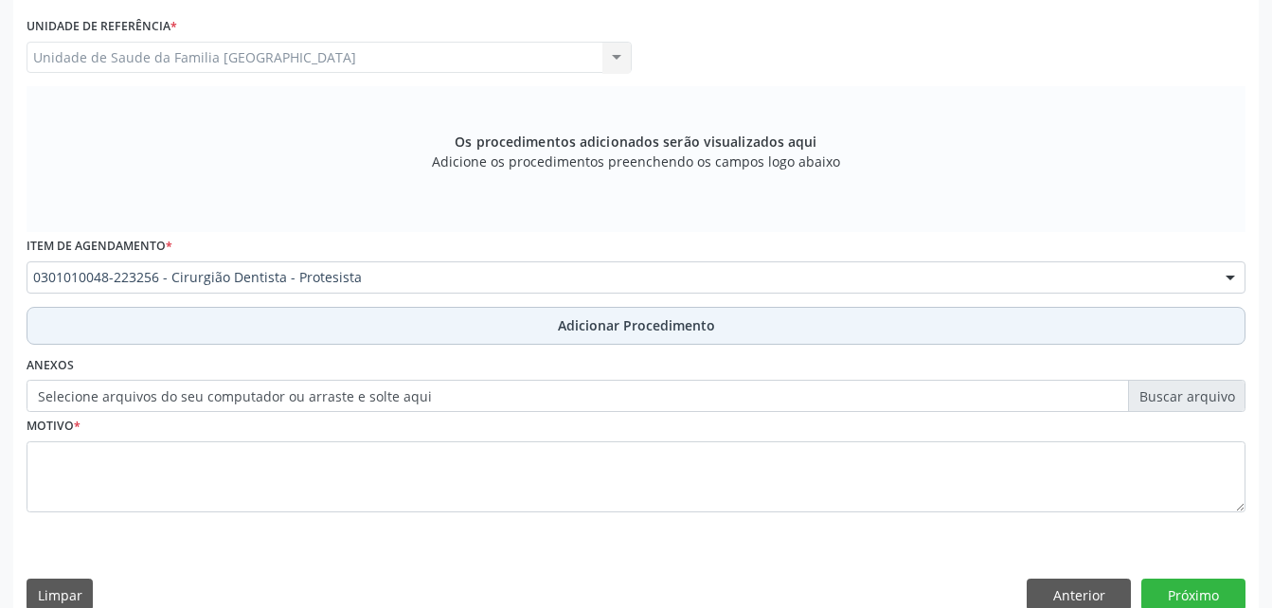
click at [431, 336] on button "Adicionar Procedimento" at bounding box center [636, 326] width 1219 height 38
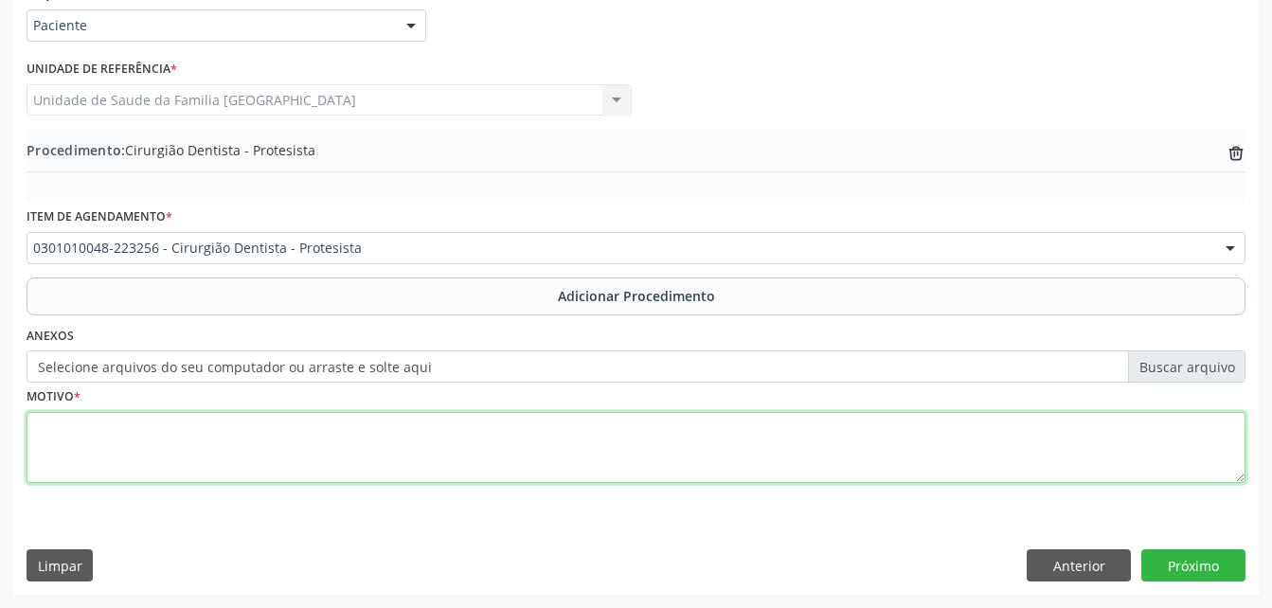
click at [429, 451] on textarea at bounding box center [636, 448] width 1219 height 72
type textarea "PPR superior e inferior"
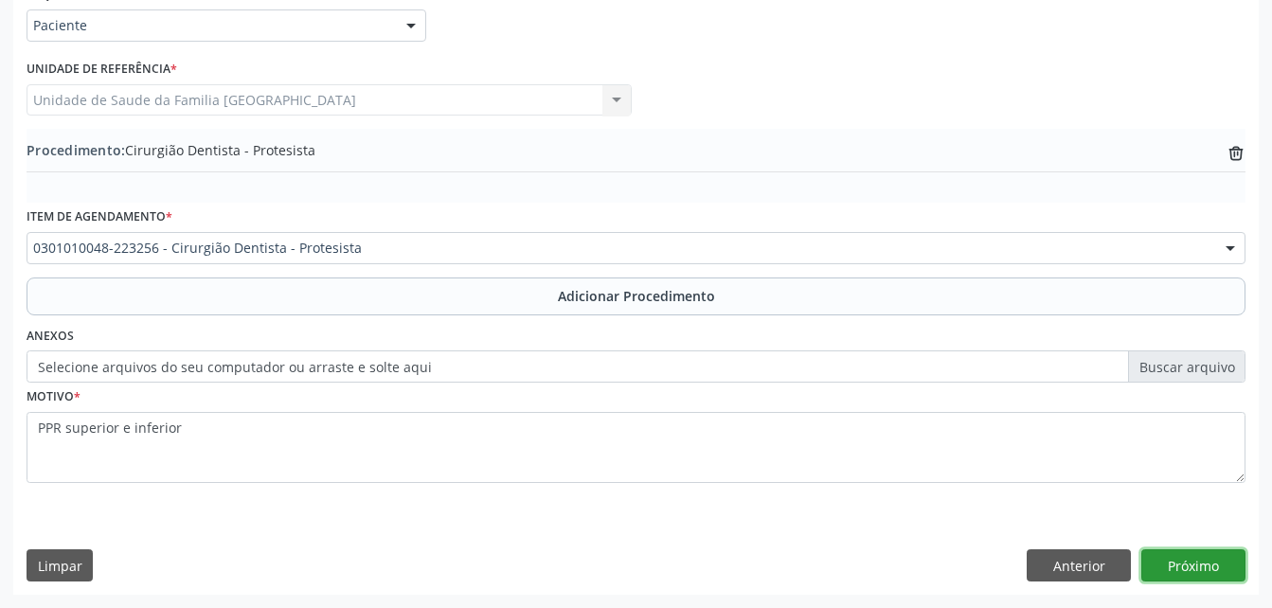
click at [1189, 567] on button "Próximo" at bounding box center [1193, 565] width 104 height 32
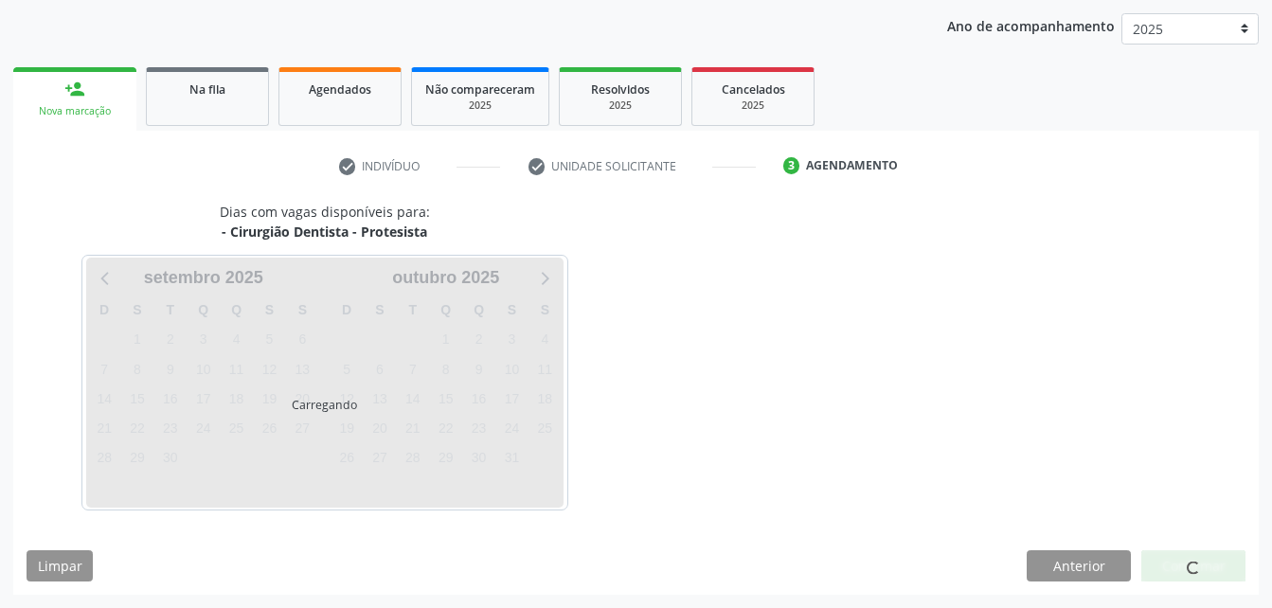
scroll to position [298, 0]
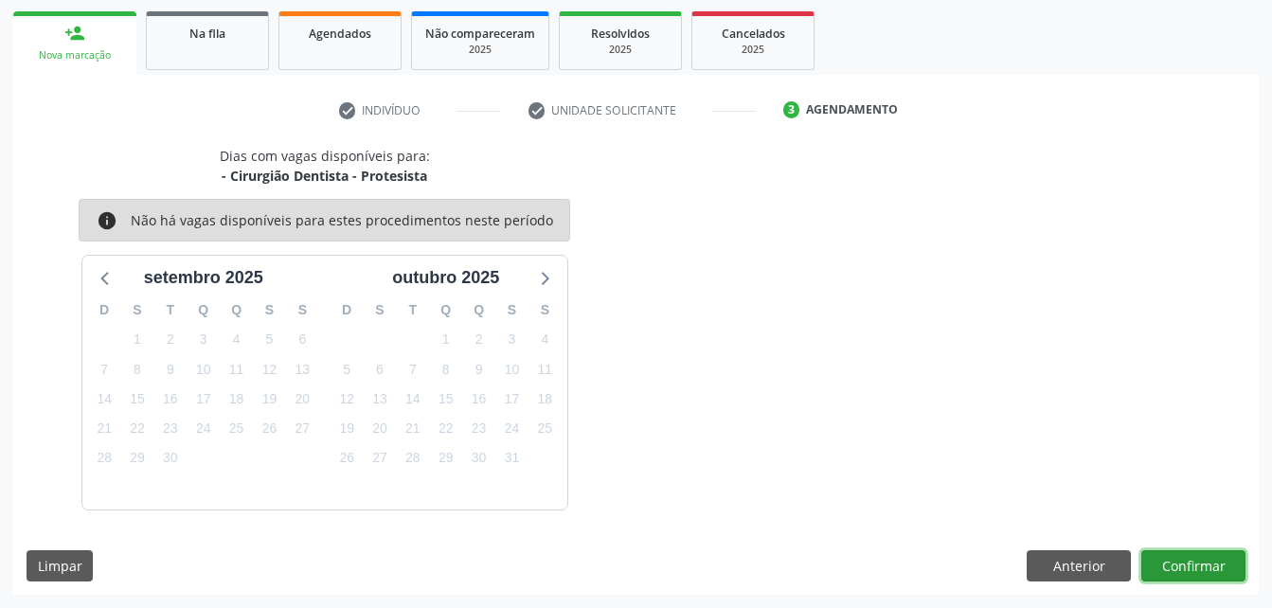
click at [1186, 552] on button "Confirmar" at bounding box center [1193, 566] width 104 height 32
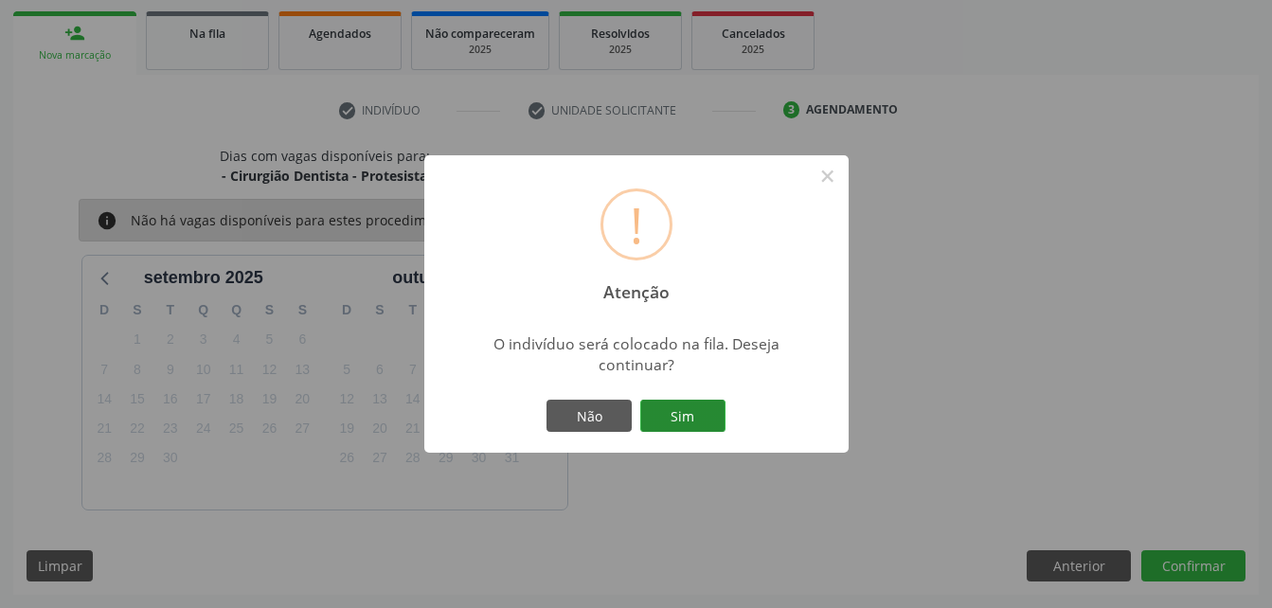
click at [682, 416] on button "Sim" at bounding box center [682, 416] width 85 height 32
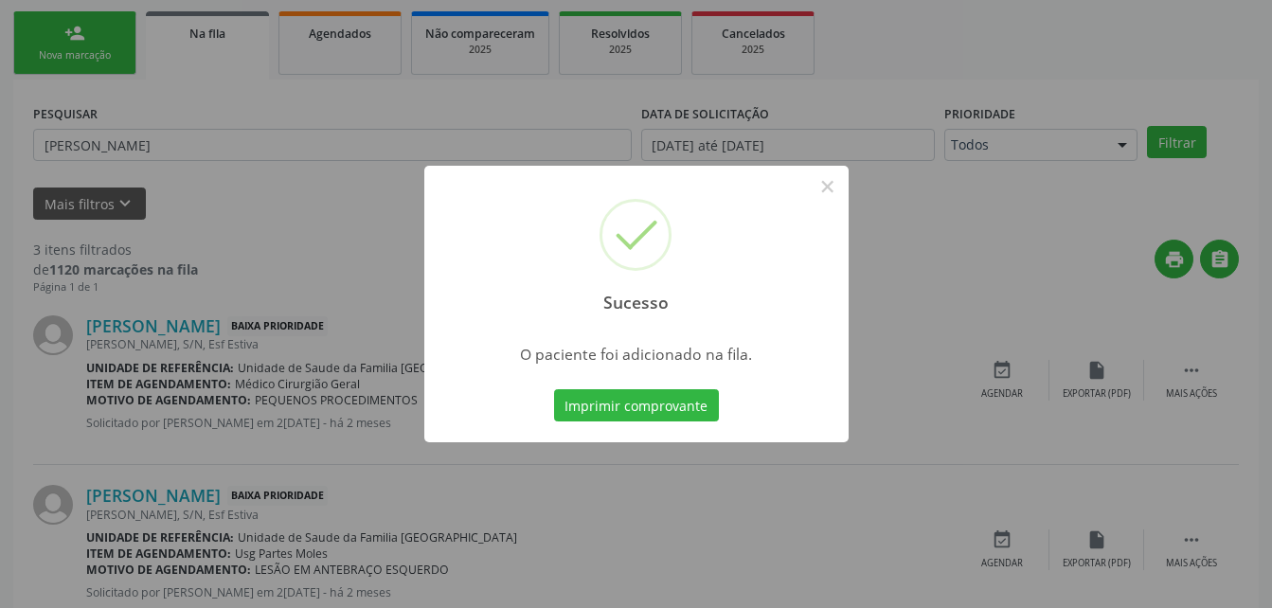
scroll to position [44, 0]
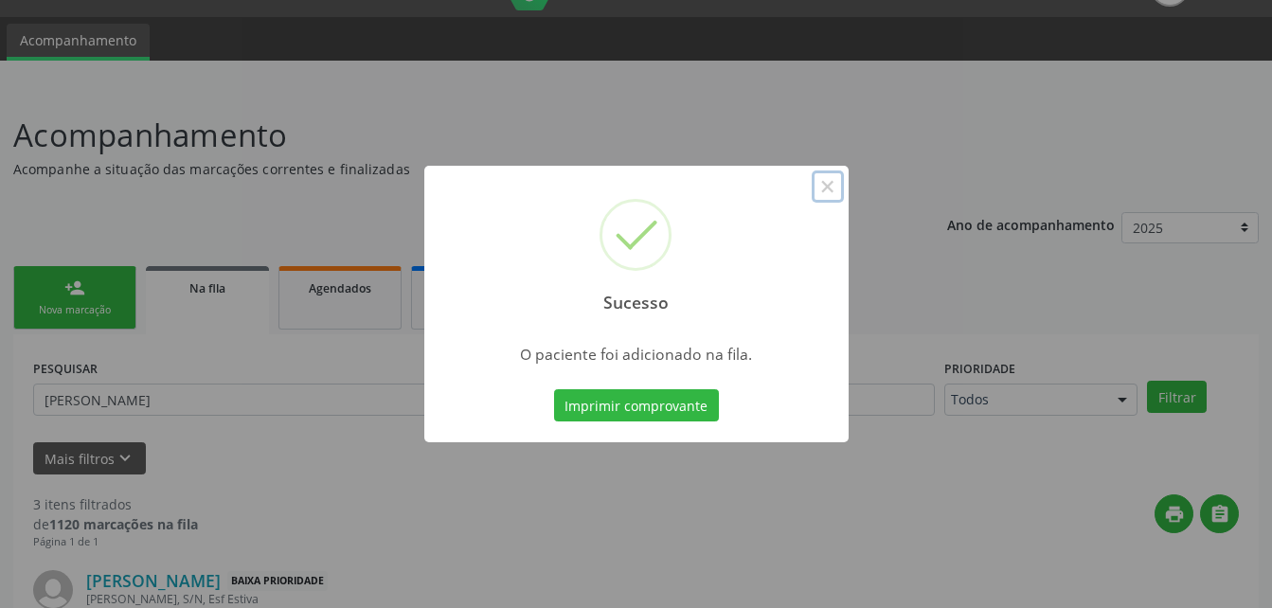
click at [829, 193] on button "×" at bounding box center [828, 186] width 32 height 32
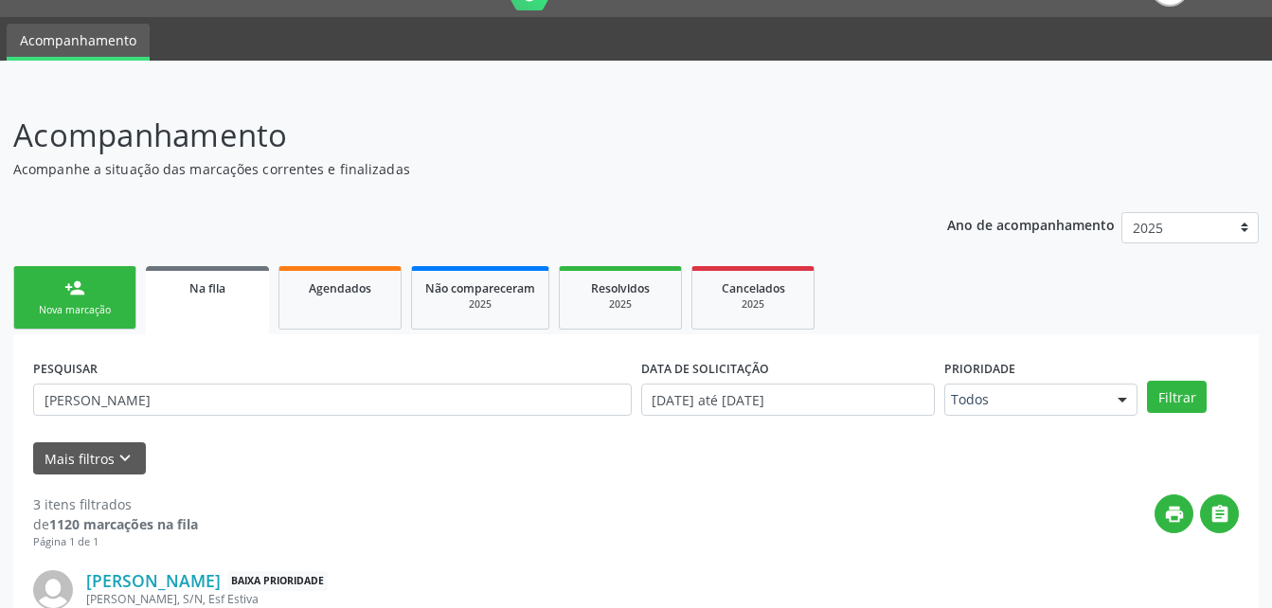
scroll to position [0, 0]
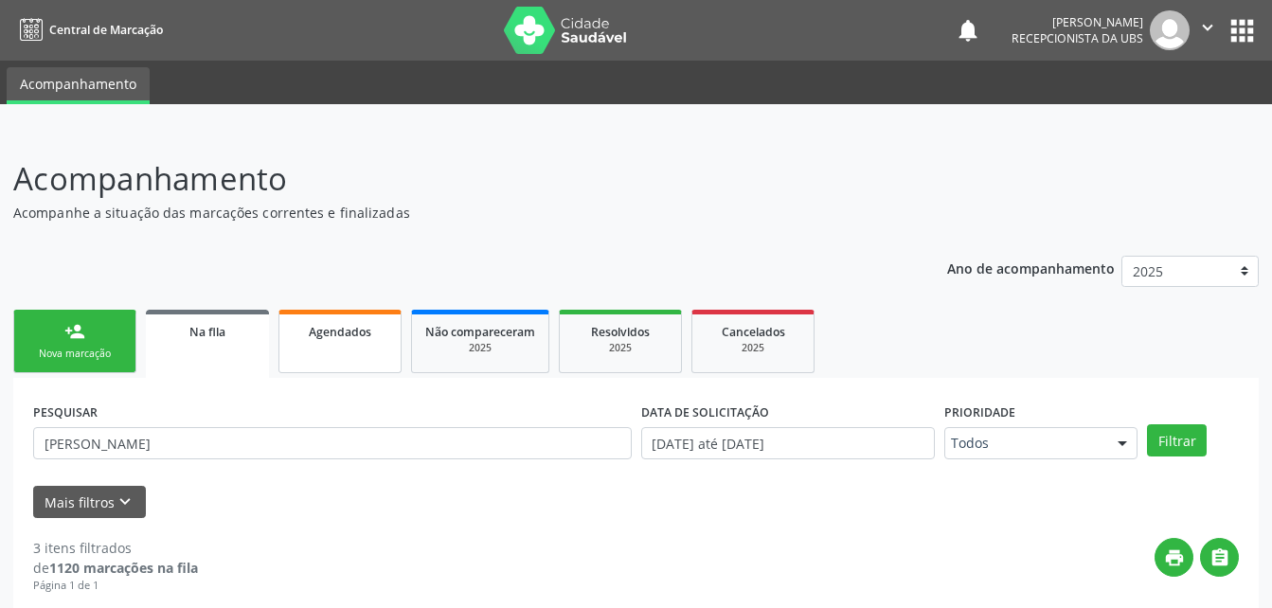
drag, startPoint x: 323, startPoint y: 342, endPoint x: 310, endPoint y: 344, distance: 13.4
click at [323, 342] on link "Agendados" at bounding box center [339, 341] width 123 height 63
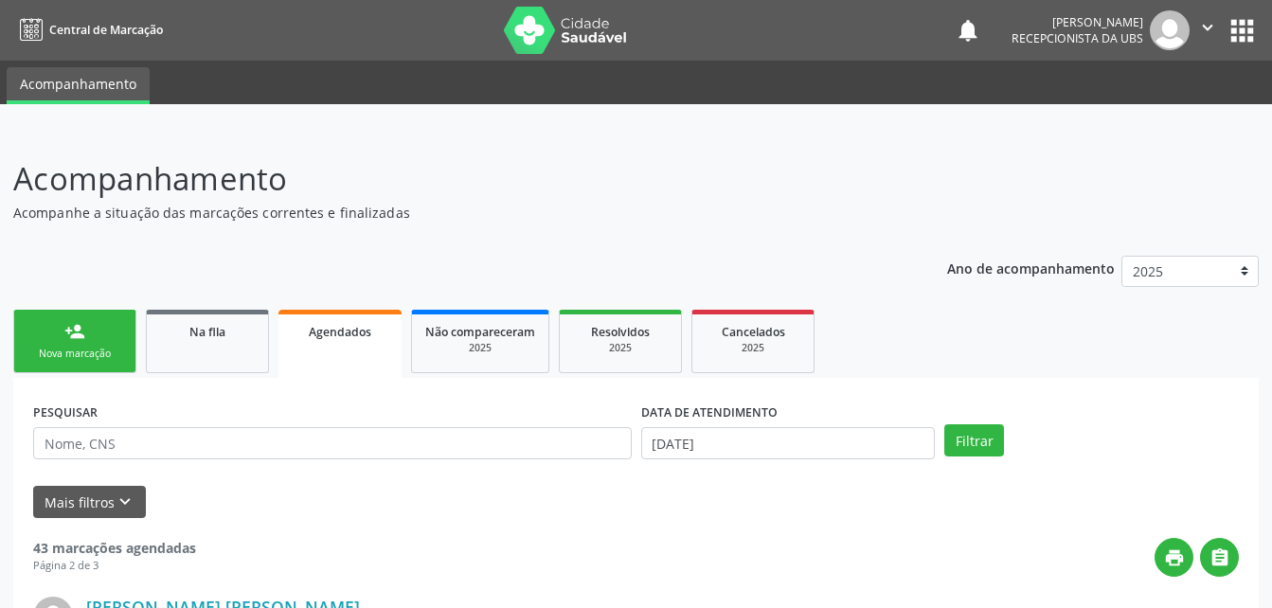
drag, startPoint x: 1106, startPoint y: 169, endPoint x: 1054, endPoint y: 188, distance: 55.8
click at [1084, 175] on header "Acompanhamento Acompanhe a situação das marcações correntes e finalizadas Relat…" at bounding box center [636, 188] width 1246 height 67
